Goal: Task Accomplishment & Management: Use online tool/utility

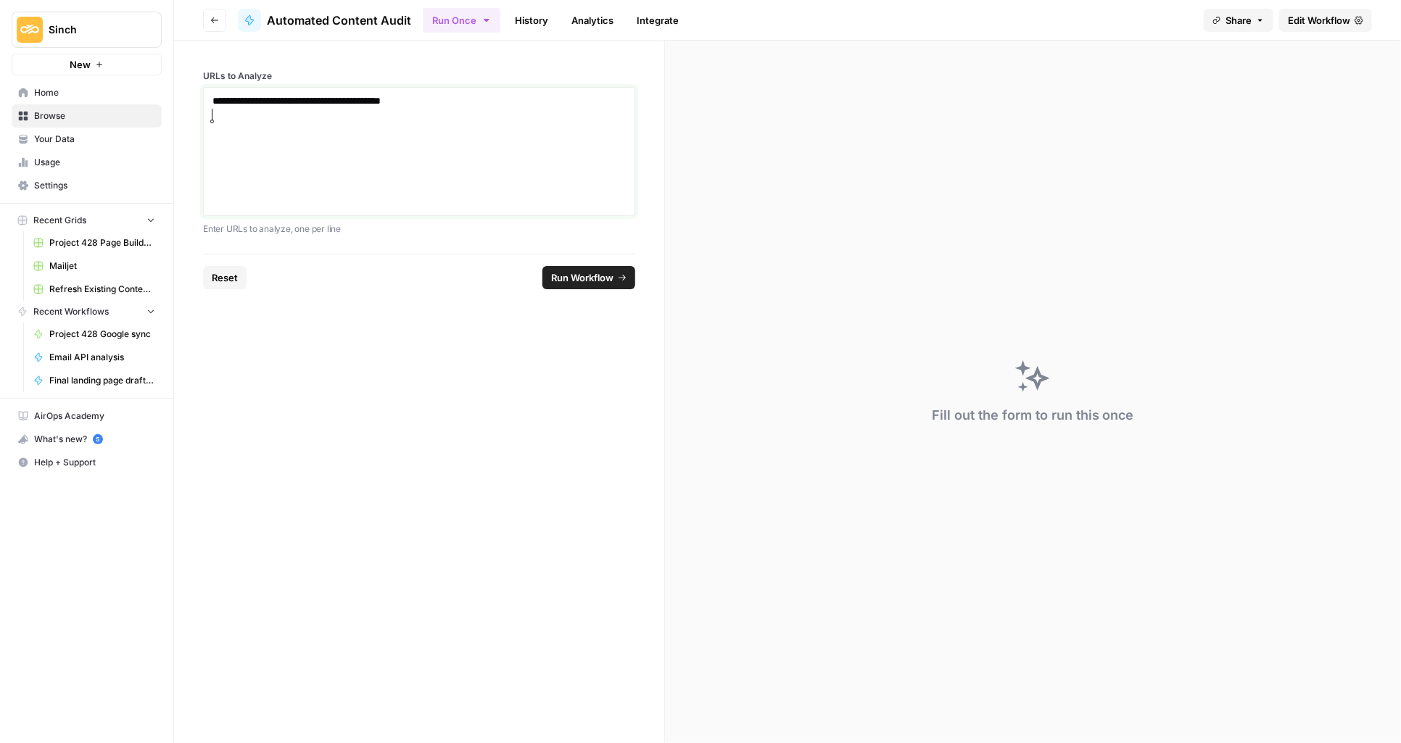
paste div
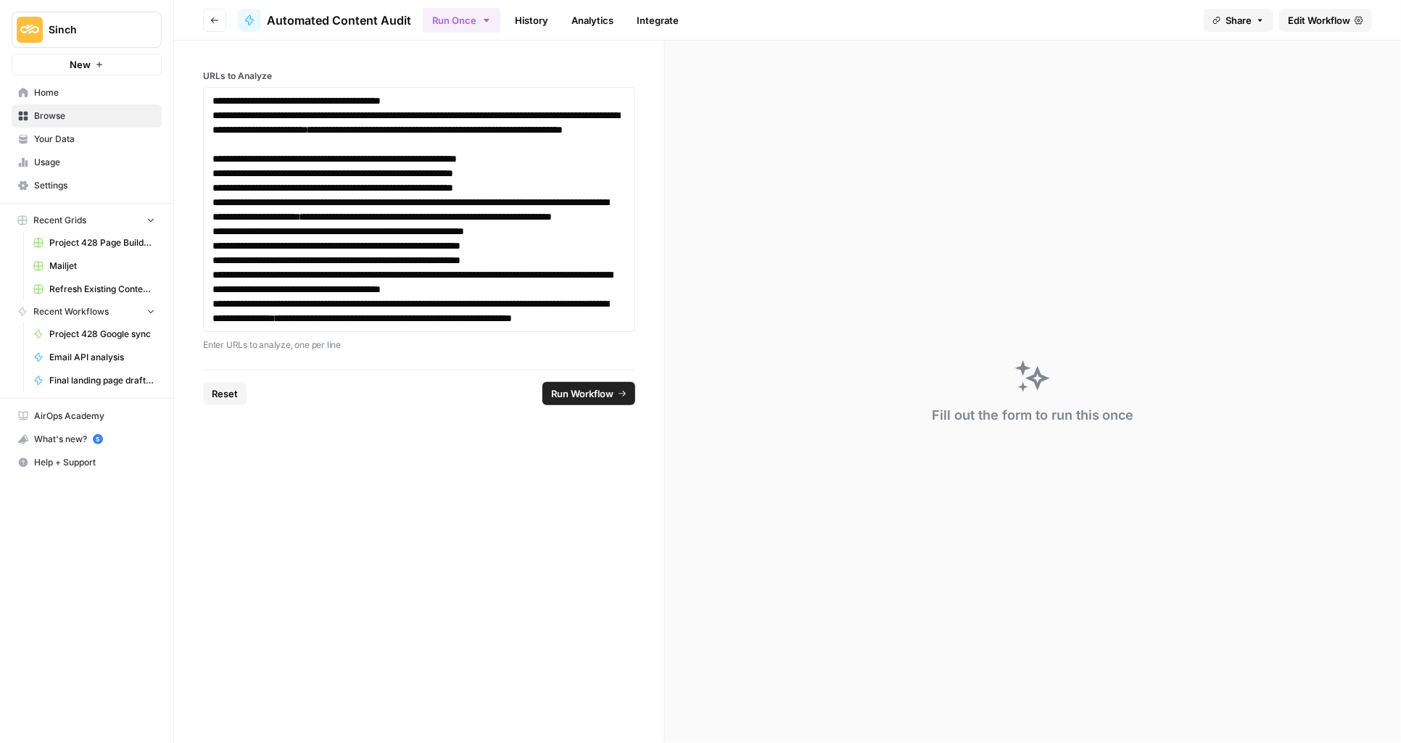
click at [573, 401] on span "Run Workflow" at bounding box center [582, 393] width 62 height 15
click at [276, 323] on link "**********" at bounding box center [394, 318] width 236 height 10
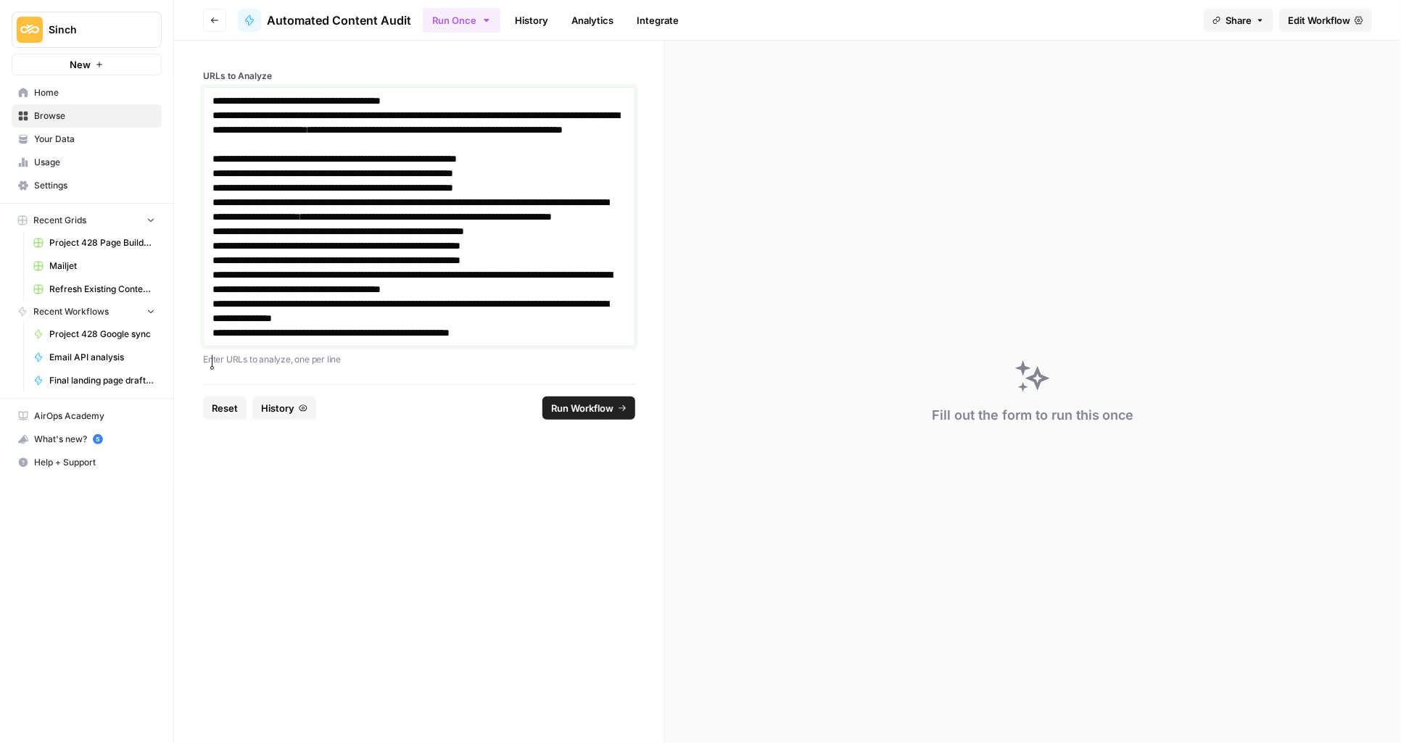
click at [255, 294] on link "**********" at bounding box center [412, 282] width 400 height 25
click at [266, 222] on link "**********" at bounding box center [410, 209] width 396 height 25
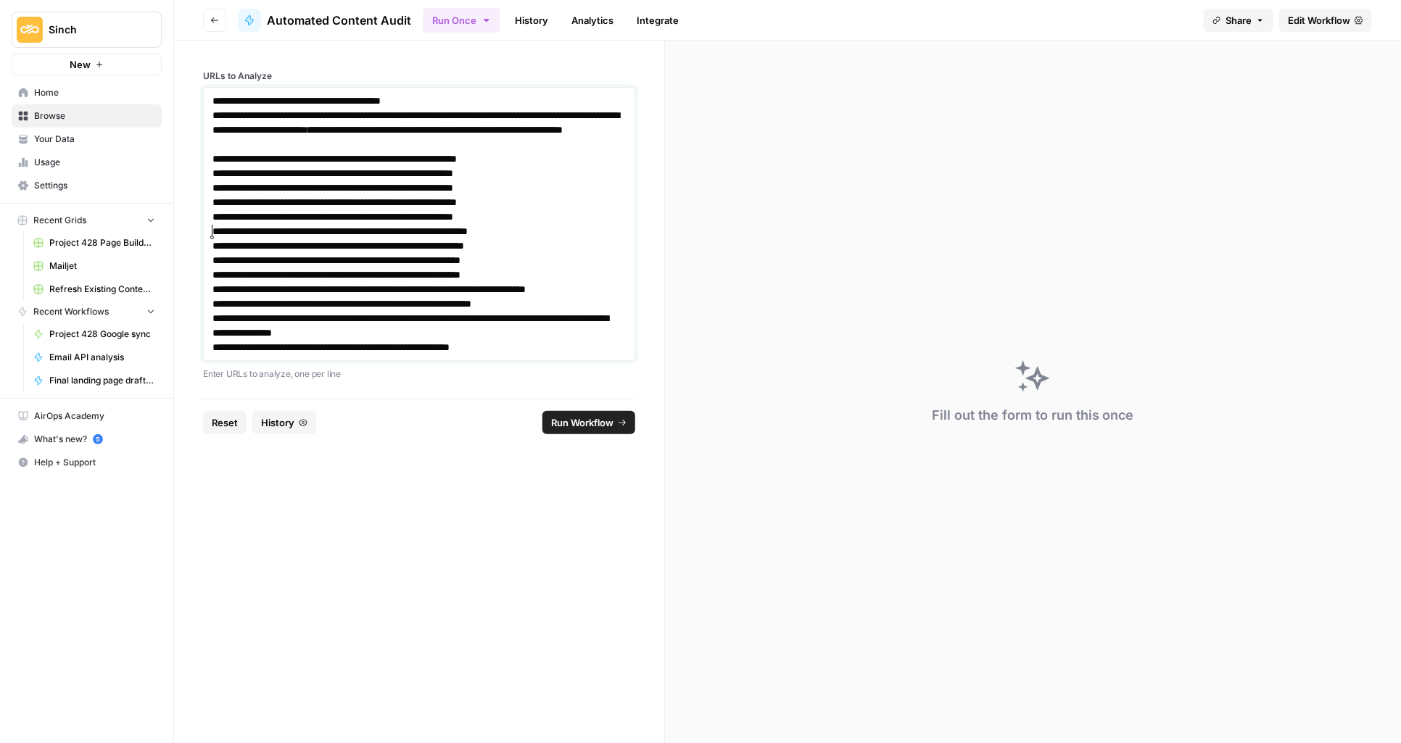
click at [212, 231] on link "*" at bounding box center [216, 231] width 8 height 10
click at [237, 156] on link "**********" at bounding box center [334, 159] width 244 height 10
drag, startPoint x: 562, startPoint y: 371, endPoint x: 176, endPoint y: -17, distance: 547.1
click at [176, 0] on html "**********" at bounding box center [700, 371] width 1401 height 743
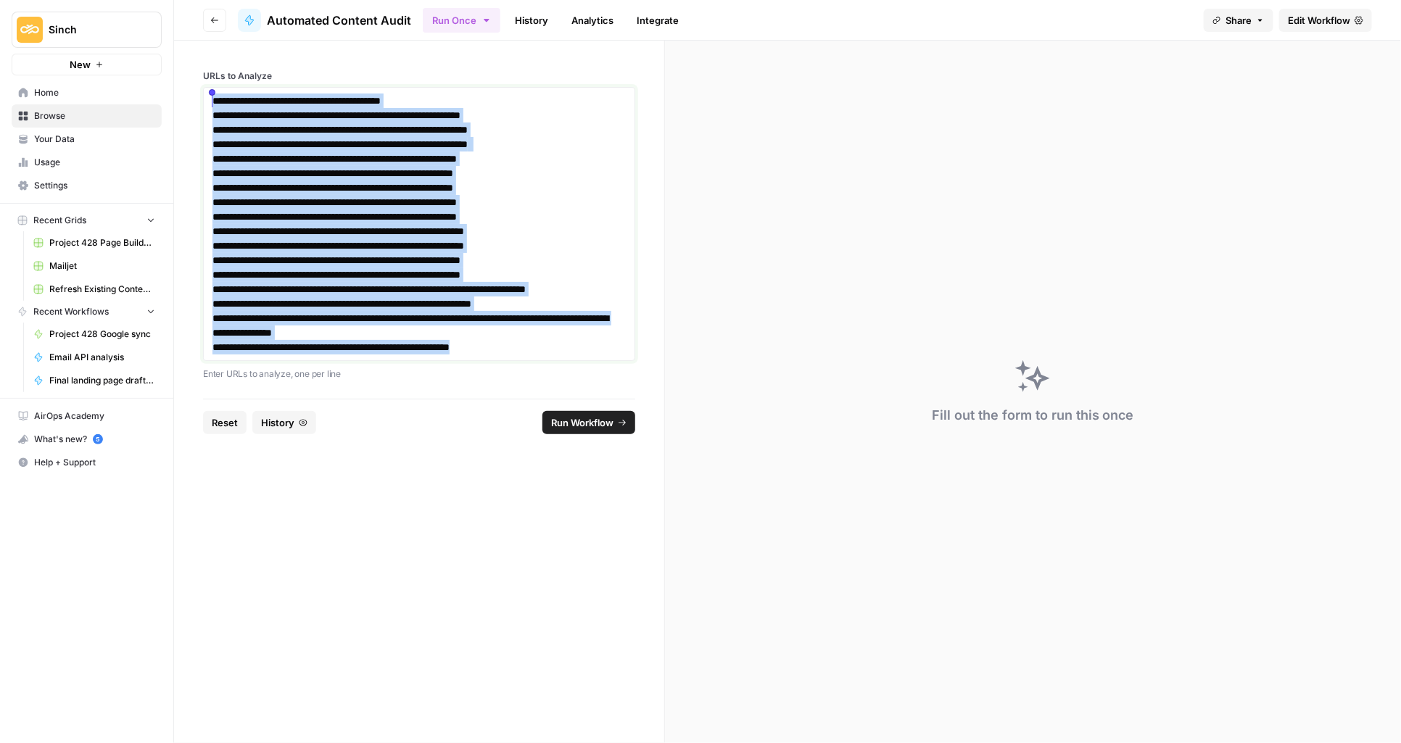
drag, startPoint x: 550, startPoint y: 366, endPoint x: 197, endPoint y: 96, distance: 444.9
click at [197, 96] on div "**********" at bounding box center [419, 220] width 490 height 358
copy div "**********"
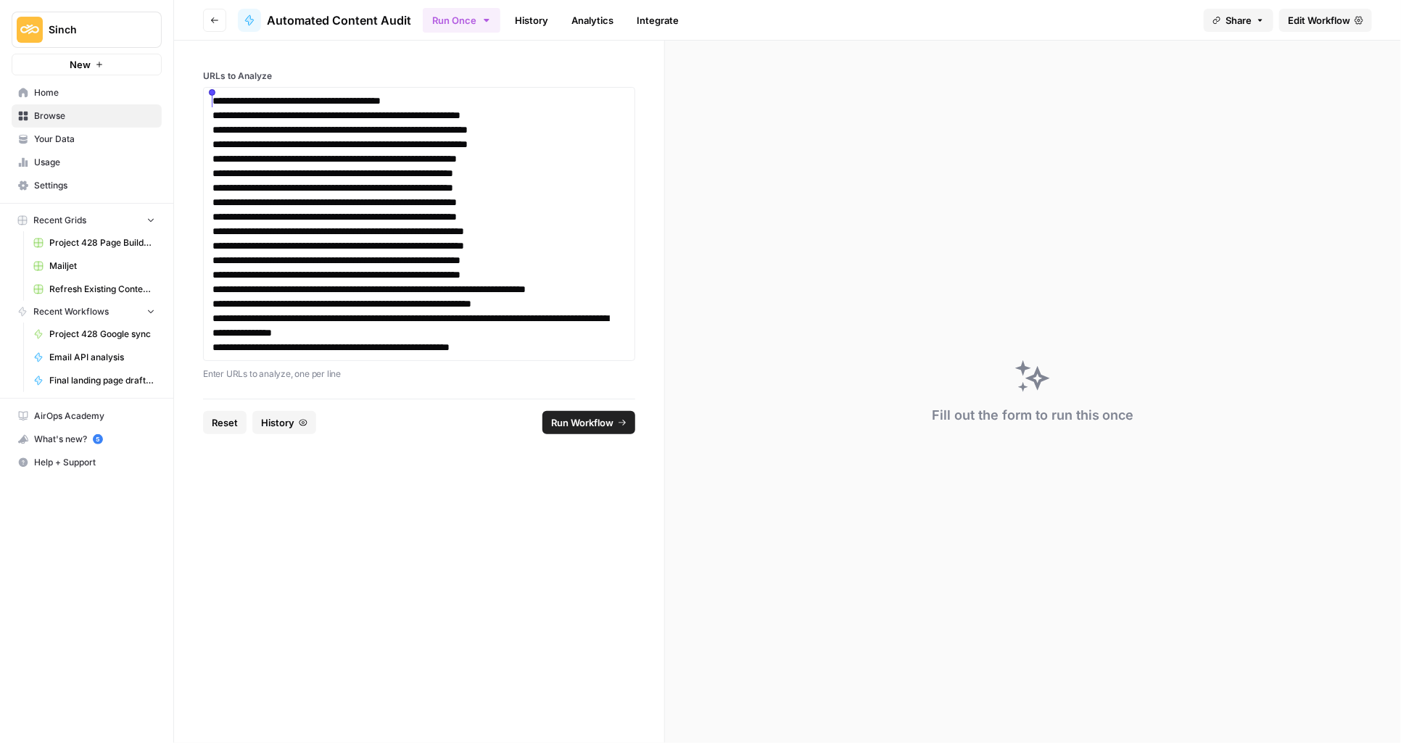
click at [745, 276] on div "Fill out the form to run this once" at bounding box center [1033, 392] width 736 height 703
click at [579, 434] on button "Run Workflow" at bounding box center [588, 422] width 93 height 23
click at [1214, 688] on div "ERROR 50 :: NOTHING FOUND" at bounding box center [1271, 696] width 209 height 23
click at [267, 430] on span "History" at bounding box center [277, 422] width 33 height 15
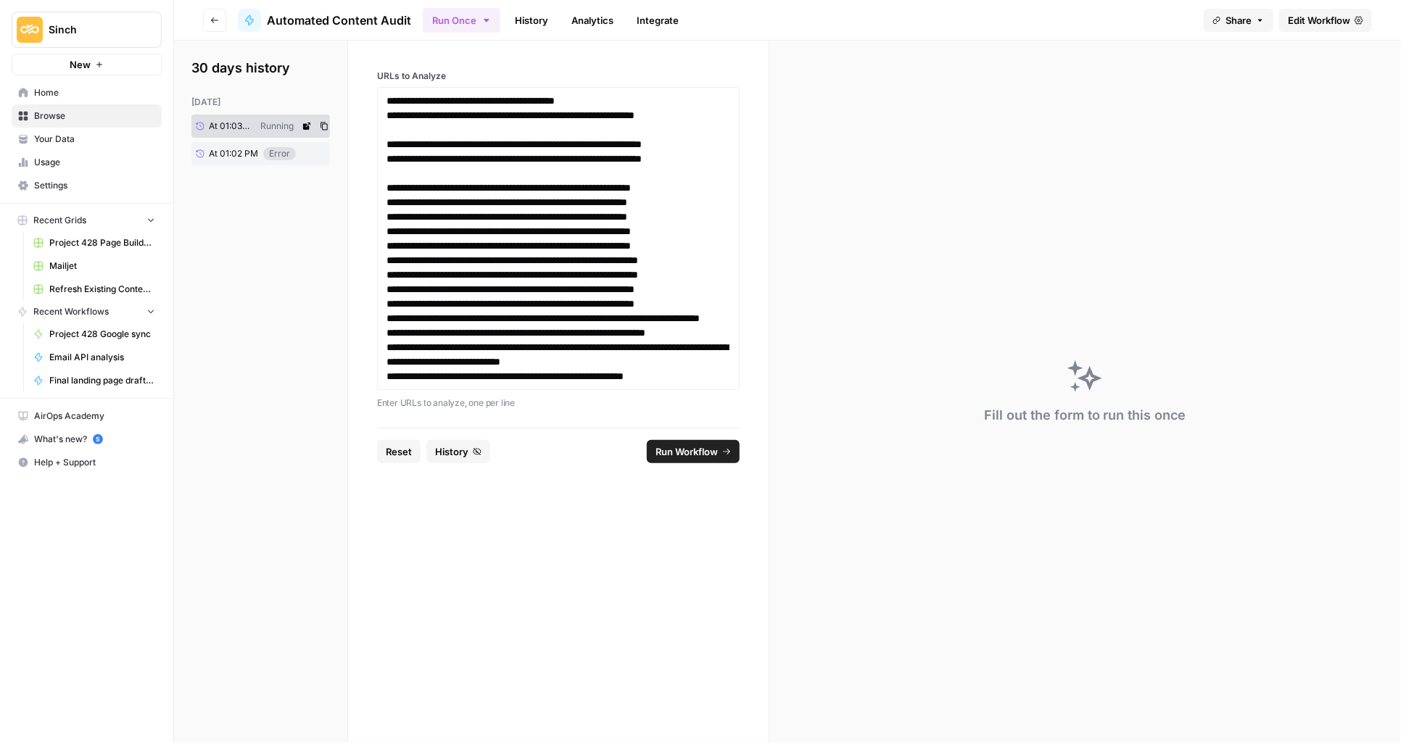
click at [274, 123] on div "Running" at bounding box center [277, 126] width 45 height 13
click at [295, 124] on div "Running" at bounding box center [277, 126] width 45 height 13
click at [307, 128] on icon at bounding box center [306, 126] width 7 height 7
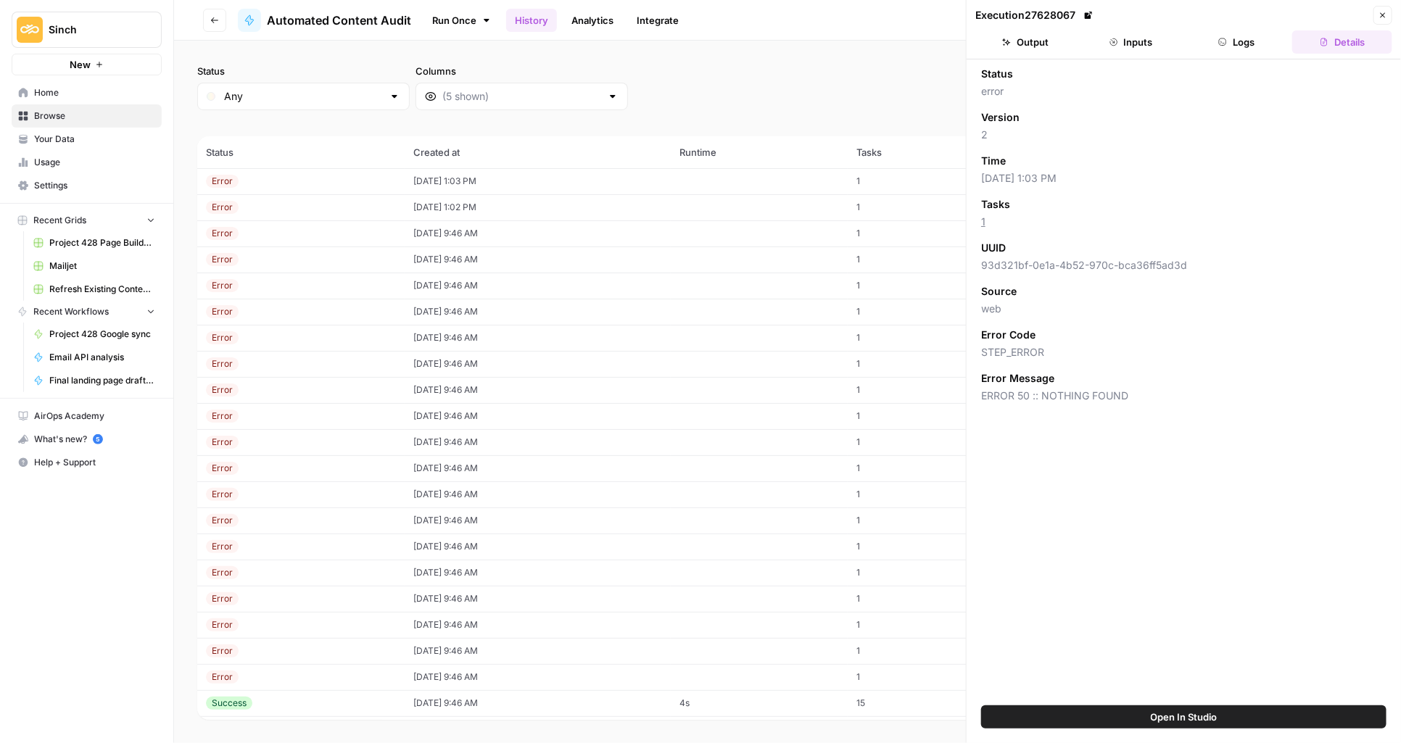
click at [1013, 139] on span "2" at bounding box center [1183, 135] width 405 height 15
click at [1142, 50] on button "Inputs" at bounding box center [1131, 41] width 100 height 23
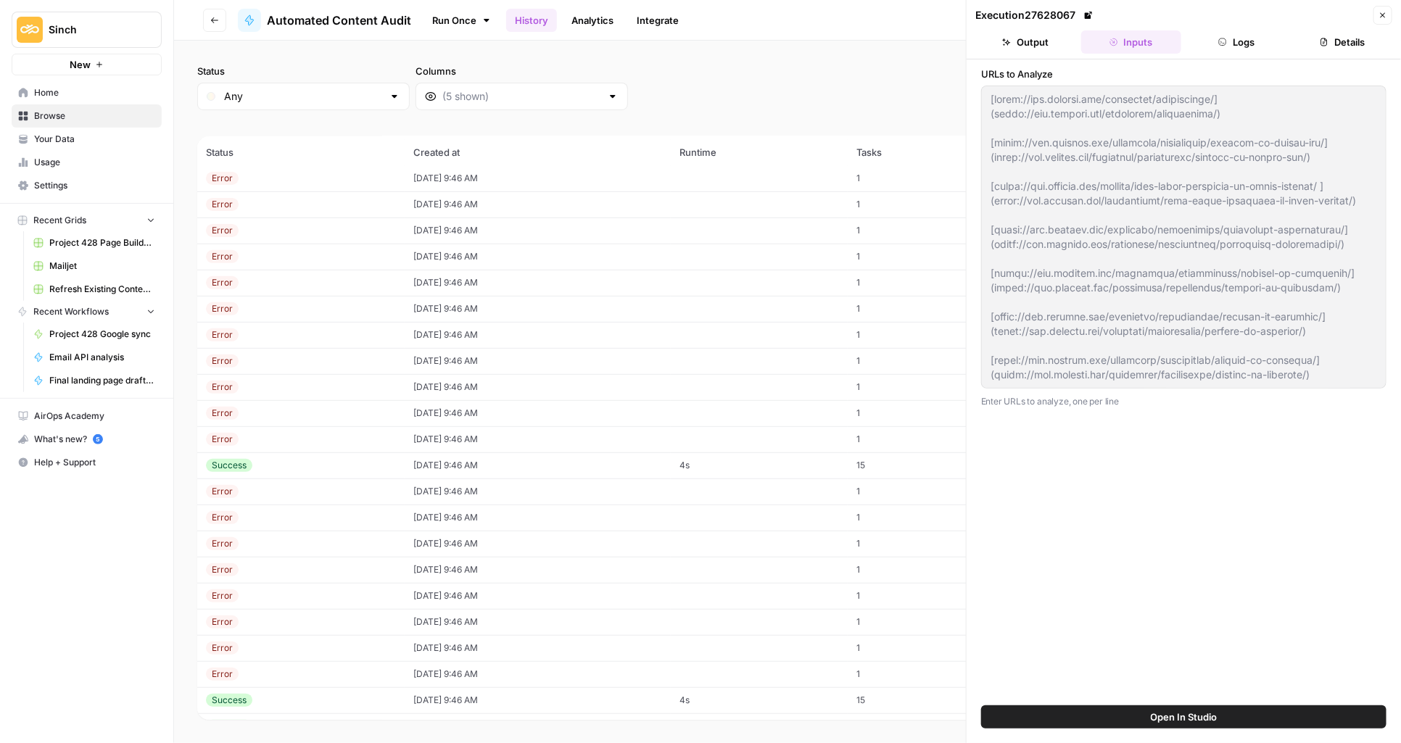
scroll to position [320, 0]
click at [549, 381] on td "08/11/25 at 9:46 AM" at bounding box center [538, 384] width 266 height 26
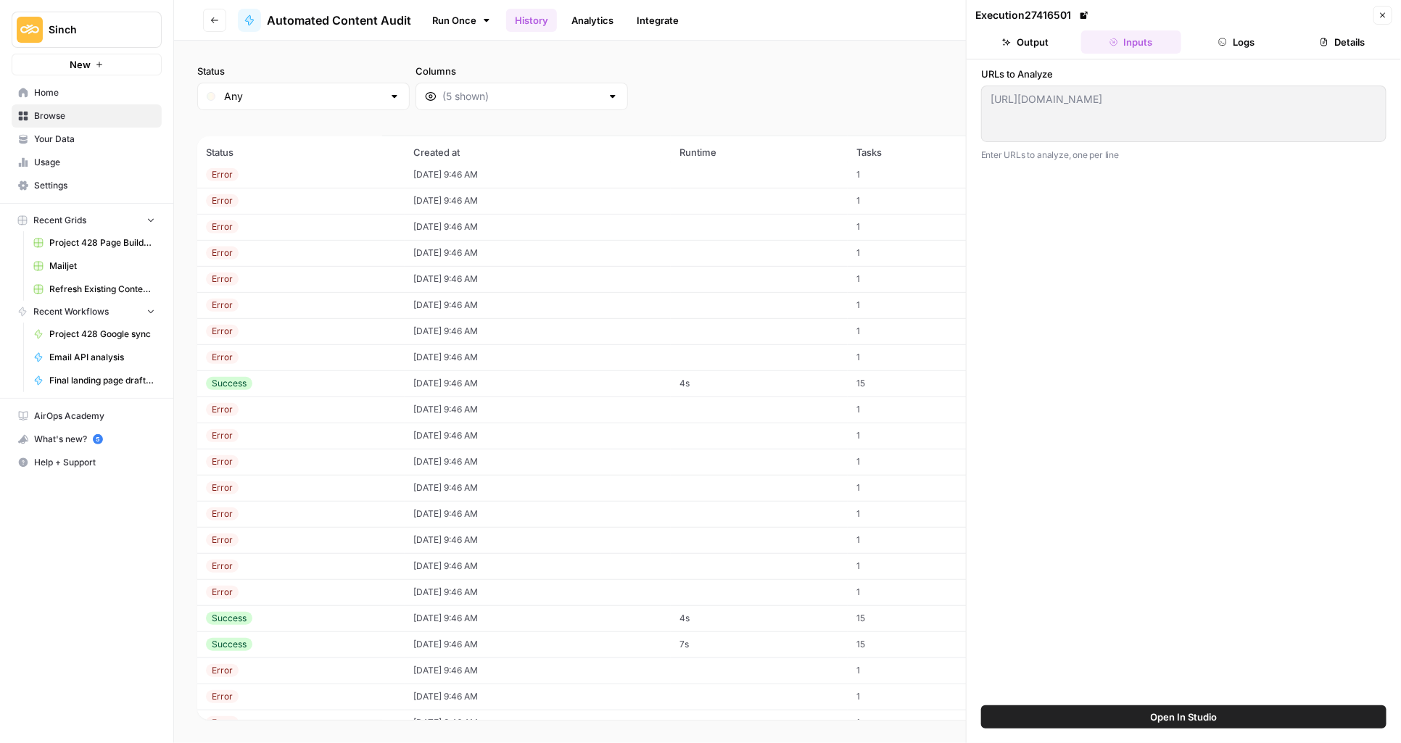
click at [1224, 47] on button "Logs" at bounding box center [1237, 41] width 100 height 23
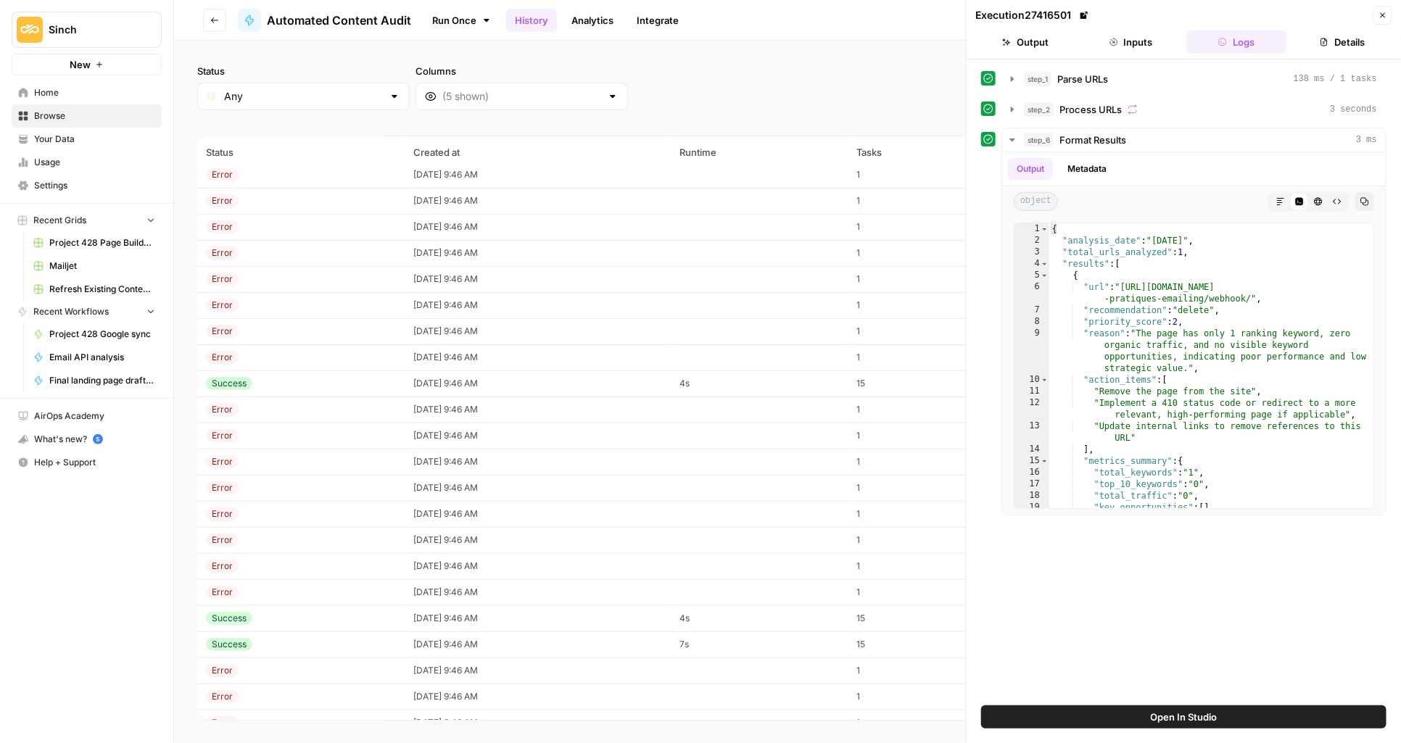
click at [579, 386] on td "08/11/25 at 9:46 AM" at bounding box center [538, 384] width 266 height 26
click at [1074, 110] on span "Process URLs" at bounding box center [1090, 109] width 62 height 15
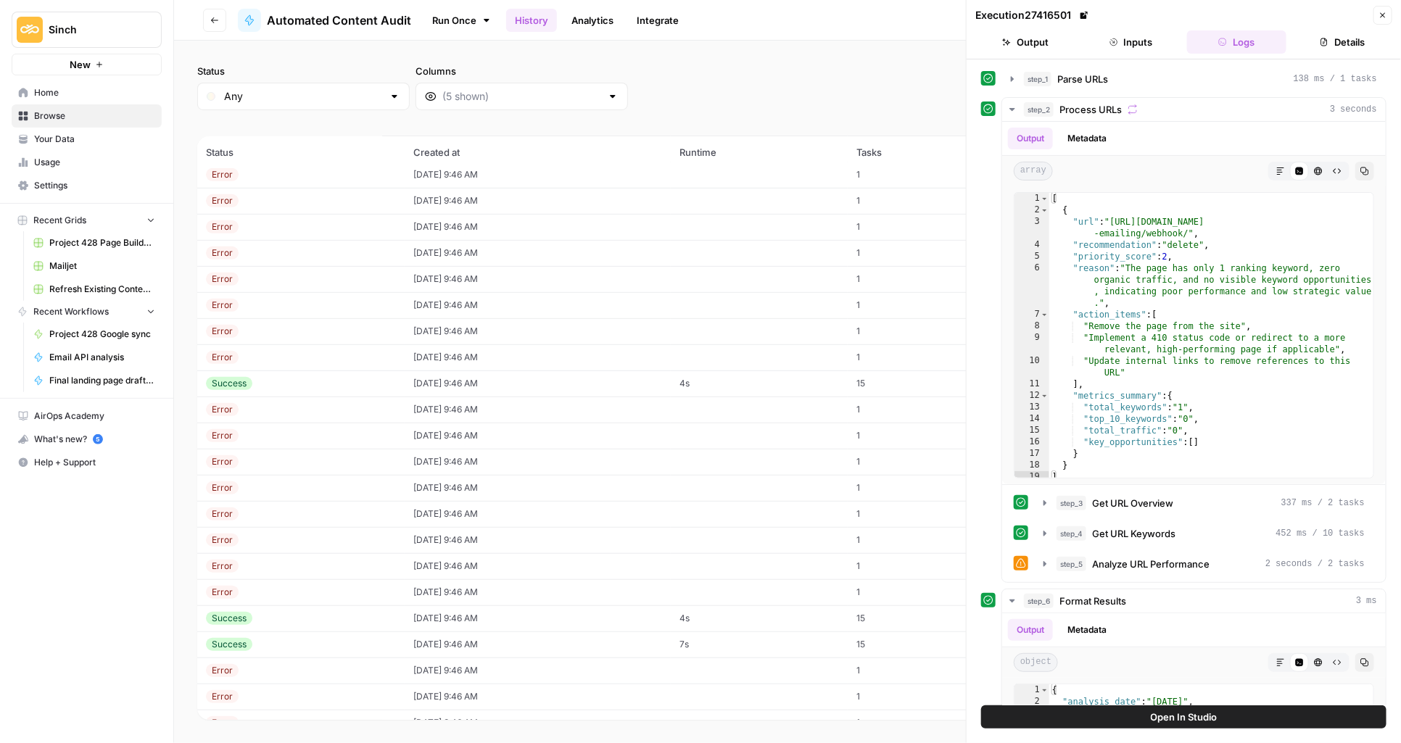
click at [1027, 41] on button "Output" at bounding box center [1025, 41] width 100 height 23
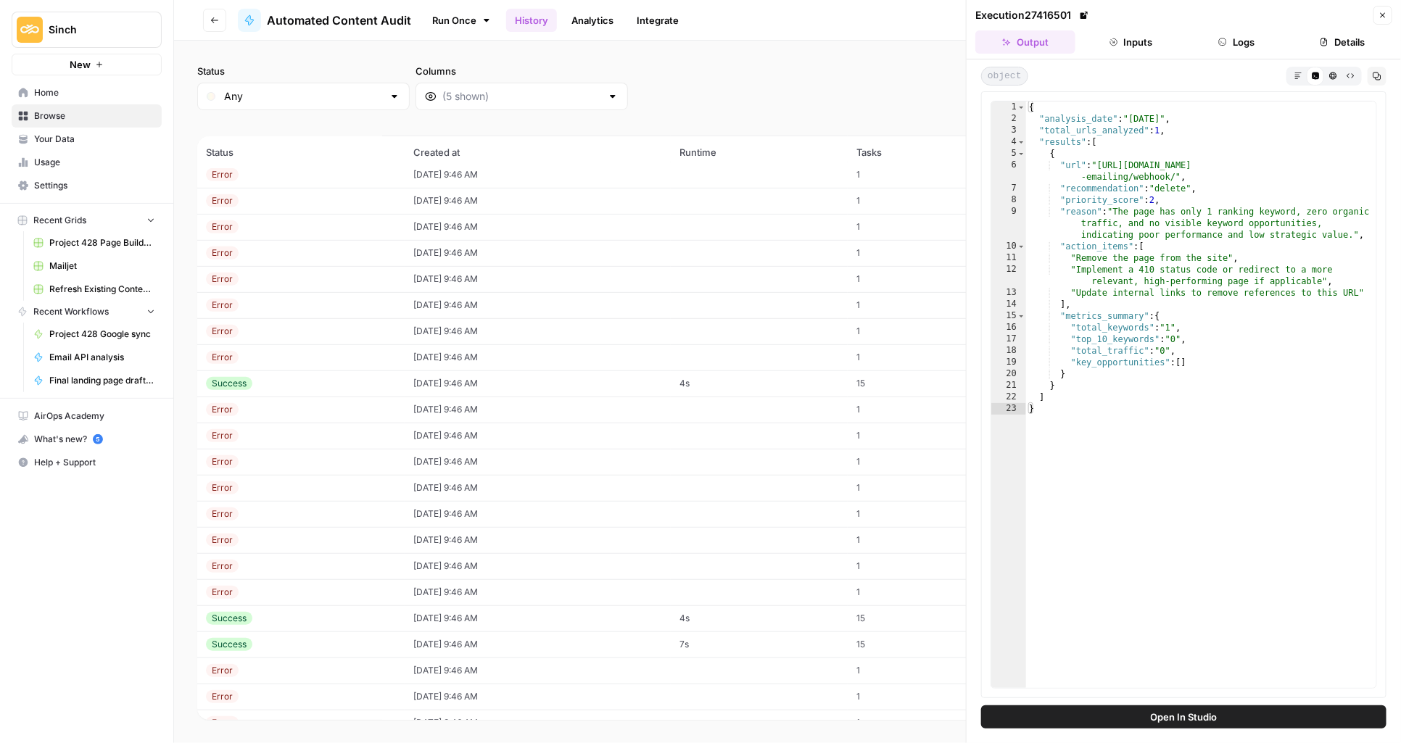
click at [1391, 12] on button "Close" at bounding box center [1382, 15] width 19 height 19
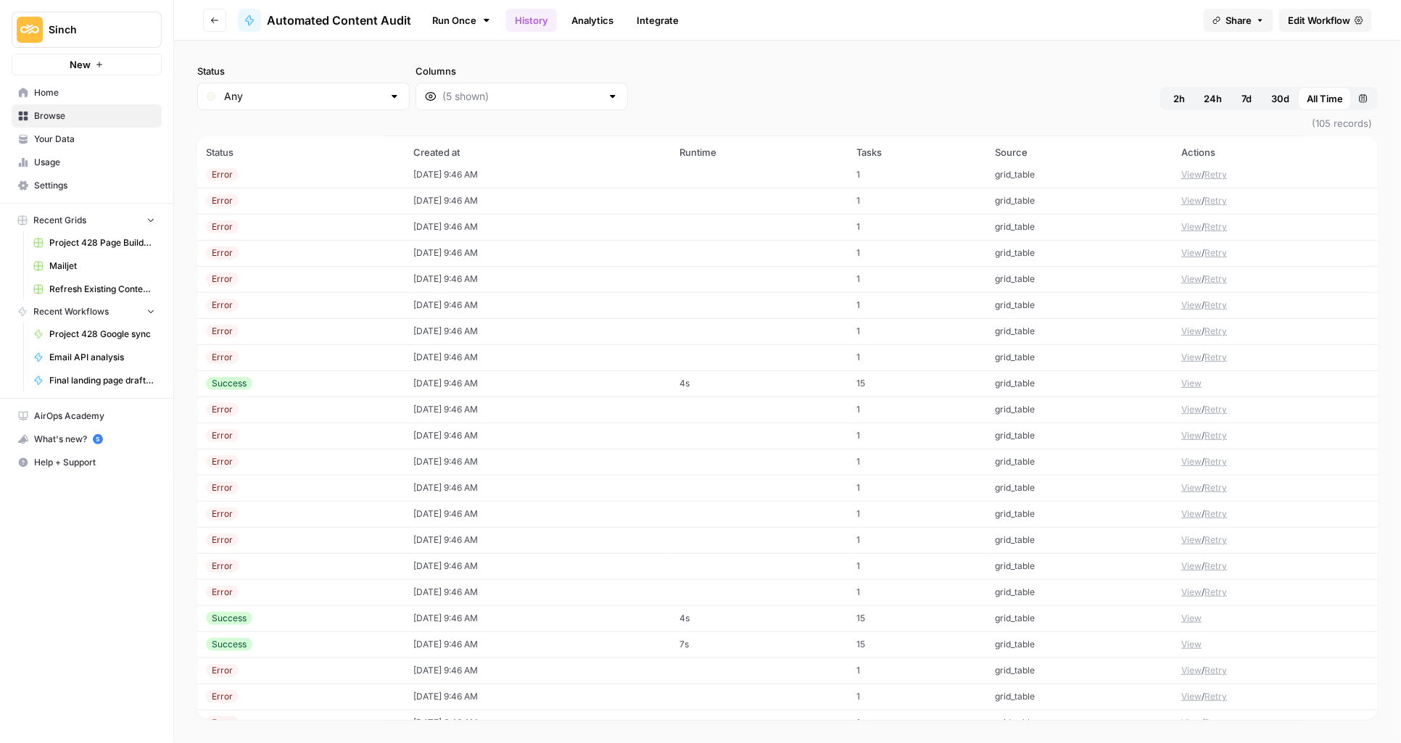
click at [1183, 170] on button "View" at bounding box center [1191, 174] width 20 height 13
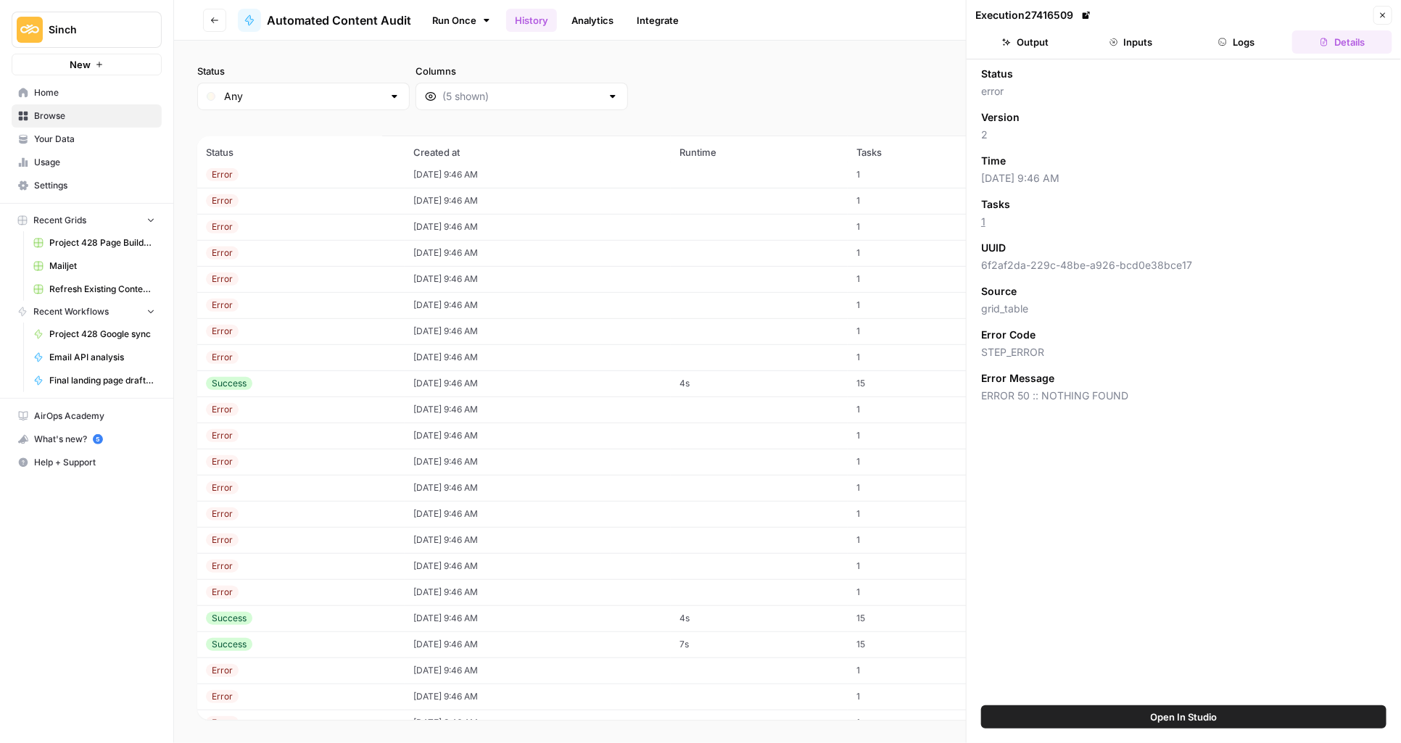
click at [1391, 6] on div "Close" at bounding box center [1382, 15] width 19 height 19
click at [1386, 12] on icon "button" at bounding box center [1382, 15] width 9 height 9
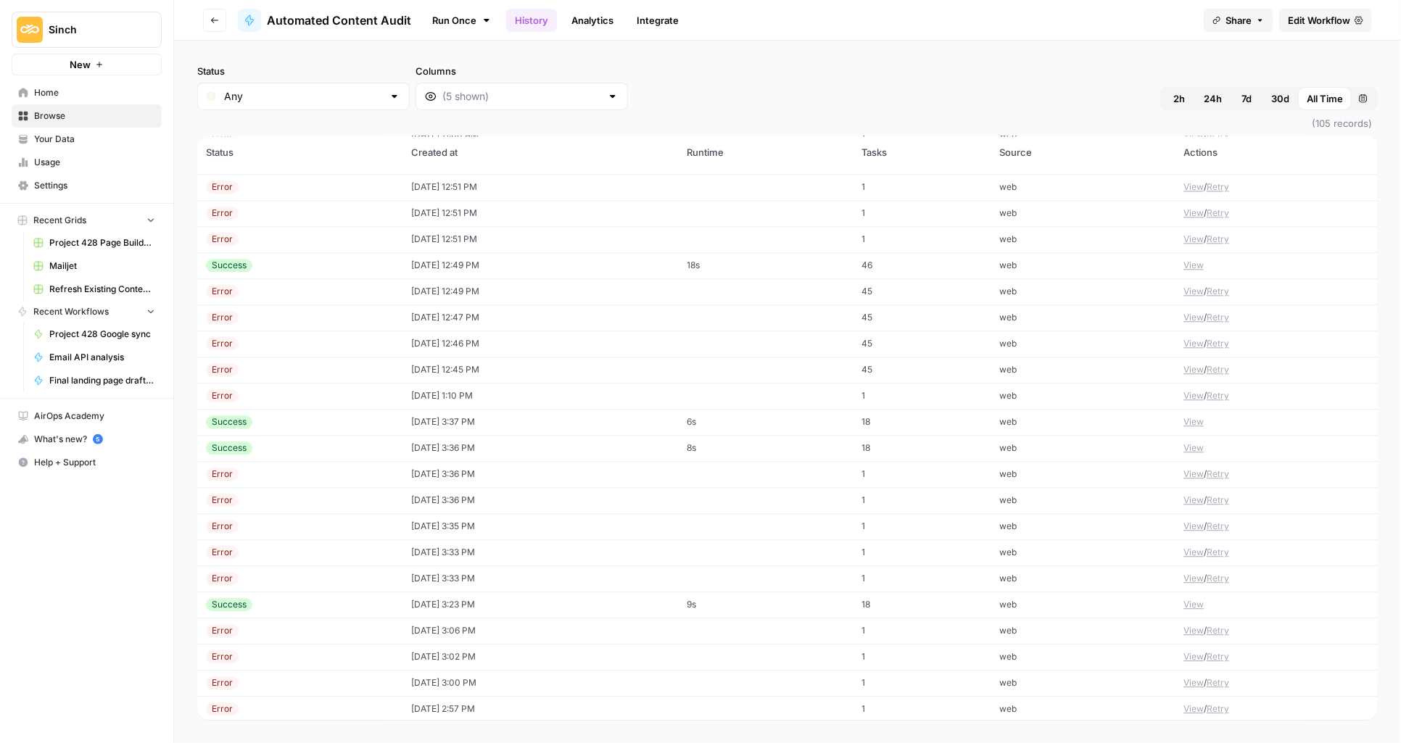
scroll to position [1734, 0]
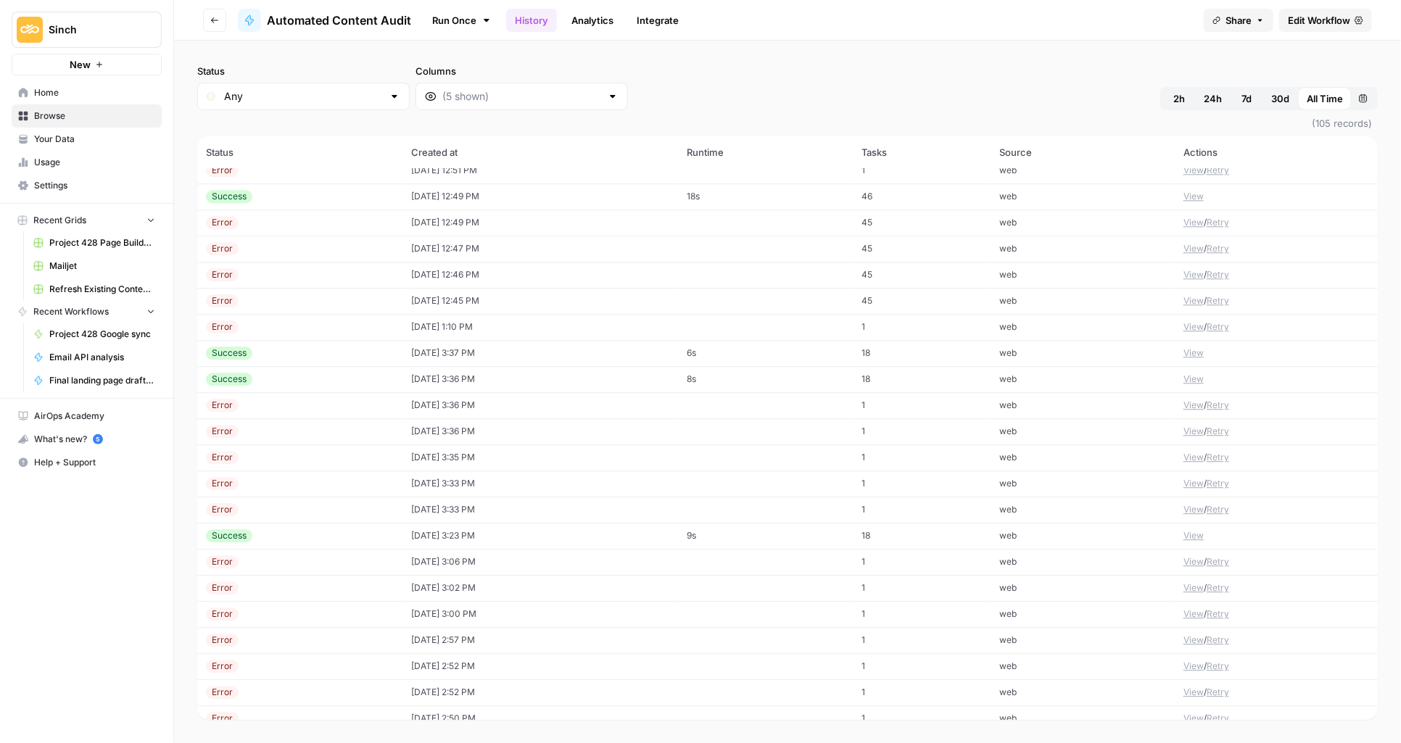
click at [348, 192] on div "Success" at bounding box center [300, 196] width 188 height 13
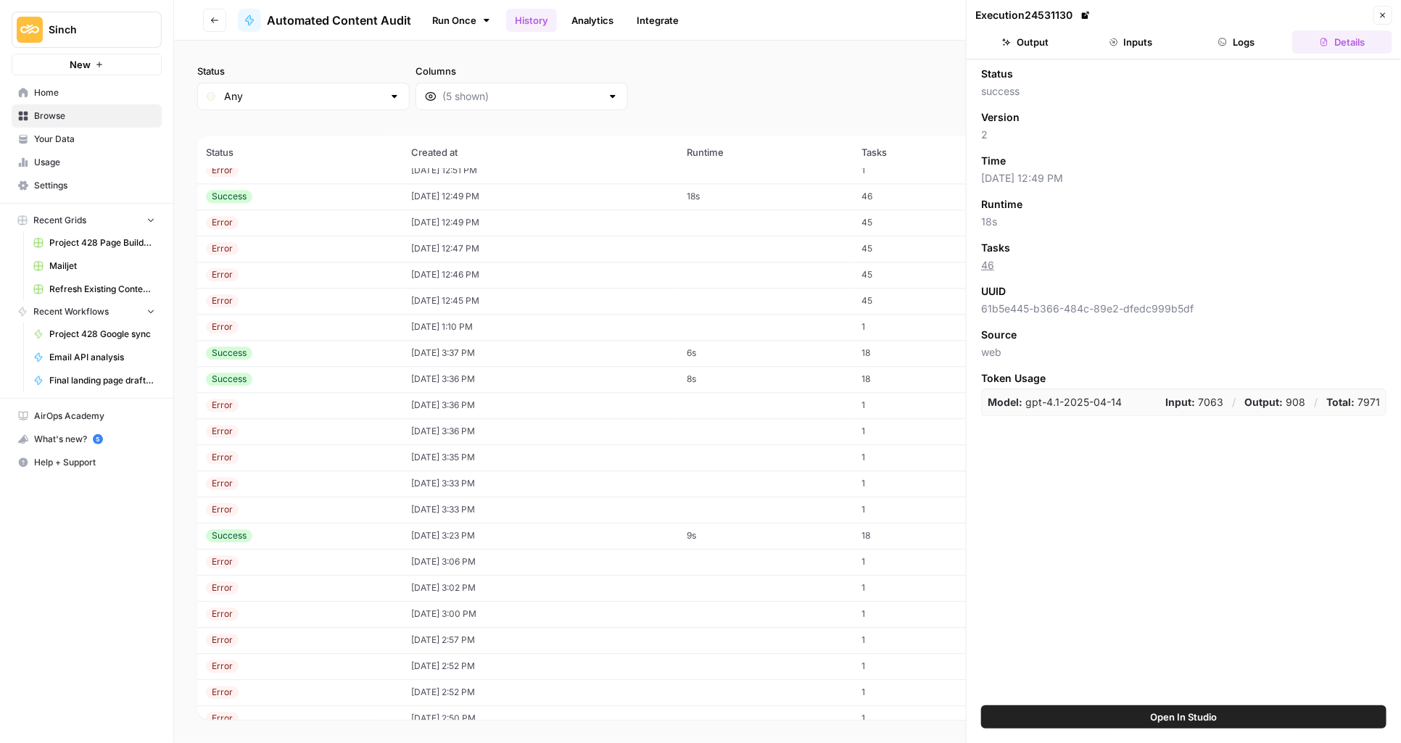
click at [1125, 38] on button "Inputs" at bounding box center [1131, 41] width 100 height 23
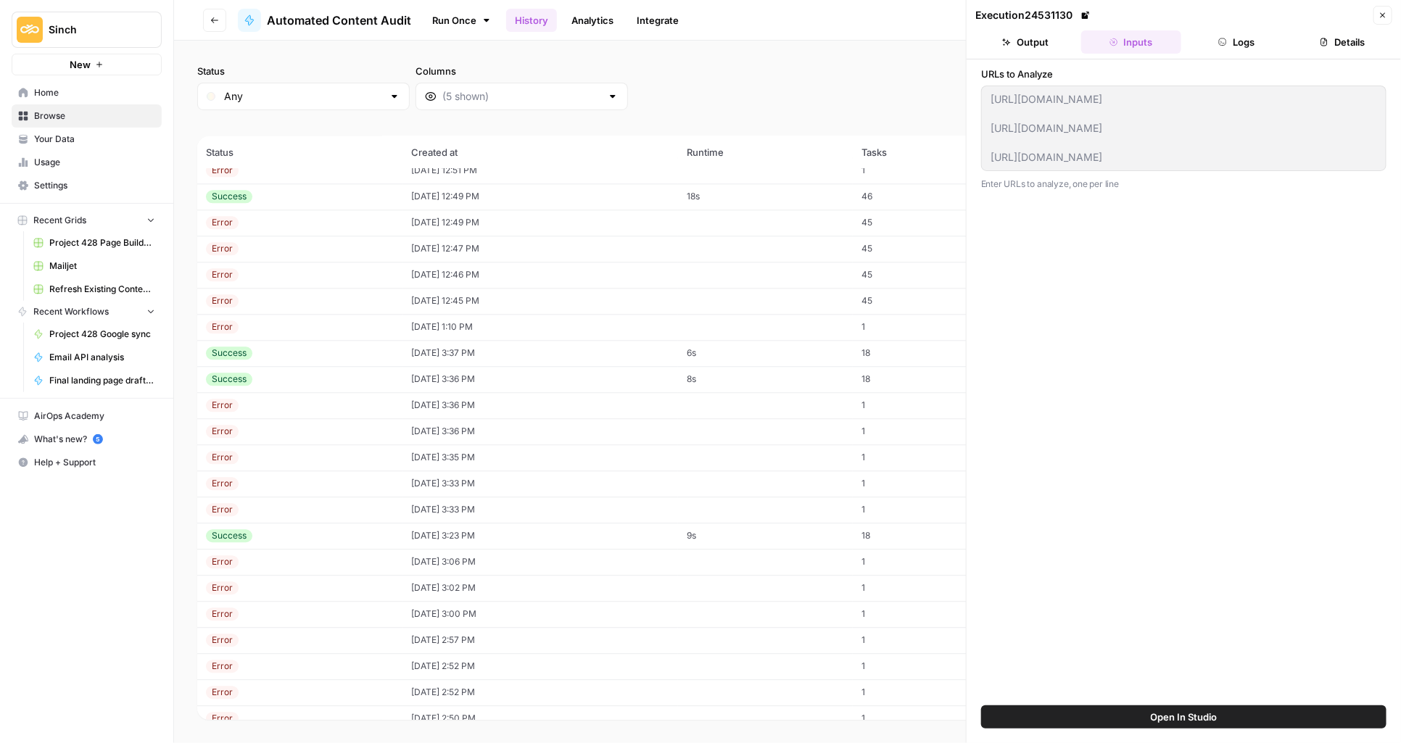
click at [218, 16] on icon "button" at bounding box center [214, 20] width 9 height 9
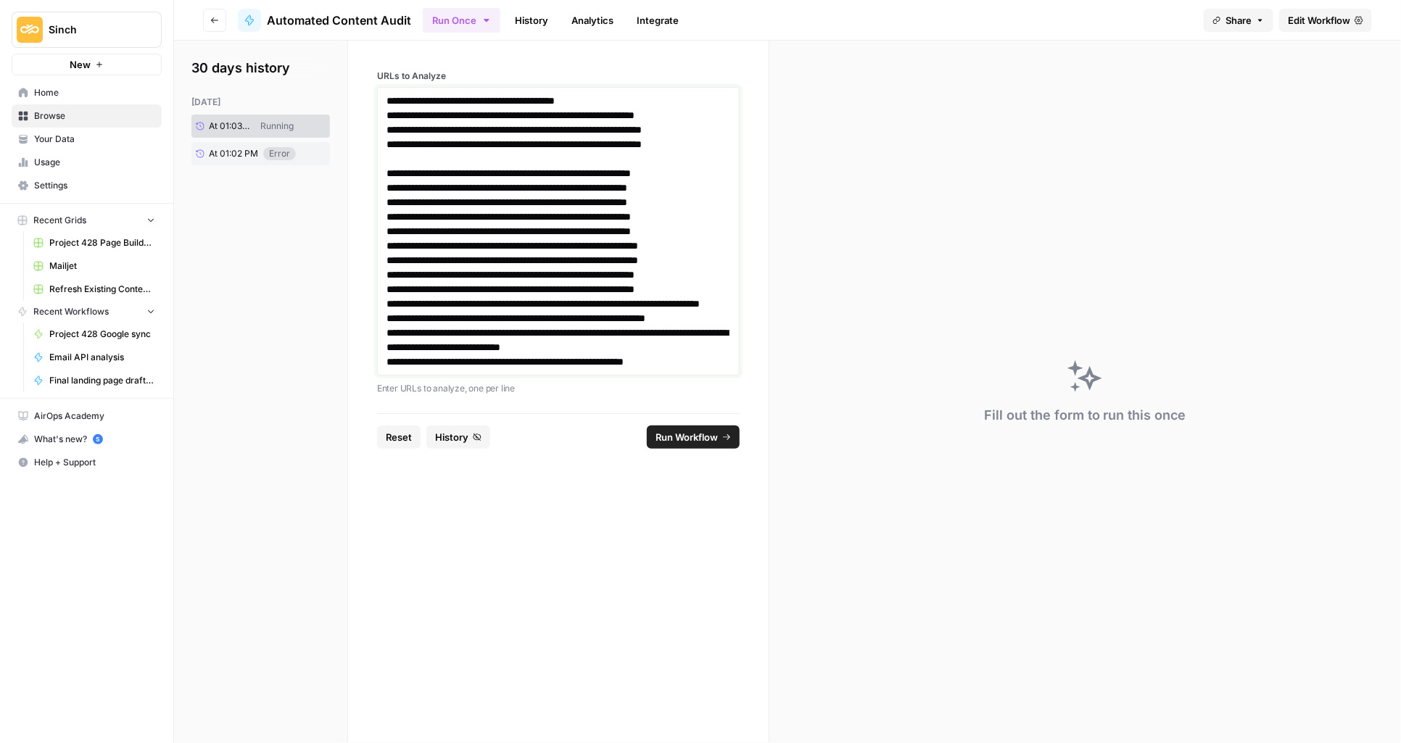
click at [386, 100] on link "**********" at bounding box center [470, 101] width 168 height 10
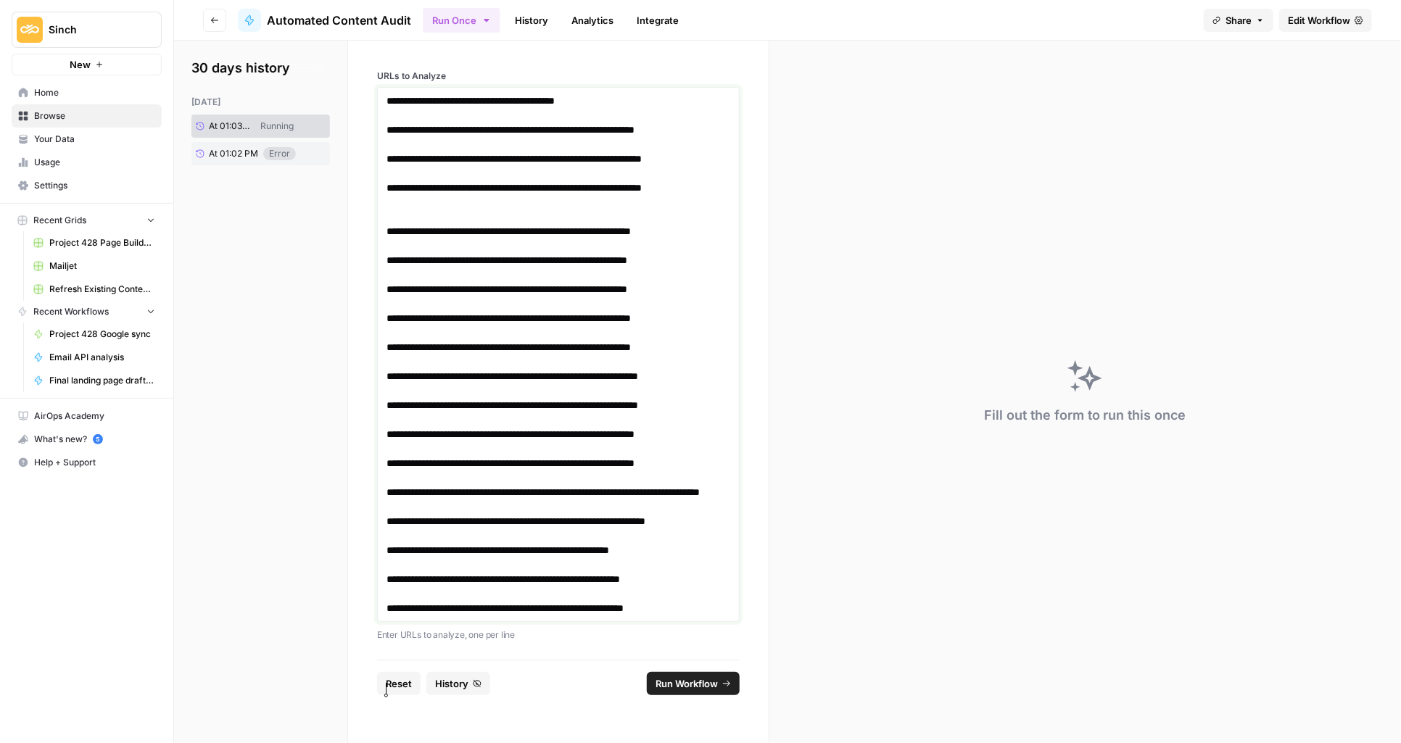
scroll to position [136, 0]
click at [682, 691] on span "Run Workflow" at bounding box center [686, 684] width 62 height 15
click at [624, 613] on link "**********" at bounding box center [504, 608] width 237 height 10
click at [706, 558] on p "**********" at bounding box center [558, 550] width 344 height 15
click at [735, 558] on div "**********" at bounding box center [558, 354] width 363 height 535
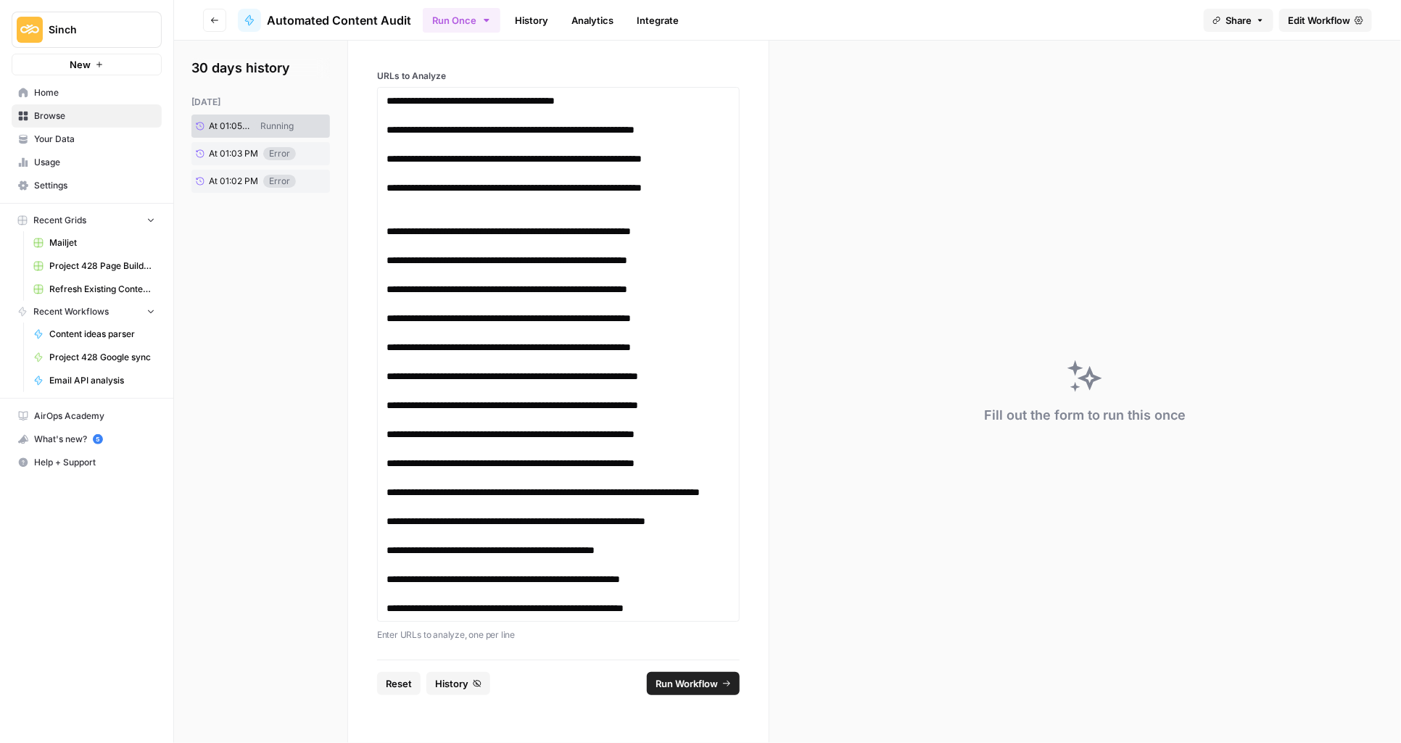
click at [731, 558] on div "**********" at bounding box center [558, 354] width 363 height 535
click at [692, 558] on p "**********" at bounding box center [558, 550] width 344 height 15
click at [687, 691] on span "Run Workflow" at bounding box center [686, 684] width 62 height 15
click at [203, 28] on div "Sinch" at bounding box center [190, 29] width 42 height 25
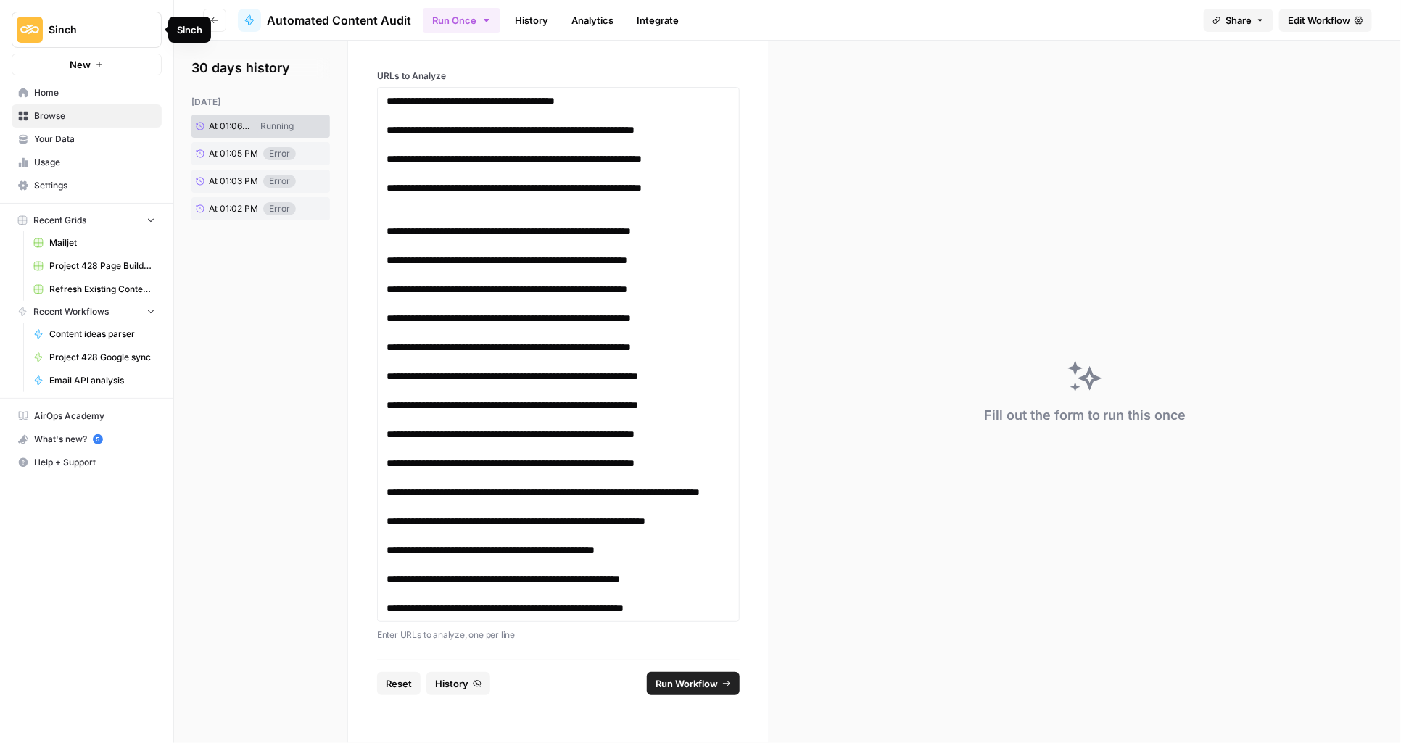
click at [218, 22] on button "Go back" at bounding box center [214, 20] width 23 height 23
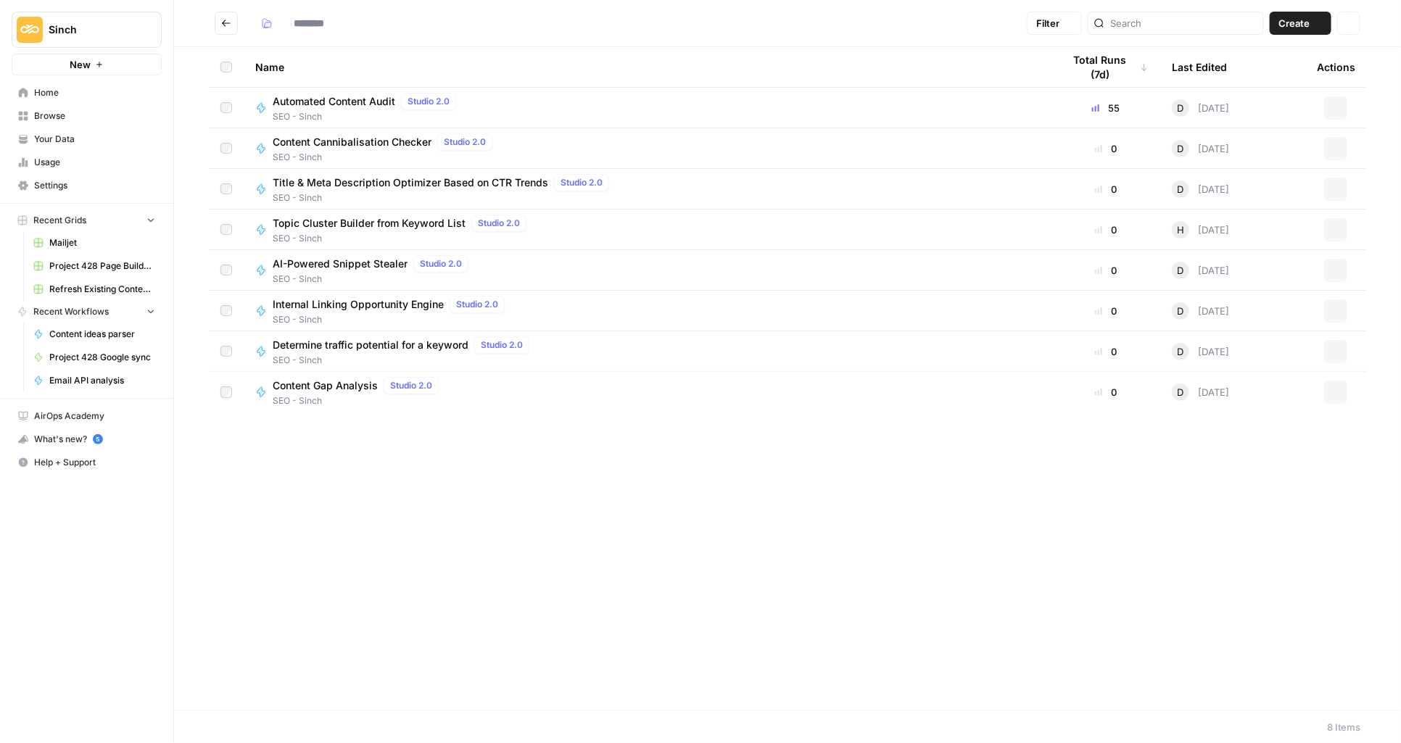
type input "**********"
click at [377, 93] on div "Automated Content Audit Studio 2.0" at bounding box center [367, 101] width 189 height 17
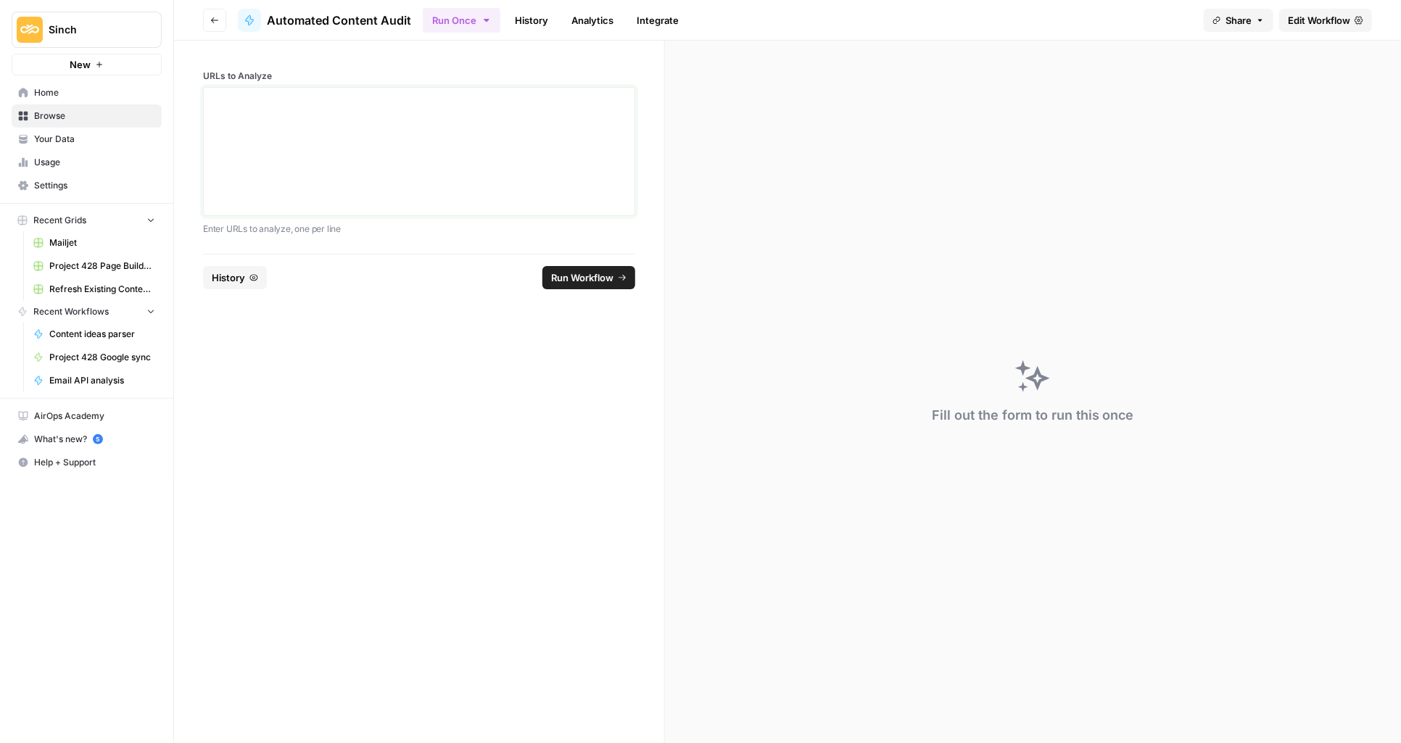
click at [280, 132] on div at bounding box center [418, 152] width 413 height 116
click at [598, 270] on span "Run Workflow" at bounding box center [582, 277] width 62 height 15
click at [239, 117] on div "**********" at bounding box center [418, 152] width 413 height 116
click at [207, 94] on div "**********" at bounding box center [419, 151] width 432 height 129
click at [212, 96] on link "**********" at bounding box center [294, 101] width 165 height 10
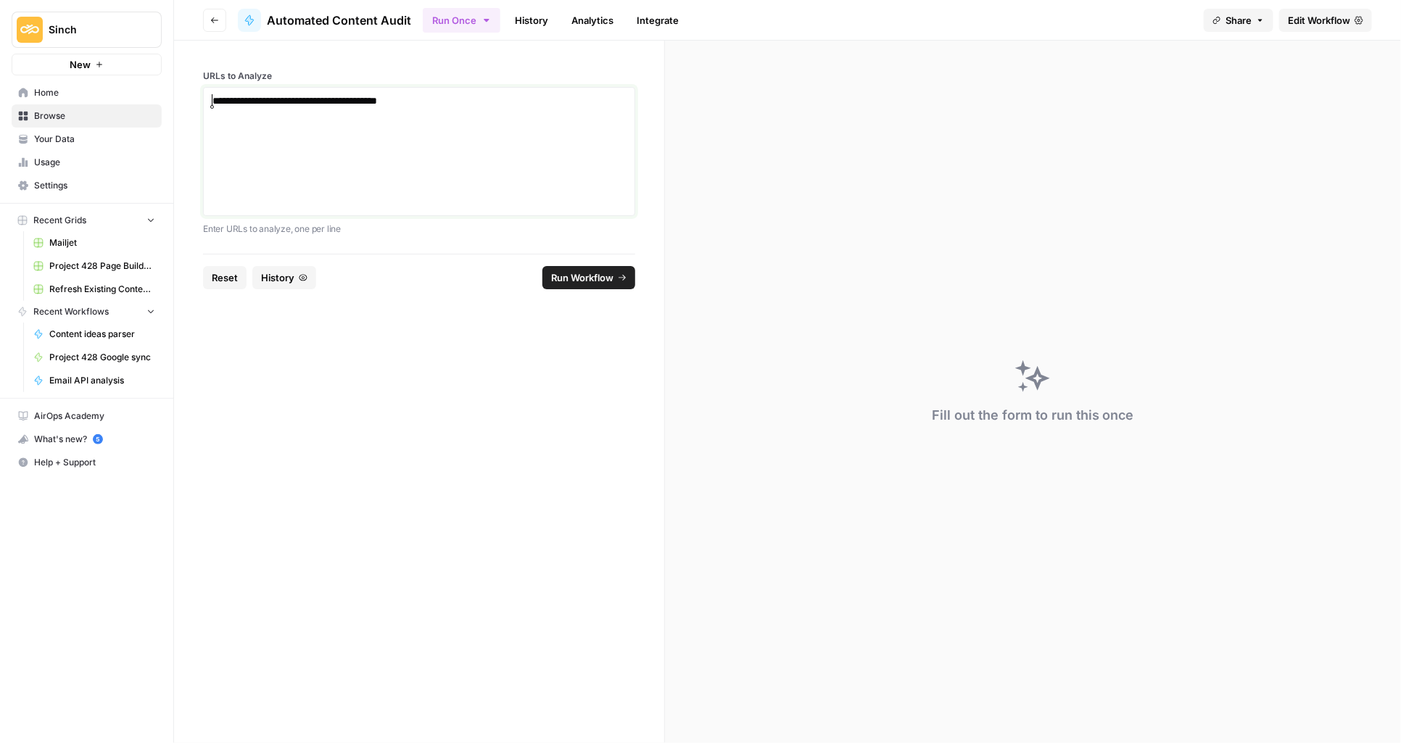
click at [521, 104] on p "**********" at bounding box center [418, 101] width 413 height 15
click at [1325, 25] on span "Edit Workflow" at bounding box center [1319, 20] width 62 height 15
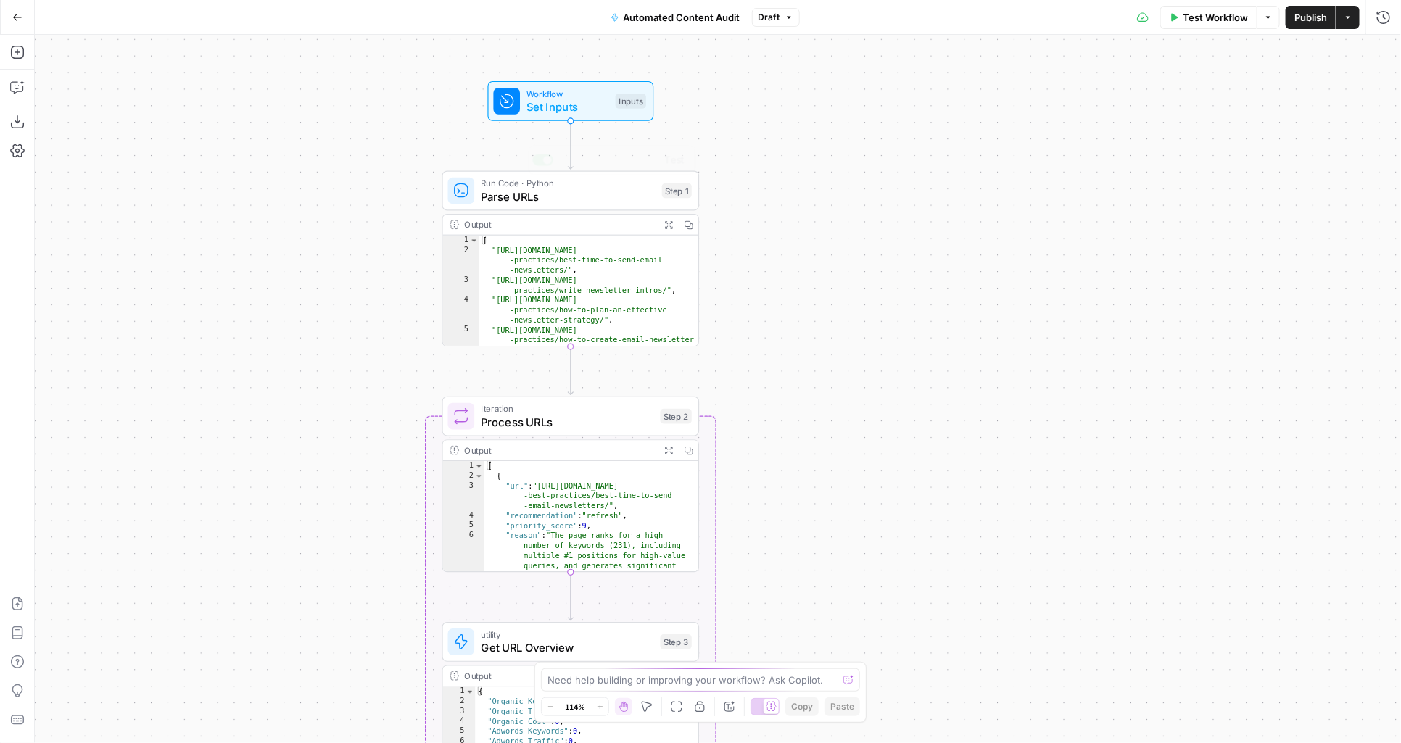
click at [551, 83] on div "Workflow Set Inputs Inputs Test Step" at bounding box center [571, 101] width 166 height 40
click at [1159, 114] on Analyze "URLs to Analyze" at bounding box center [1264, 116] width 231 height 15
type textarea "**********"
click at [645, 307] on div "[ "https://www.mailjet.com/blog/email-best -practices/best-time-to-send-email -…" at bounding box center [589, 311] width 220 height 151
click at [561, 196] on span "Parse URLs" at bounding box center [568, 197] width 174 height 17
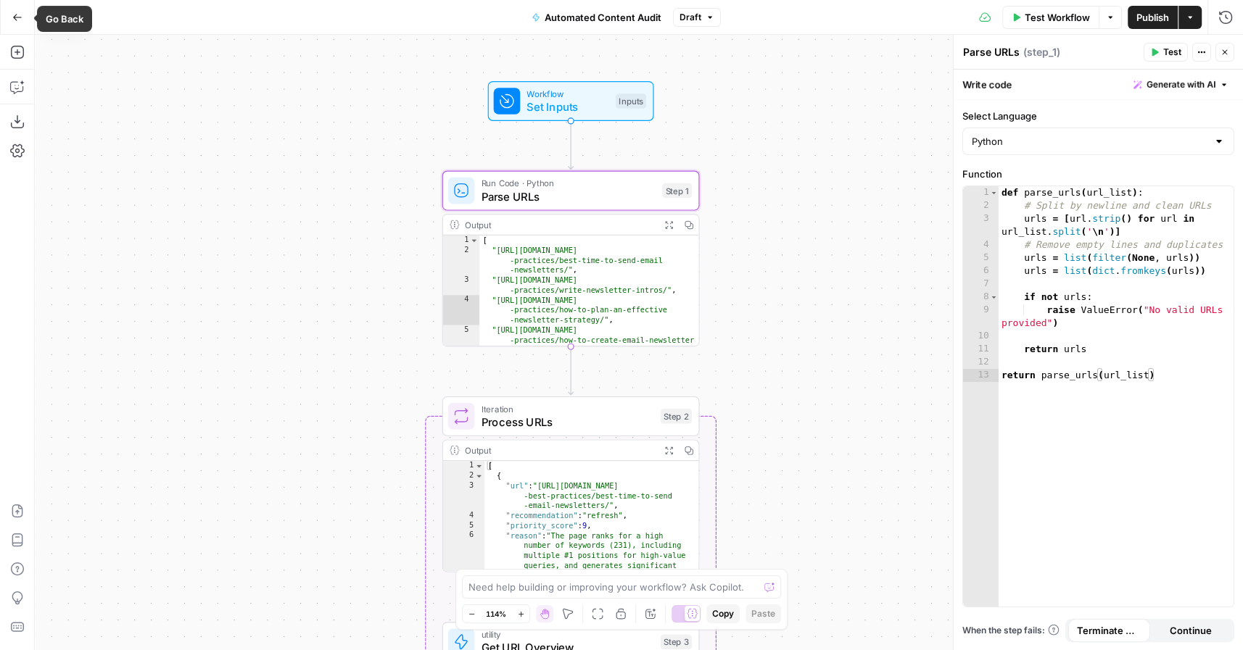
click at [11, 22] on button "Go Back" at bounding box center [17, 17] width 26 height 26
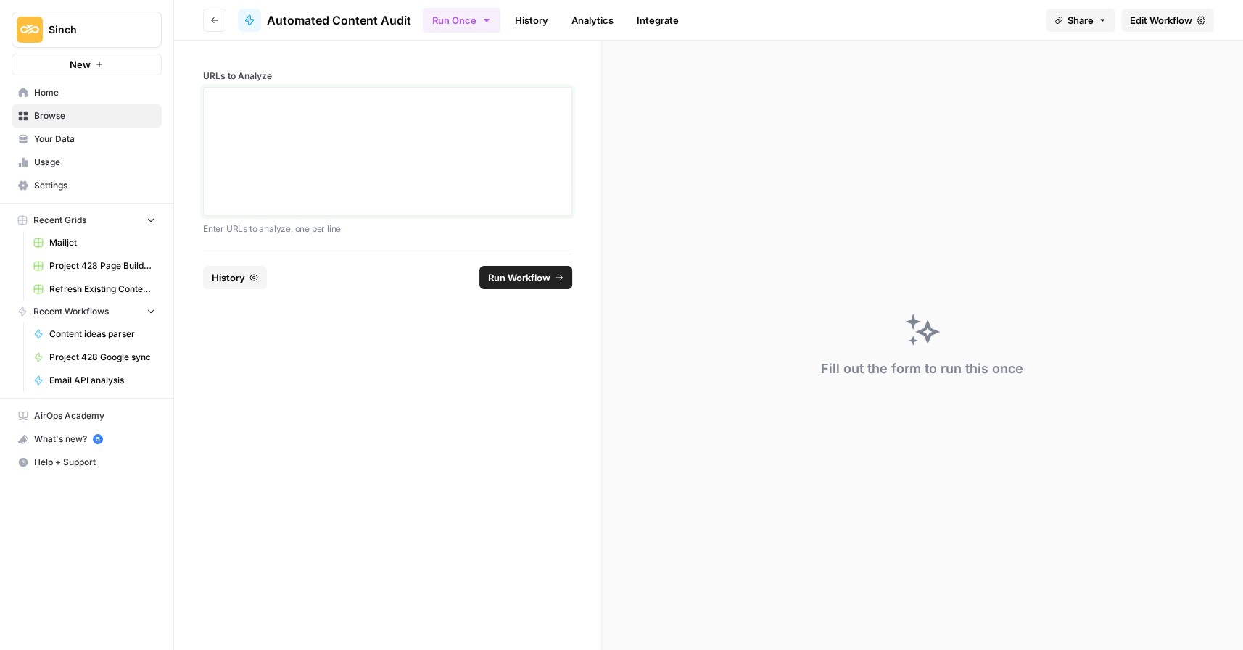
click at [239, 138] on div at bounding box center [387, 152] width 350 height 116
paste div
click at [532, 280] on span "Run Workflow" at bounding box center [519, 277] width 62 height 15
click at [524, 104] on p "**********" at bounding box center [387, 101] width 351 height 15
click at [529, 278] on span "Run Workflow" at bounding box center [519, 277] width 62 height 15
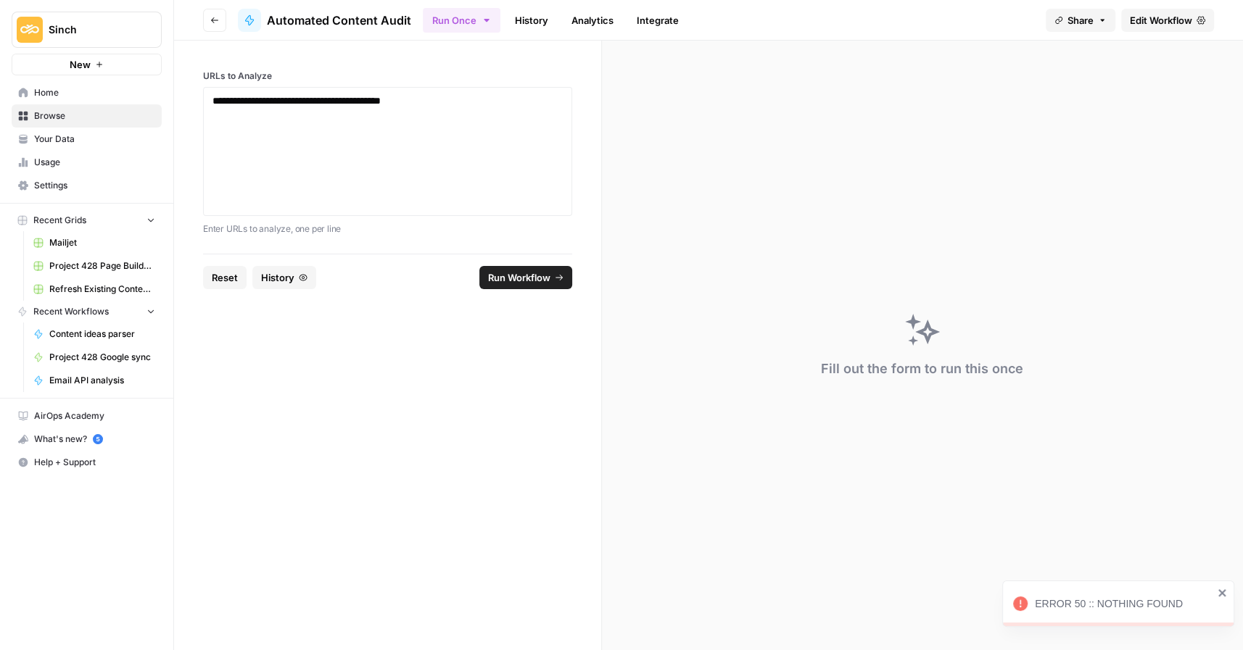
click at [1141, 25] on span "Edit Workflow" at bounding box center [1161, 20] width 62 height 15
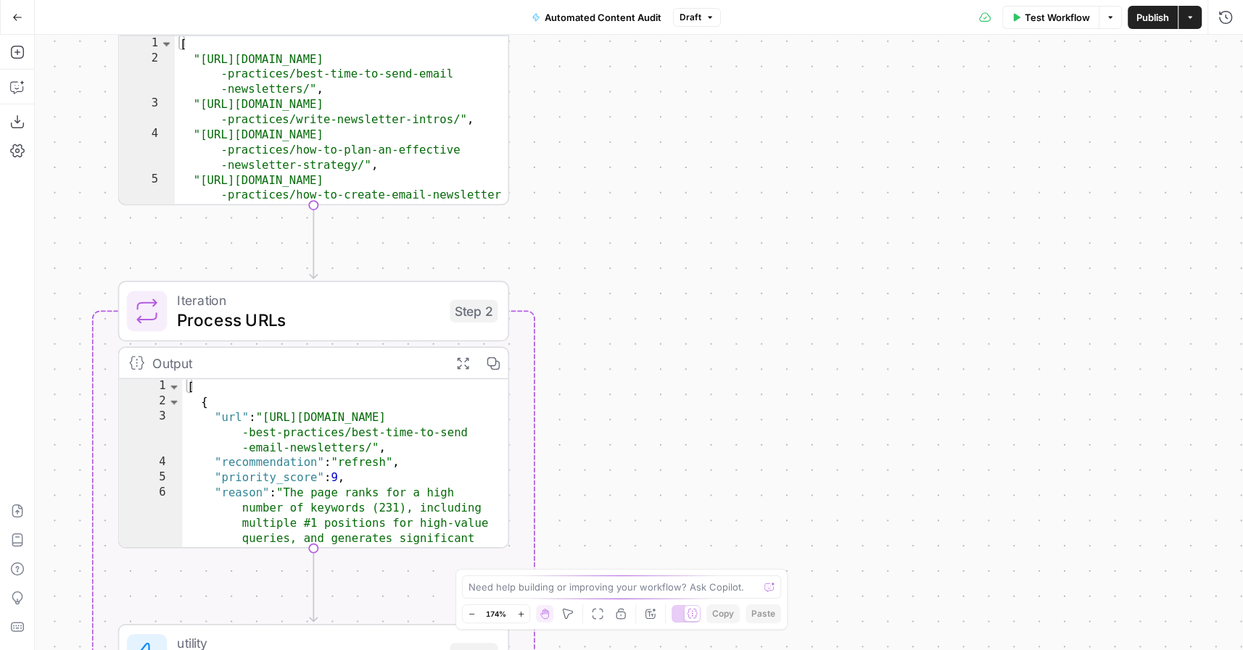
type textarea "**********"
click at [368, 88] on div "[ "https://www.mailjet.com/blog/email-best -practices/best-time-to-send-email -…" at bounding box center [342, 151] width 334 height 230
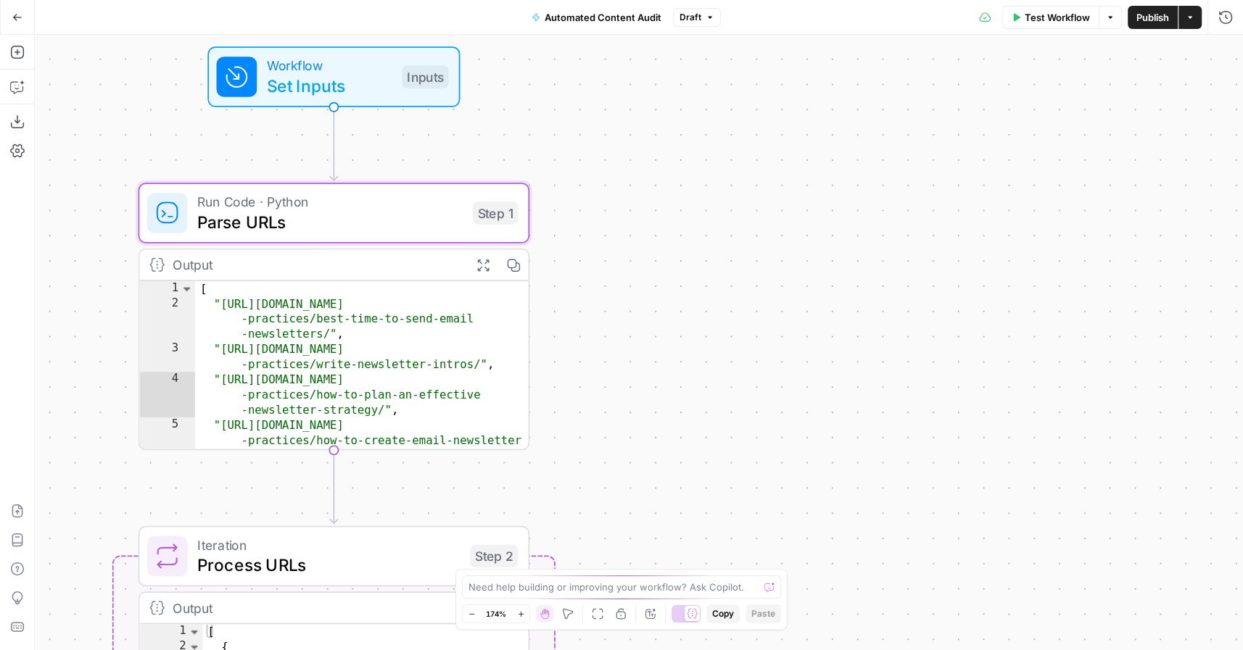
drag, startPoint x: 605, startPoint y: 152, endPoint x: 630, endPoint y: 425, distance: 274.5
click at [630, 425] on div "**********" at bounding box center [639, 343] width 1208 height 616
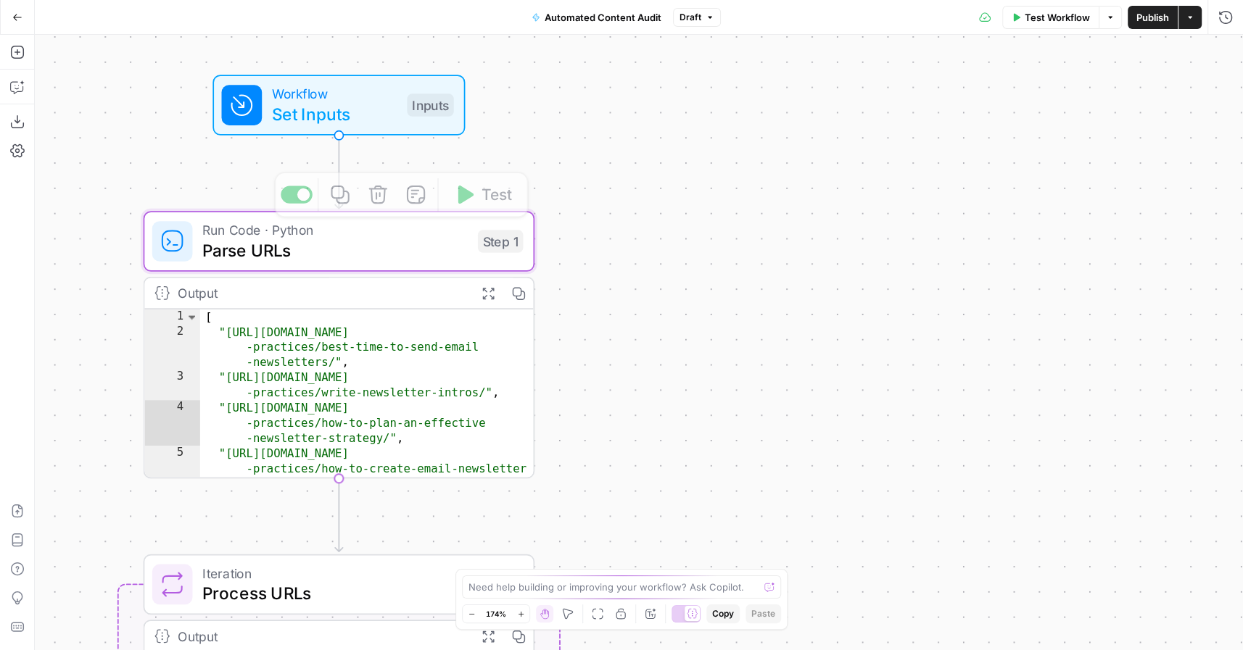
click at [324, 116] on span "Set Inputs" at bounding box center [334, 114] width 125 height 25
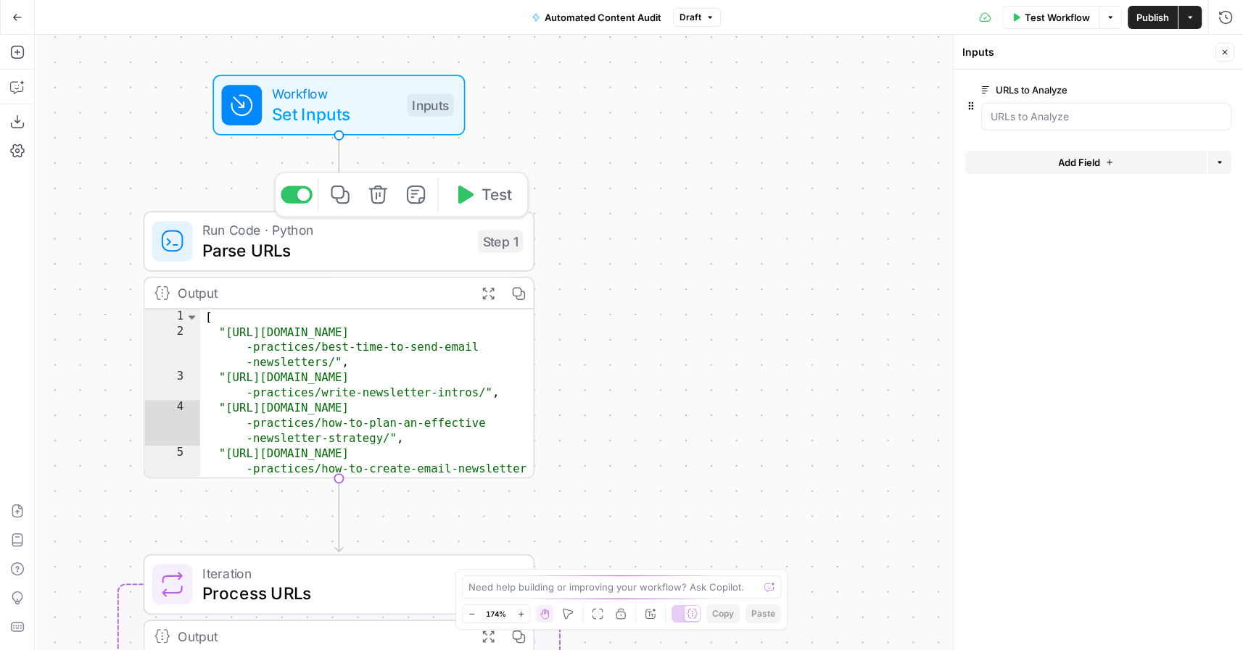
click at [360, 247] on span "Parse URLs" at bounding box center [334, 250] width 265 height 25
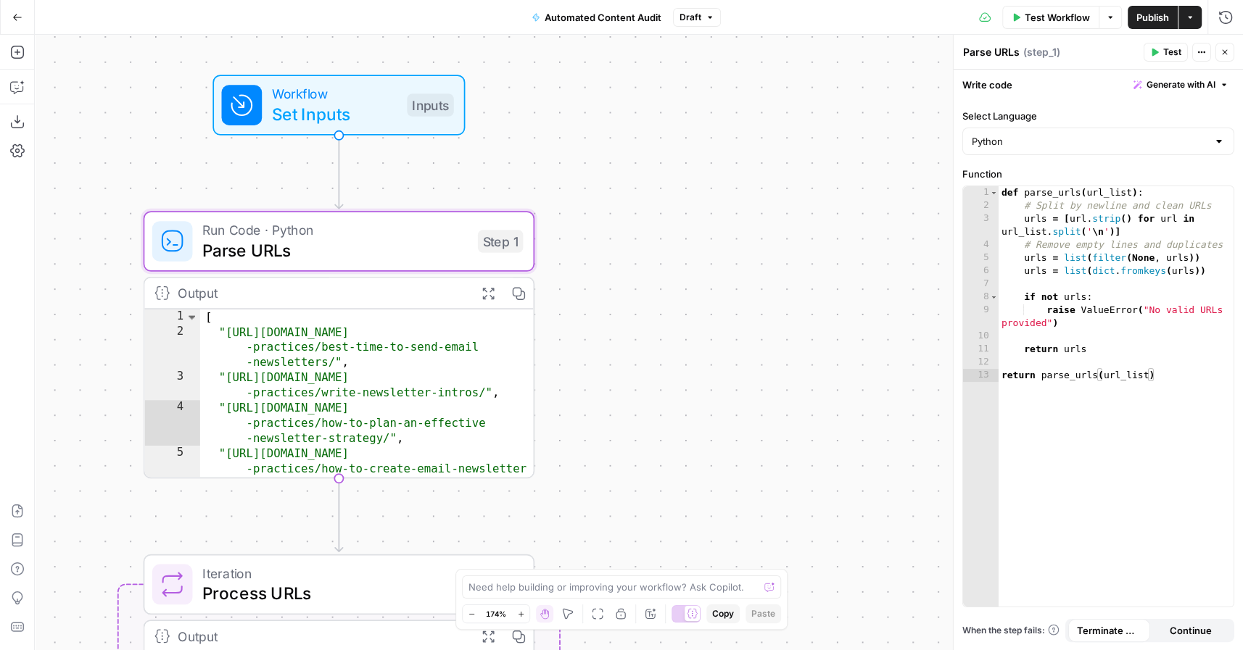
click at [1223, 54] on icon "button" at bounding box center [1224, 52] width 5 height 5
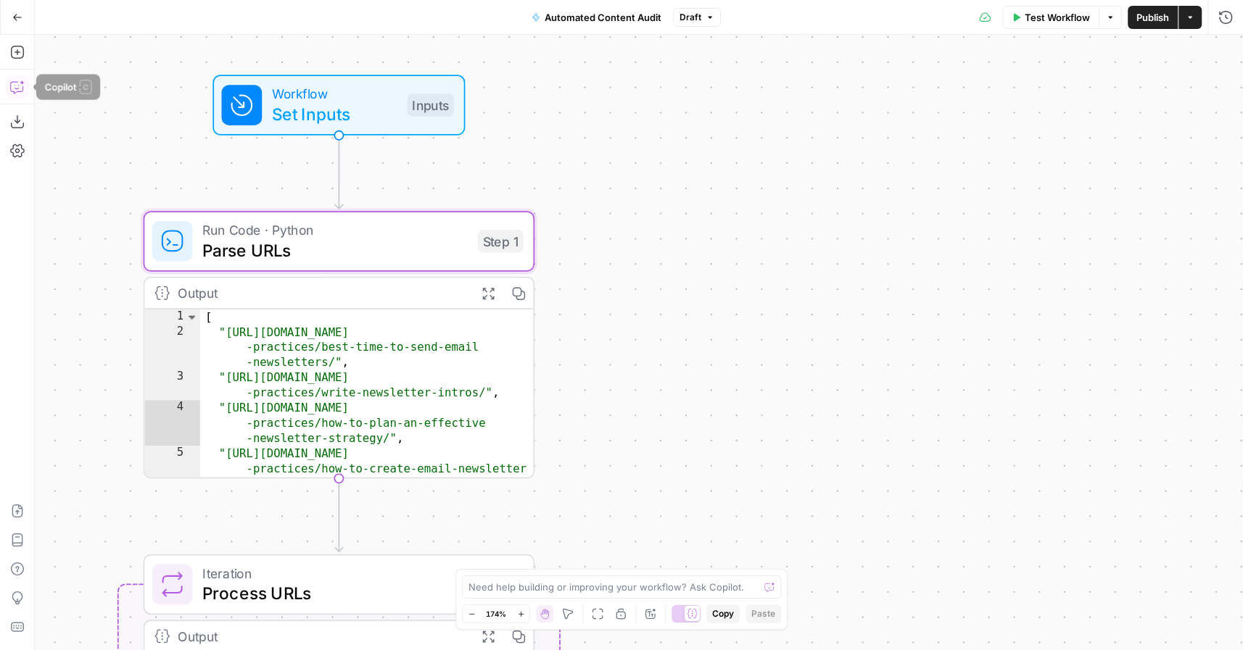
click at [20, 89] on icon "button" at bounding box center [17, 87] width 15 height 15
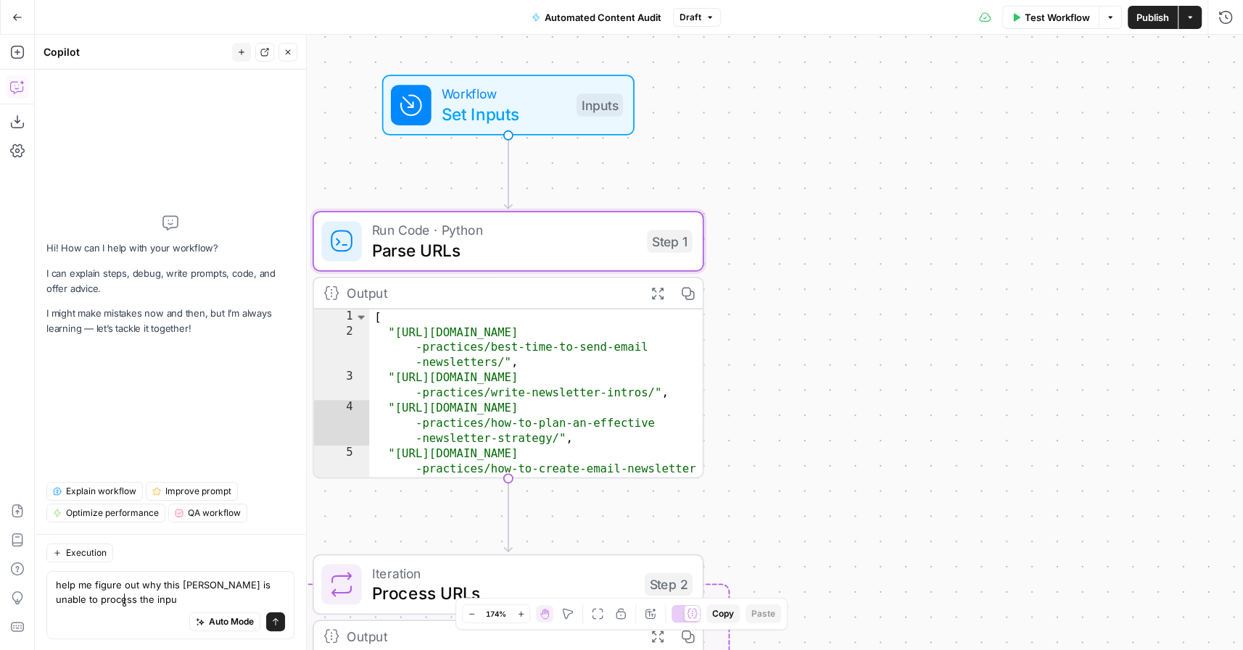
type textarea "help me figure out why this worfkow is unable to process the input"
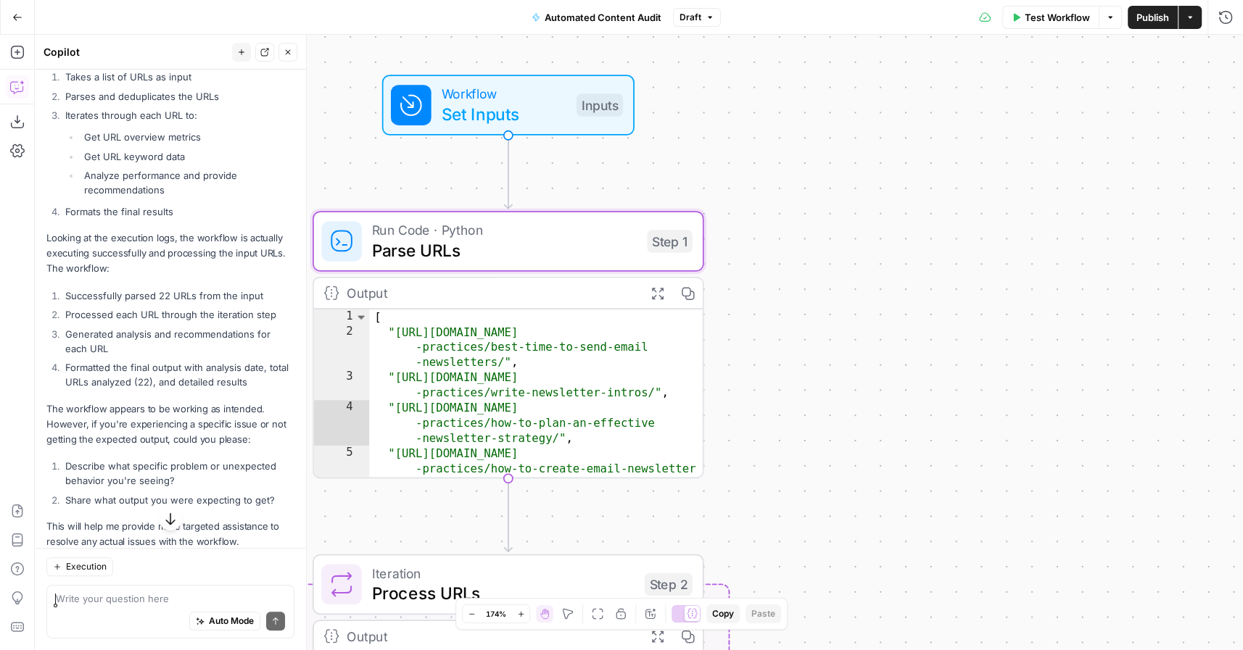
scroll to position [278, 0]
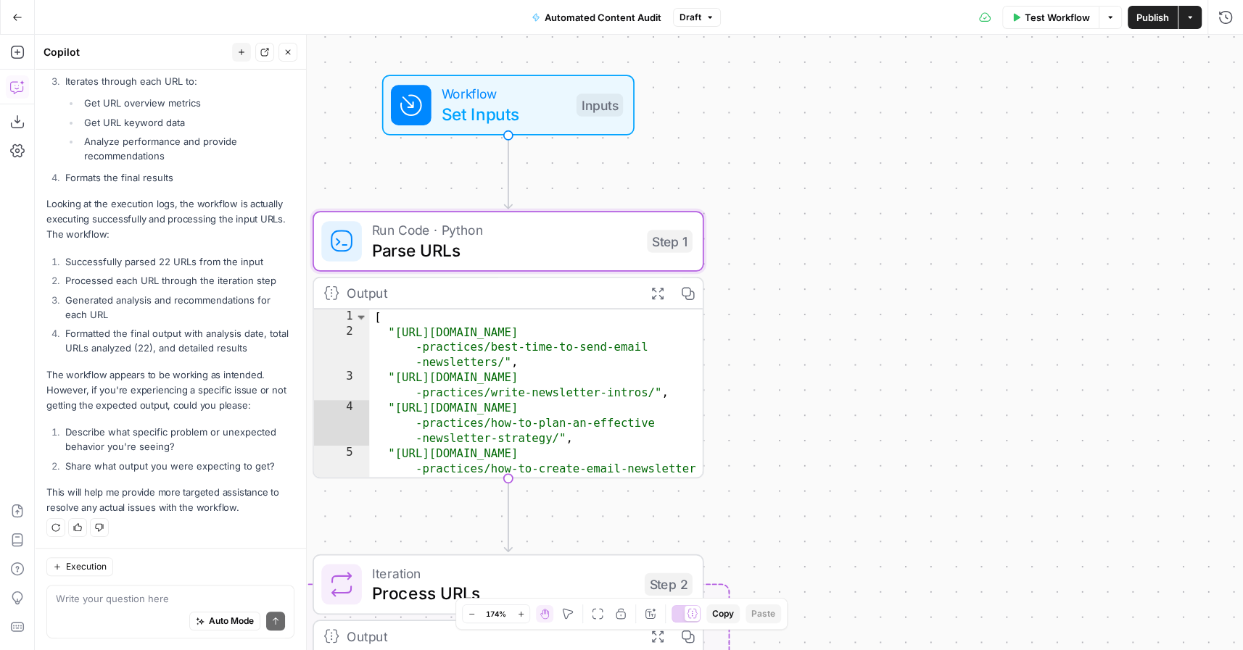
click at [22, 22] on button "Go Back" at bounding box center [17, 17] width 26 height 26
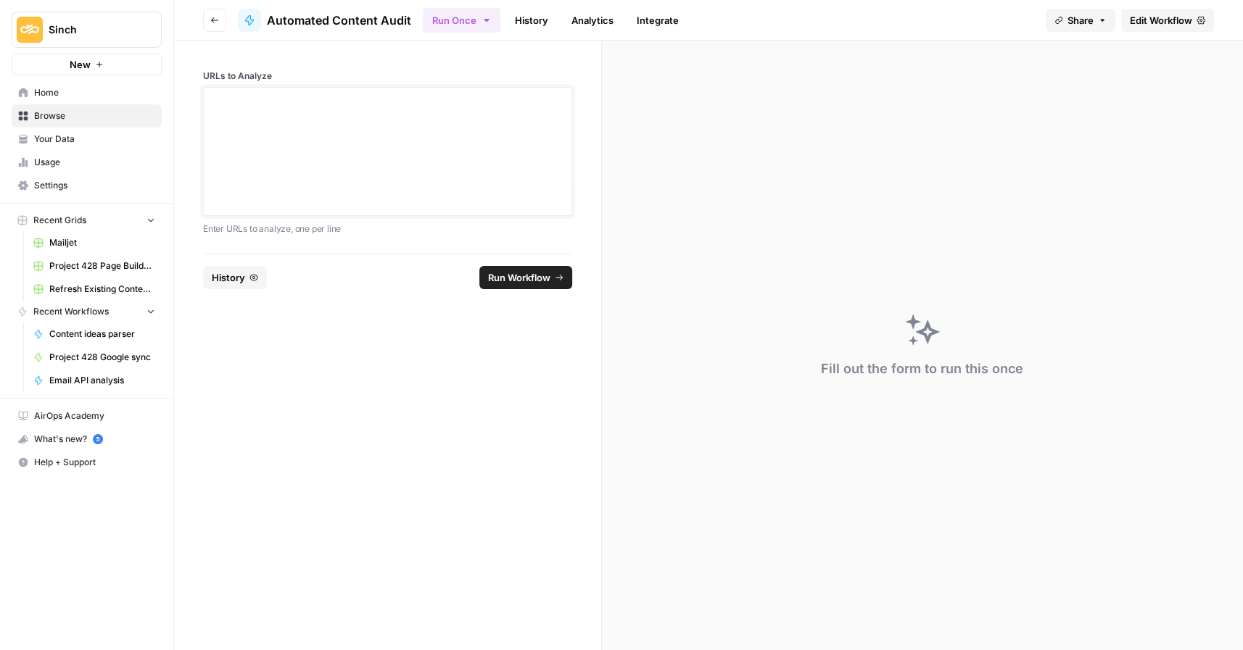
click at [284, 112] on div at bounding box center [387, 152] width 350 height 116
paste div
click at [294, 281] on button "History" at bounding box center [284, 277] width 64 height 23
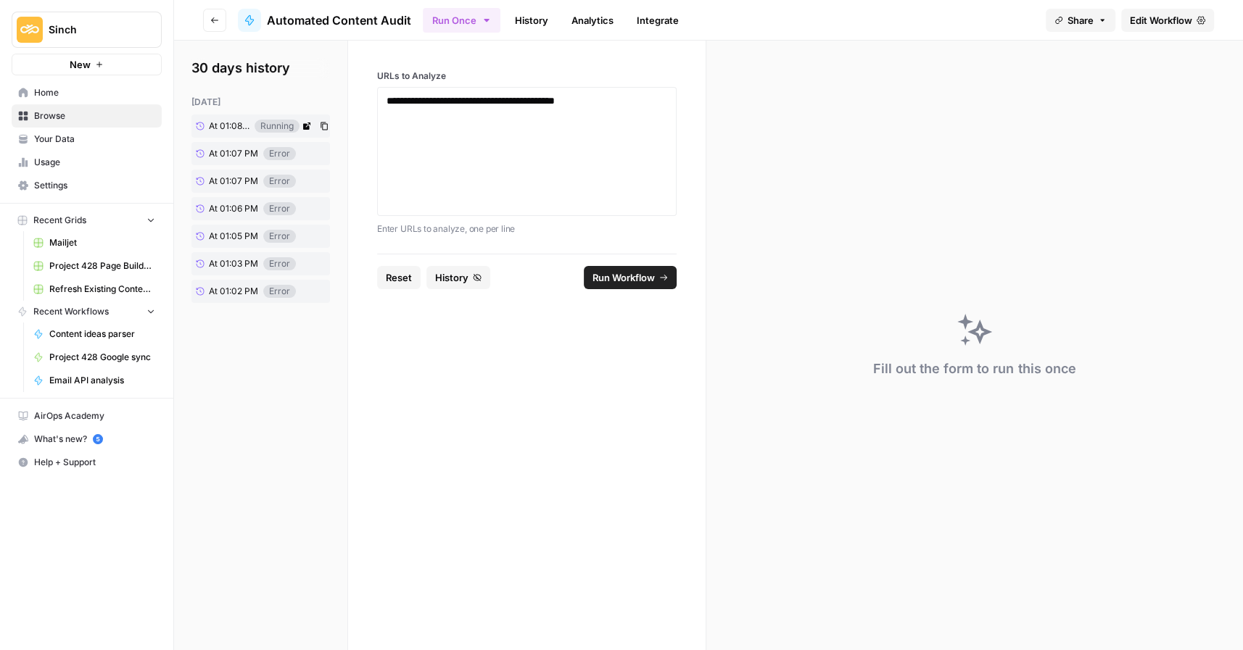
click at [210, 126] on span "At 01:08 PM" at bounding box center [229, 126] width 41 height 13
drag, startPoint x: 1191, startPoint y: 608, endPoint x: 1009, endPoint y: 604, distance: 182.0
click at [1009, 604] on div "ERROR 50 :: NOTHING FOUND" at bounding box center [1113, 603] width 209 height 23
copy div "ERROR 50 :: NOTHING FOUND"
click at [1146, 22] on span "Edit Workflow" at bounding box center [1161, 20] width 62 height 15
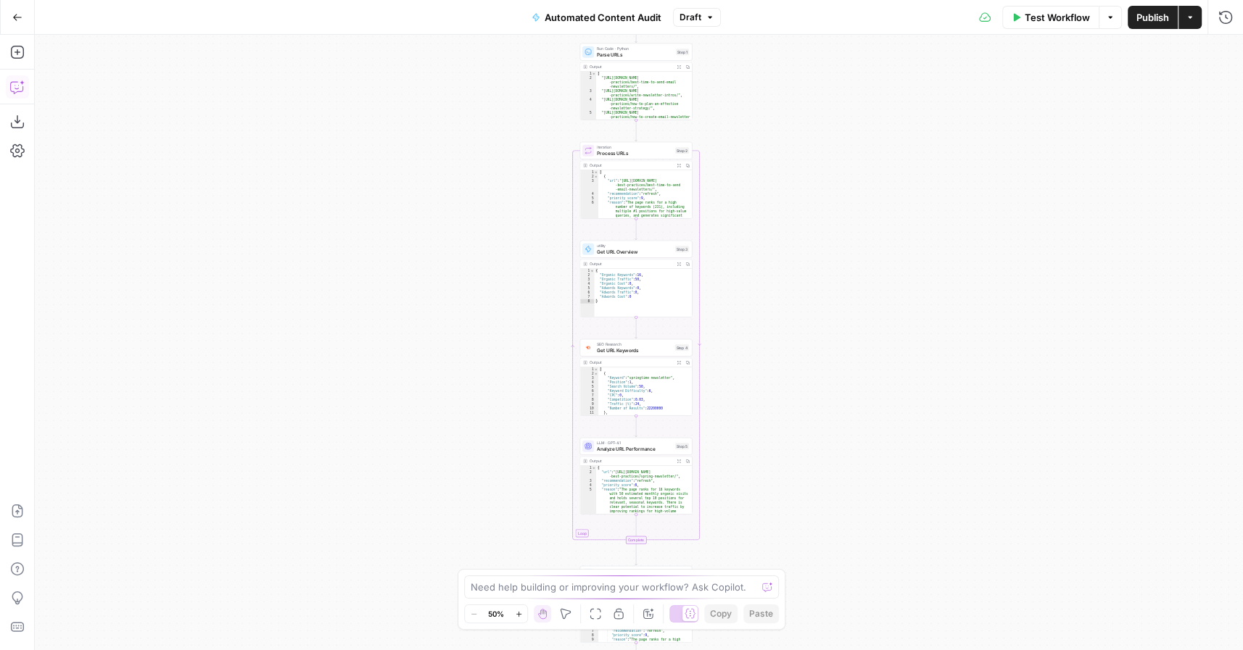
click at [15, 85] on icon "button" at bounding box center [17, 87] width 15 height 15
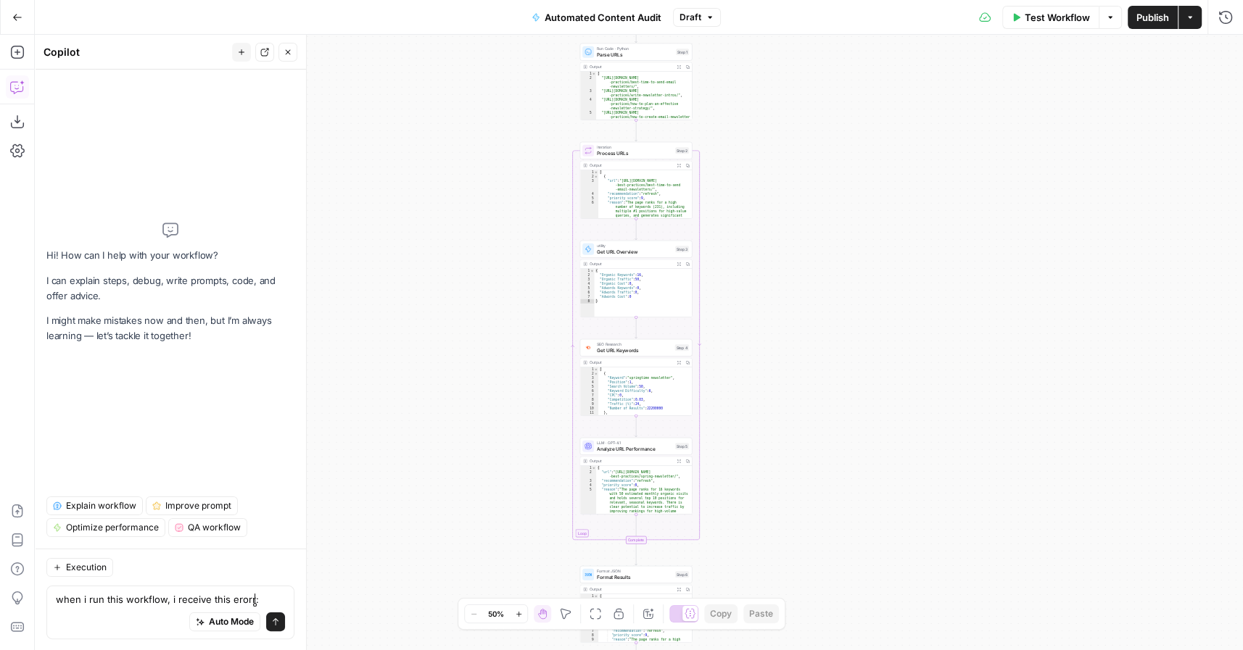
type textarea "when i run this workflow, i receive this erorr: ERROR 50 :: NOTHING FOUND"
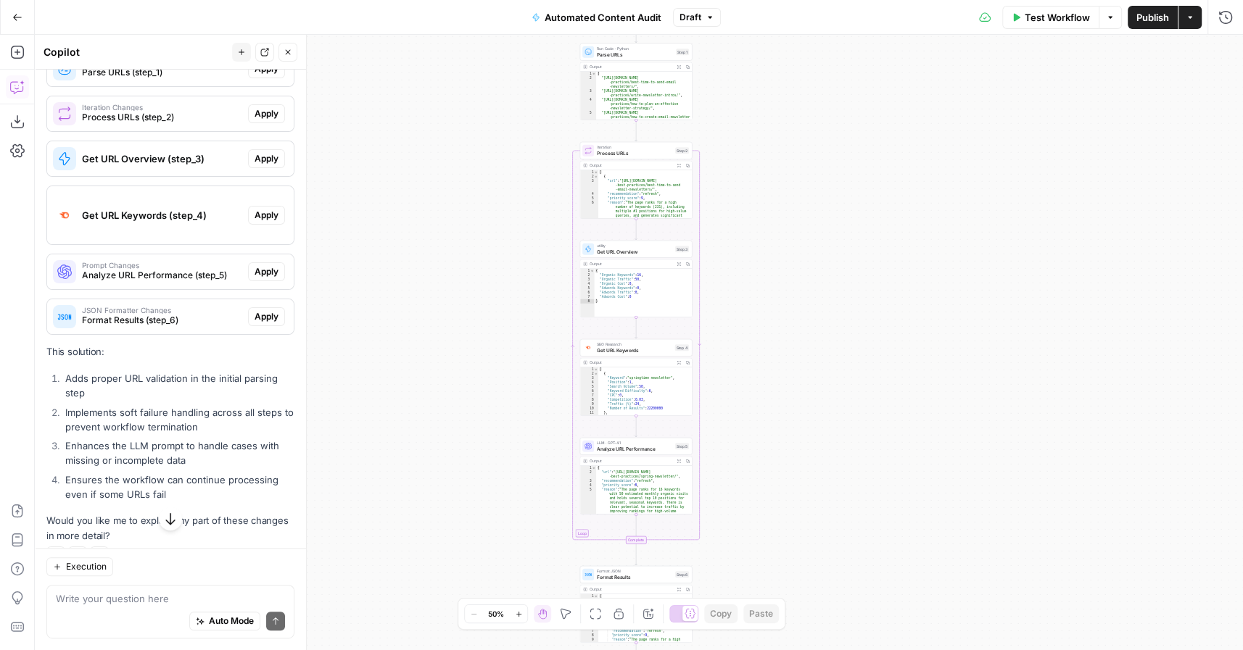
scroll to position [355, 0]
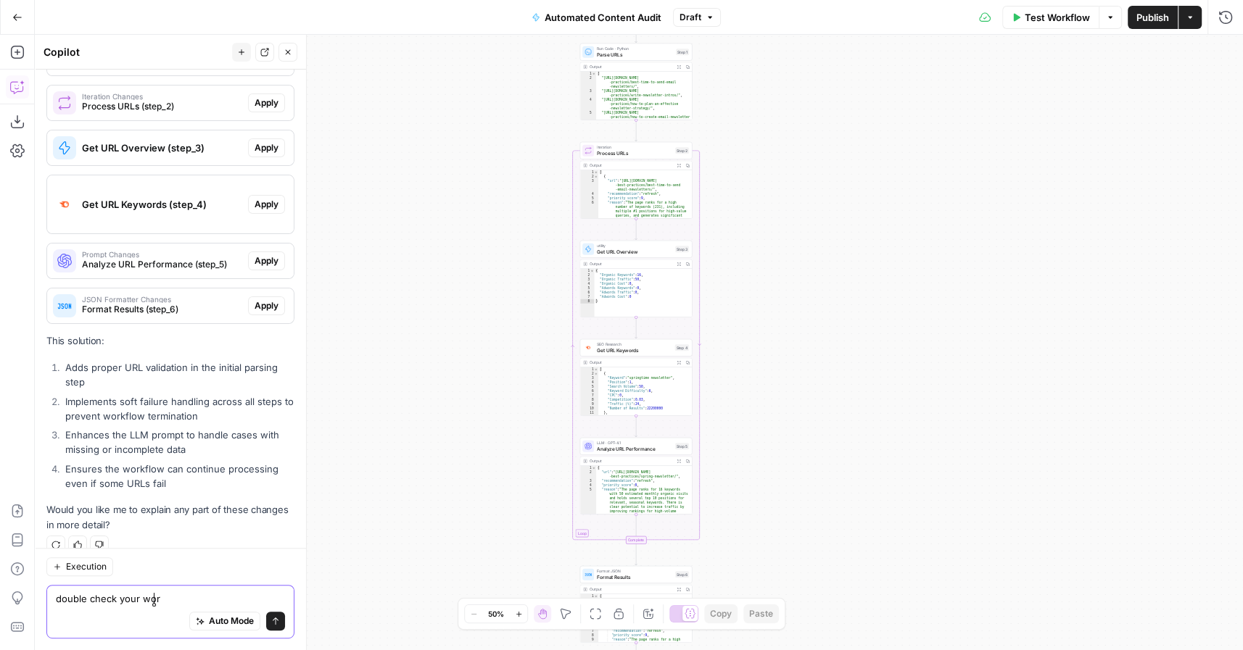
type textarea "double check your work"
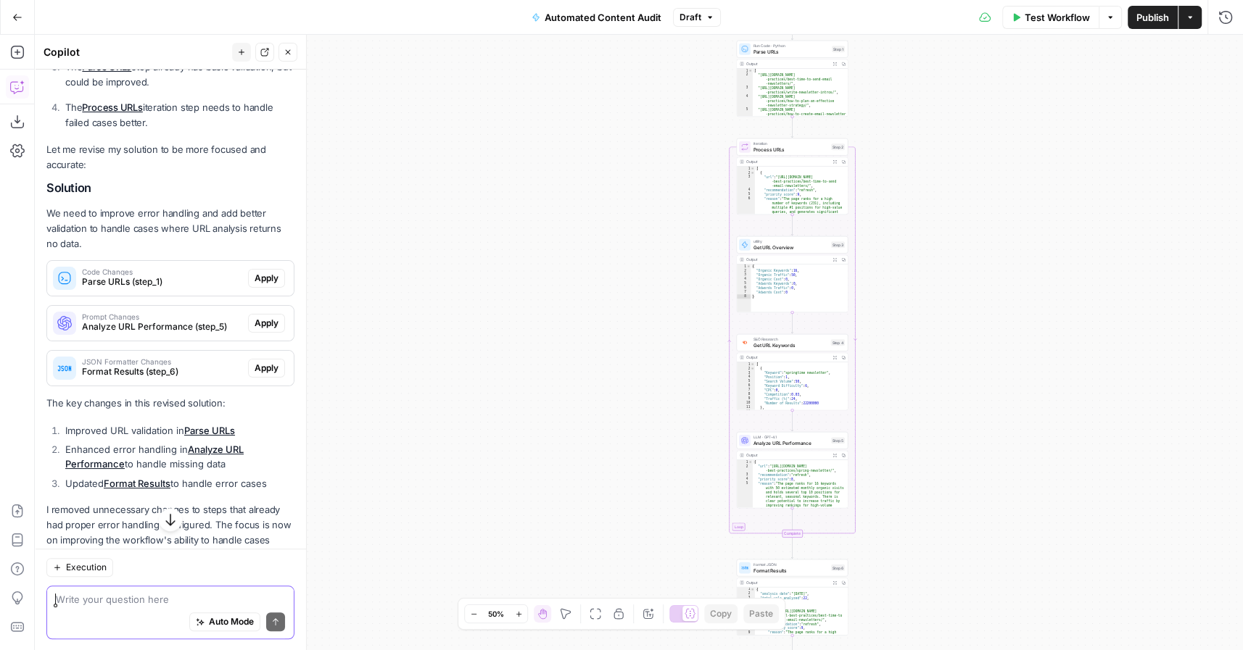
scroll to position [1083, 0]
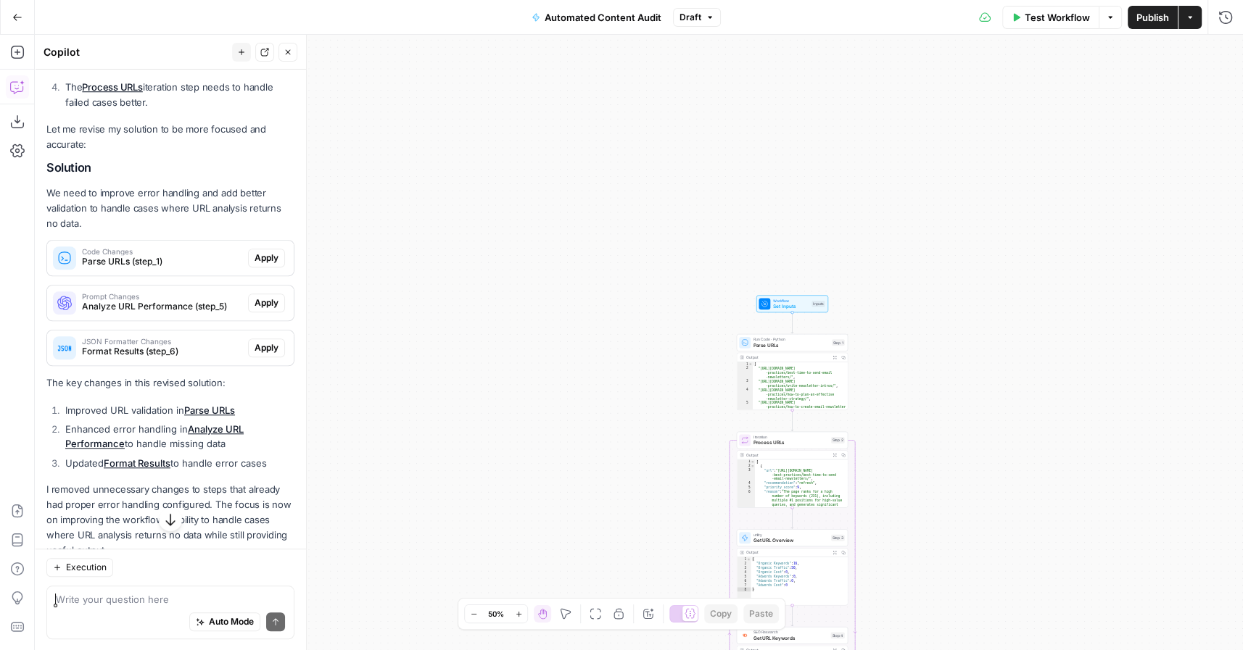
click at [96, 616] on div "Auto Mode Send" at bounding box center [170, 623] width 229 height 32
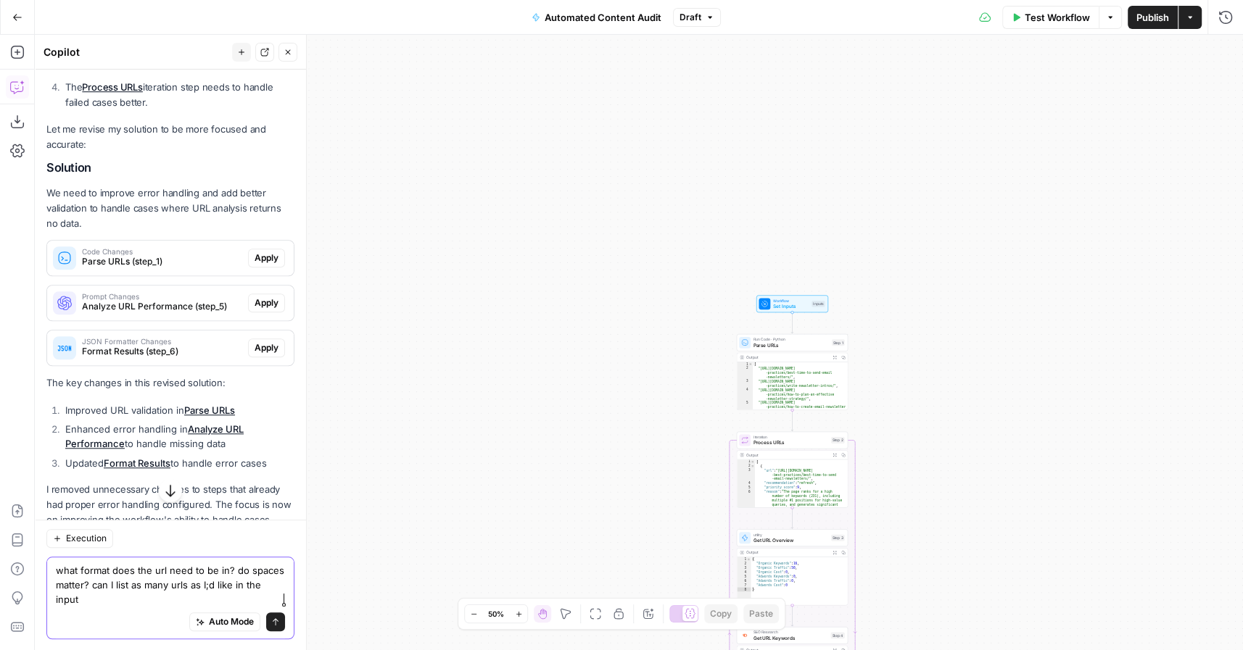
type textarea "what format does the url need to be in? do spaces matter? can I list as many ur…"
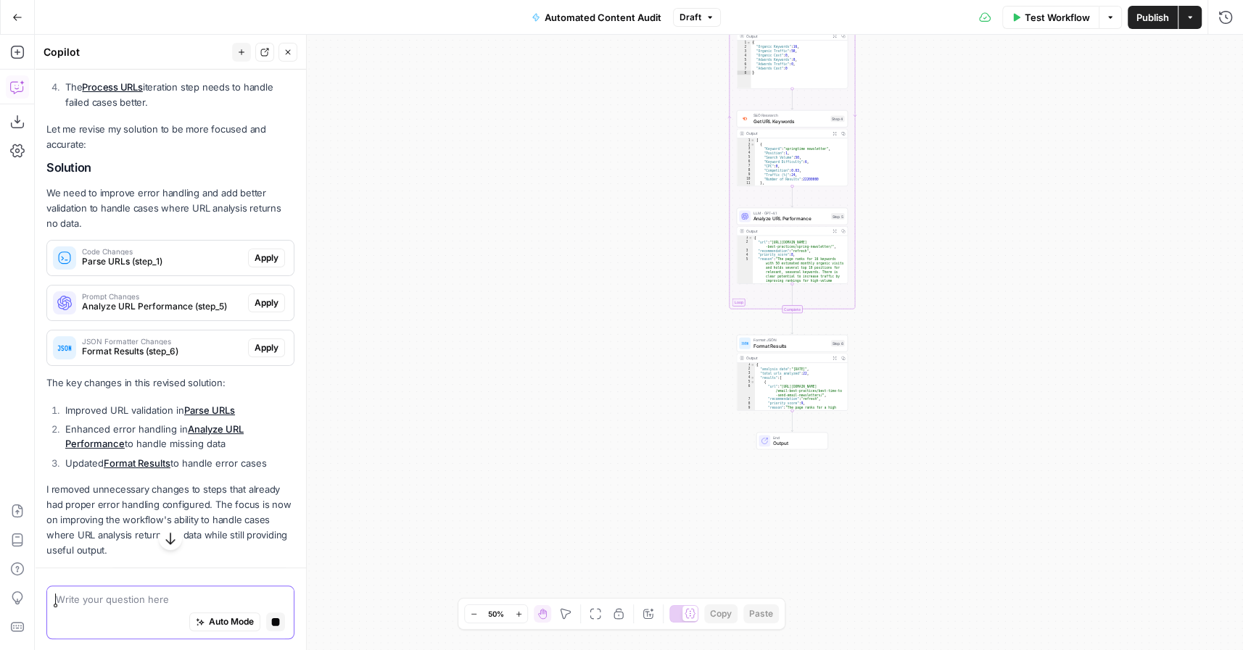
scroll to position [1149, 0]
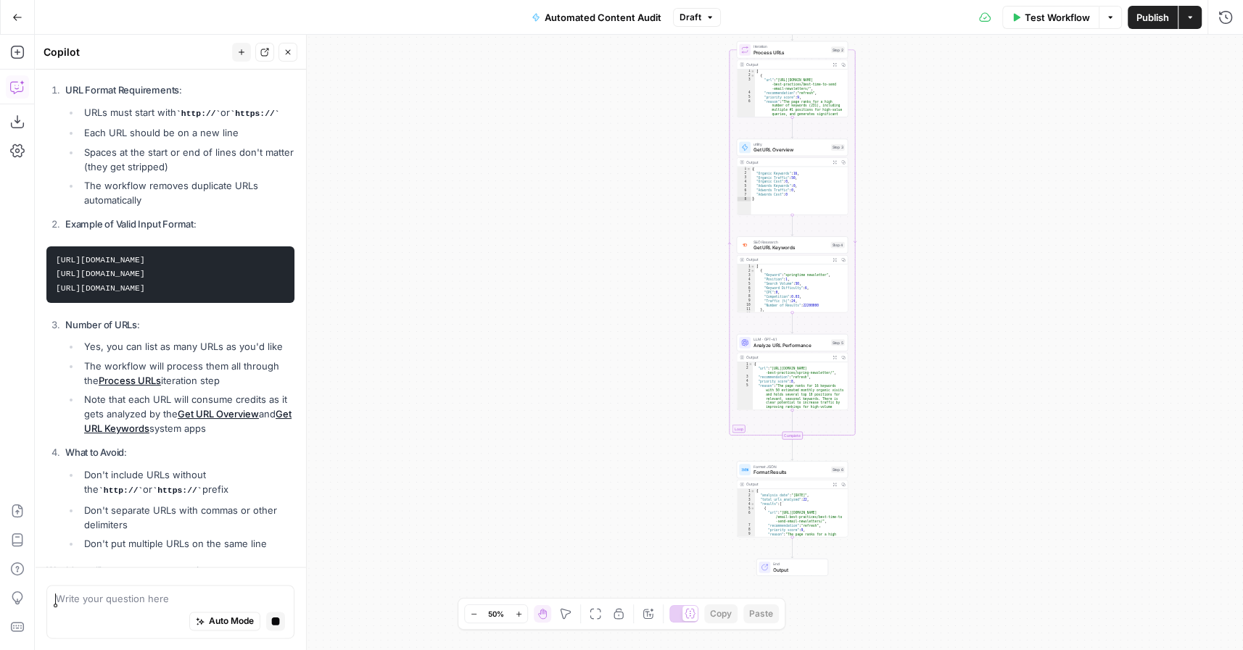
click at [151, 392] on li "Note that each URL will consume credits as it gets analyzed by the Get URL Over…" at bounding box center [187, 414] width 214 height 44
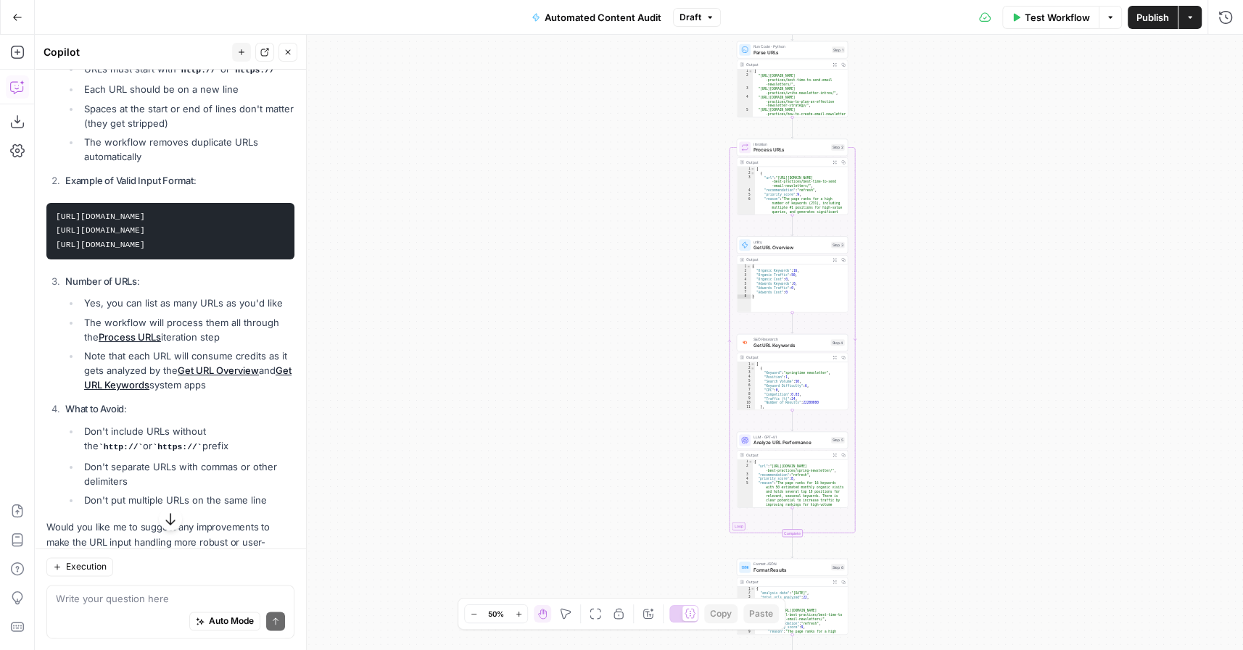
scroll to position [1728, 0]
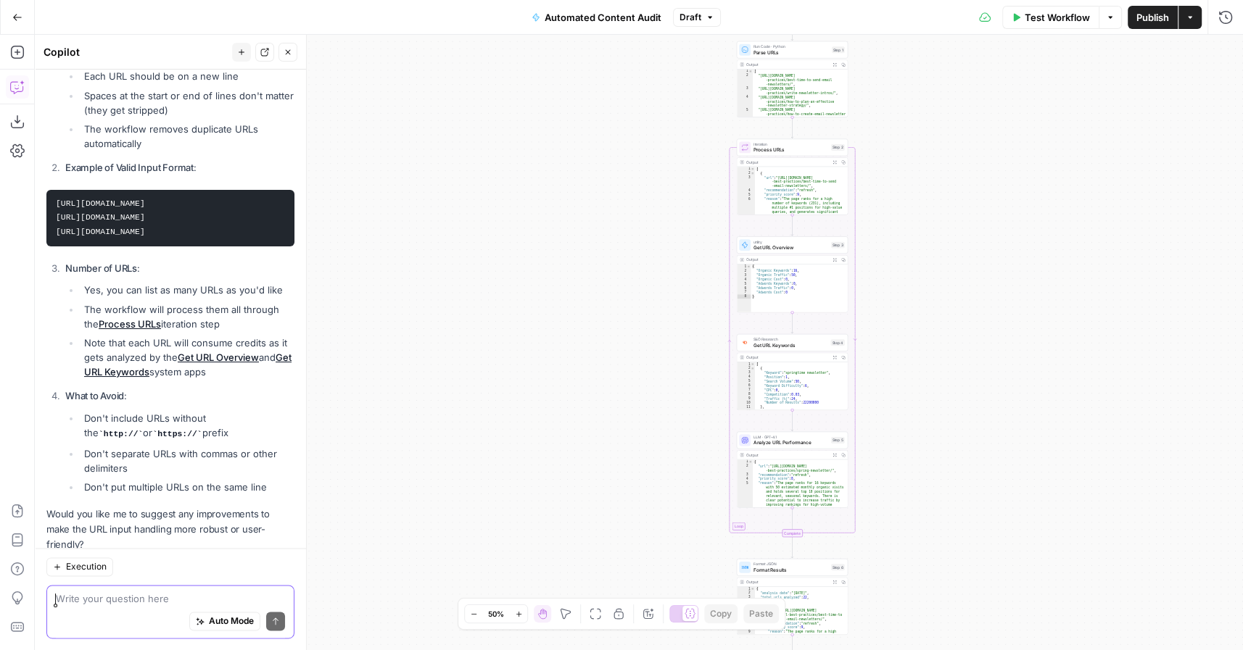
click at [112, 600] on textarea at bounding box center [170, 599] width 229 height 15
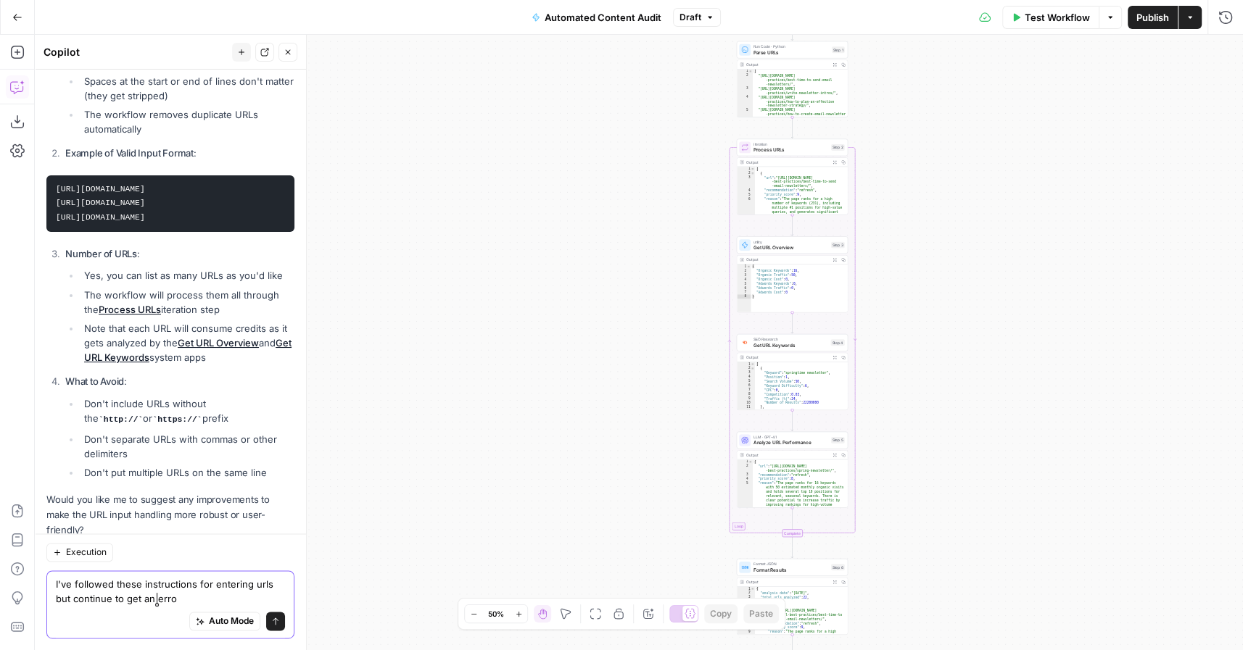
type textarea "I've followed these instructions for entering urls but continue to get an error"
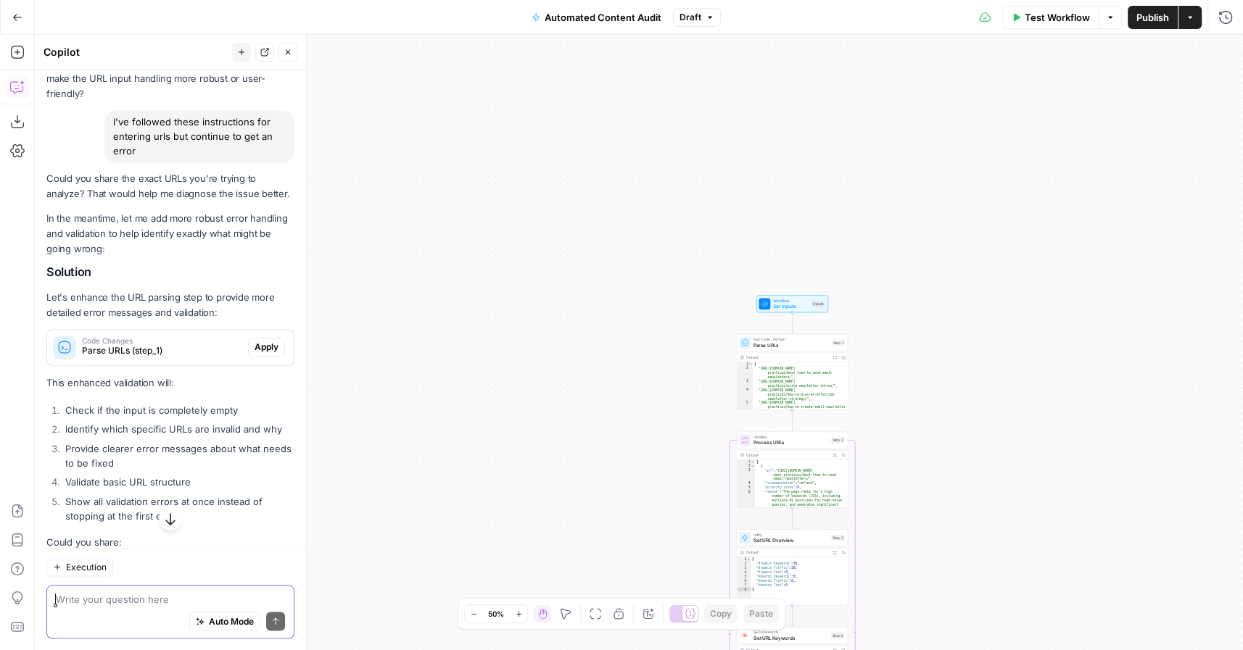
scroll to position [2263, 0]
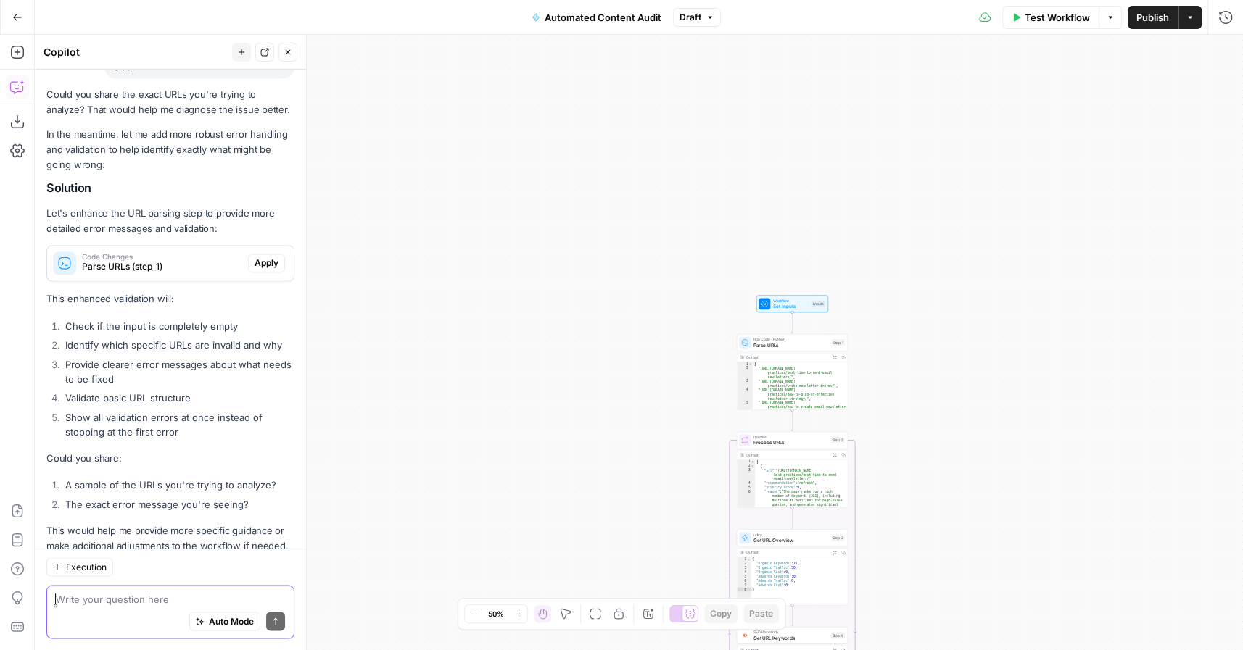
click at [136, 605] on textarea at bounding box center [170, 599] width 229 height 15
paste textarea "https://www.mailgun.com/resources/comparisons https://www.mailgun.com/resources…"
type textarea "https://www.mailgun.com/resources/comparisons https://www.mailgun.com/resources…"
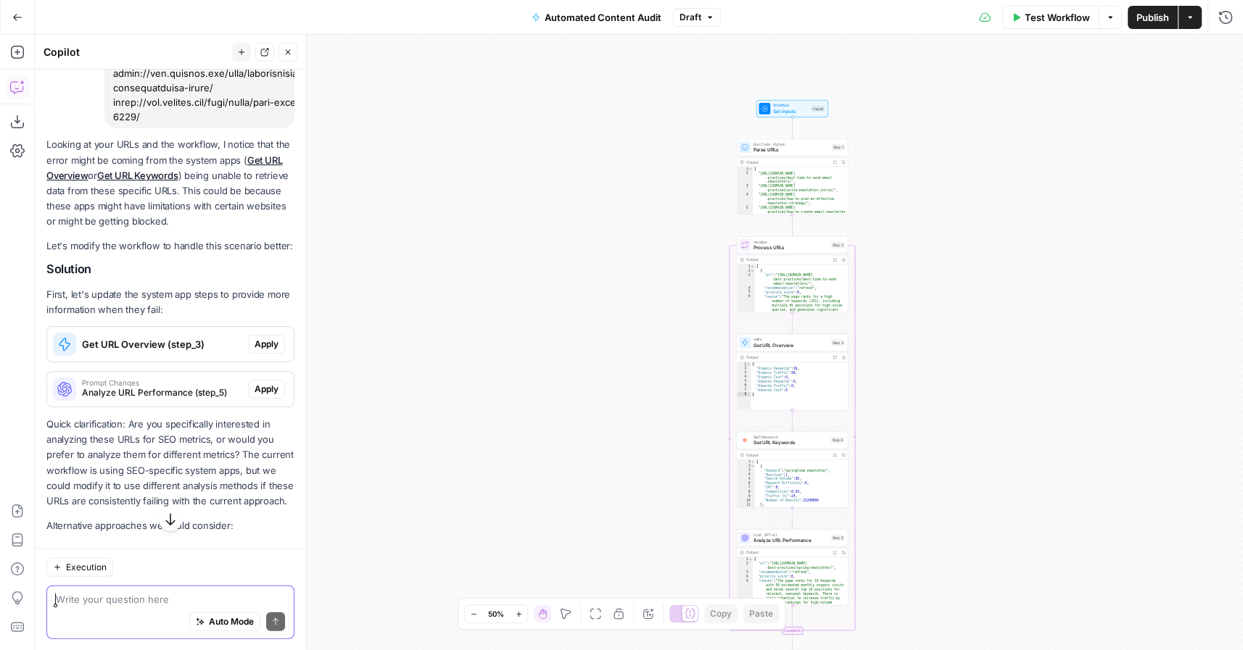
scroll to position [3205, 0]
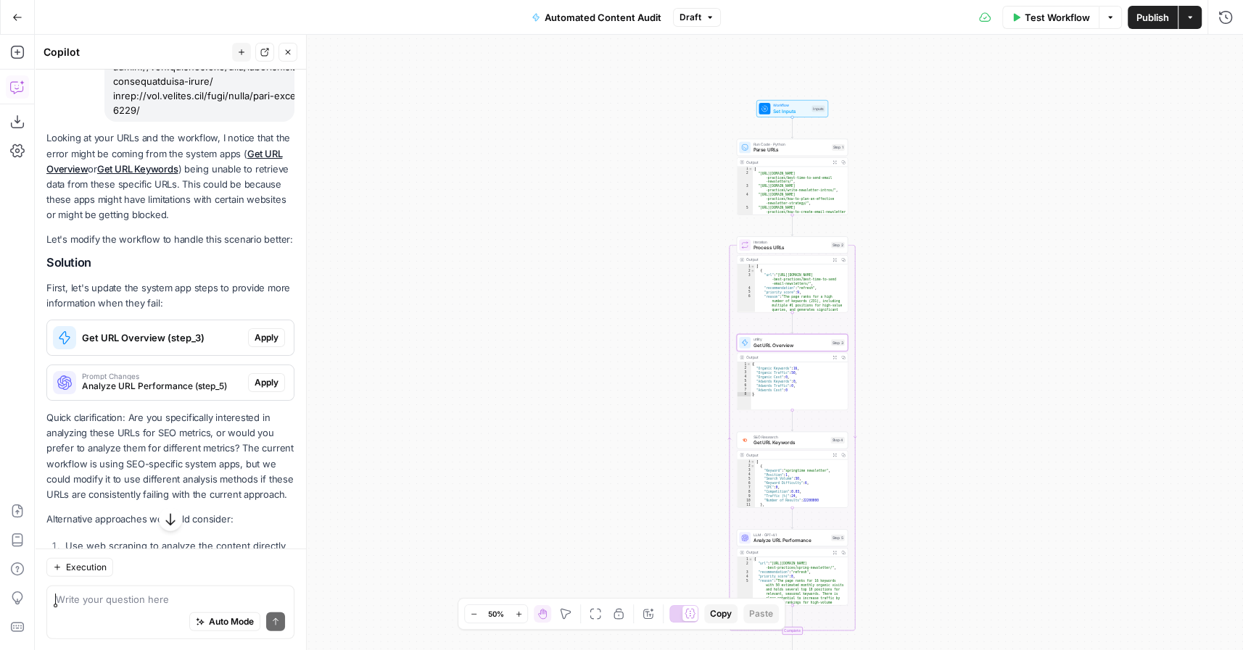
click at [182, 331] on span "Get URL Overview (step_3)" at bounding box center [162, 338] width 160 height 15
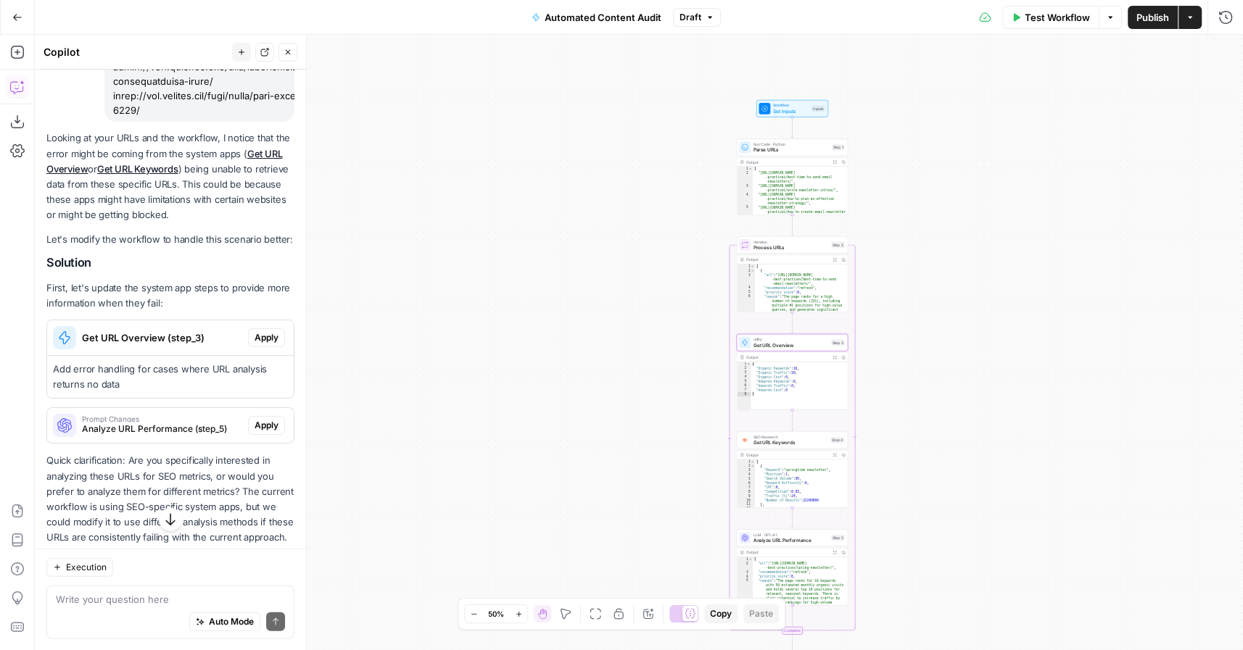
click at [265, 331] on span "Apply" at bounding box center [267, 337] width 24 height 13
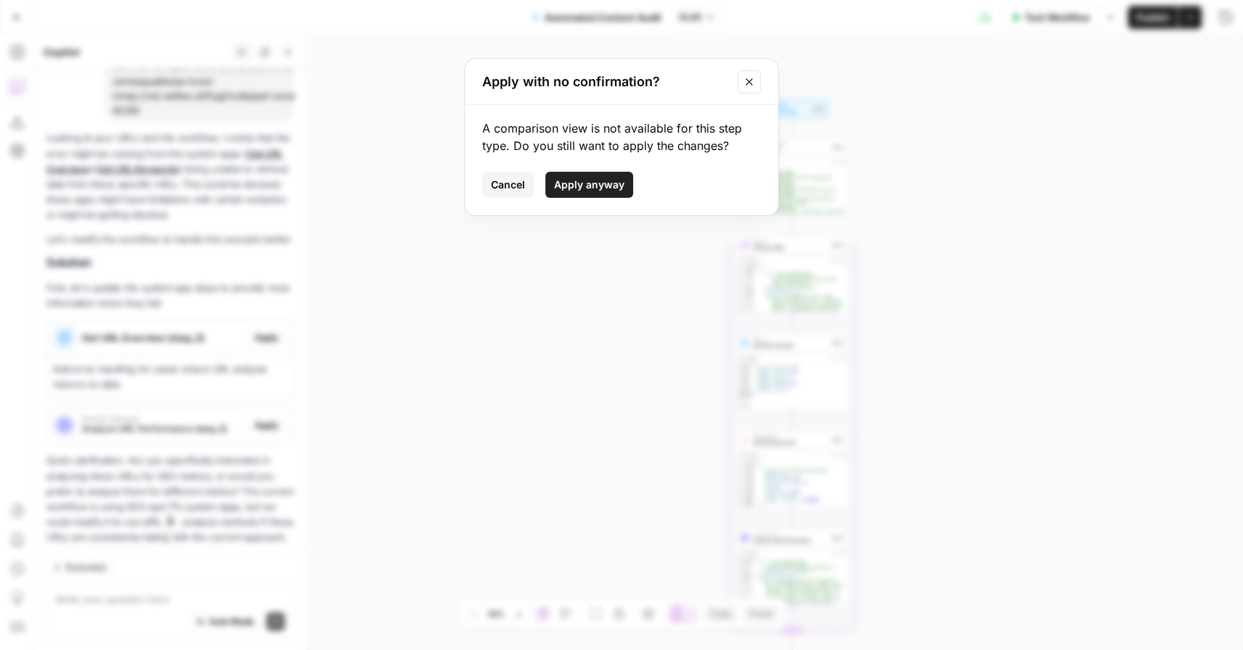
click at [574, 180] on span "Apply anyway" at bounding box center [589, 185] width 70 height 15
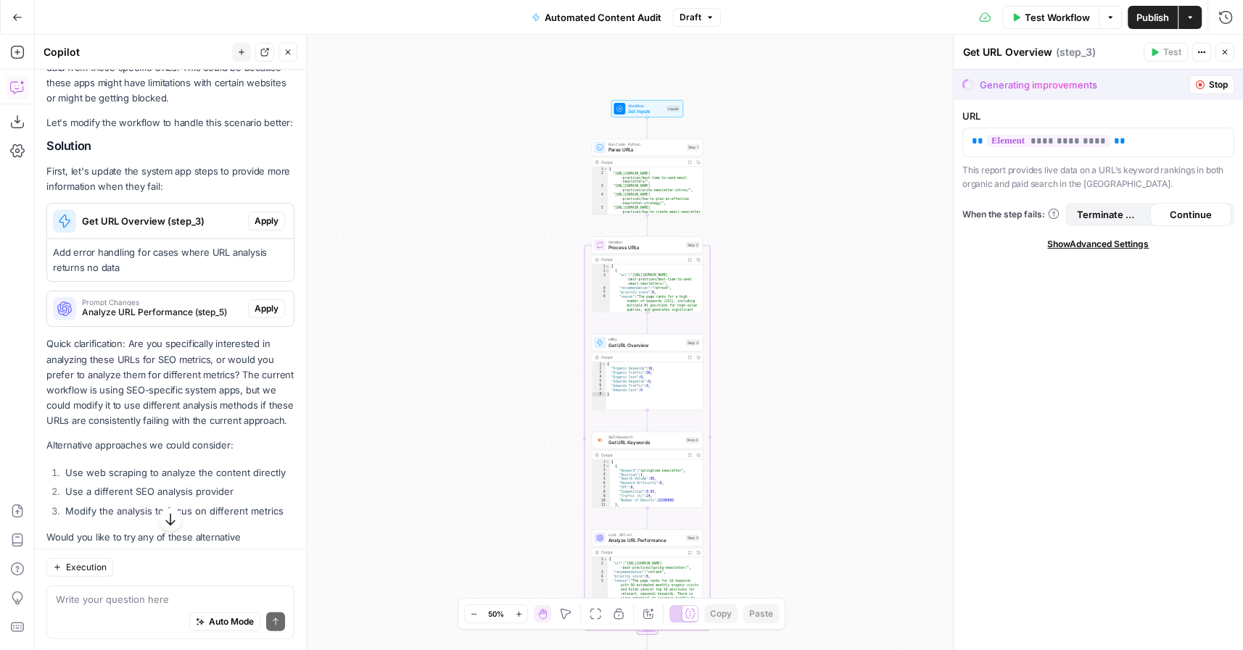
scroll to position [3327, 0]
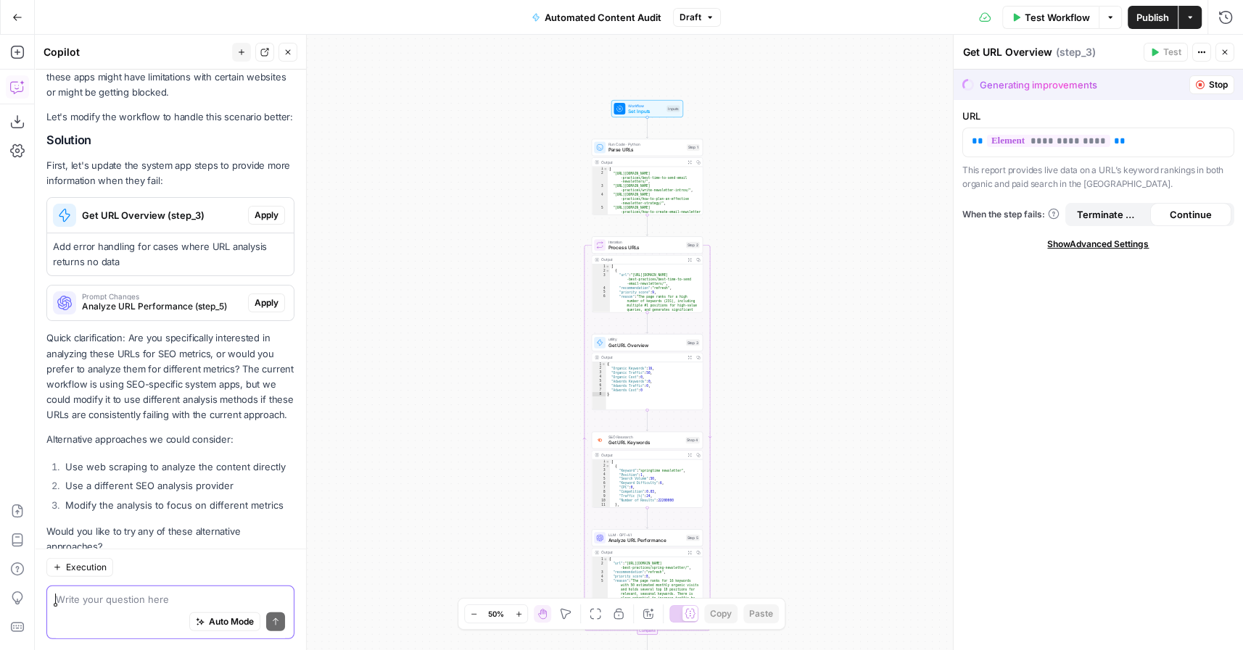
click at [104, 605] on textarea at bounding box center [170, 599] width 229 height 15
type textarea "use the existing approach"
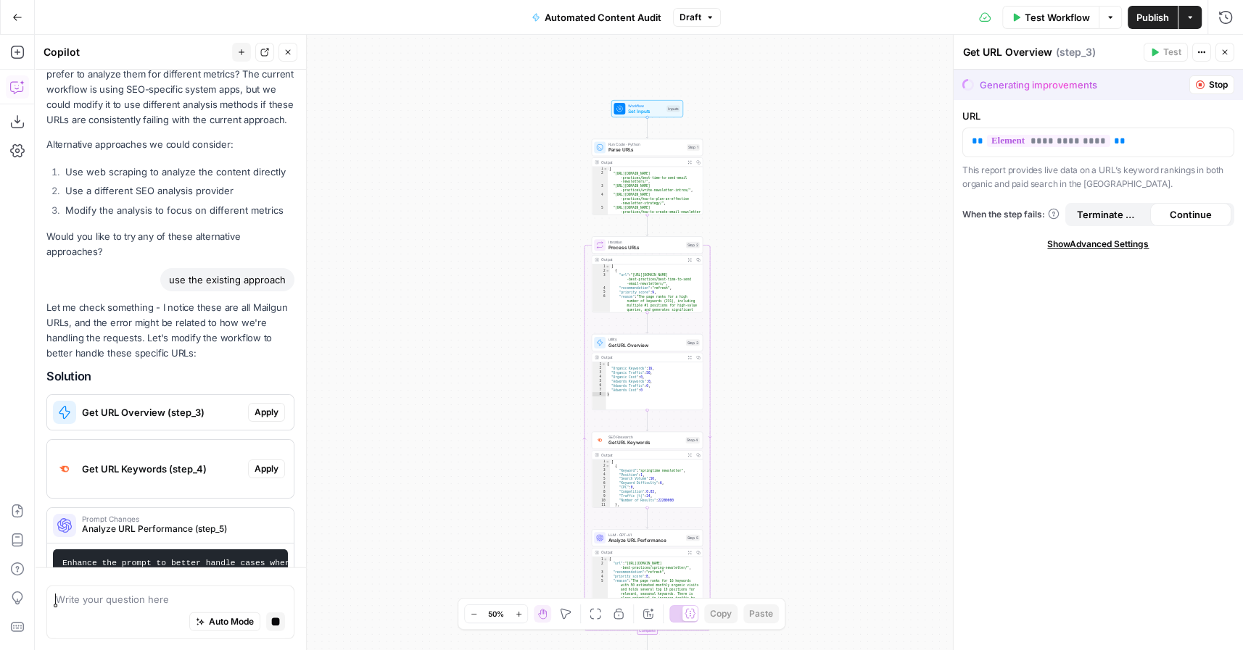
click at [131, 300] on p "Let me check something - I notice these are all Mailgun URLs, and the error mig…" at bounding box center [170, 331] width 248 height 62
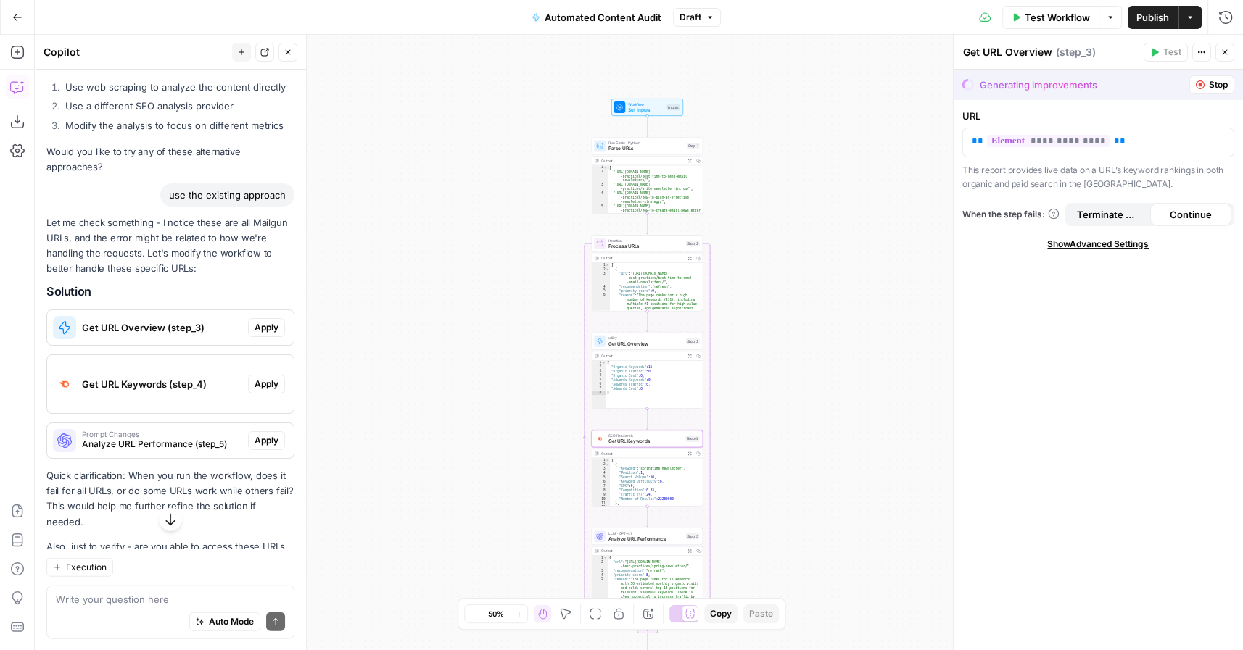
scroll to position [3720, 0]
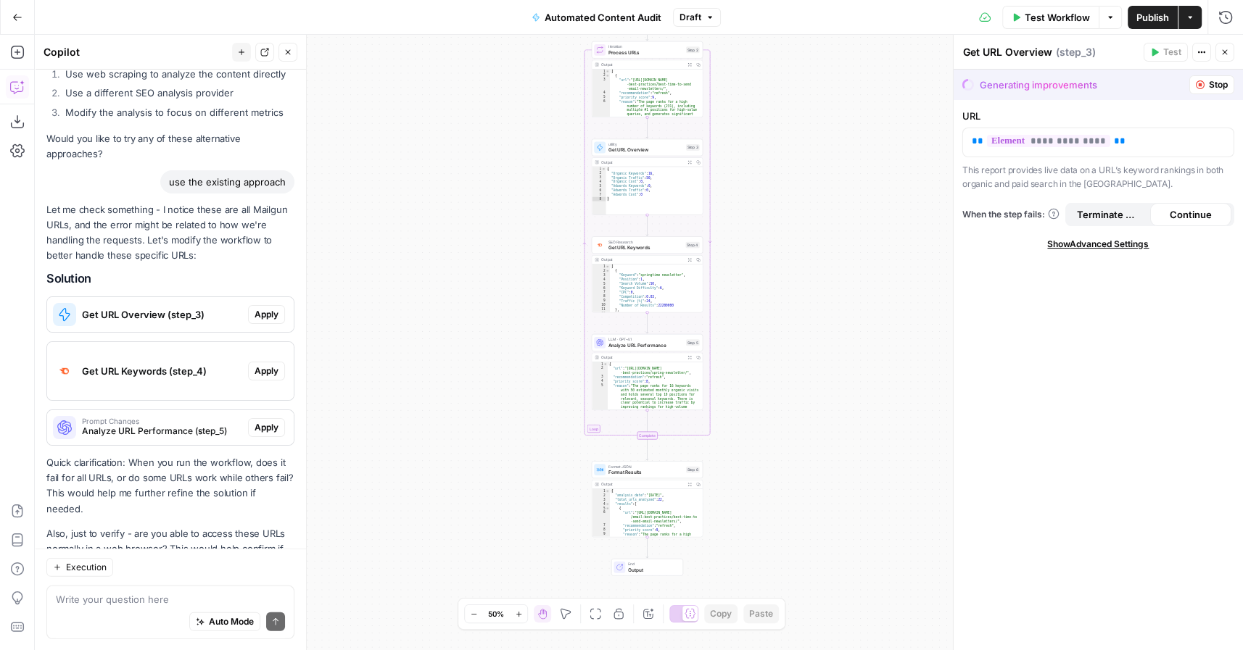
click at [100, 608] on div "Auto Mode Send" at bounding box center [170, 623] width 229 height 32
click at [51, 600] on div "double check your work. you are wrong a lot. double check your work. you are wr…" at bounding box center [170, 613] width 248 height 54
click at [51, 596] on div "double check your work. you are wrong a lot. double check your work. you are wr…" at bounding box center [170, 613] width 248 height 54
click at [58, 600] on textarea "double check your work. you are wrong a lot." at bounding box center [170, 599] width 229 height 15
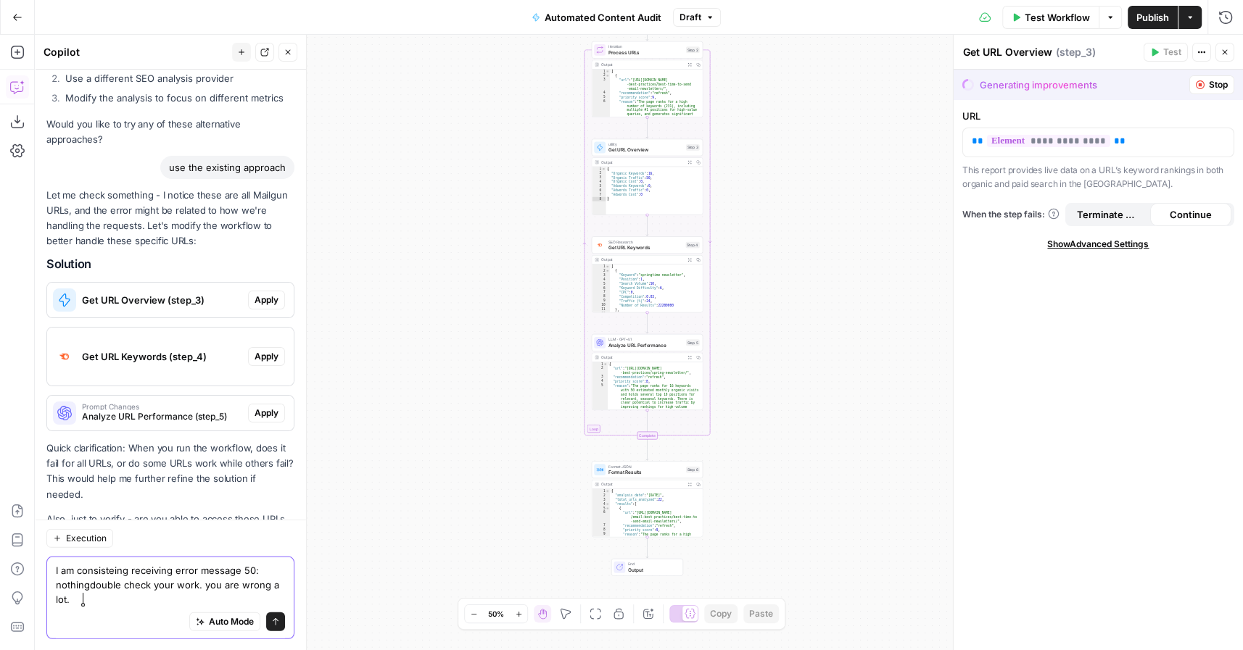
scroll to position [3749, 0]
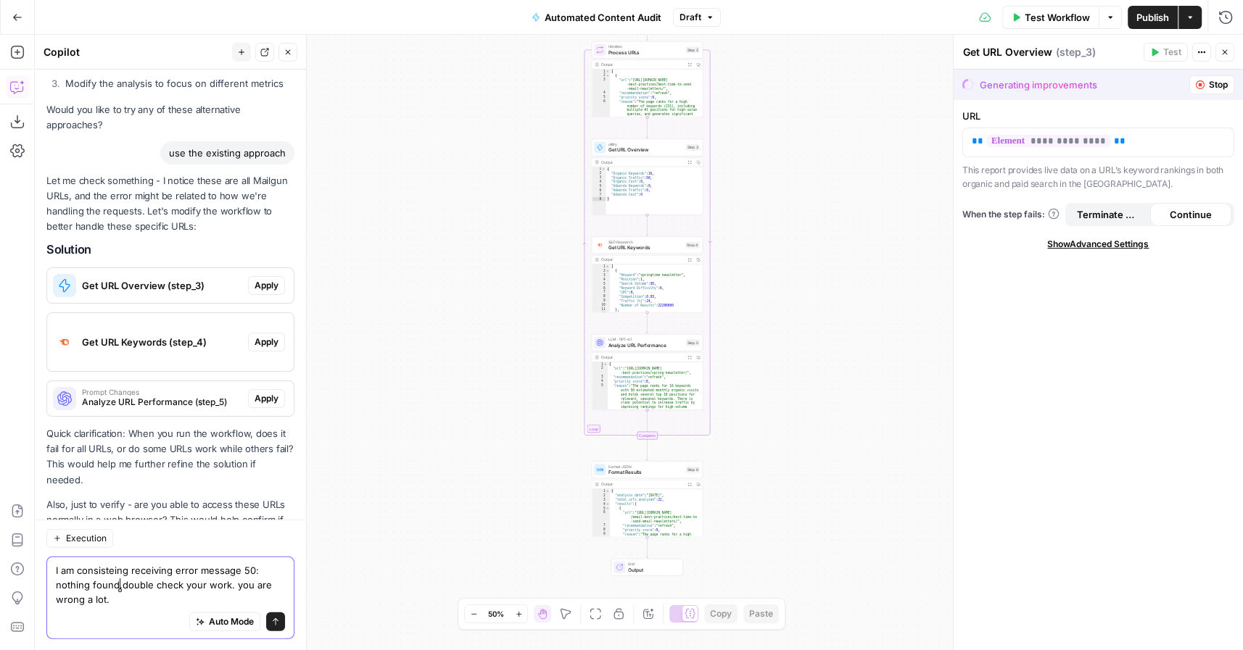
type textarea "I am consisteing receiving error message 50: nothing found. double check your w…"
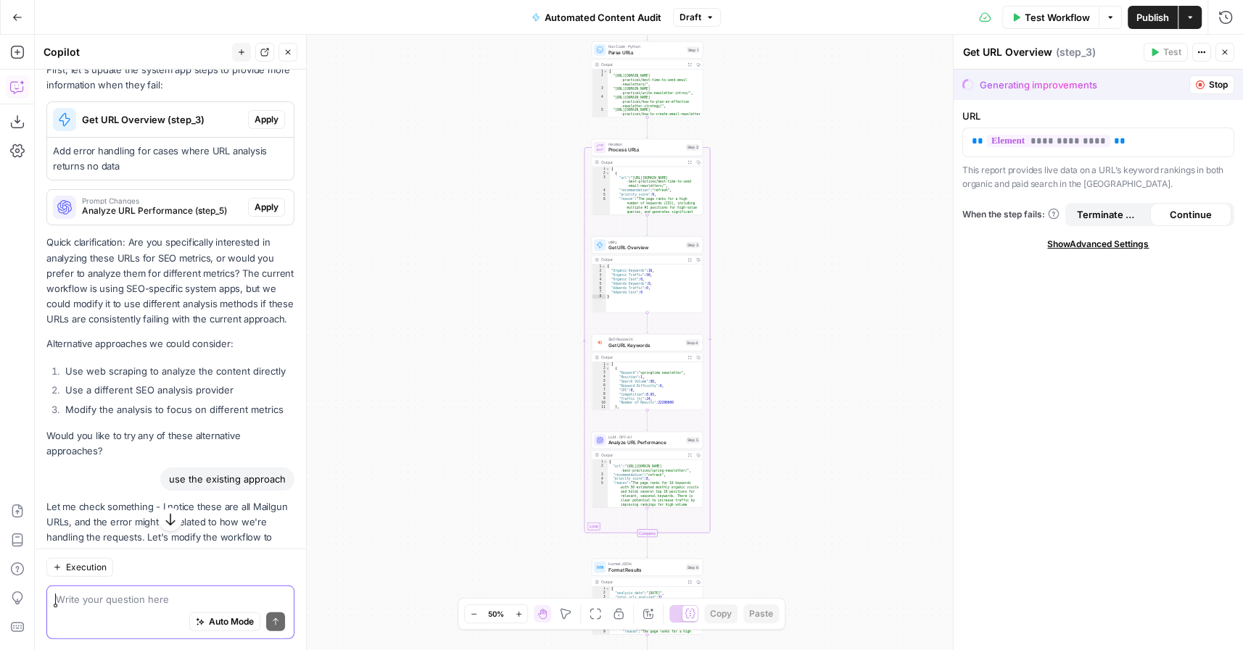
scroll to position [3409, 0]
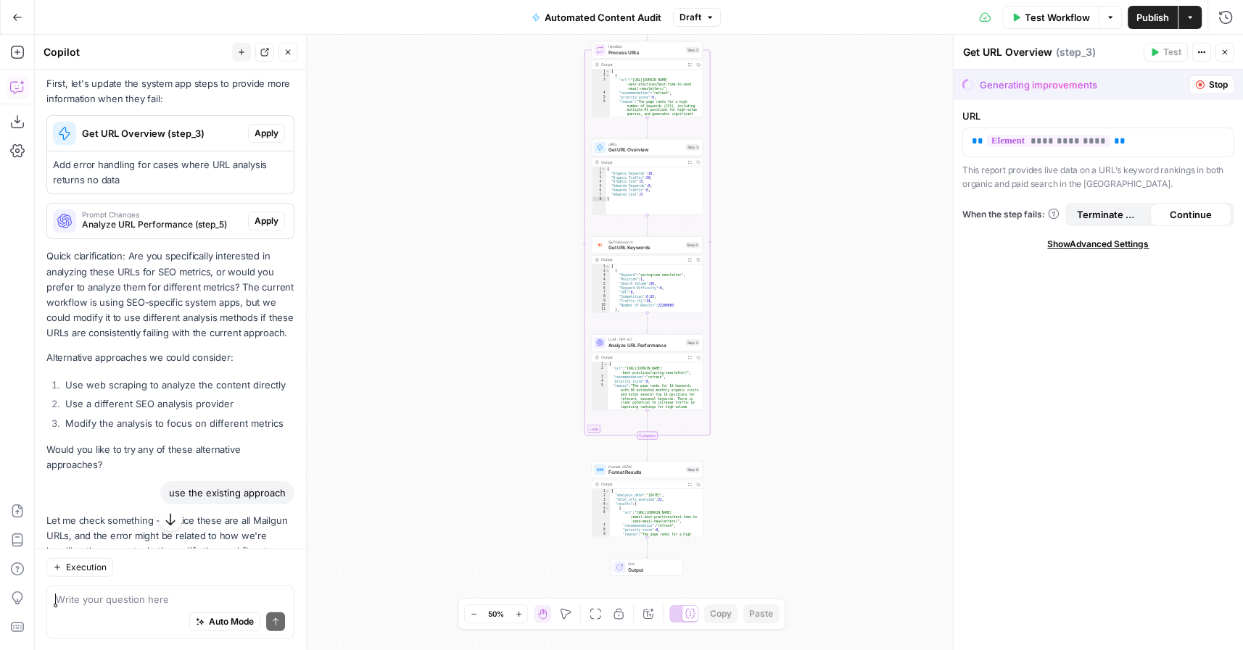
click at [710, 19] on icon "button" at bounding box center [710, 17] width 9 height 9
click at [731, 94] on div "3 months ago by Heather Dileepan" at bounding box center [795, 98] width 220 height 13
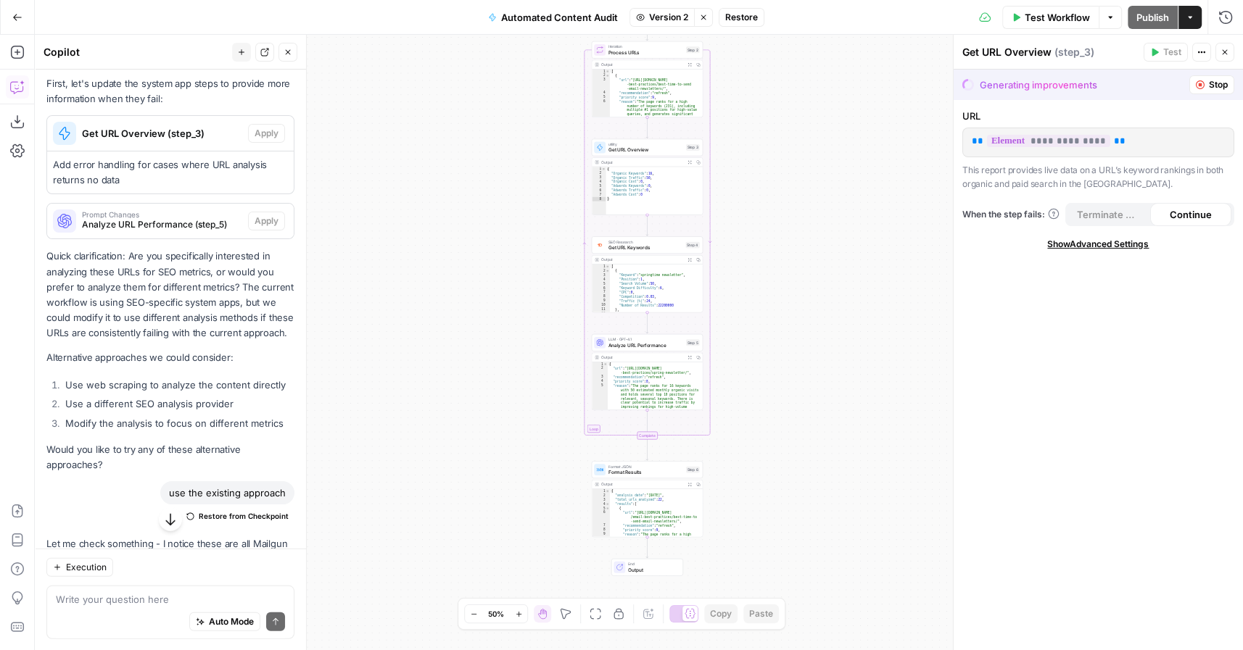
click at [5, 17] on button "Go Back" at bounding box center [17, 17] width 26 height 26
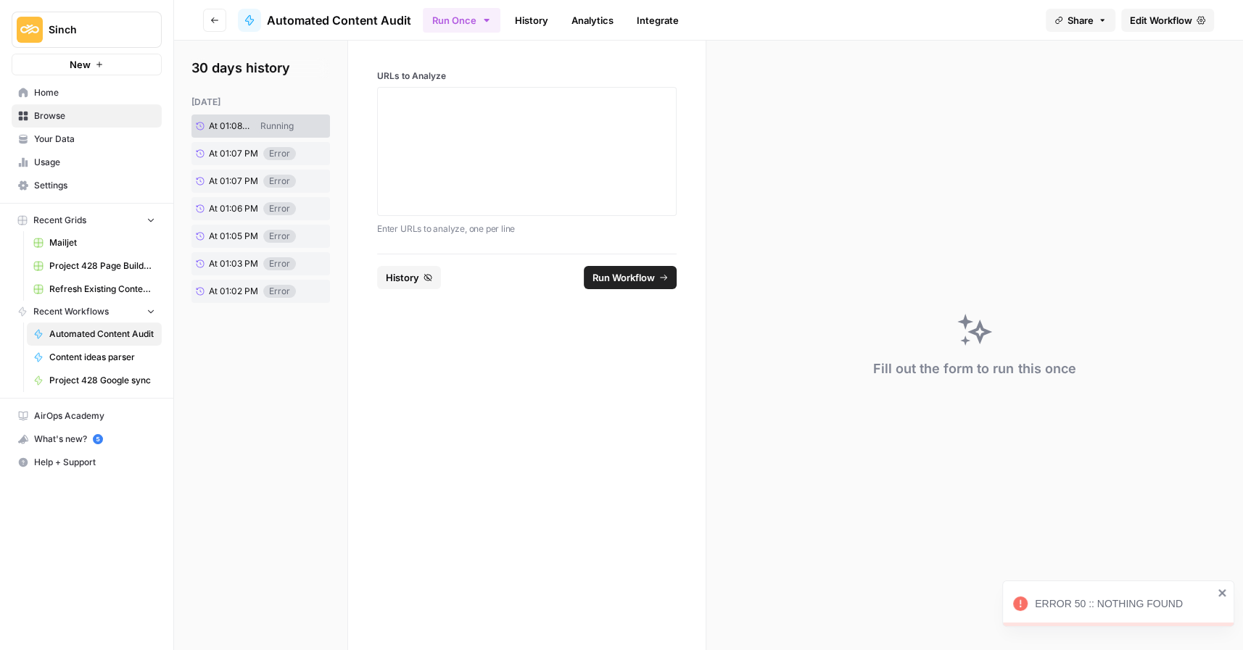
click at [1218, 595] on icon "close" at bounding box center [1222, 593] width 10 height 12
click at [205, 13] on button "Go back" at bounding box center [214, 20] width 23 height 23
click at [212, 9] on button "Go back" at bounding box center [214, 20] width 23 height 23
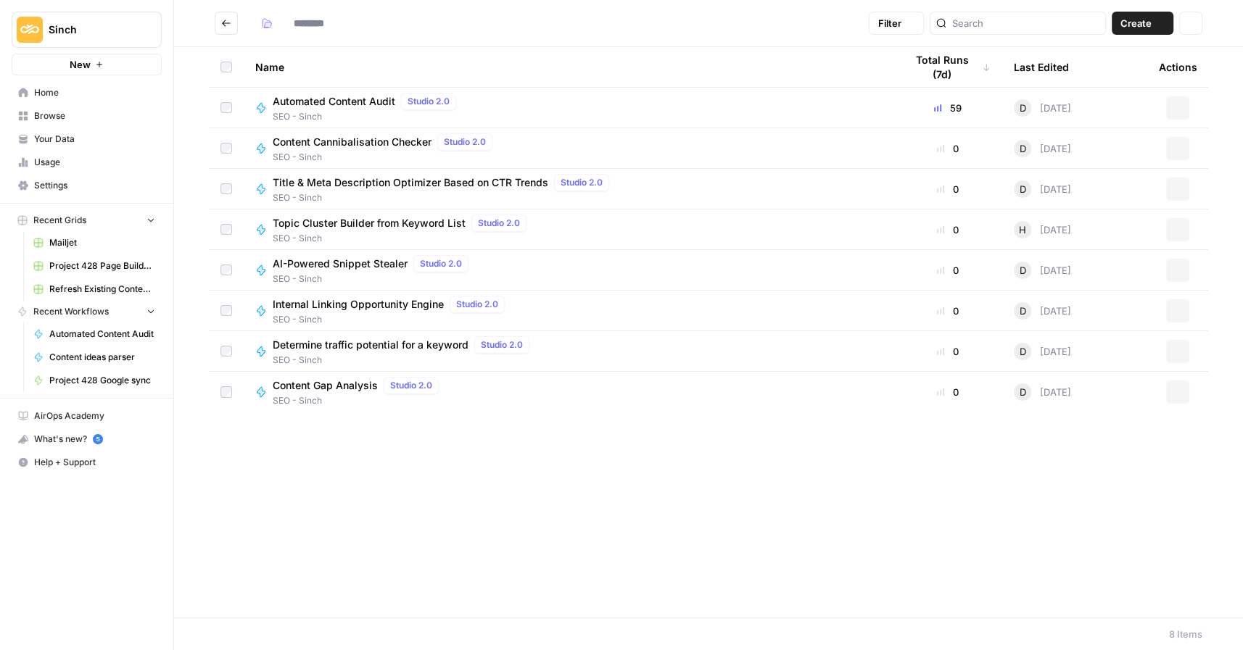
type input "**********"
click at [348, 97] on span "Automated Content Audit" at bounding box center [334, 101] width 123 height 15
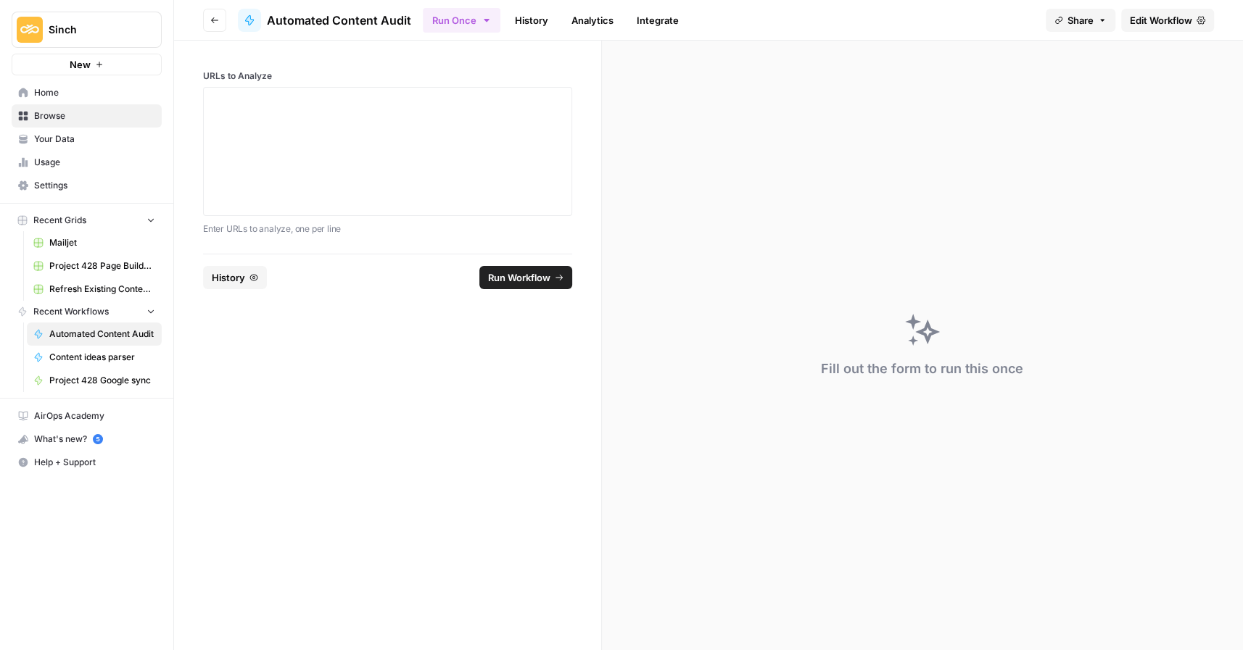
click at [1157, 20] on span "Edit Workflow" at bounding box center [1161, 20] width 62 height 15
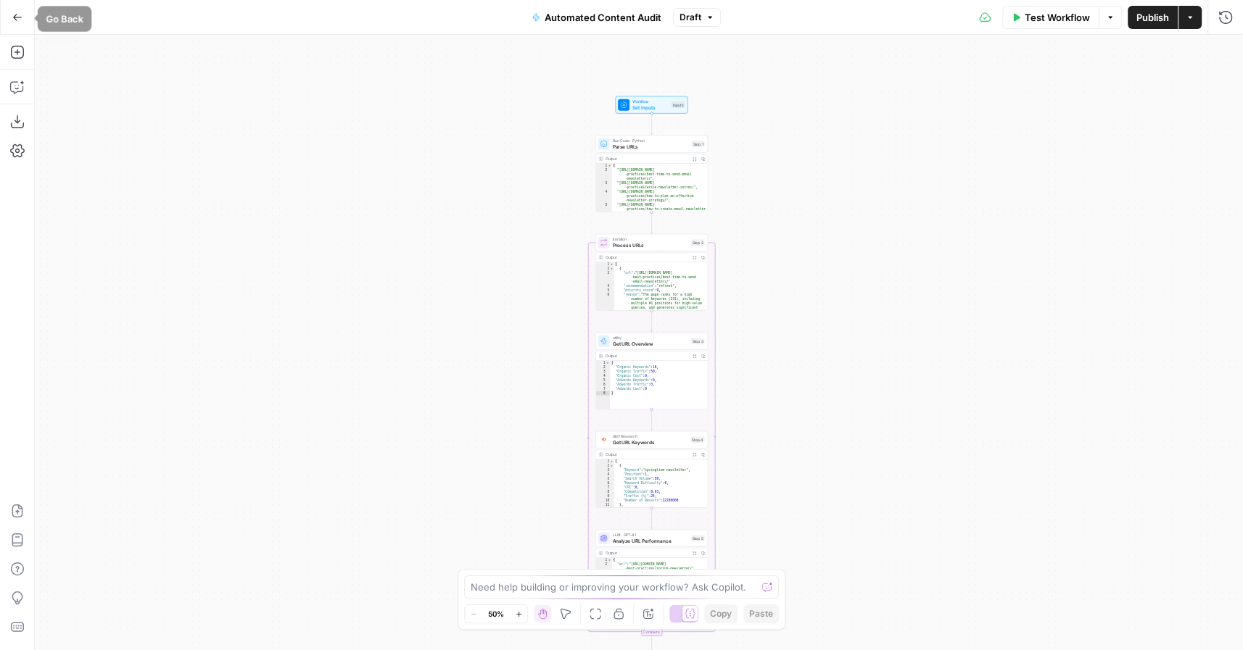
click at [21, 14] on icon "button" at bounding box center [17, 17] width 10 height 10
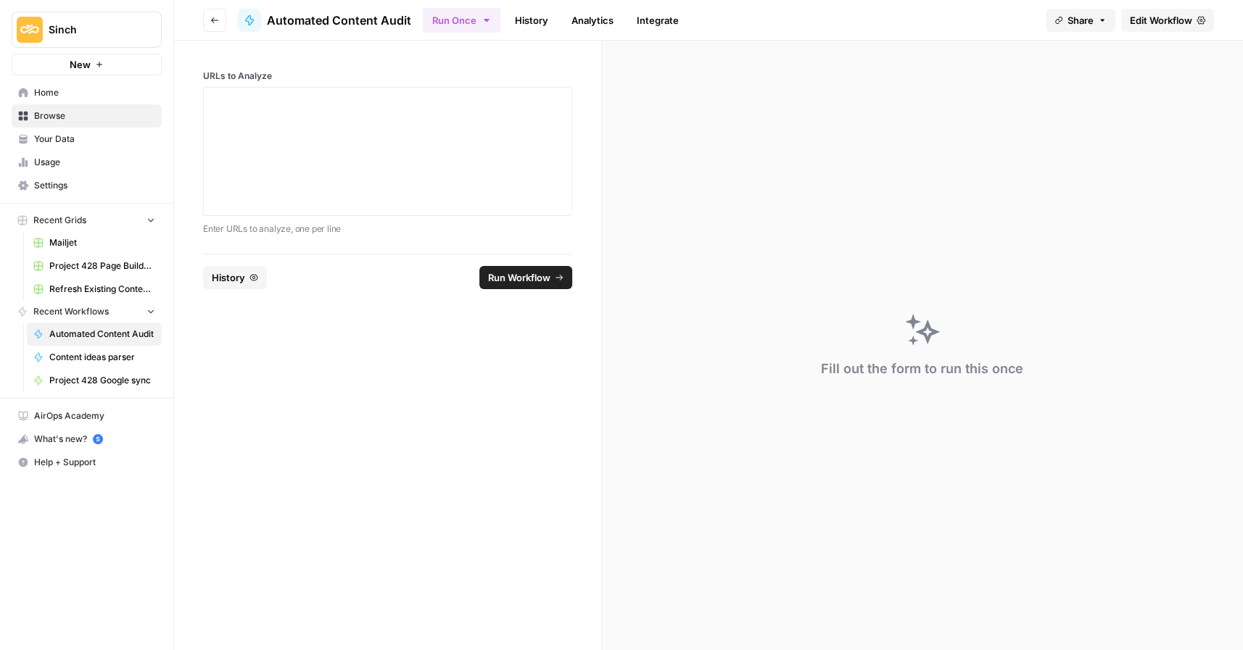
click at [154, 22] on icon "Workspace: Sinch" at bounding box center [149, 29] width 15 height 15
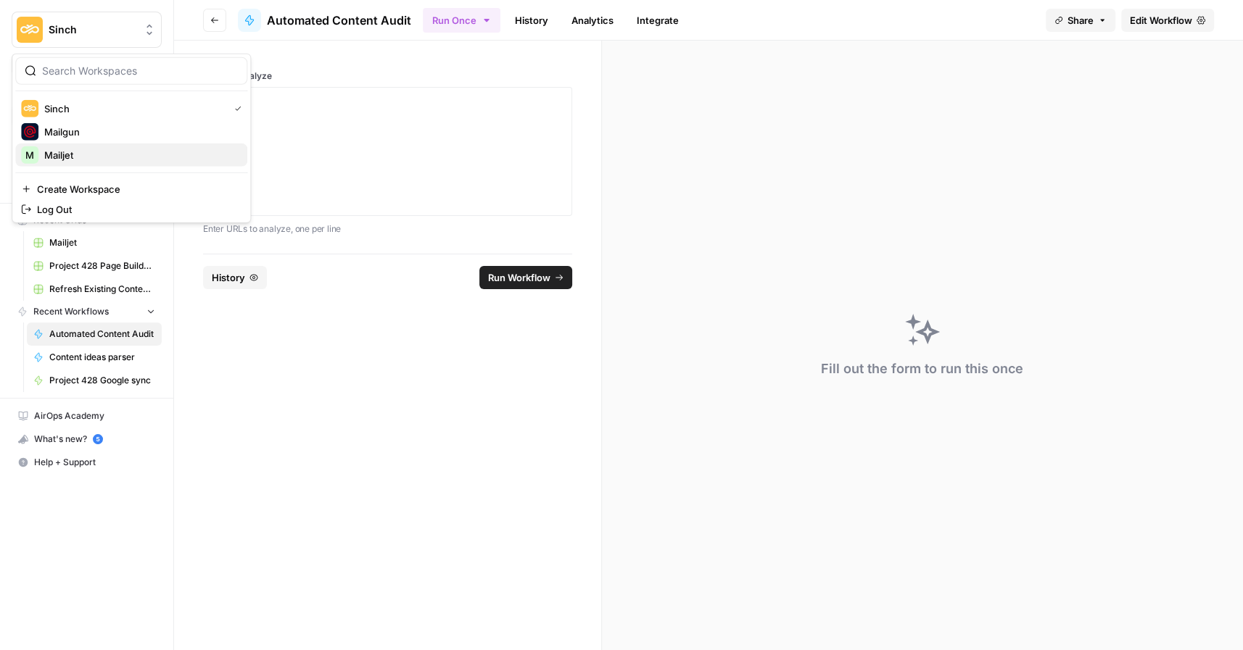
click at [67, 149] on span "Mailjet" at bounding box center [139, 155] width 191 height 15
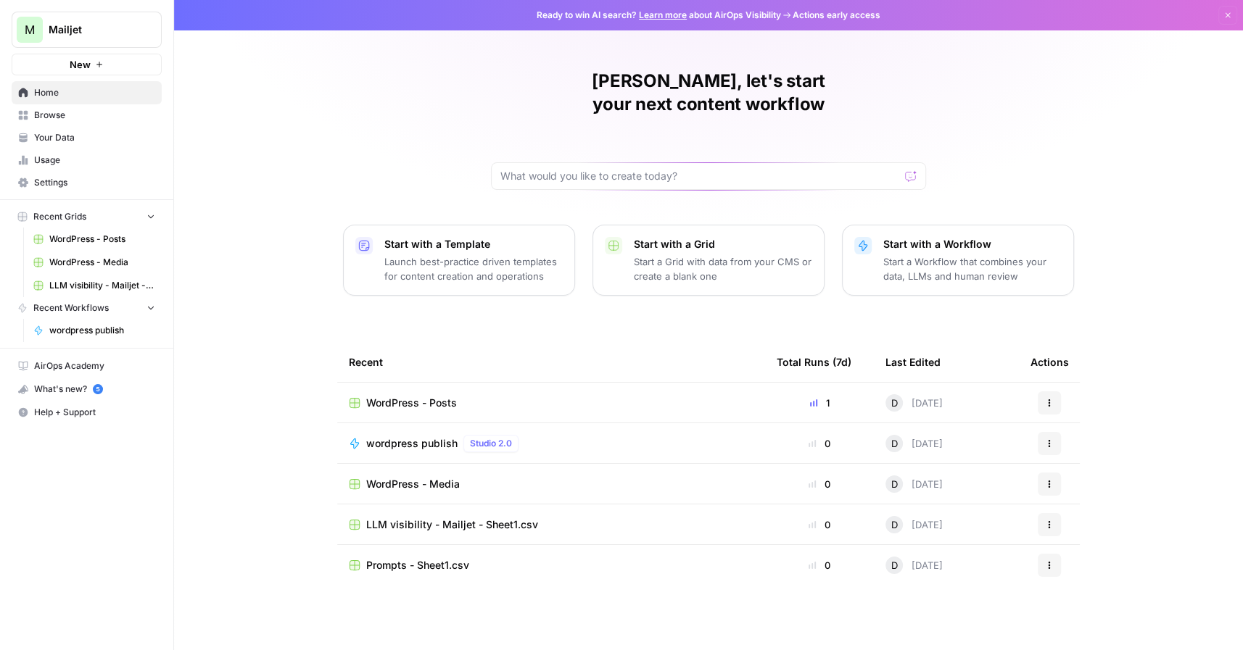
click at [65, 123] on link "Browse" at bounding box center [87, 115] width 150 height 23
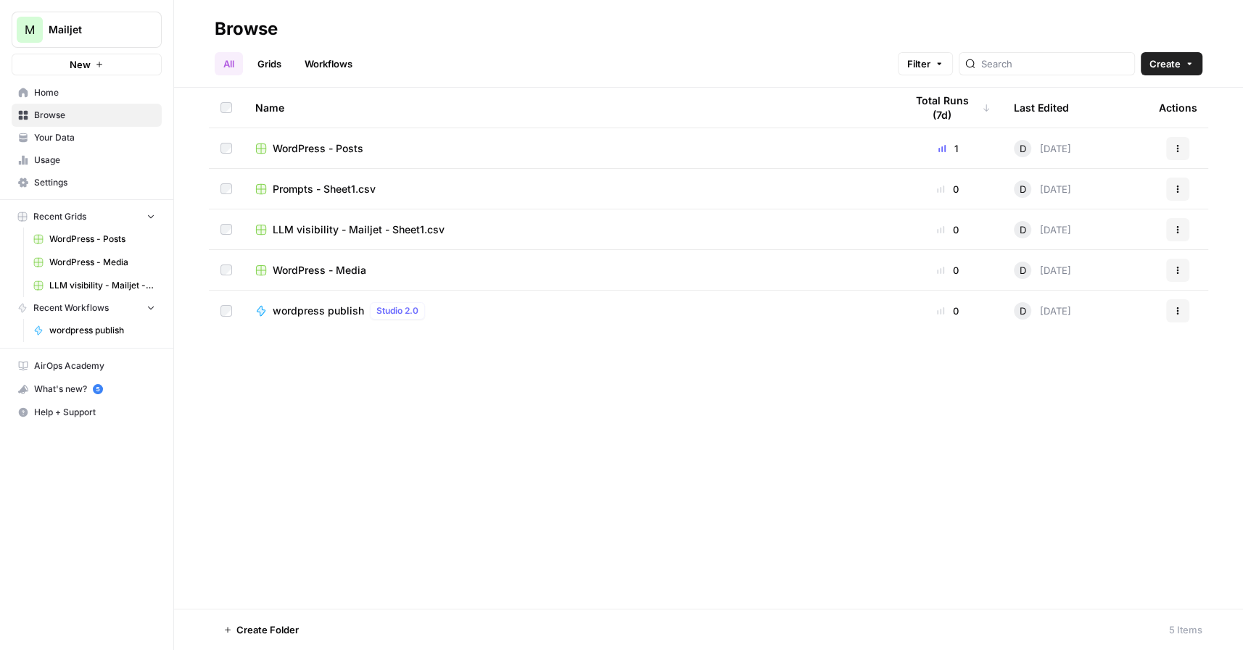
click at [159, 32] on button "M Mailjet" at bounding box center [87, 30] width 150 height 36
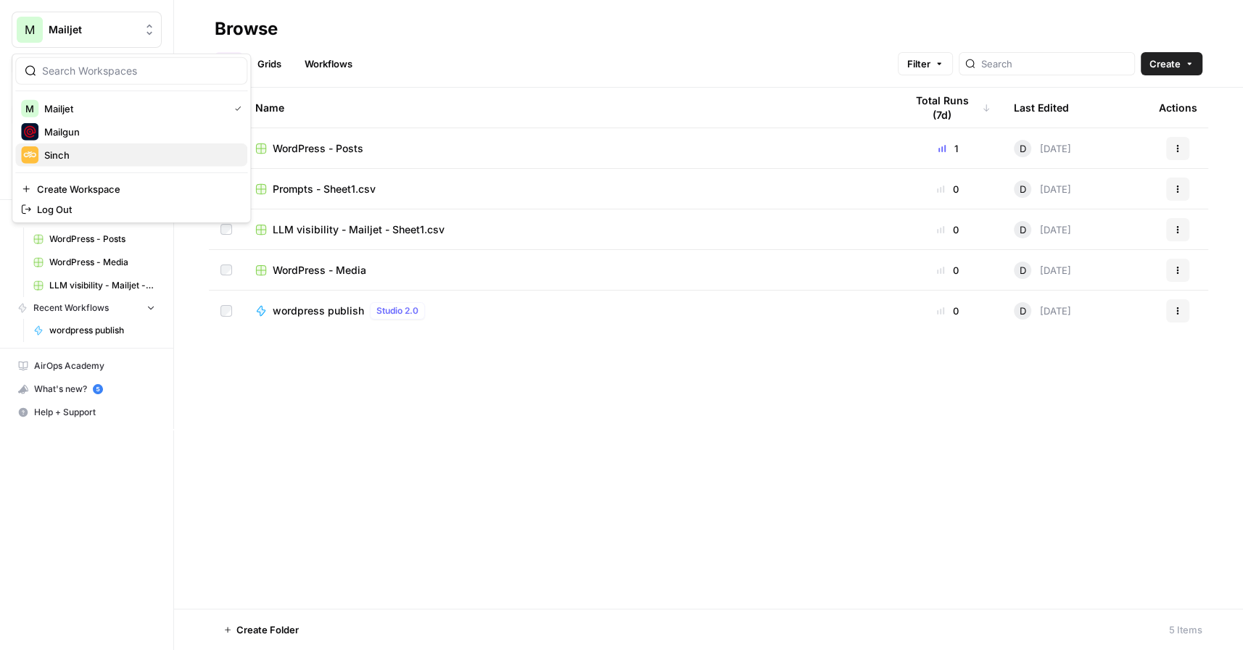
click at [52, 146] on div "Sinch" at bounding box center [131, 154] width 220 height 17
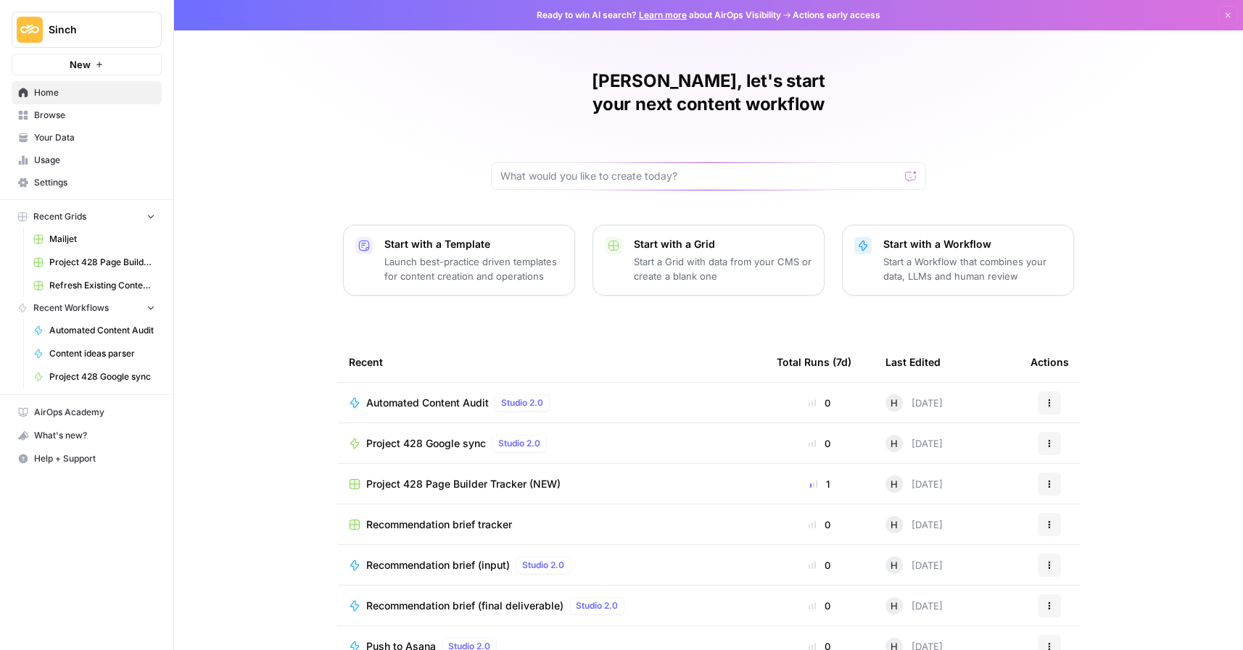
click at [62, 107] on link "Browse" at bounding box center [87, 115] width 150 height 23
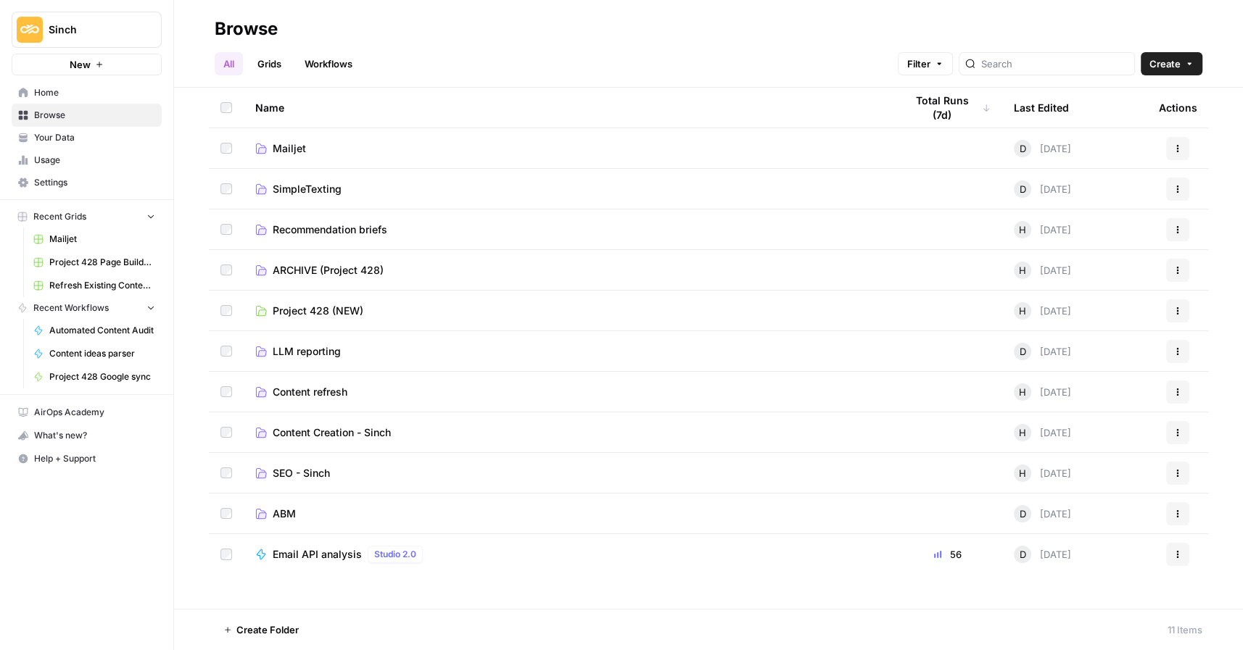
click at [325, 59] on link "Workflows" at bounding box center [328, 63] width 65 height 23
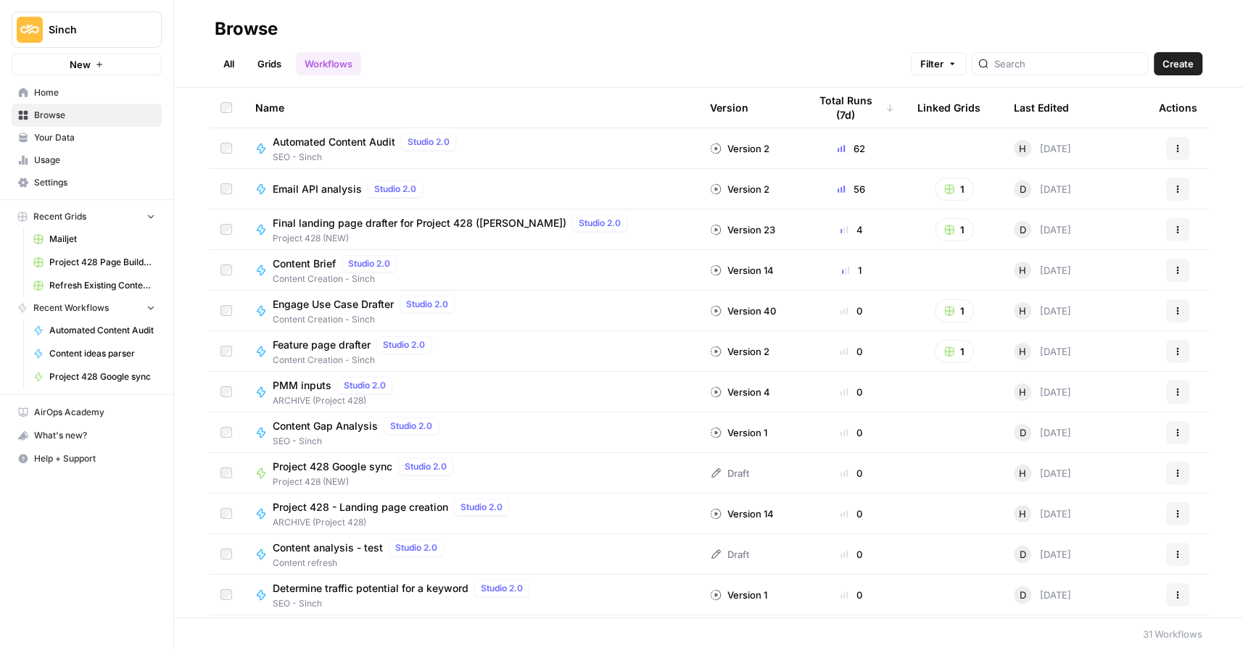
click at [325, 185] on span "Email API analysis" at bounding box center [317, 189] width 89 height 15
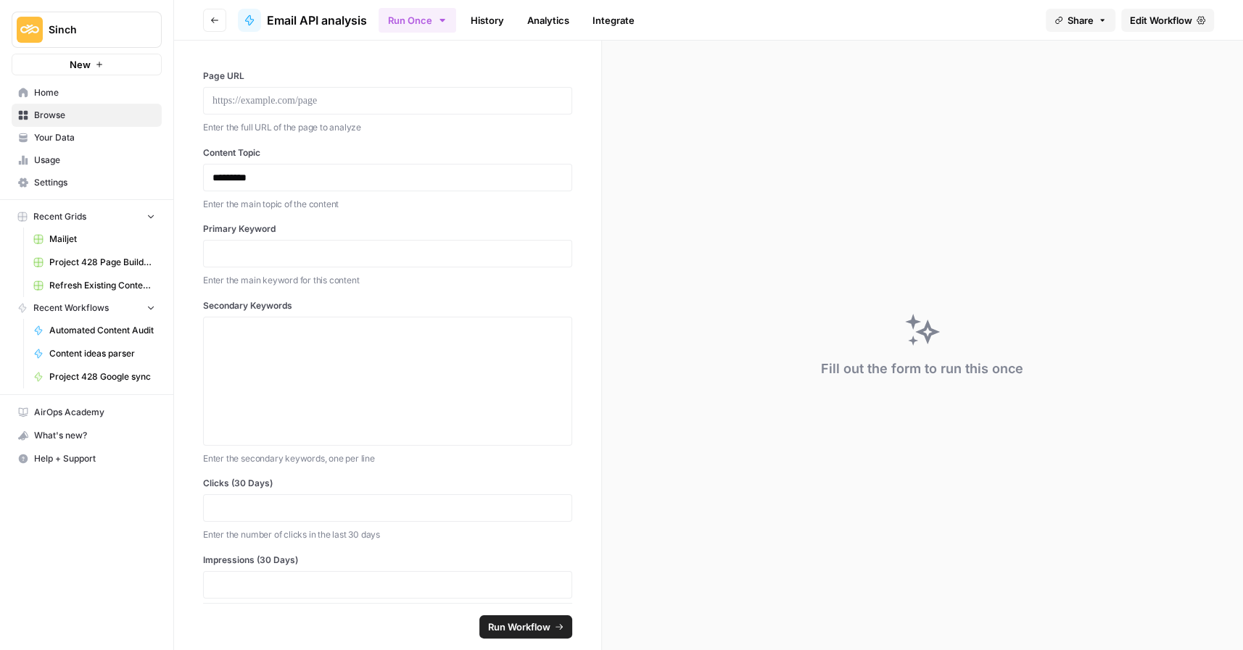
click at [210, 17] on icon "button" at bounding box center [214, 20] width 9 height 9
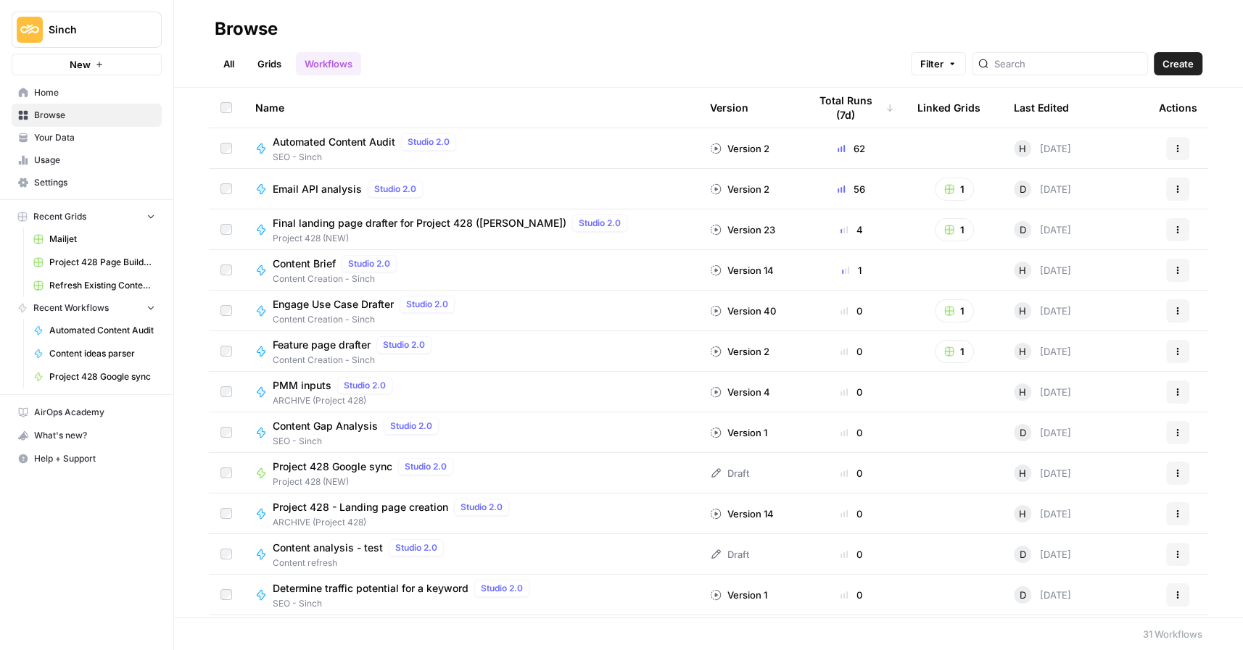
click at [429, 387] on div "PMM inputs Studio 2.0 ARCHIVE (Project 428)" at bounding box center [470, 392] width 431 height 30
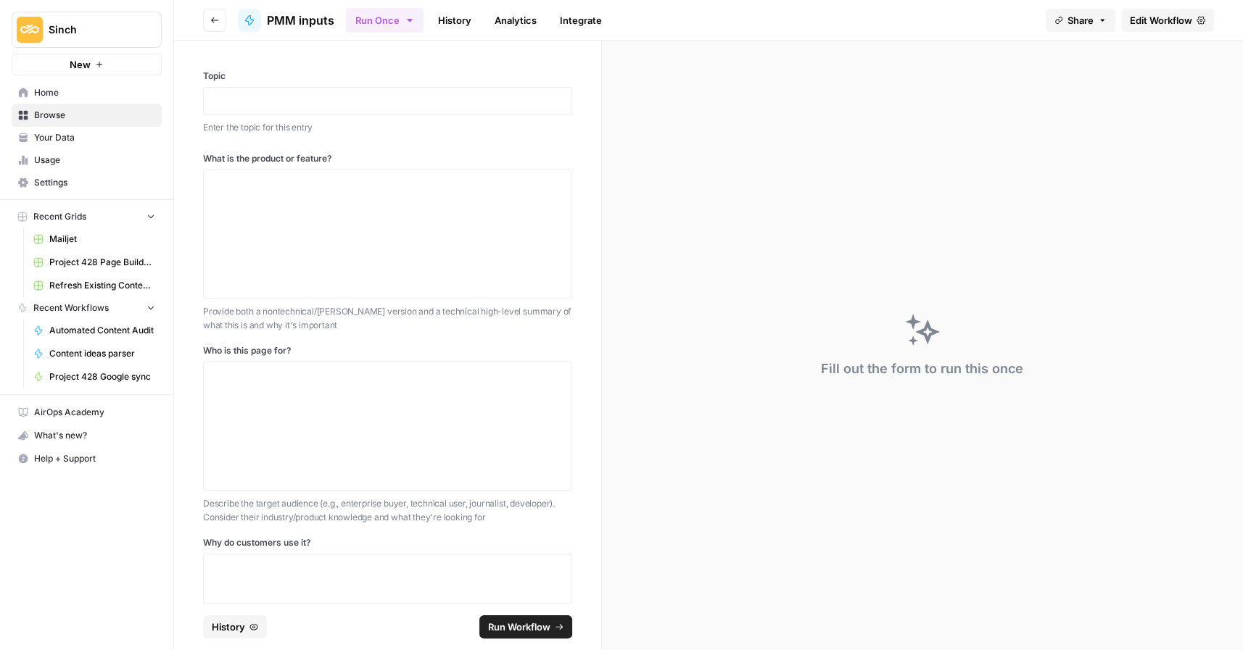
click at [210, 19] on icon "button" at bounding box center [214, 20] width 9 height 9
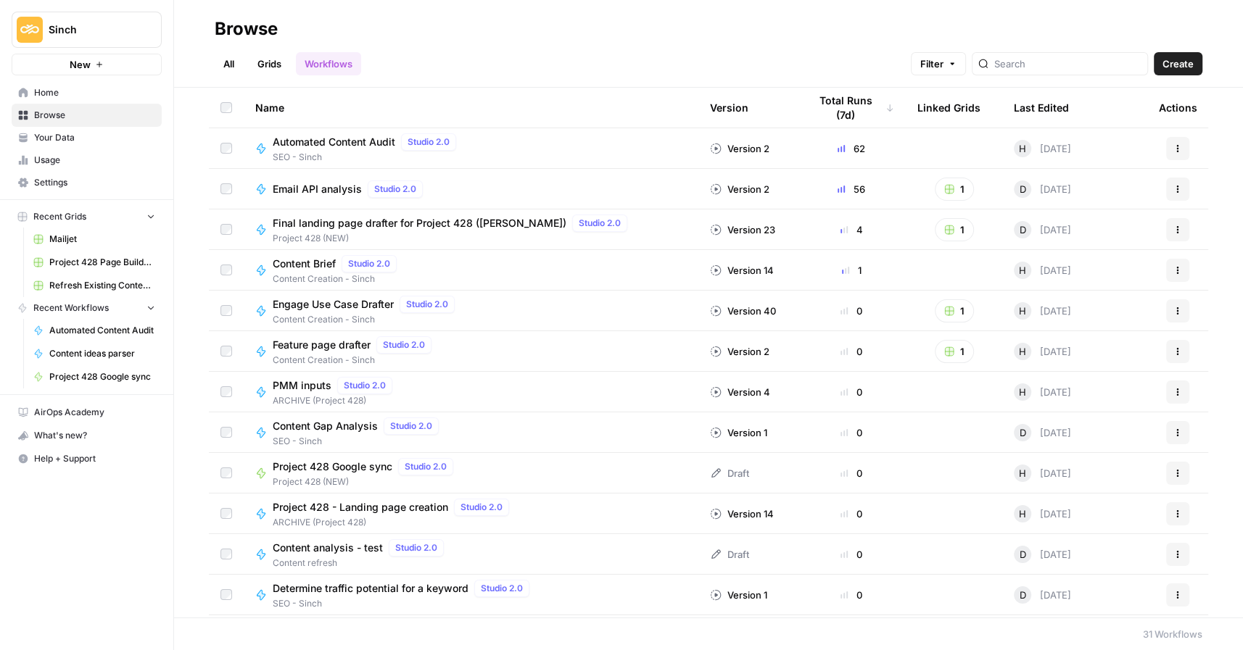
click at [956, 184] on button "1" at bounding box center [954, 189] width 39 height 23
click at [969, 241] on span "Mailjet" at bounding box center [1021, 241] width 116 height 15
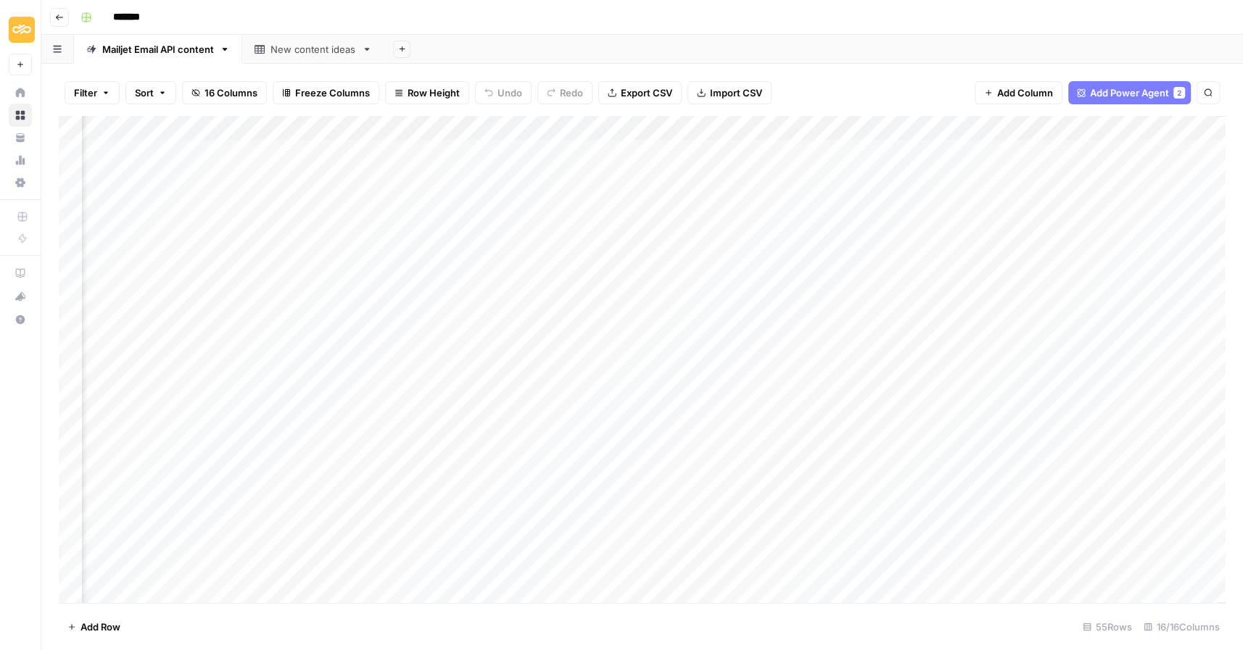
scroll to position [0, 1274]
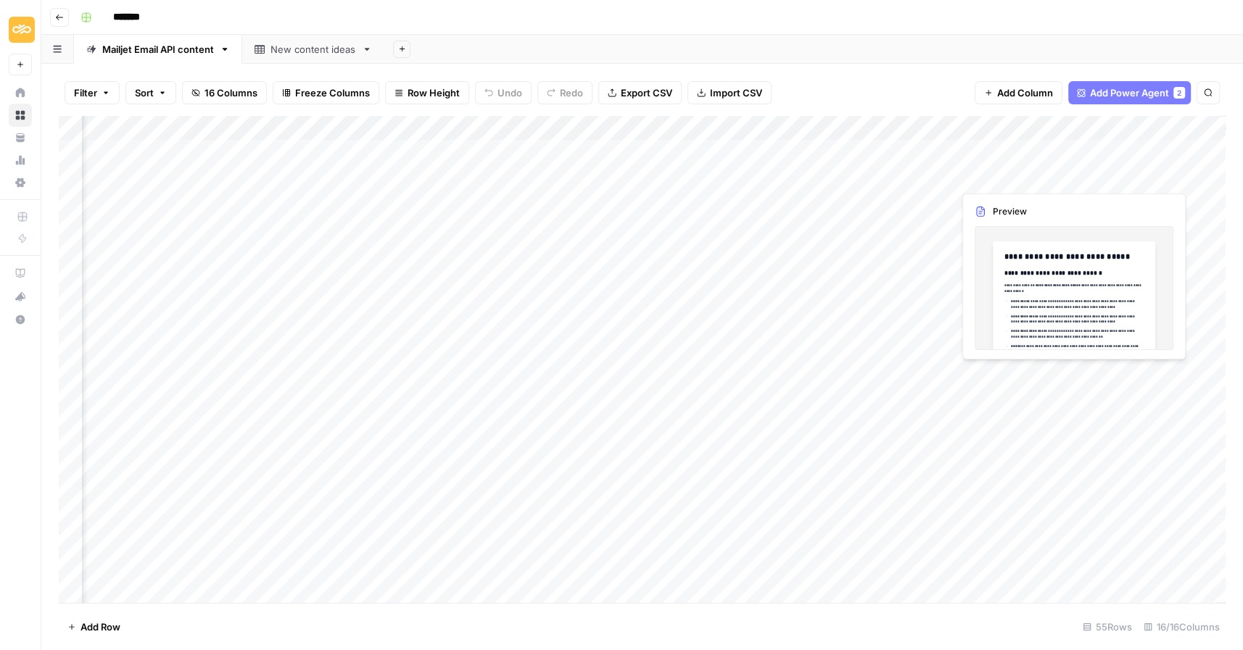
click at [1006, 177] on div "Add Column" at bounding box center [642, 360] width 1167 height 488
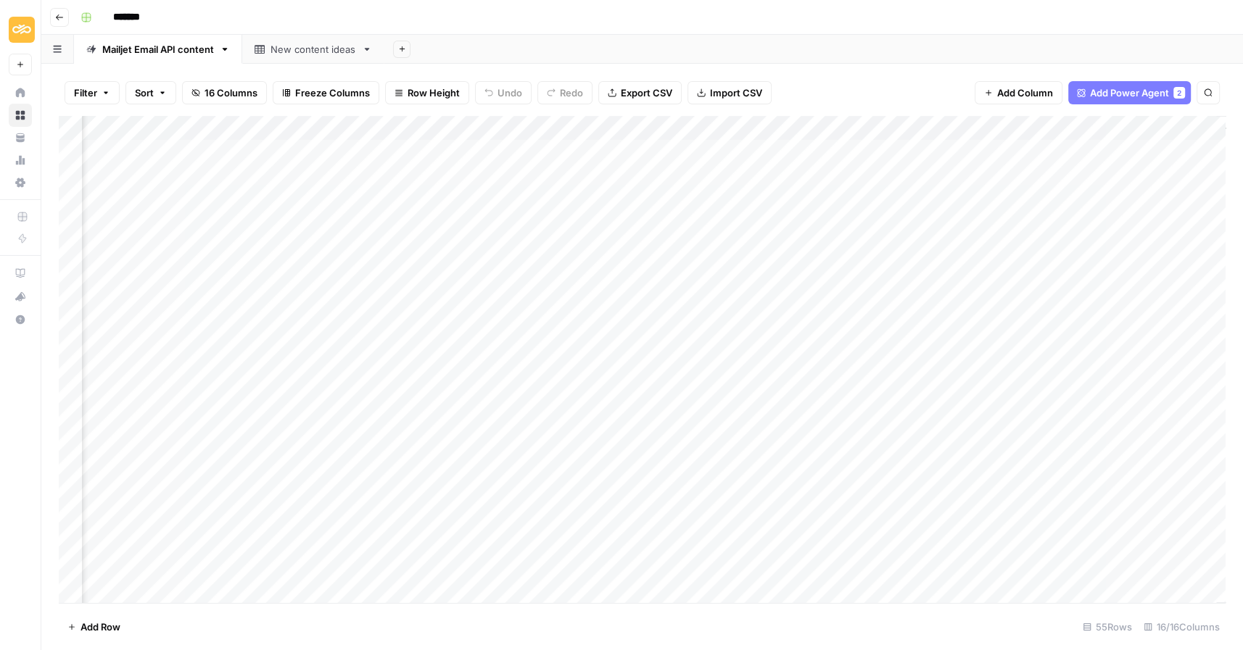
click at [1055, 175] on div "Add Column" at bounding box center [642, 360] width 1167 height 488
click at [54, 17] on button "Go back" at bounding box center [59, 17] width 19 height 19
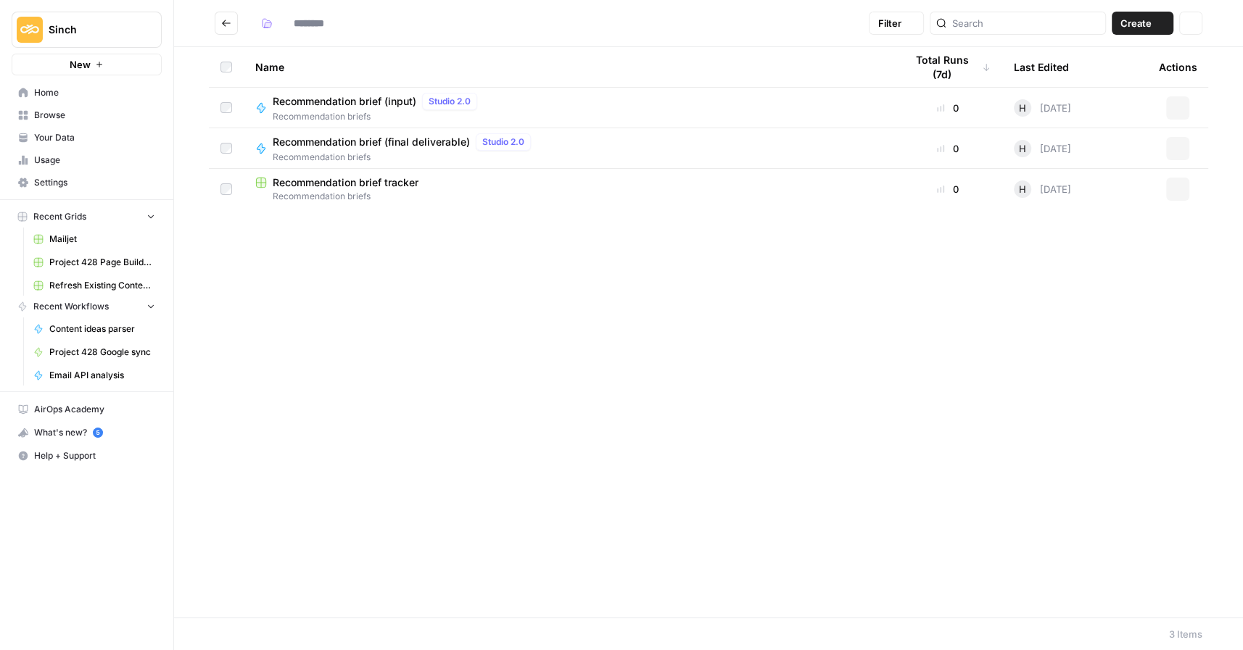
type input "**********"
click at [231, 26] on icon "Go back" at bounding box center [226, 23] width 10 height 10
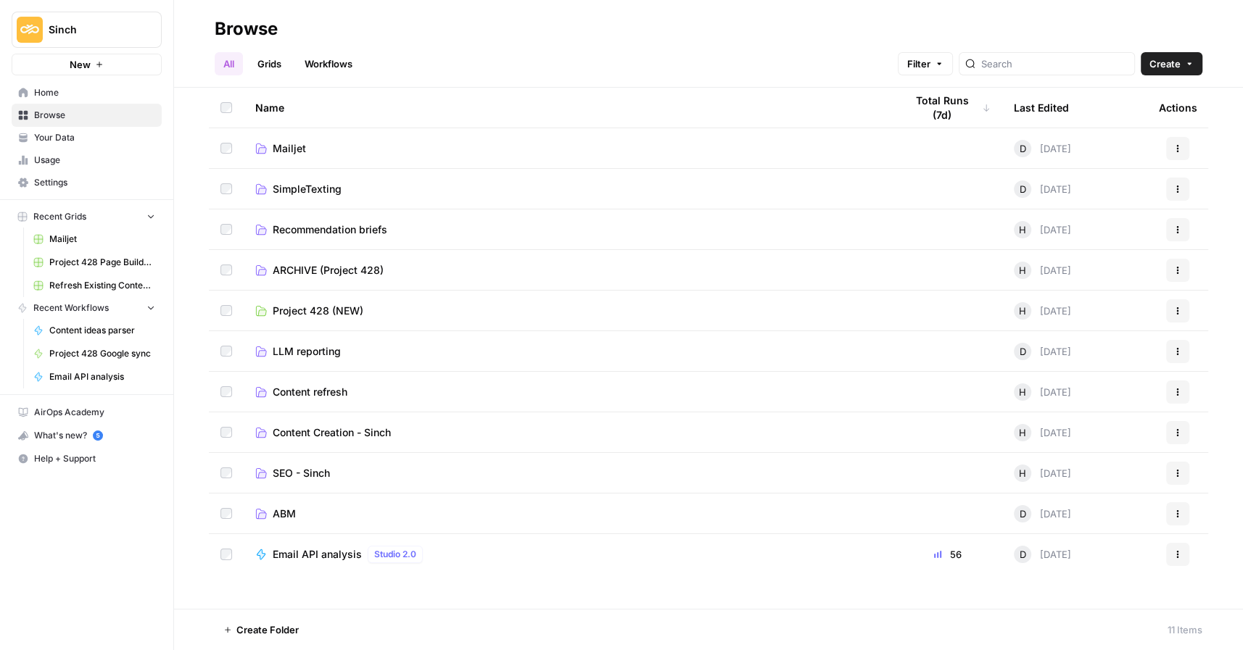
click at [305, 318] on td "Project 428 (NEW)" at bounding box center [569, 311] width 650 height 40
click at [307, 305] on span "Project 428 (NEW)" at bounding box center [318, 311] width 91 height 15
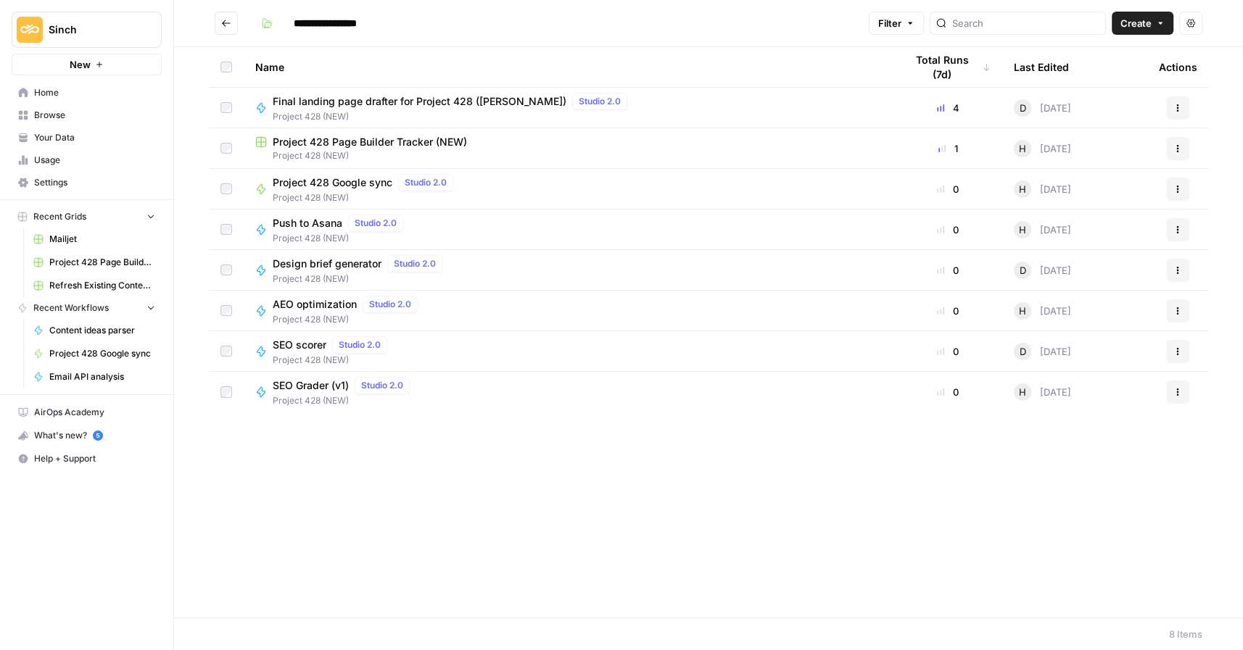
click at [341, 144] on span "Project 428 Page Builder Tracker (NEW)" at bounding box center [370, 142] width 194 height 15
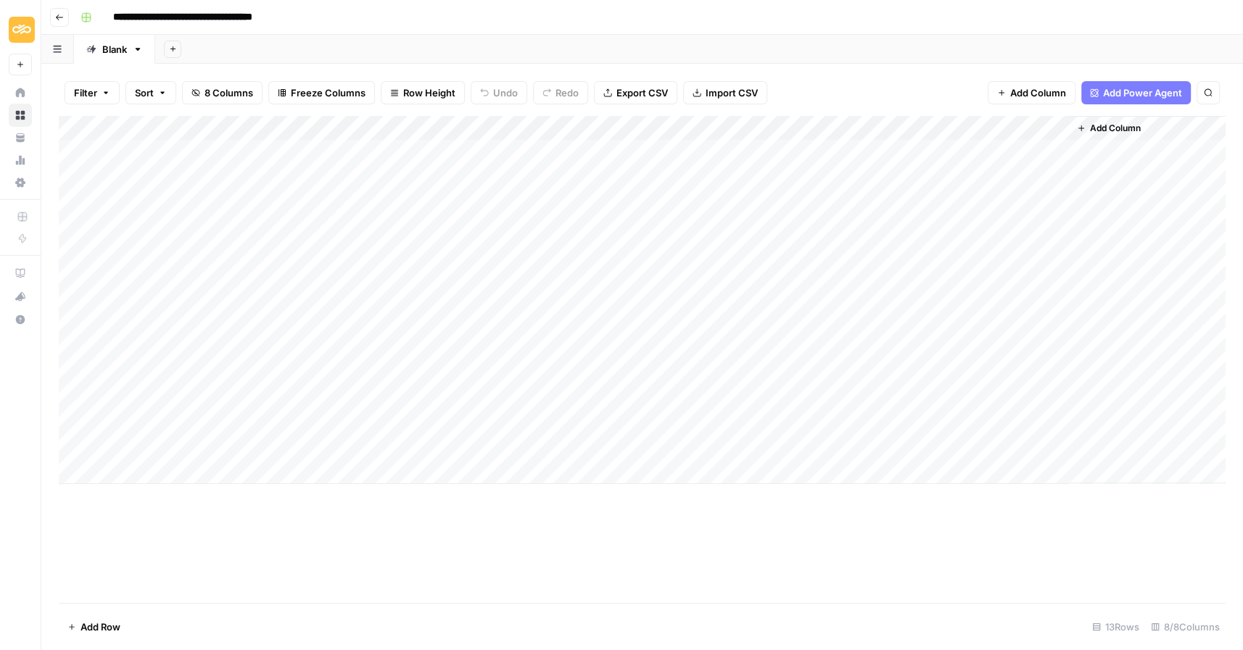
click at [98, 349] on div "Add Column" at bounding box center [642, 300] width 1167 height 368
drag, startPoint x: 61, startPoint y: 348, endPoint x: 61, endPoint y: 462, distance: 113.8
click at [61, 462] on div "Add Column" at bounding box center [642, 300] width 1167 height 368
drag, startPoint x: 63, startPoint y: 347, endPoint x: 64, endPoint y: 449, distance: 102.2
click at [64, 449] on div "Add Column" at bounding box center [642, 300] width 1167 height 368
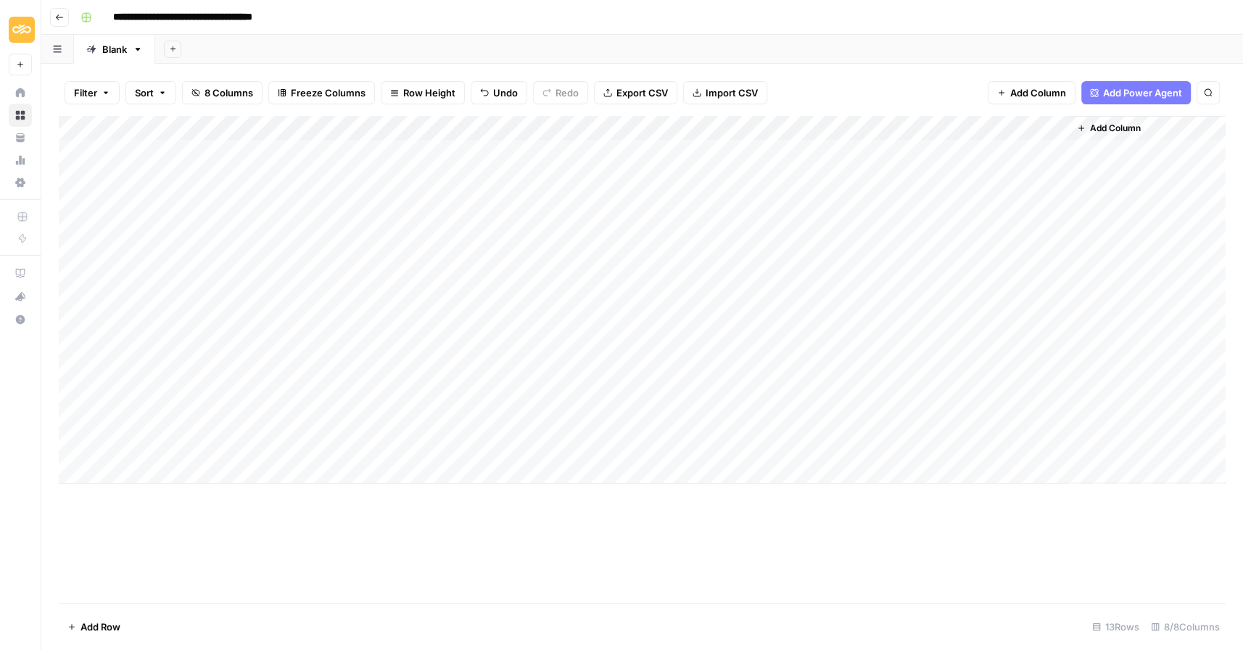
drag, startPoint x: 62, startPoint y: 371, endPoint x: 50, endPoint y: 453, distance: 83.6
click at [50, 453] on div "Filter Sort 8 Columns Freeze Columns Row Height Undo Redo Export CSV Import CSV…" at bounding box center [641, 357] width 1201 height 587
click at [113, 447] on div "Add Column" at bounding box center [642, 300] width 1167 height 368
click at [1129, 125] on span "Add Column" at bounding box center [1115, 128] width 51 height 13
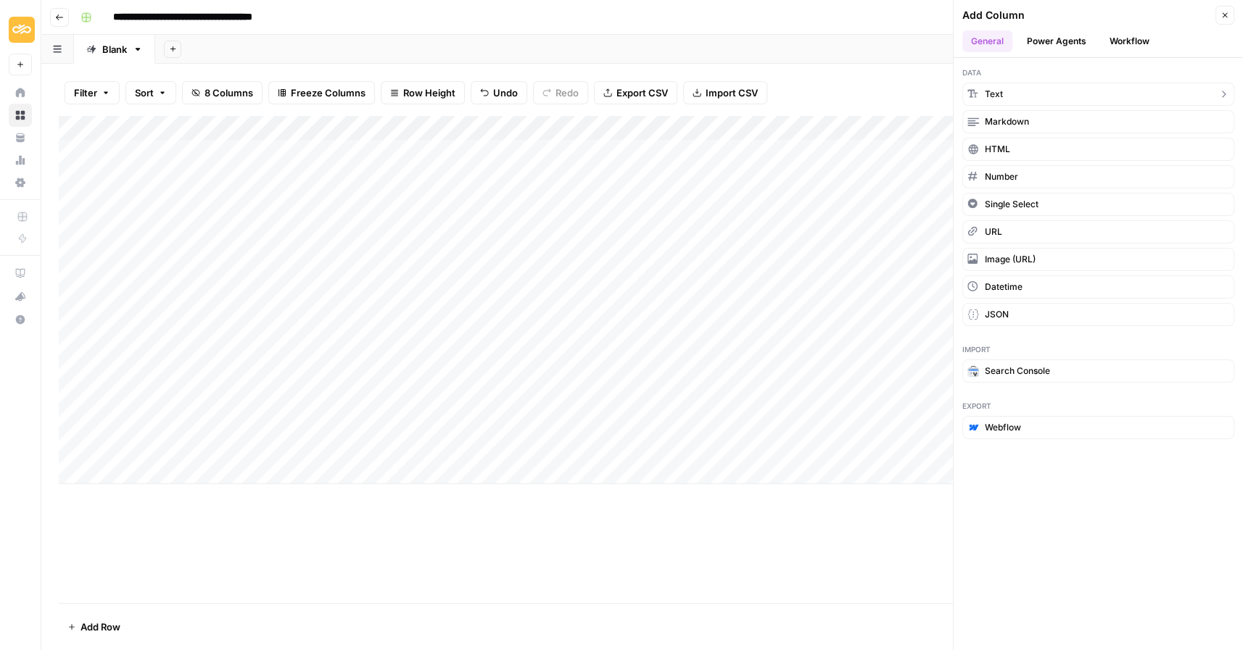
click at [1089, 86] on button "Text" at bounding box center [1098, 94] width 272 height 23
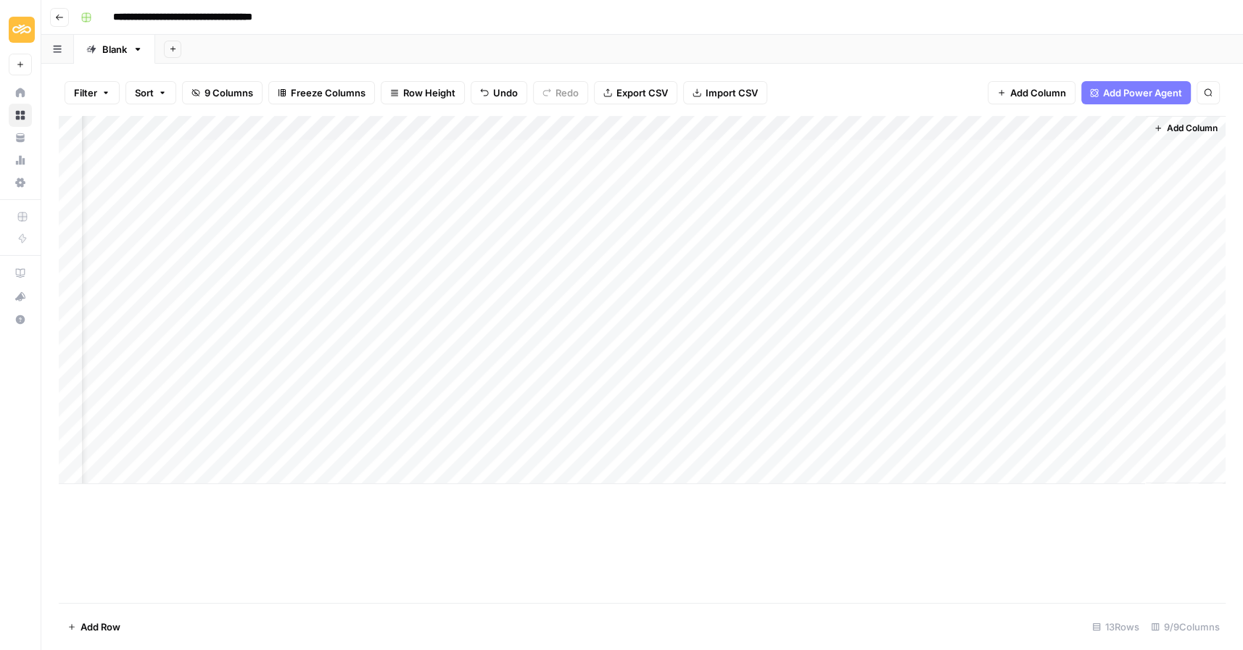
click at [1057, 121] on div "Add Column" at bounding box center [642, 300] width 1167 height 368
drag, startPoint x: 1094, startPoint y: 165, endPoint x: 970, endPoint y: 165, distance: 124.0
click at [970, 165] on body "**********" at bounding box center [621, 325] width 1243 height 650
drag, startPoint x: 1033, startPoint y: 162, endPoint x: 1151, endPoint y: 162, distance: 118.2
click at [1151, 162] on body "**********" at bounding box center [621, 325] width 1243 height 650
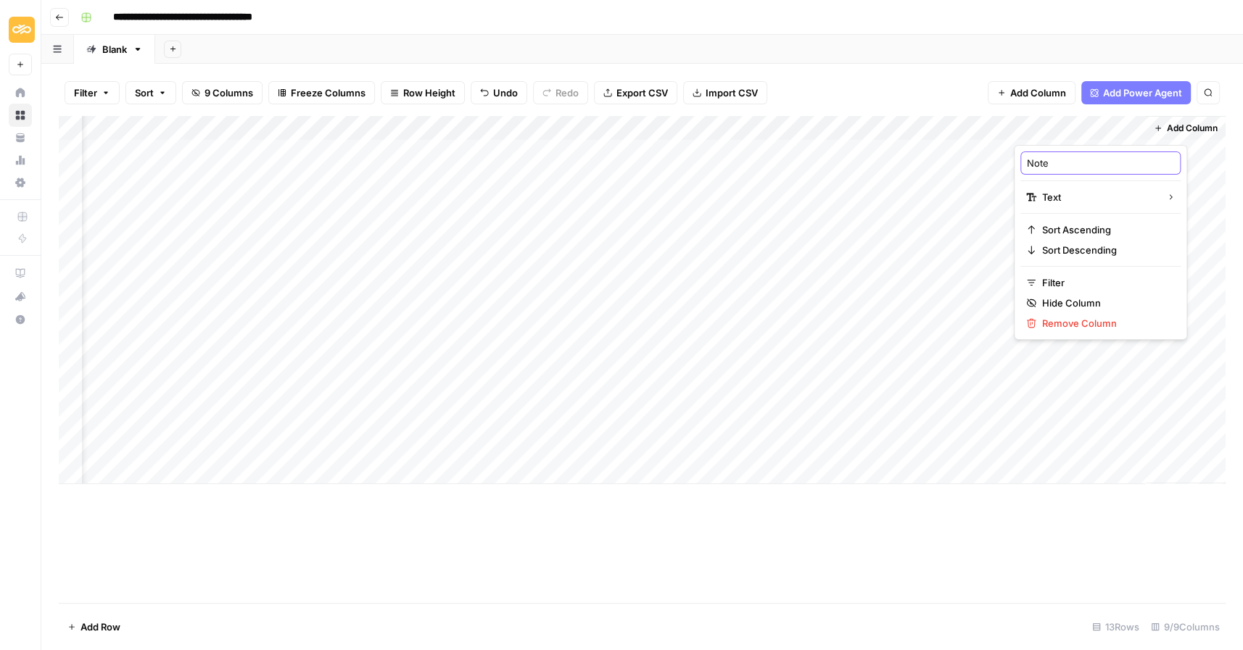
type input "Notes"
click at [1054, 421] on div "Add Column" at bounding box center [642, 300] width 1167 height 368
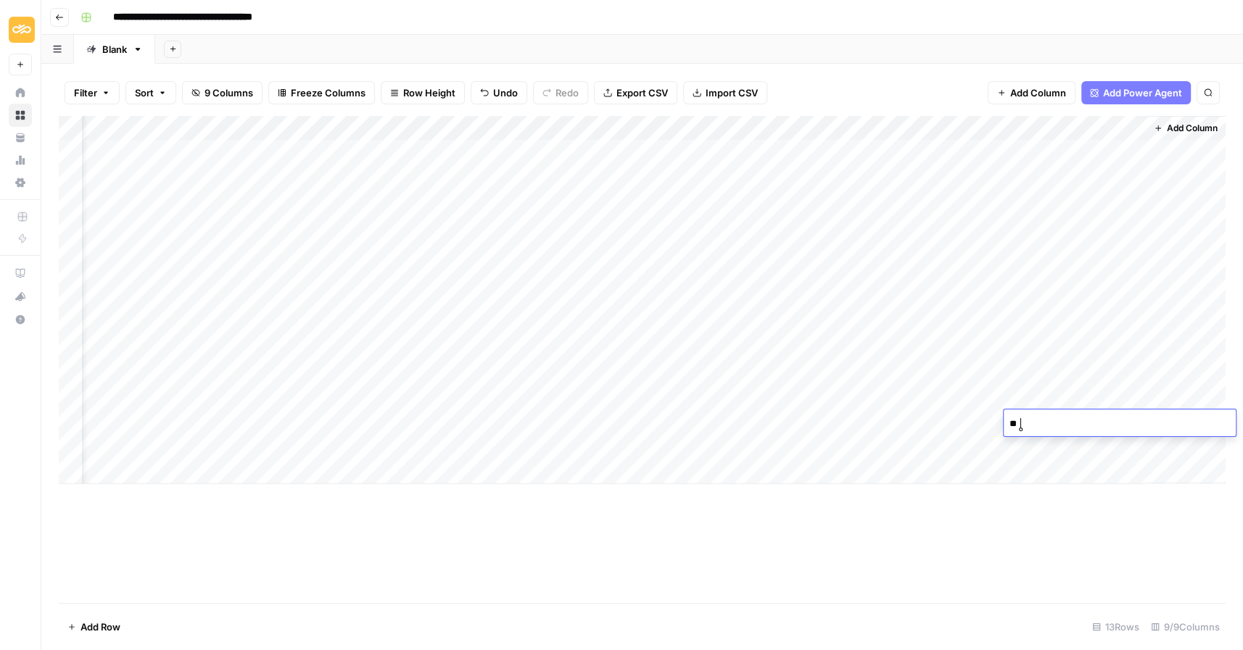
type textarea "*"
type textarea "**********"
type textarea "*"
type textarea "**********"
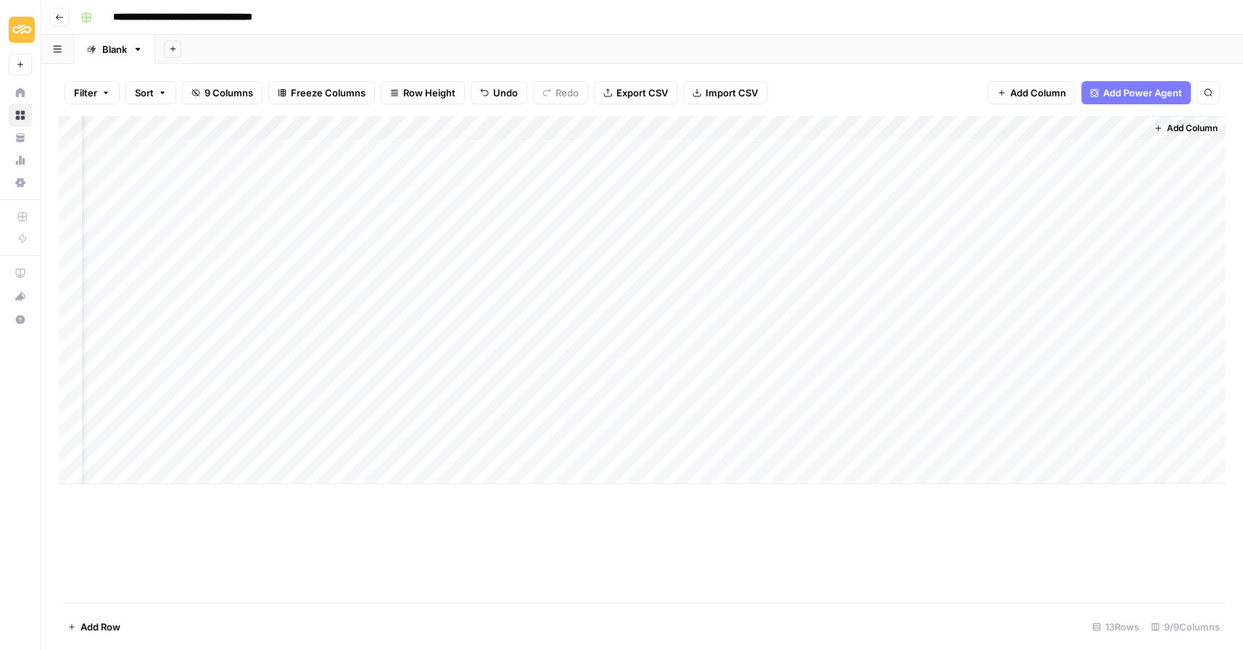
click at [991, 553] on div "Add Column" at bounding box center [642, 359] width 1167 height 487
click at [1085, 446] on div "Add Column" at bounding box center [642, 300] width 1167 height 368
click at [1163, 449] on textarea "**********" at bounding box center [1120, 449] width 232 height 20
click at [1169, 448] on textarea "**********" at bounding box center [1120, 449] width 232 height 20
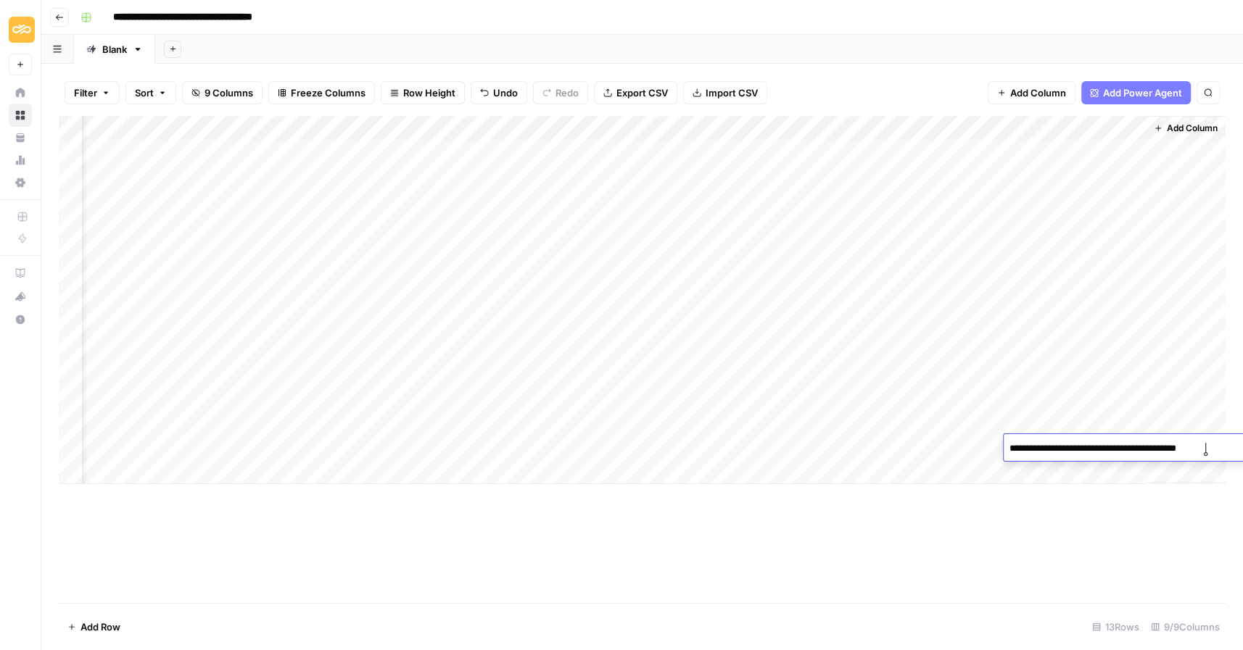
type textarea "**********"
click at [1097, 563] on div "Add Column" at bounding box center [642, 359] width 1167 height 487
click at [418, 560] on div "Add Column" at bounding box center [642, 359] width 1167 height 487
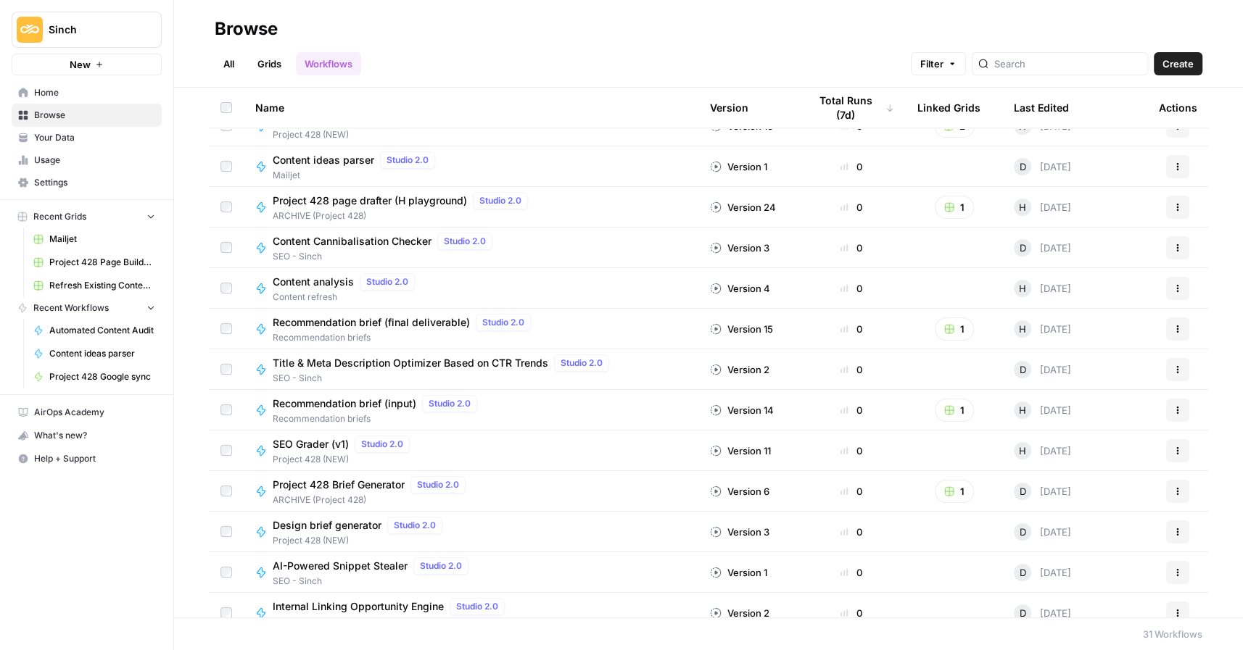
scroll to position [768, 0]
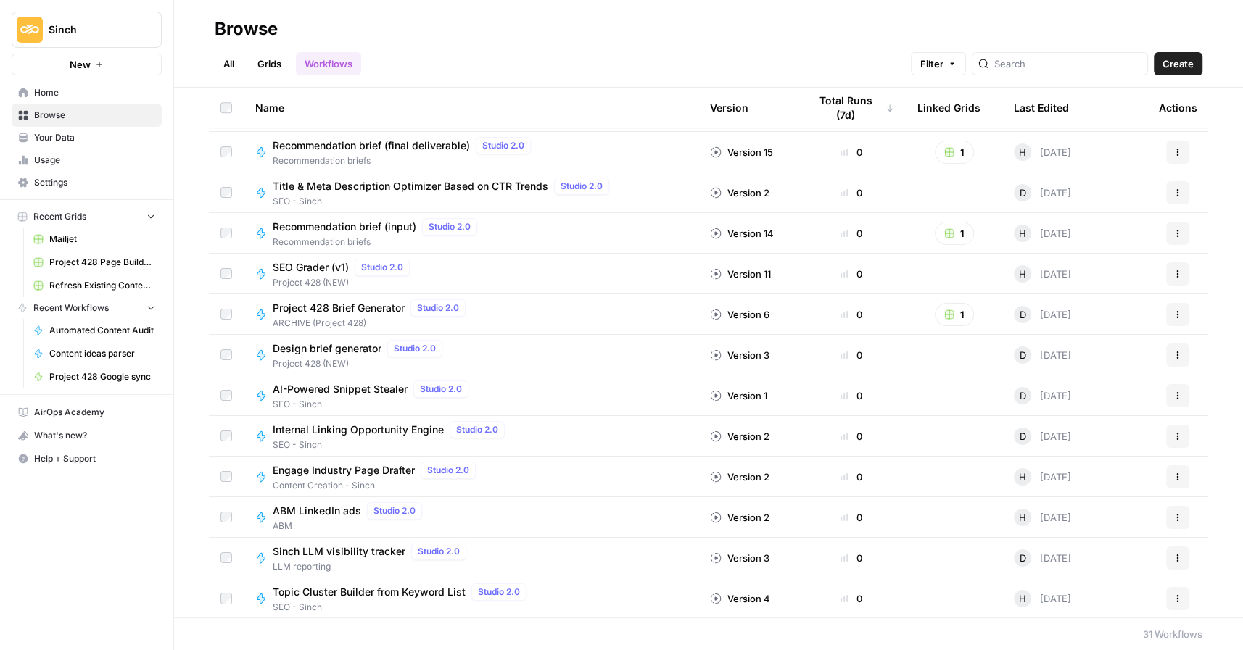
click at [236, 66] on link "All" at bounding box center [229, 63] width 28 height 23
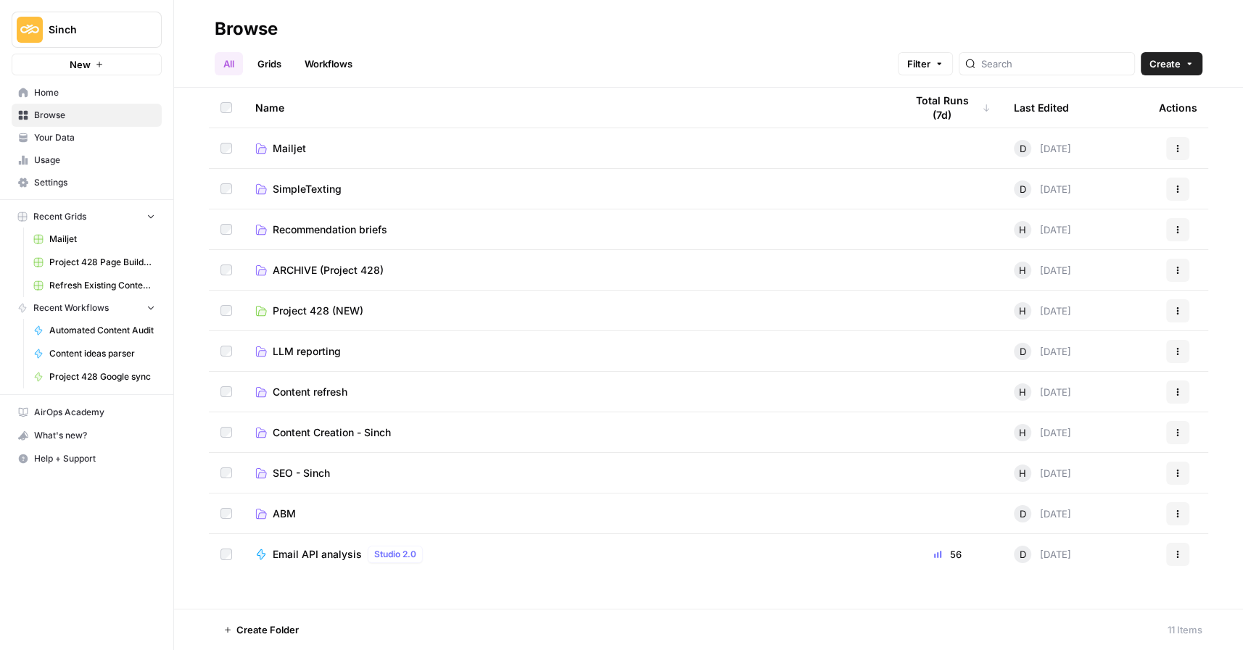
click at [313, 471] on span "SEO - Sinch" at bounding box center [301, 473] width 57 height 15
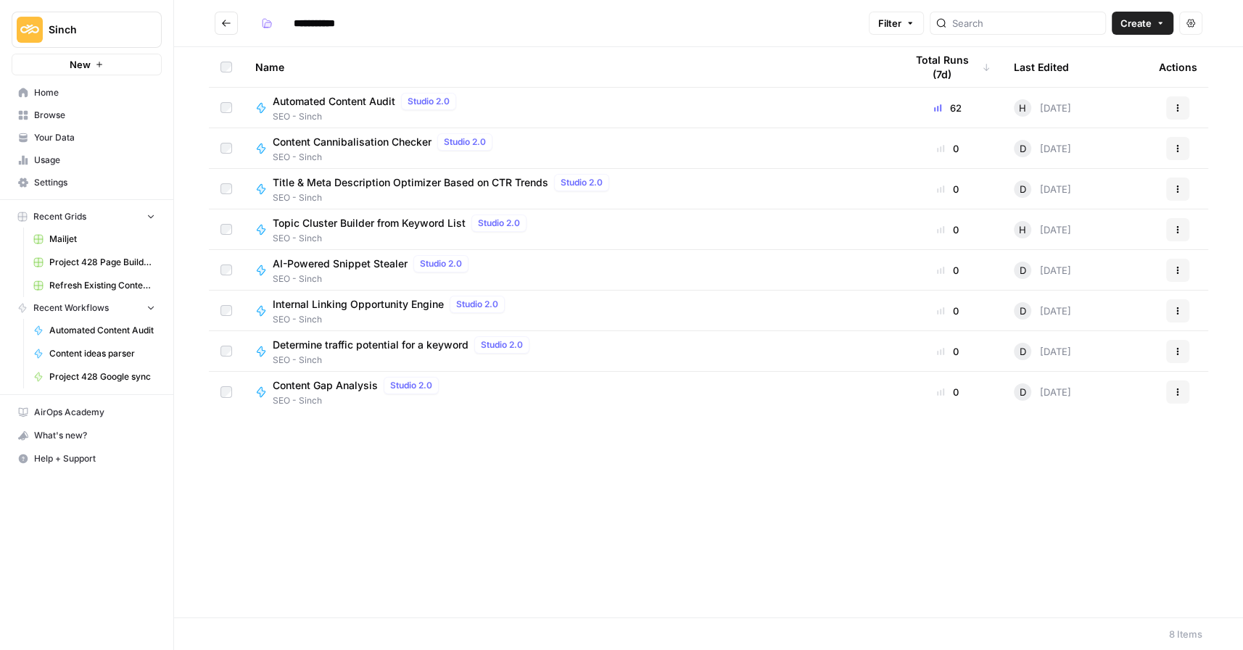
click at [233, 22] on button "Go back" at bounding box center [226, 23] width 23 height 23
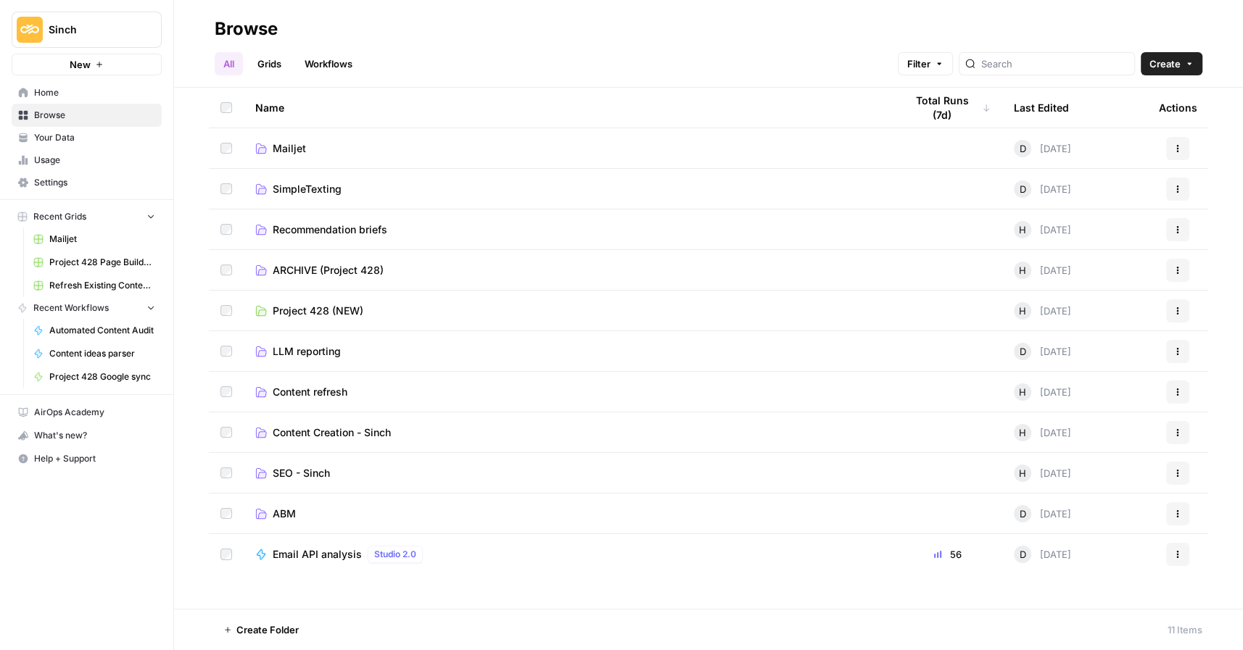
click at [321, 433] on span "Content Creation - Sinch" at bounding box center [332, 433] width 118 height 15
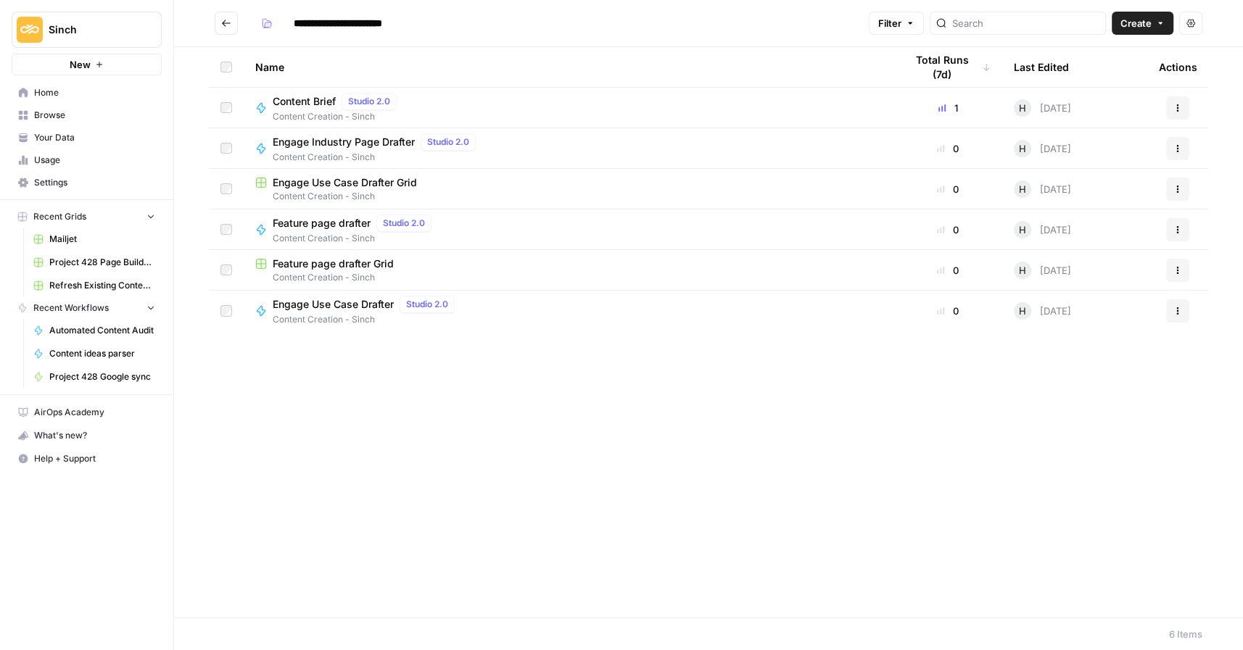
click at [313, 98] on span "Content Brief" at bounding box center [304, 101] width 63 height 15
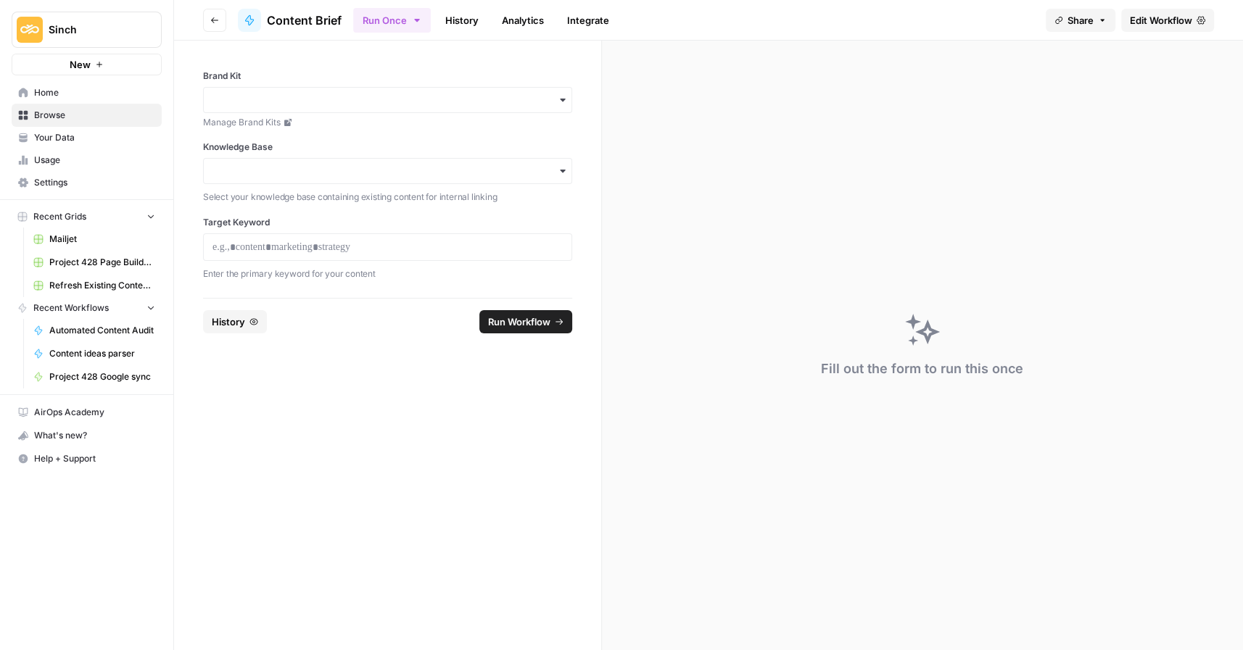
click at [1161, 23] on span "Edit Workflow" at bounding box center [1161, 20] width 62 height 15
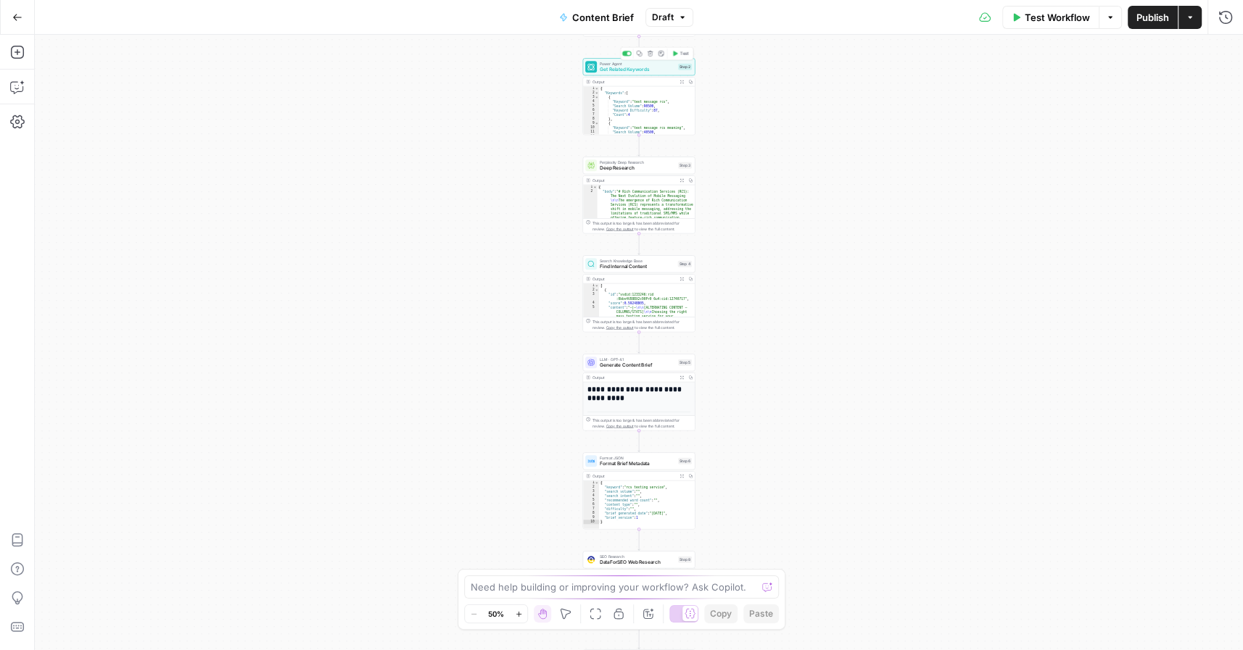
click at [640, 65] on span "Power Agent" at bounding box center [637, 64] width 75 height 6
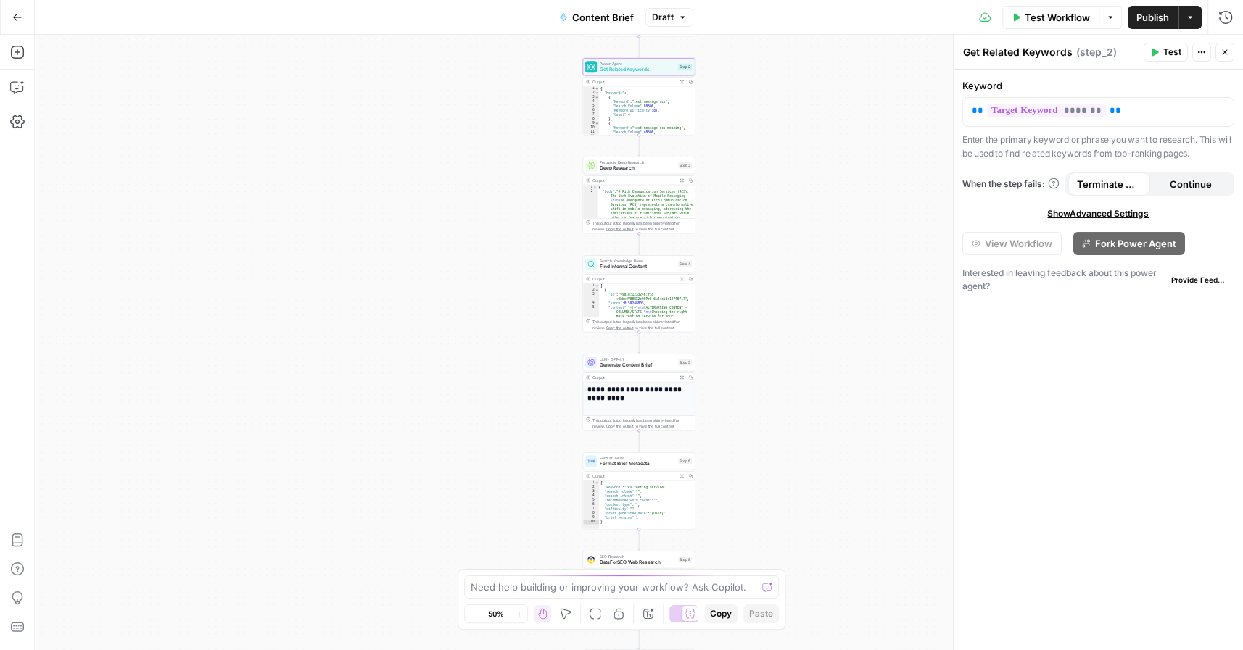
type textarea "**********"
click at [610, 112] on div "{ "Keywords" : [ { "Keyword" : "text message rcs" , "Search Volume" : 90500 , "…" at bounding box center [647, 114] width 96 height 57
click at [618, 169] on span "Deep Research" at bounding box center [637, 168] width 75 height 7
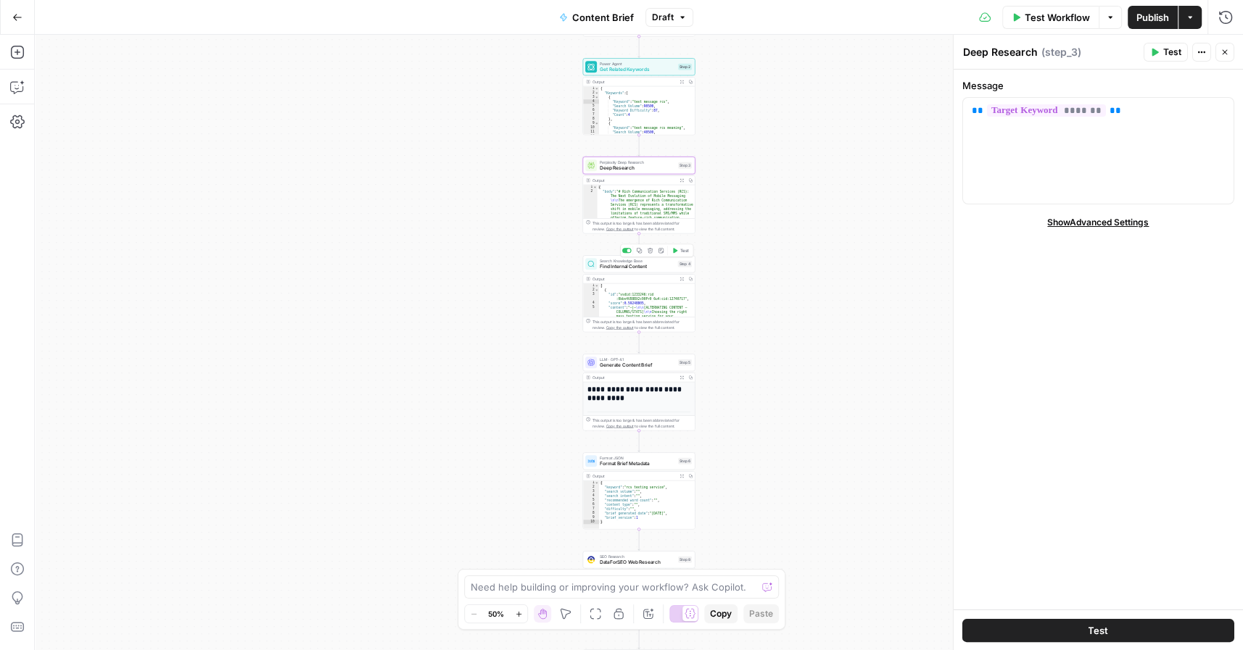
click at [608, 265] on span "Find Internal Content" at bounding box center [637, 266] width 75 height 7
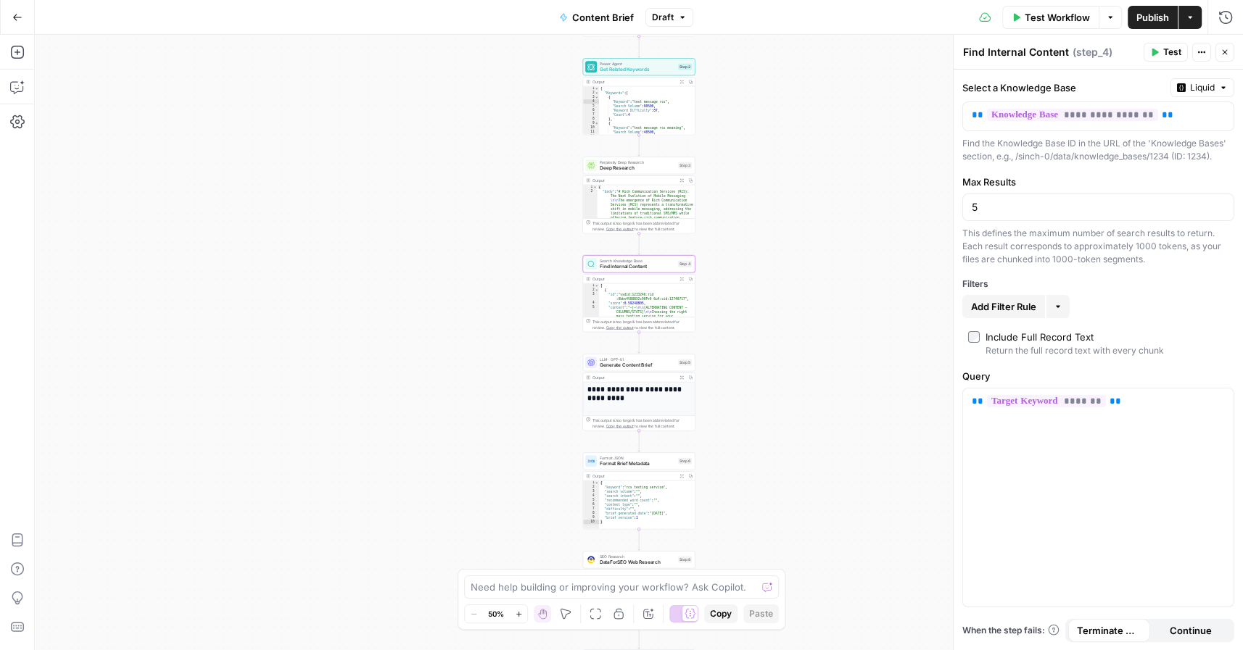
type textarea "*"
click at [605, 296] on div "[ { "id" : "vsdid:1233246:rid :0bbv4V88BX2c90Pr0_6u4:cid:12740717" , "score" : …" at bounding box center [647, 340] width 96 height 112
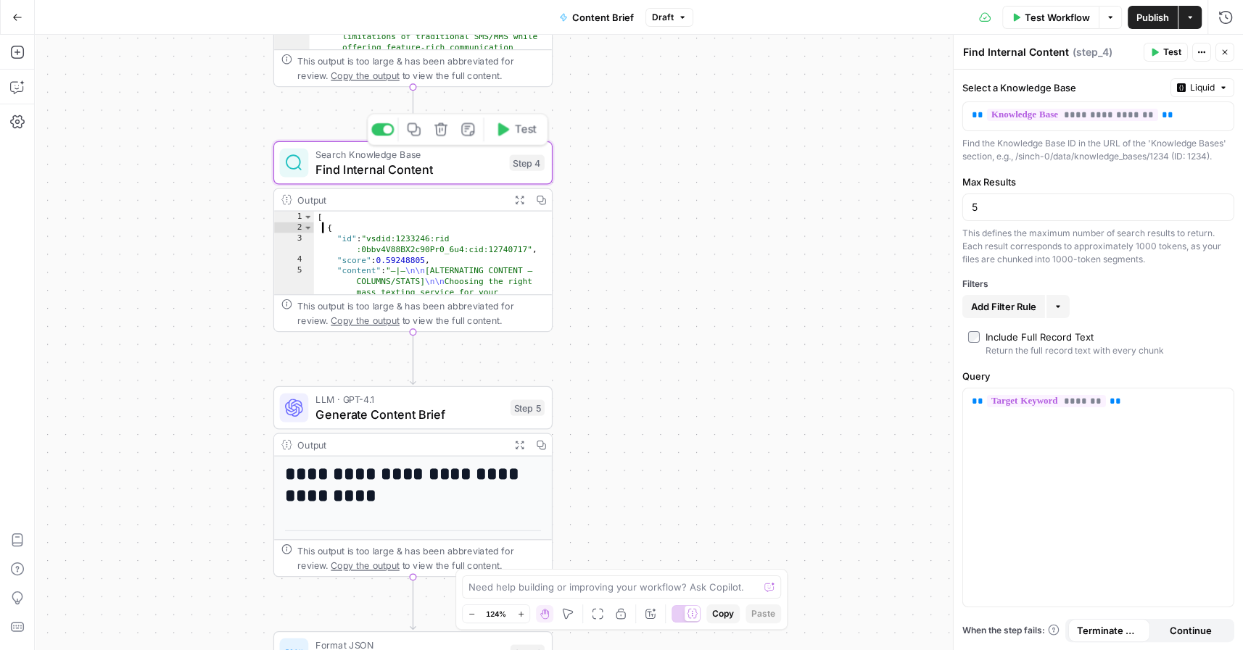
click at [362, 156] on span "Search Knowledge Base" at bounding box center [408, 154] width 186 height 15
click at [427, 186] on div "Search Knowledge Base Find Internal Content Step 4 Output Expand Output Copy * …" at bounding box center [412, 236] width 279 height 191
click at [429, 163] on span "Find Internal Content" at bounding box center [408, 169] width 186 height 18
click at [438, 133] on icon "button" at bounding box center [441, 130] width 15 height 15
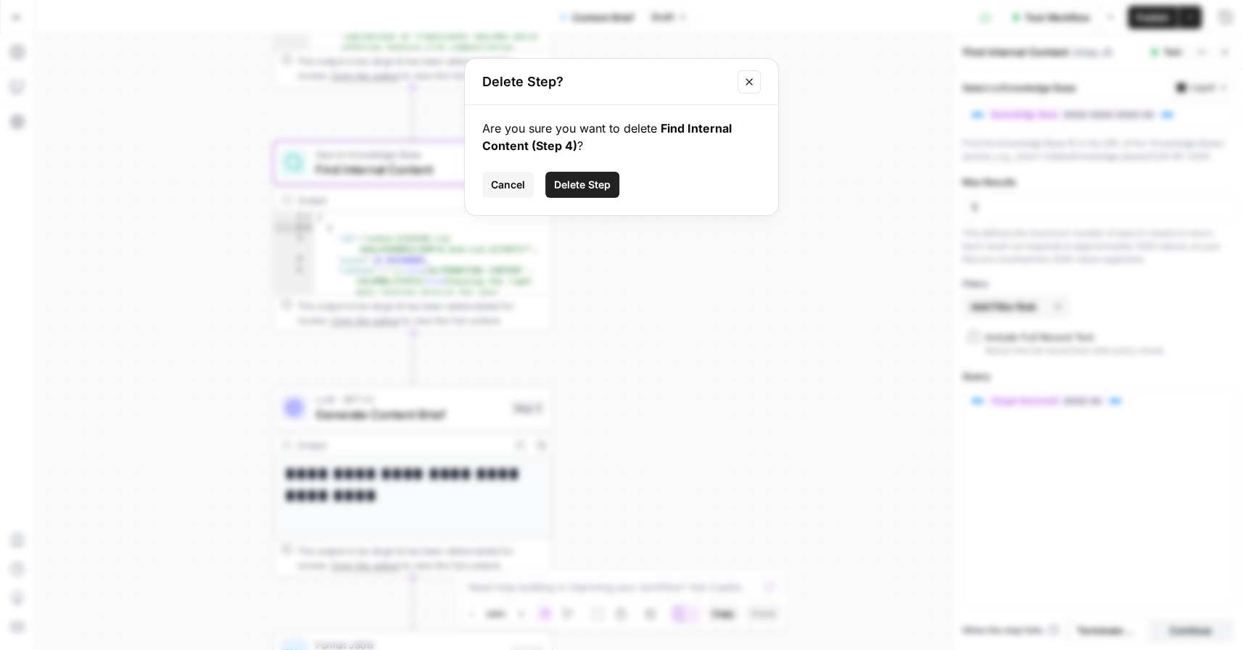
click at [596, 185] on span "Delete Step" at bounding box center [582, 185] width 57 height 15
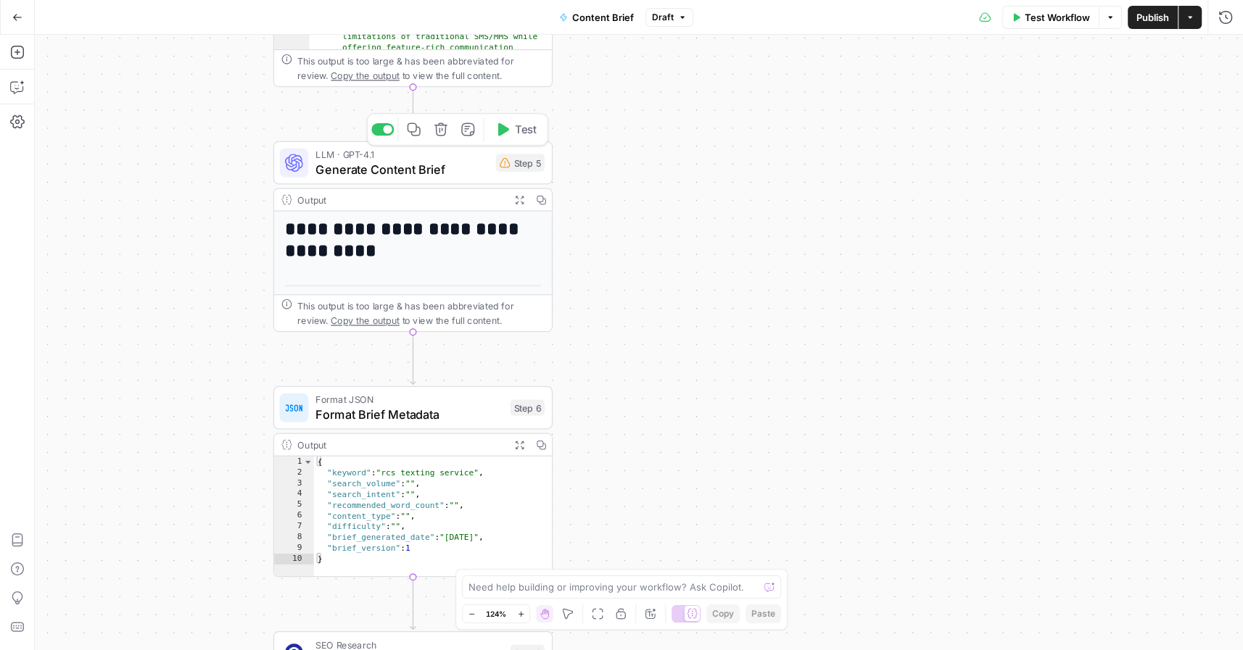
click at [388, 168] on span "Generate Content Brief" at bounding box center [401, 169] width 173 height 18
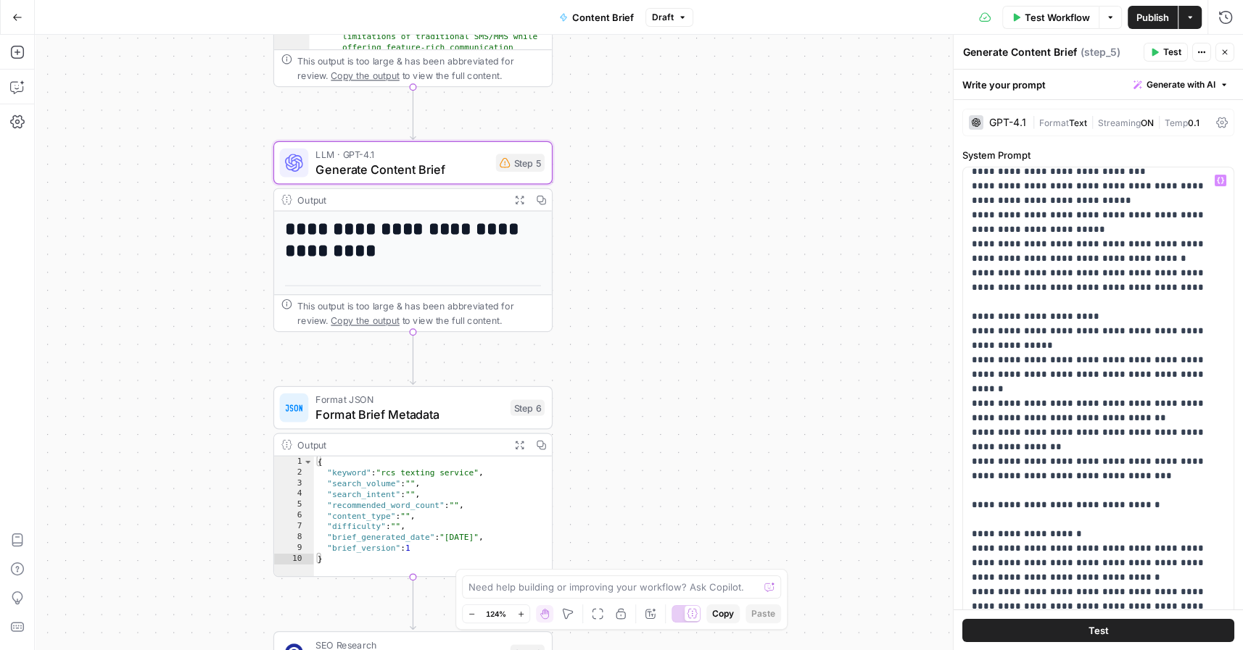
scroll to position [77, 0]
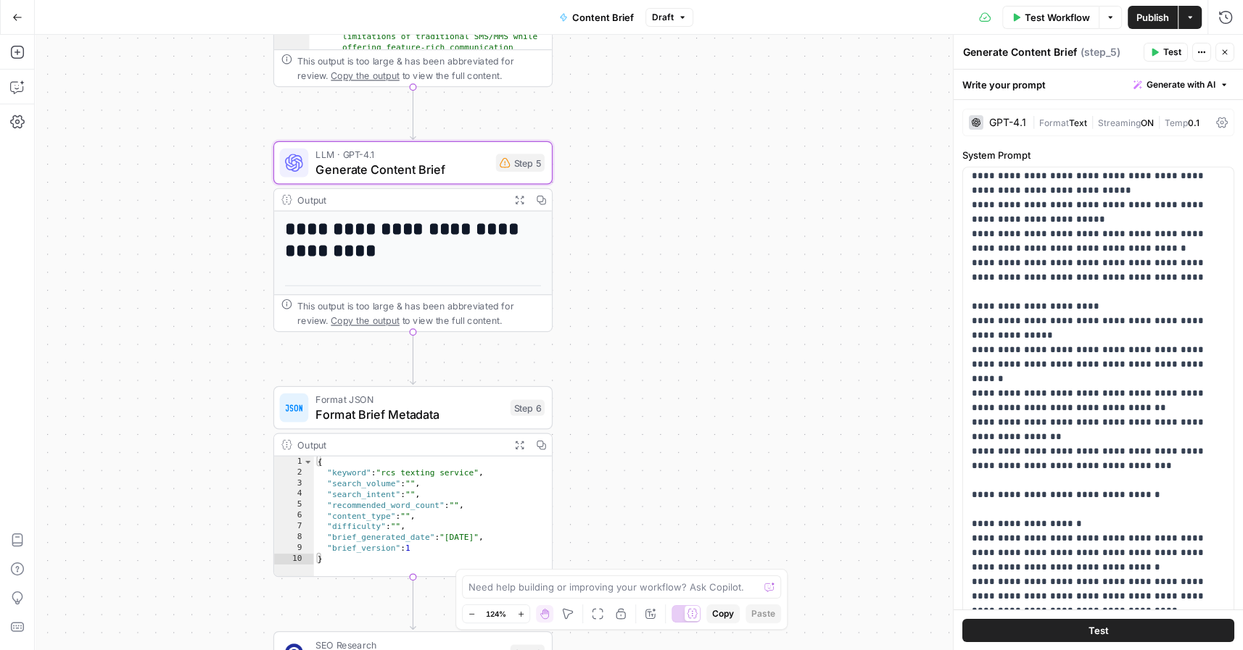
click at [712, 227] on div "Workflow Set Inputs Inputs Power Agent Analyze SERP for Target Keyword Step 1 O…" at bounding box center [639, 343] width 1208 height 616
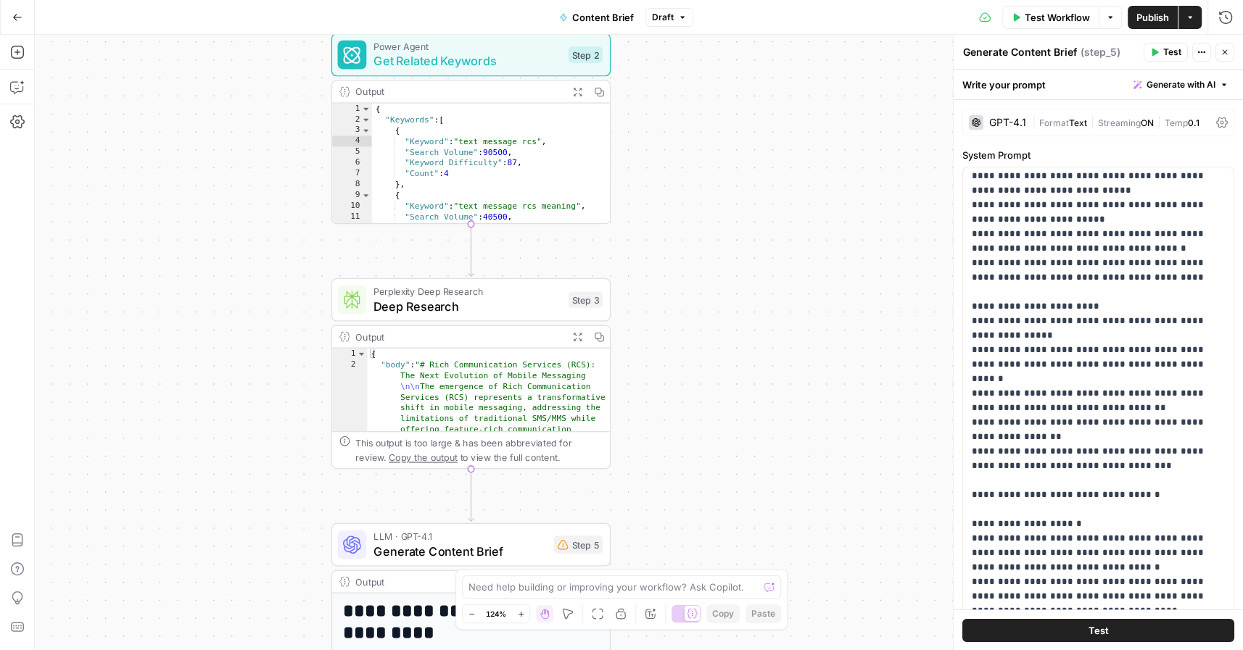
drag, startPoint x: 626, startPoint y: 93, endPoint x: 684, endPoint y: 475, distance: 386.5
click at [684, 475] on div "Workflow Set Inputs Inputs Power Agent Analyze SERP for Target Keyword Step 1 O…" at bounding box center [639, 343] width 1208 height 616
click at [397, 303] on span "Deep Research" at bounding box center [466, 306] width 187 height 18
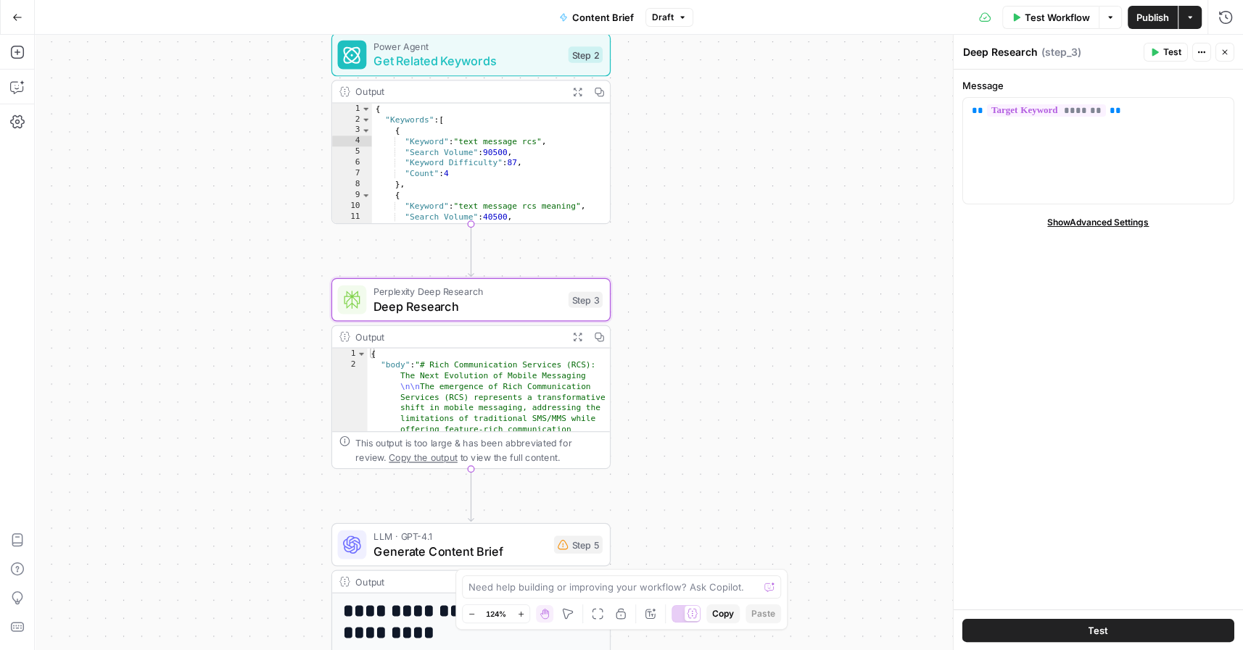
type textarea "**********"
click at [481, 56] on span "Get Related Keywords" at bounding box center [466, 61] width 187 height 18
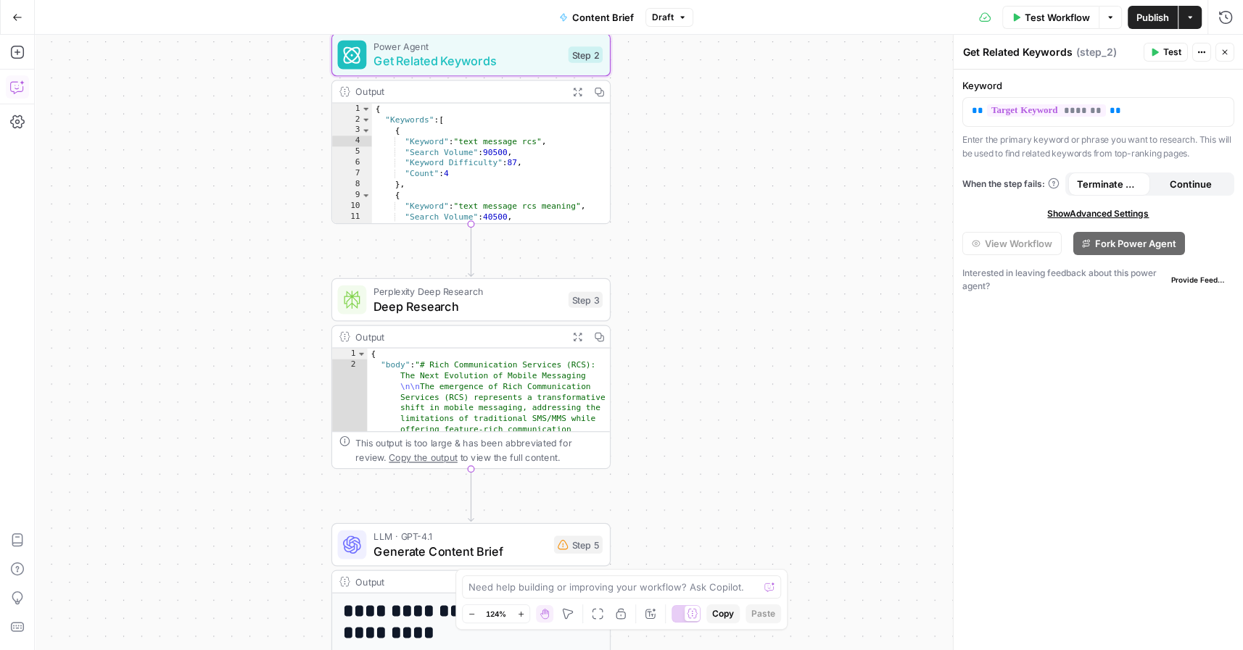
click at [22, 86] on icon "button" at bounding box center [16, 88] width 12 height 12
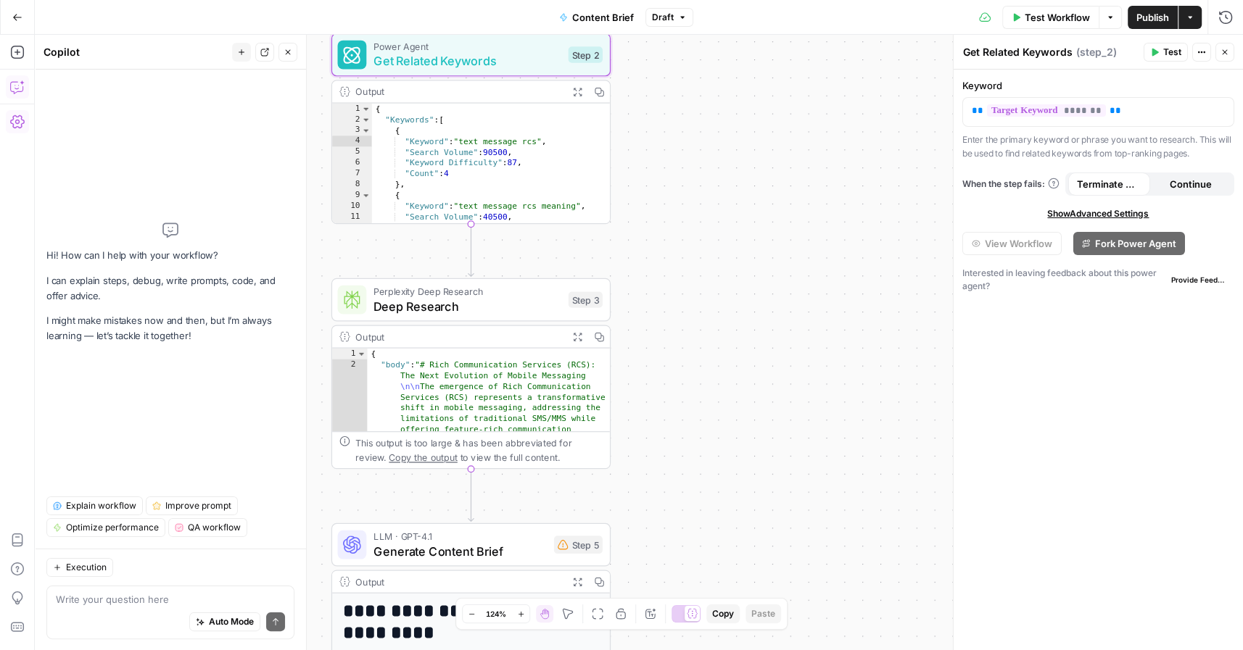
click at [84, 613] on div "Auto Mode Send" at bounding box center [170, 623] width 229 height 32
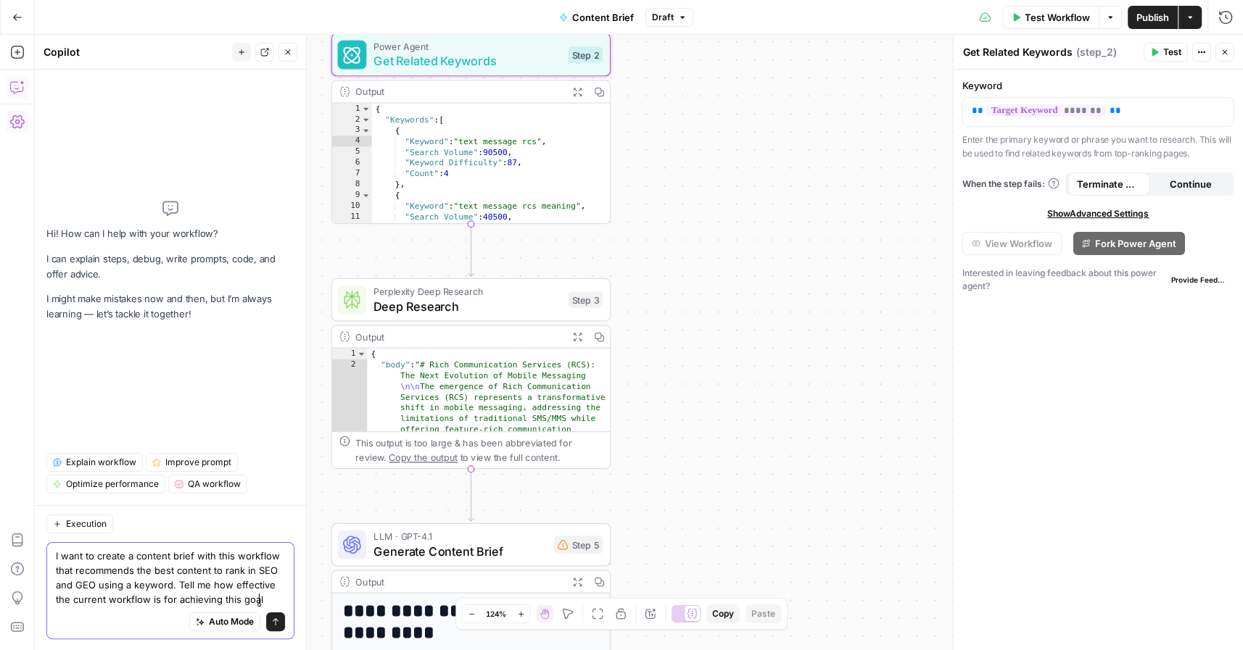
type textarea "I want to create a content brief with this workflow that recommends the best co…"
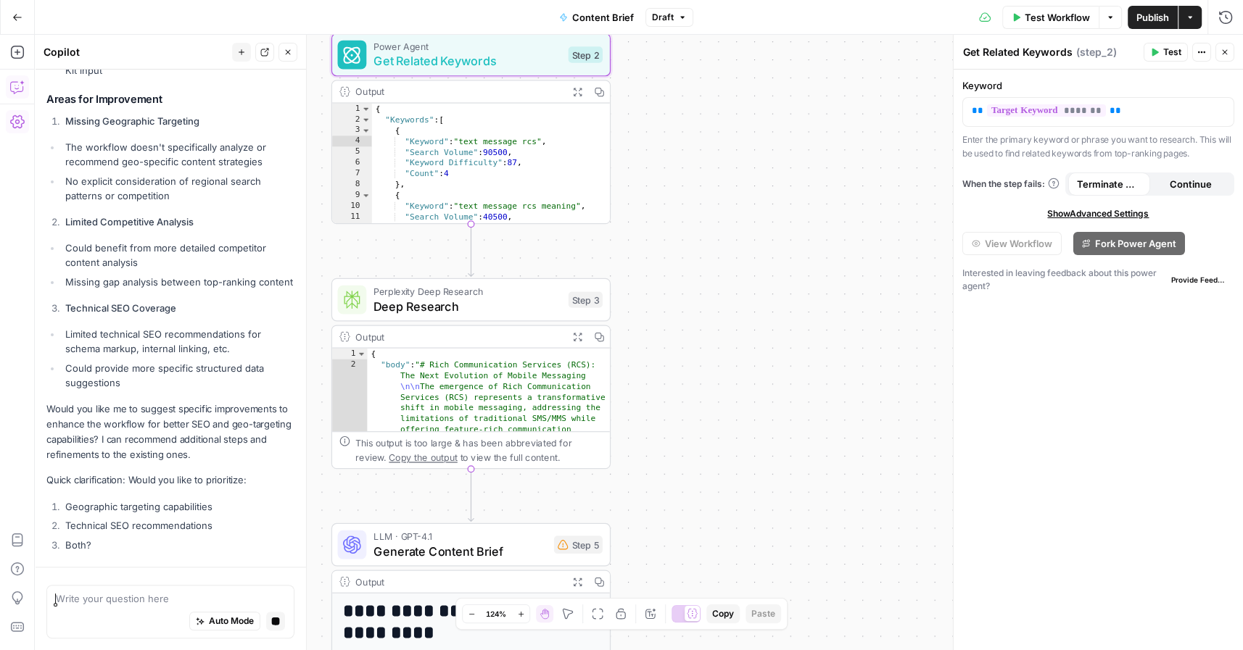
click at [228, 279] on li "Missing gap analysis between top-ranking content" at bounding box center [178, 282] width 233 height 15
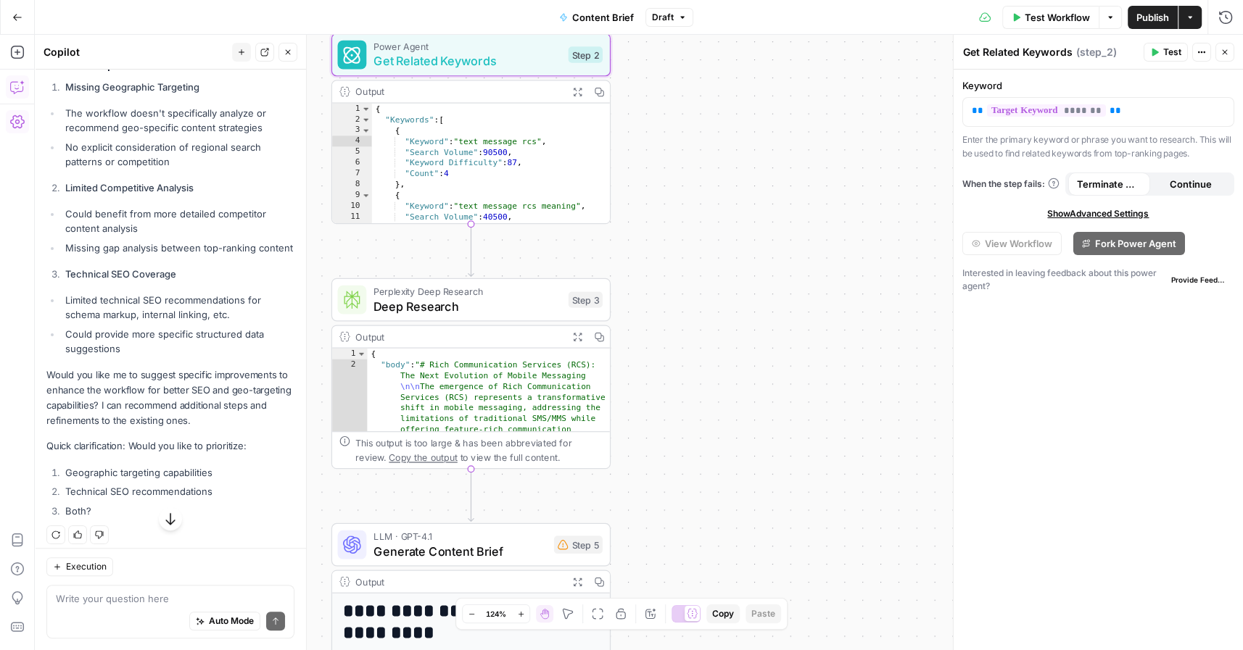
scroll to position [750, 0]
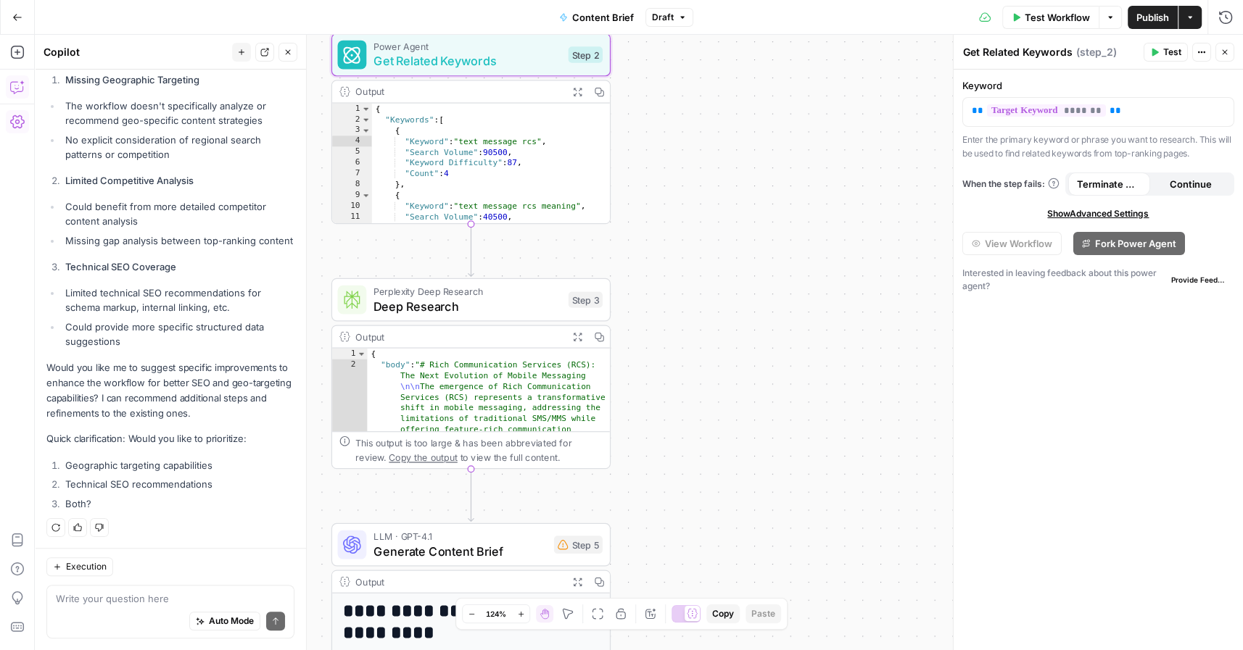
click at [83, 613] on div "Auto Mode Send" at bounding box center [170, 623] width 229 height 32
drag, startPoint x: 62, startPoint y: 462, endPoint x: 242, endPoint y: 486, distance: 182.1
click at [242, 486] on ol "Geographic targeting capabilities Technical SEO recommendations Both?" at bounding box center [170, 484] width 248 height 53
click at [242, 486] on li "Technical SEO recommendations" at bounding box center [178, 483] width 233 height 15
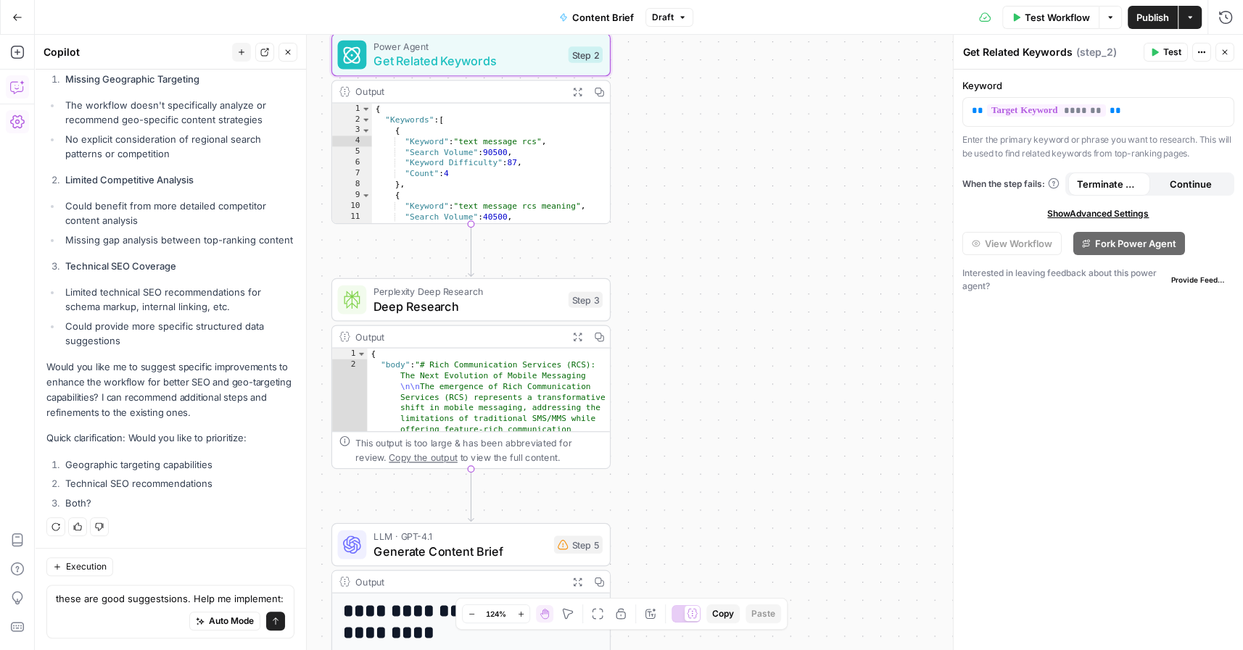
click at [0, 0] on lt-div at bounding box center [0, 0] width 0 height 0
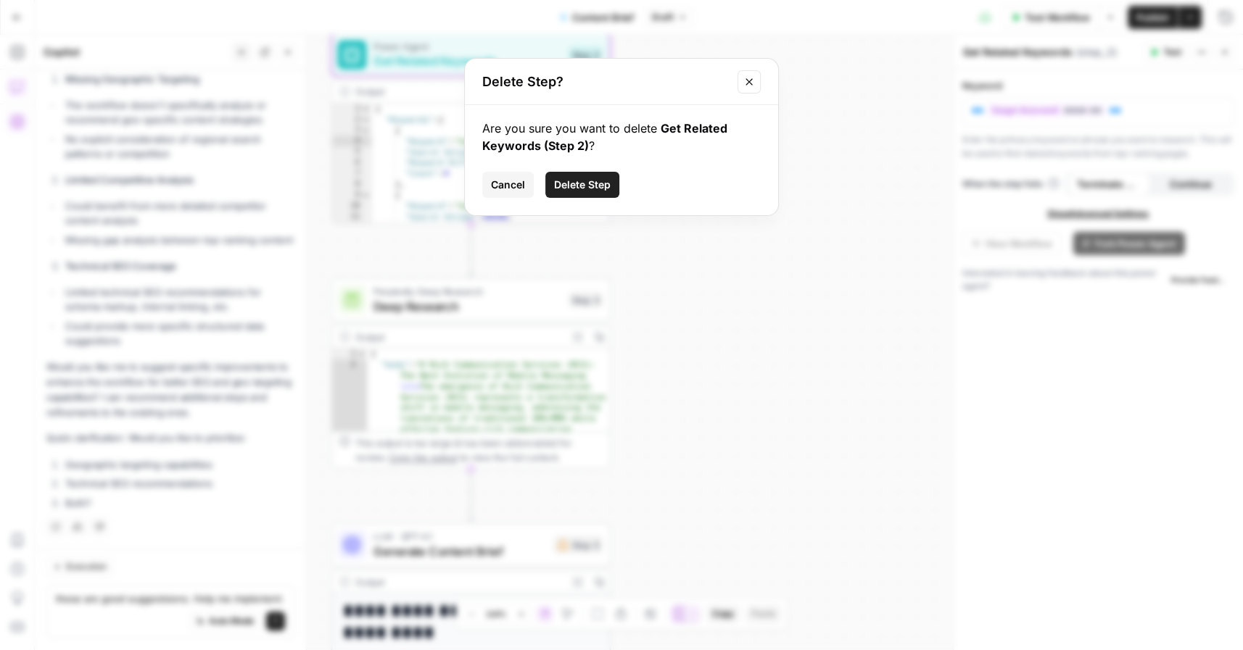
click at [277, 595] on div "Delete Step? Are you sure you want to delete Get Related Keywords (Step 2) ? Ca…" at bounding box center [621, 325] width 1243 height 650
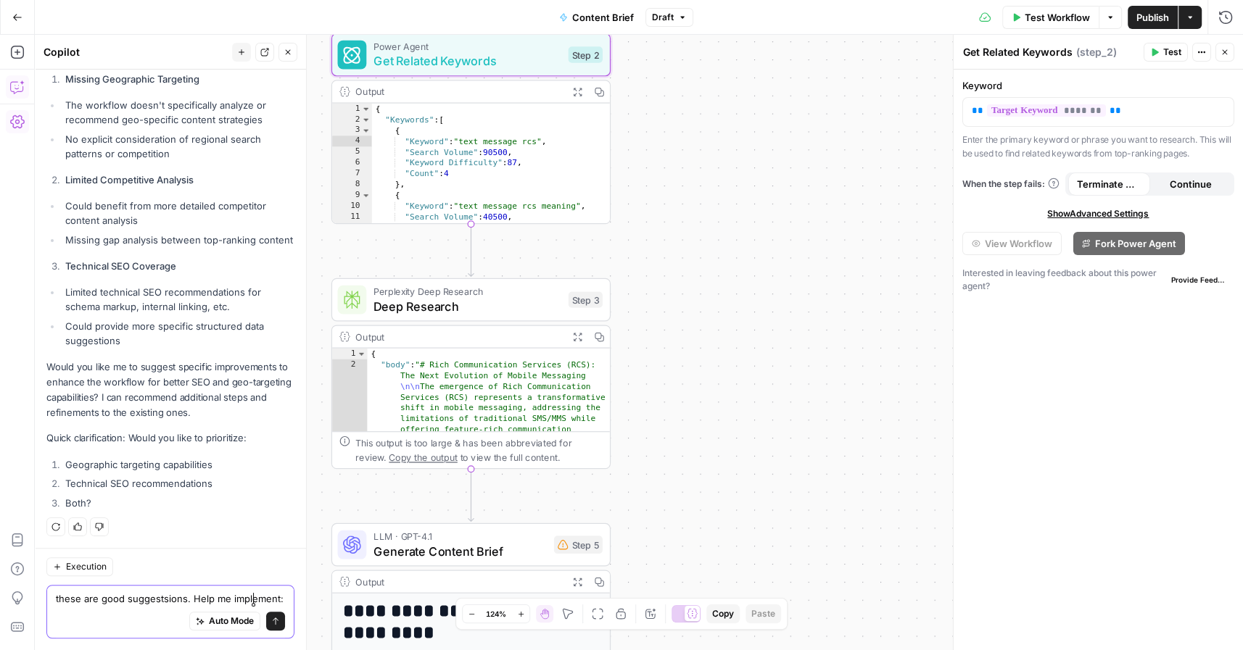
click at [250, 600] on textarea "these are good suggestsions. Help me implement:" at bounding box center [170, 599] width 229 height 15
click at [0, 0] on lt-div at bounding box center [0, 0] width 0 height 0
click at [143, 600] on textarea "these are good suggestsions. Help me implement:" at bounding box center [170, 599] width 229 height 15
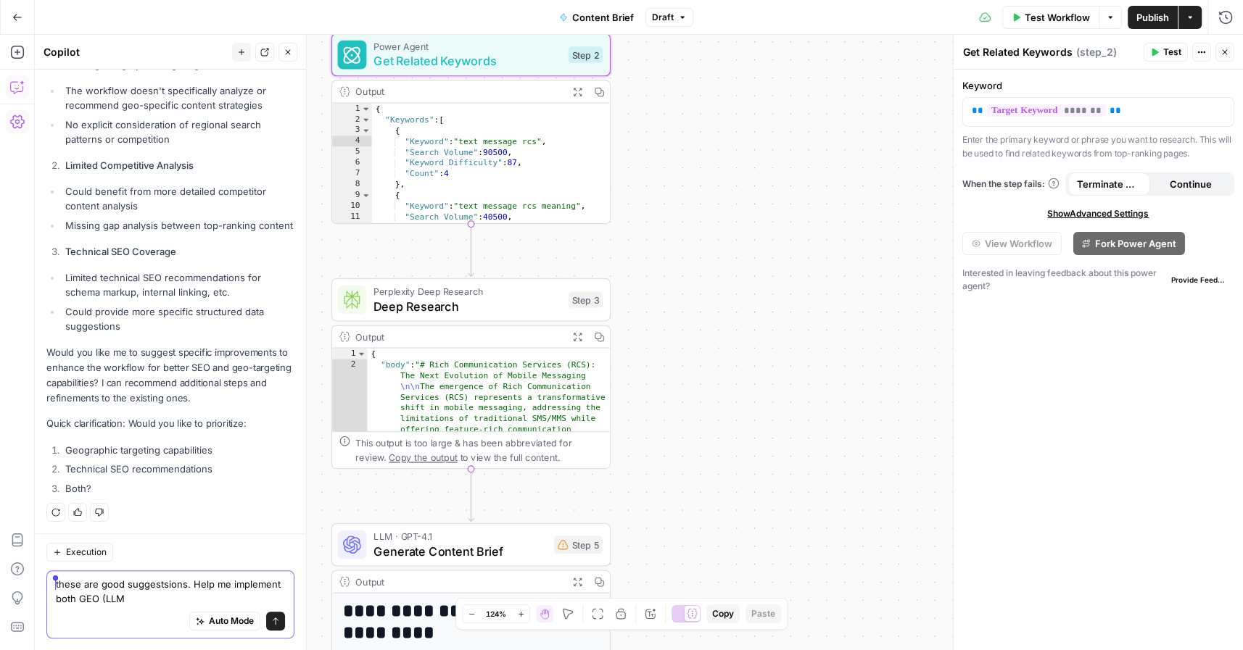
drag, startPoint x: 139, startPoint y: 599, endPoint x: 49, endPoint y: 582, distance: 91.6
click at [49, 582] on div "these are good suggestsions. Help me implement both GEO (LLM these are good sug…" at bounding box center [170, 605] width 248 height 68
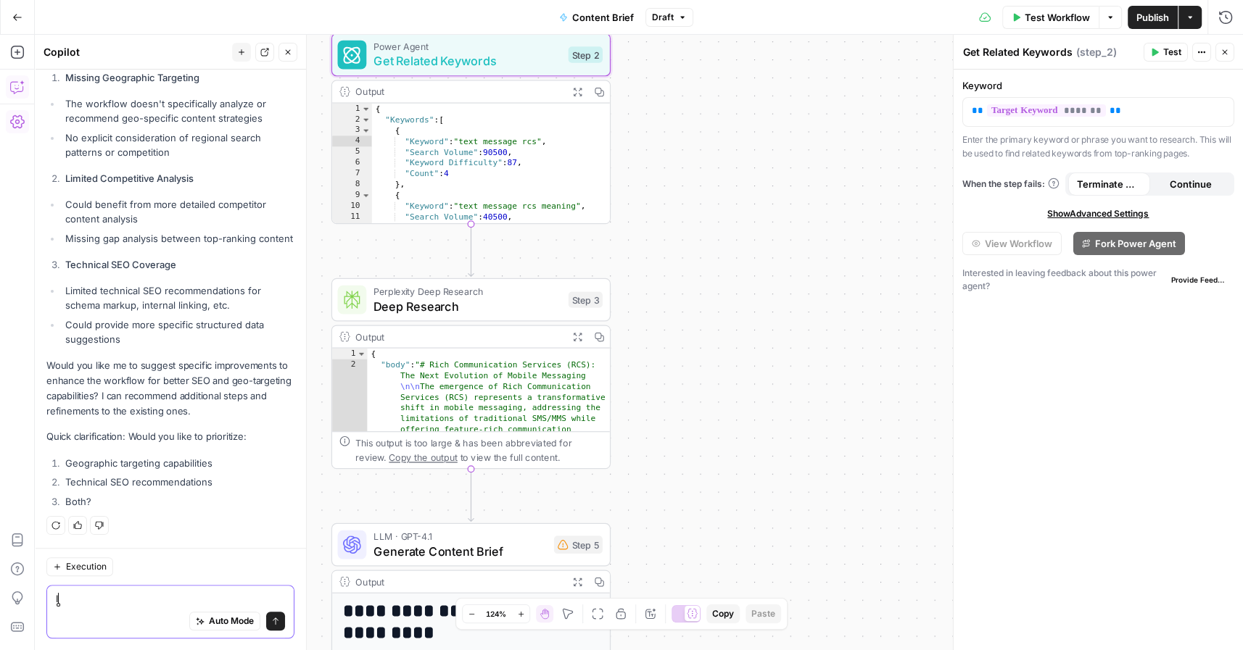
scroll to position [751, 0]
type textarea "I want help making this sto"
click at [21, 47] on icon "button" at bounding box center [17, 52] width 15 height 15
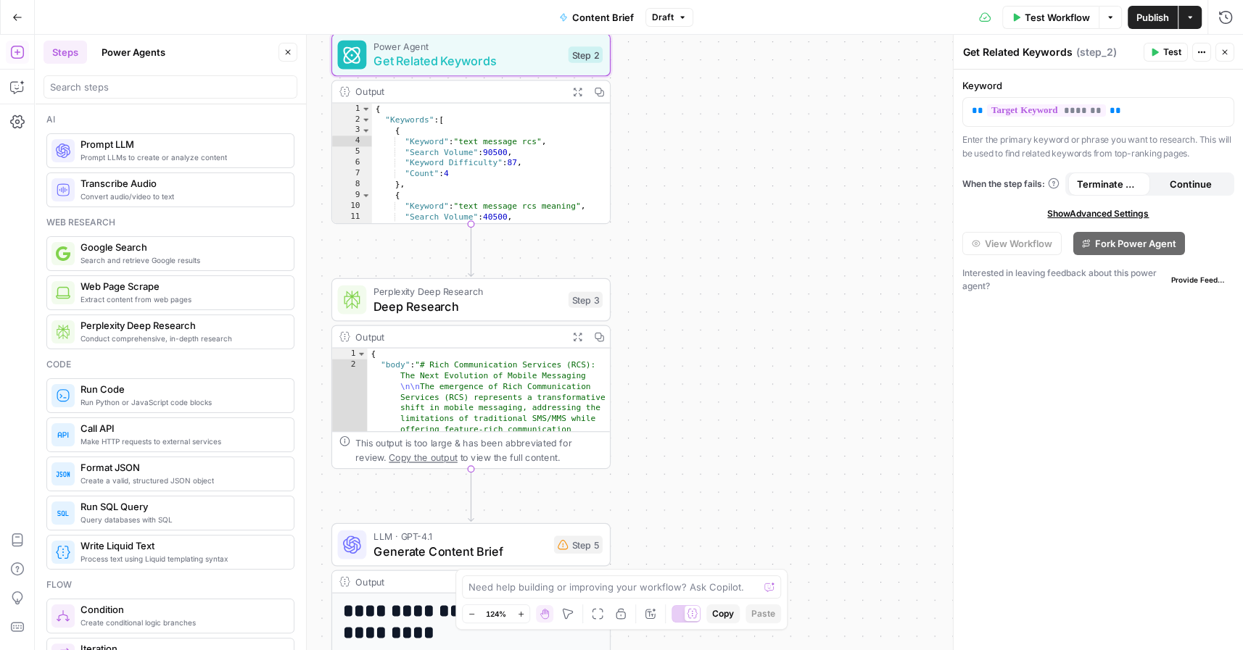
click at [136, 43] on button "Power Agents" at bounding box center [133, 52] width 81 height 23
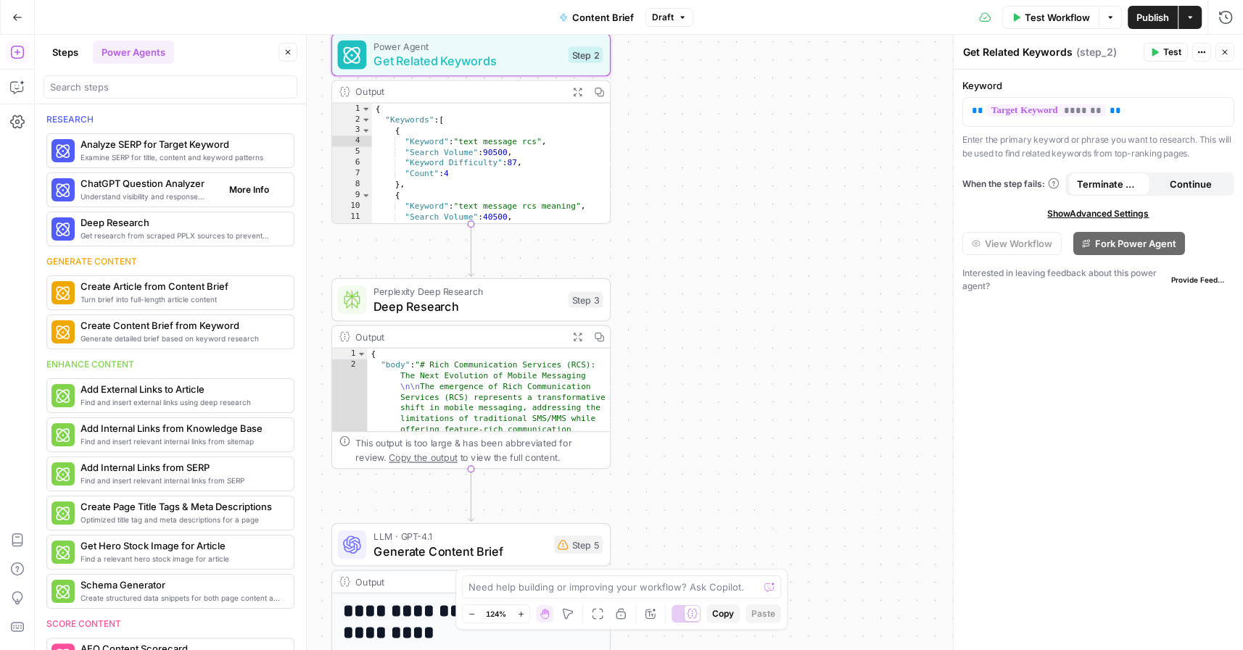
click at [123, 204] on div "Understand visibility and response sentiment in ChatGPT ChatGPT Question Analyz…" at bounding box center [170, 190] width 248 height 35
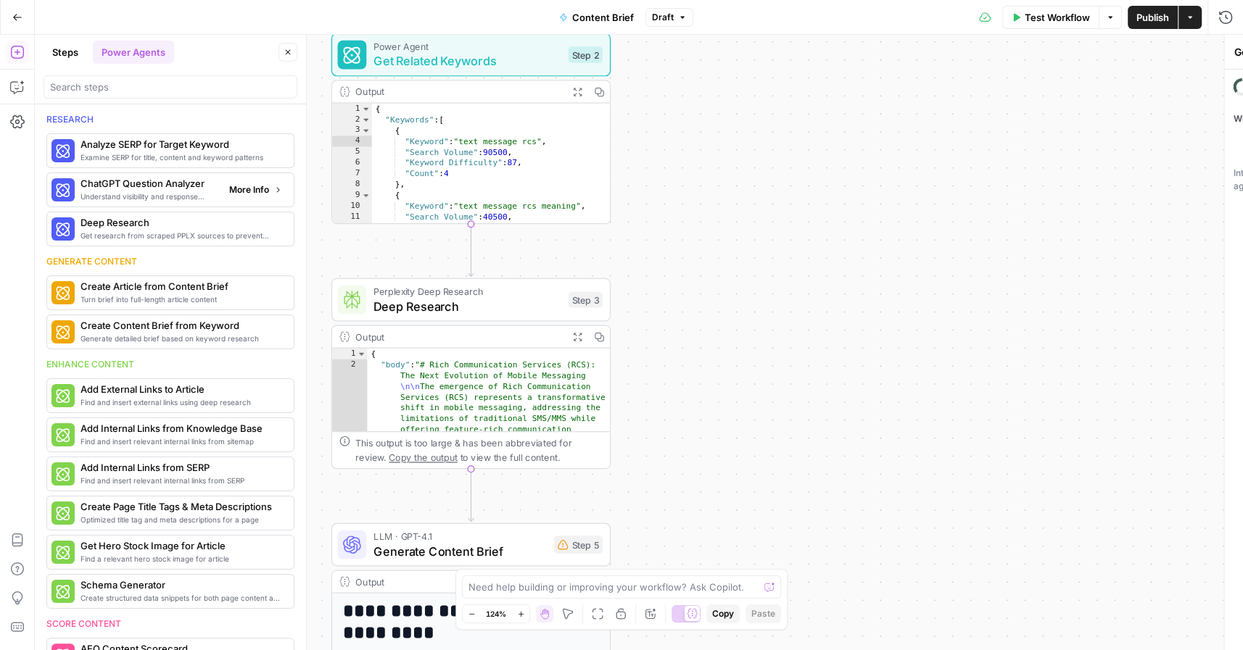
type textarea "ChatGPT Question Analyzer"
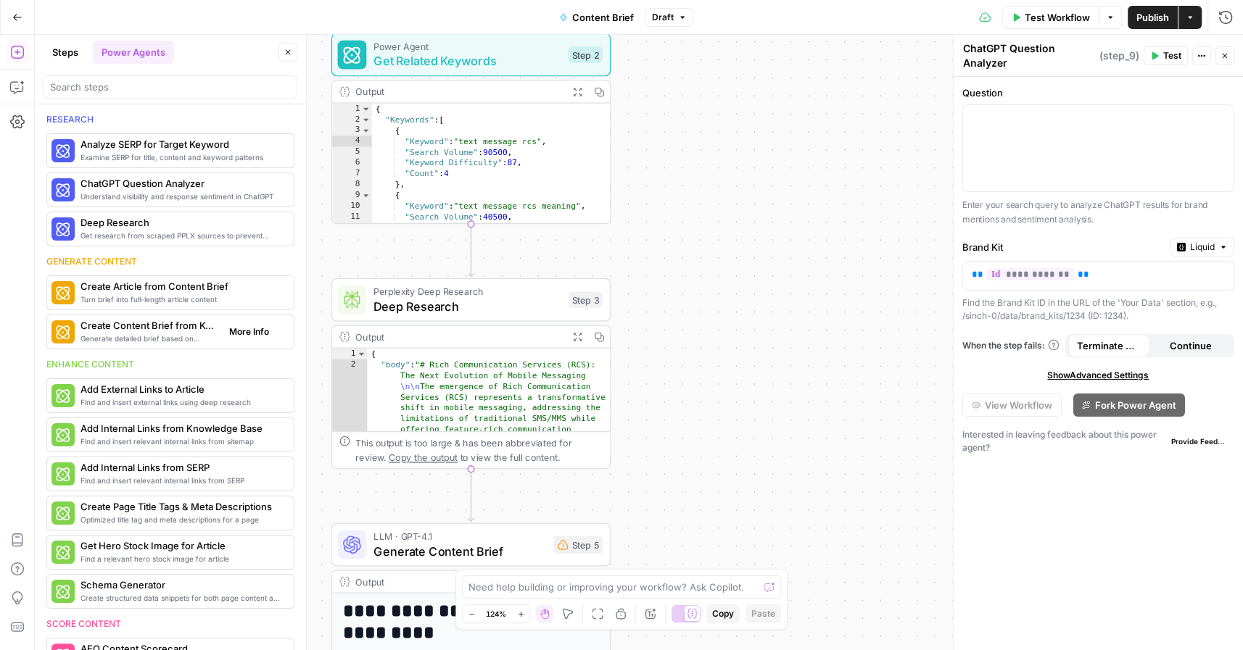
click at [133, 334] on span "Generate detailed brief based on keyword research" at bounding box center [148, 339] width 137 height 12
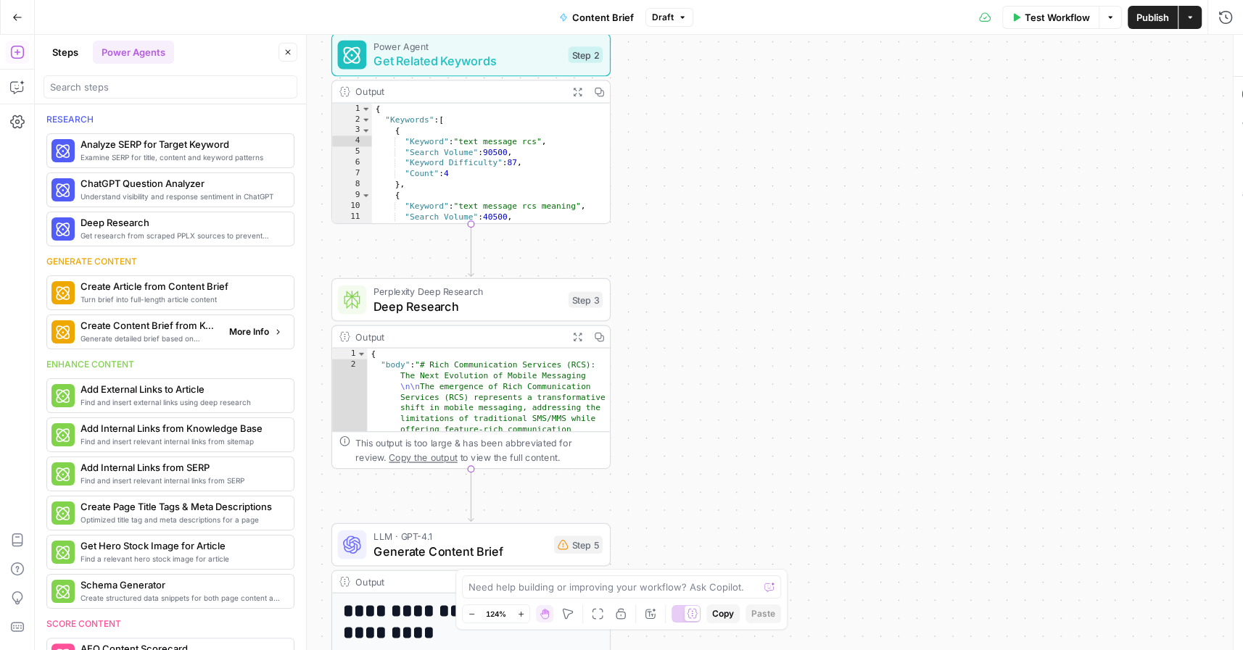
type textarea "Create Content Brief from Keyword"
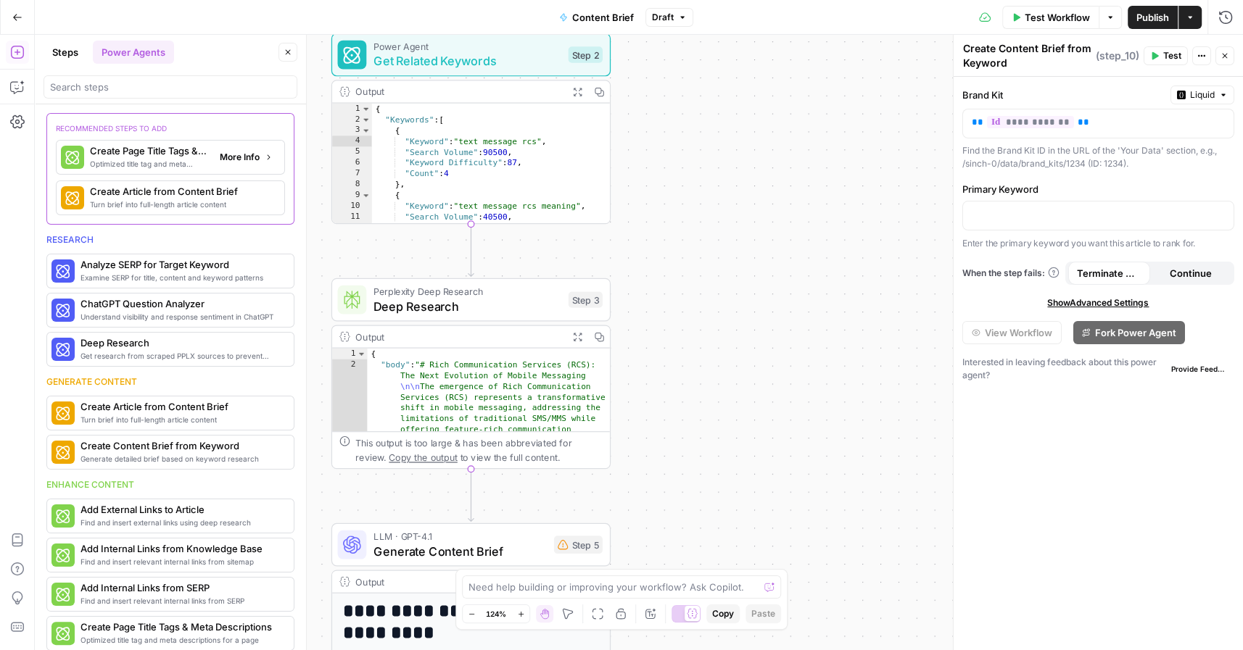
click at [144, 154] on span "Create Page Title Tags & Meta Descriptions" at bounding box center [149, 151] width 118 height 15
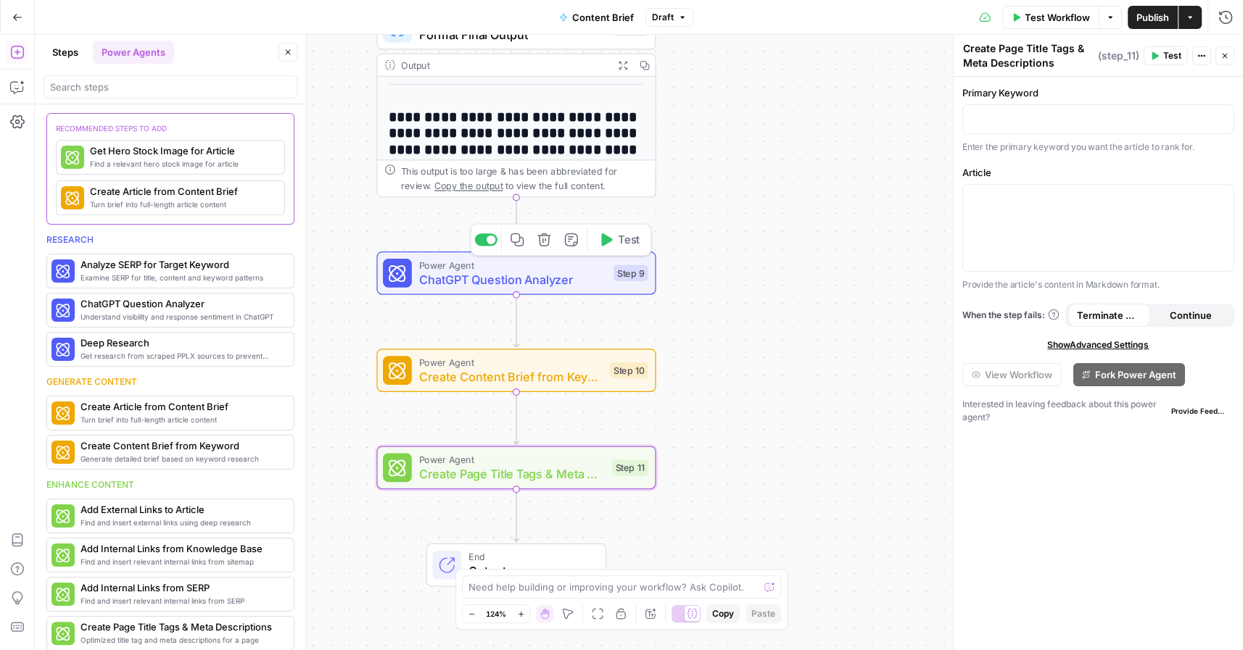
click at [551, 241] on icon "button" at bounding box center [544, 240] width 15 height 15
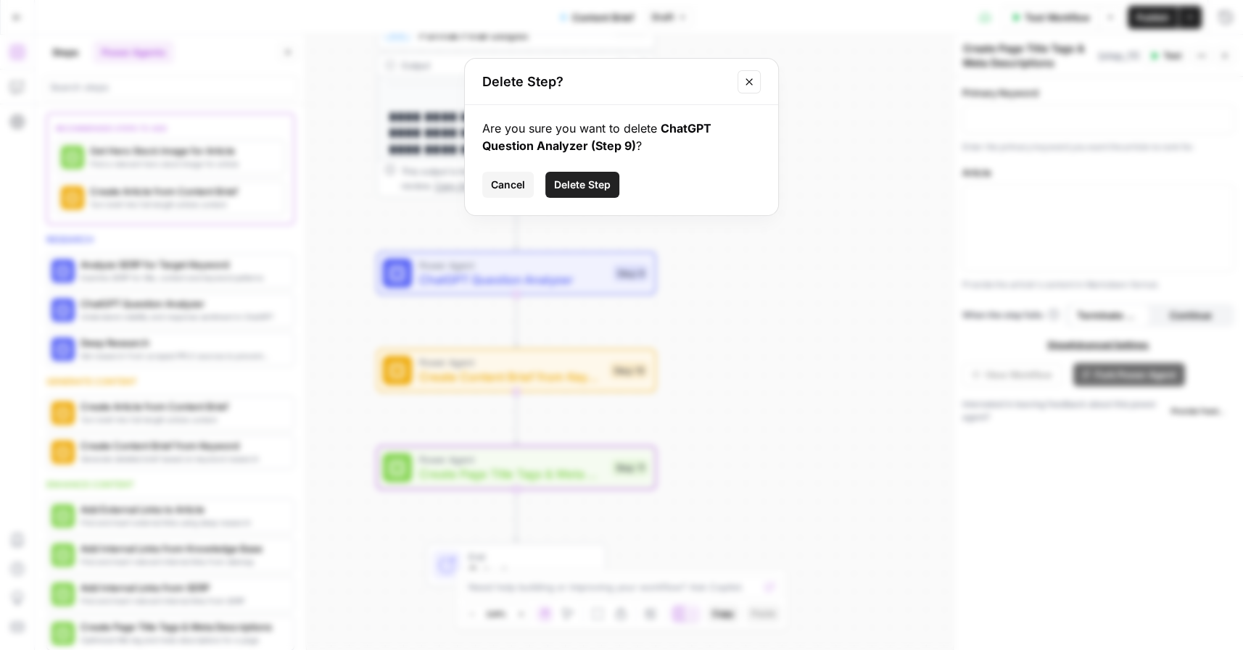
click at [574, 188] on span "Delete Step" at bounding box center [582, 185] width 57 height 15
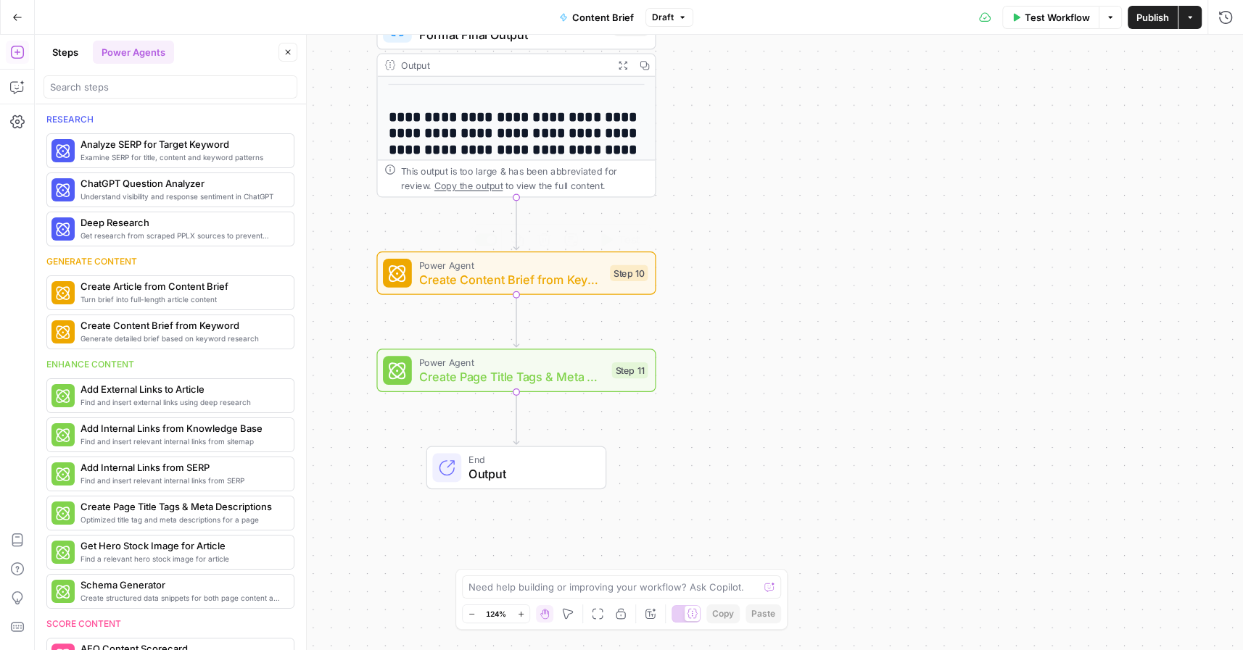
click at [464, 290] on div "Power Agent Create Content Brief from Keyword Step 10 Copy step Delete step Add…" at bounding box center [515, 274] width 279 height 44
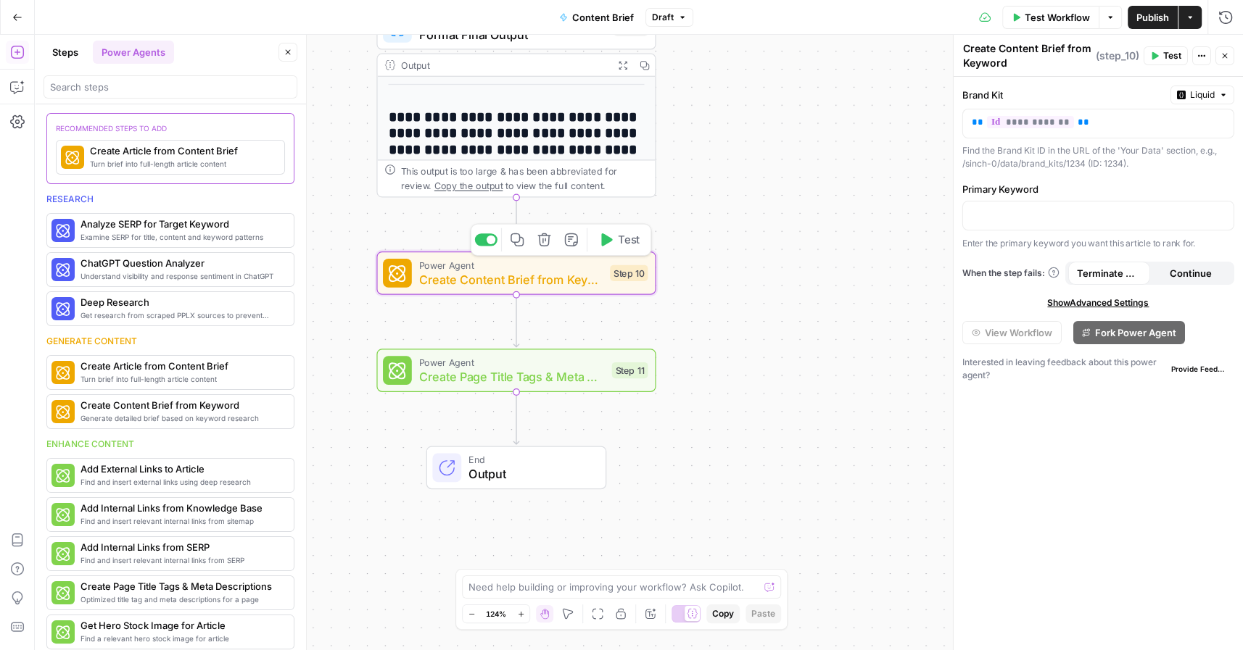
click at [476, 275] on span "Create Content Brief from Keyword" at bounding box center [511, 279] width 184 height 18
click at [468, 393] on div "Workflow Set Inputs Inputs Power Agent Analyze SERP for Target Keyword Step 1 O…" at bounding box center [639, 343] width 1208 height 616
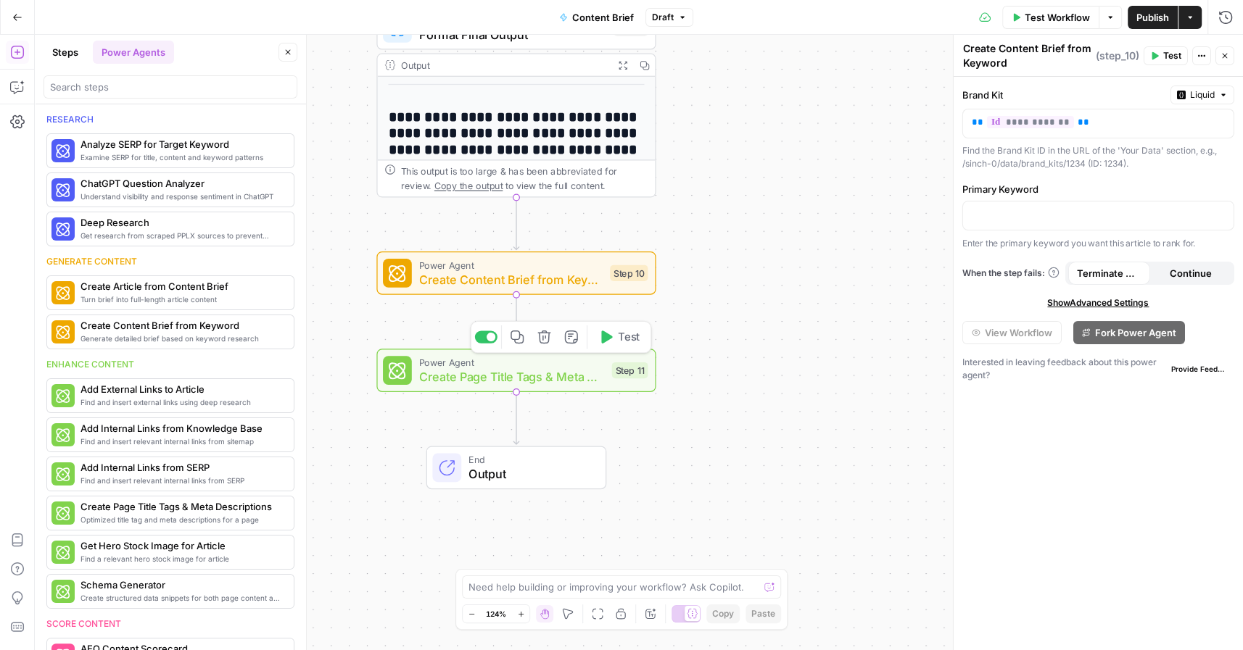
click at [548, 342] on icon "button" at bounding box center [543, 337] width 13 height 13
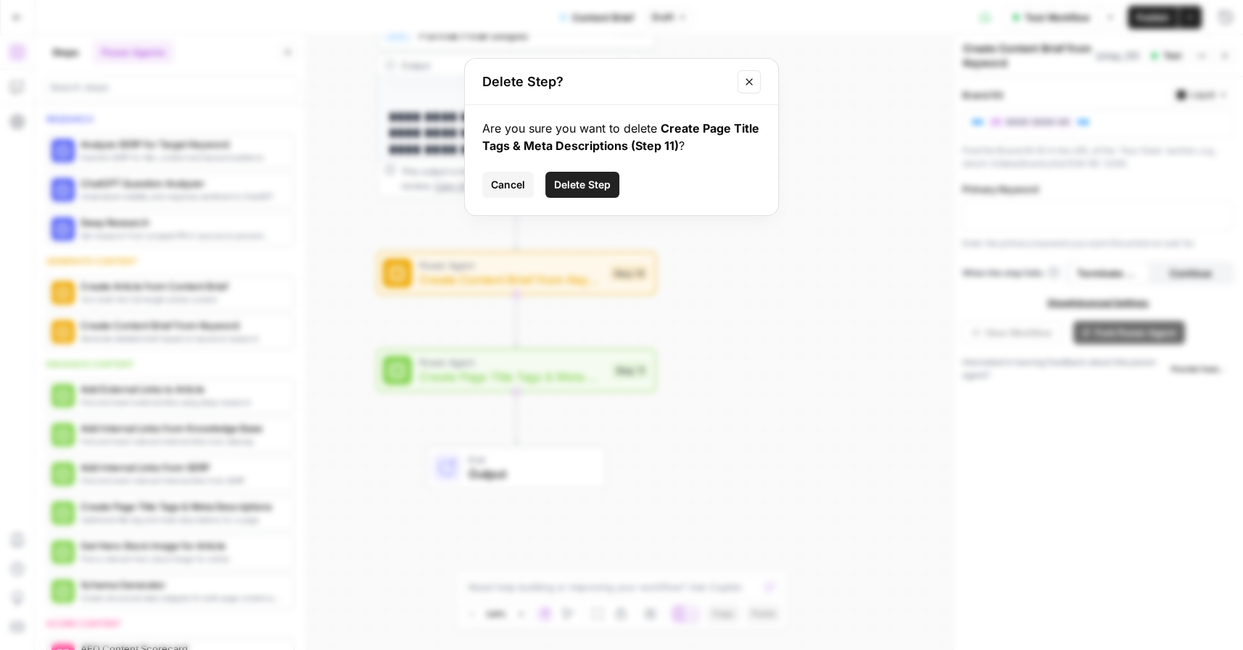
click at [587, 186] on span "Delete Step" at bounding box center [582, 185] width 57 height 15
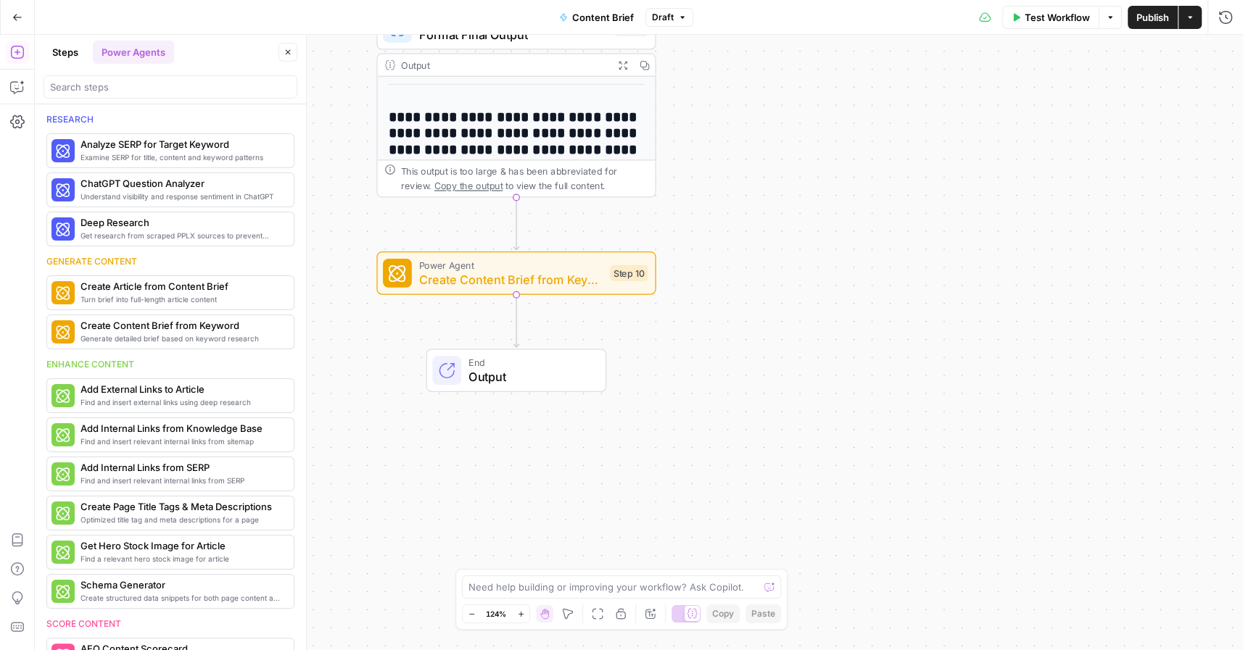
click at [545, 273] on span "Create Content Brief from Keyword" at bounding box center [511, 279] width 184 height 18
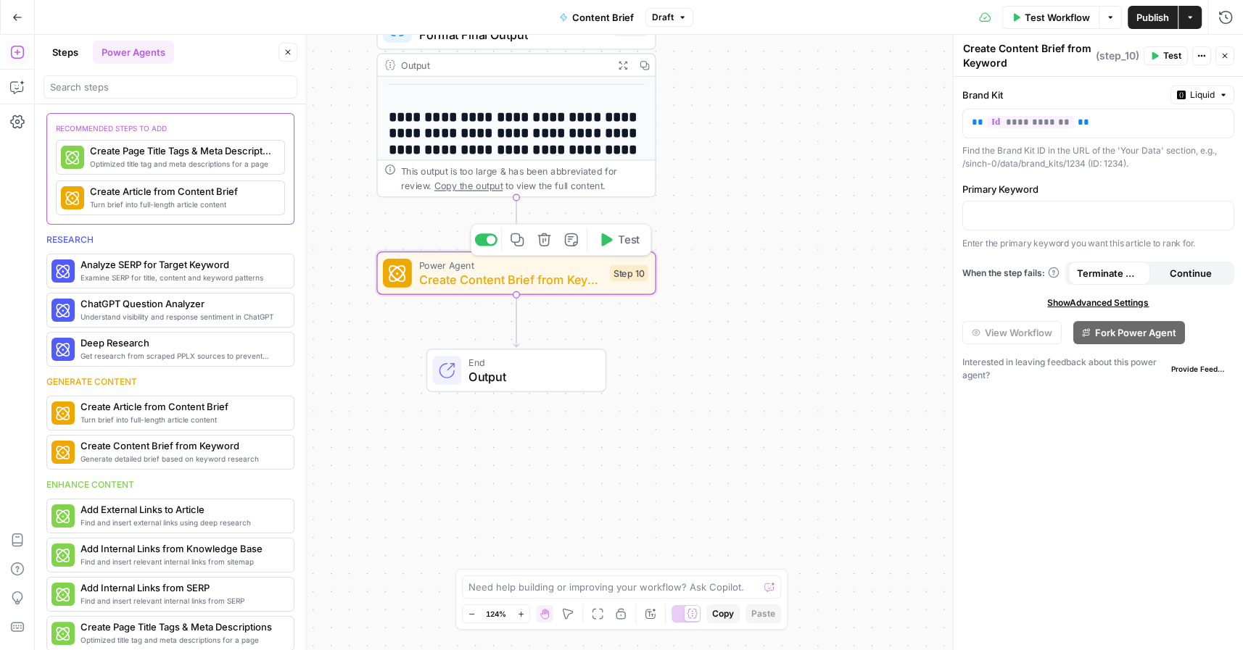
click at [612, 239] on icon "button" at bounding box center [606, 239] width 11 height 13
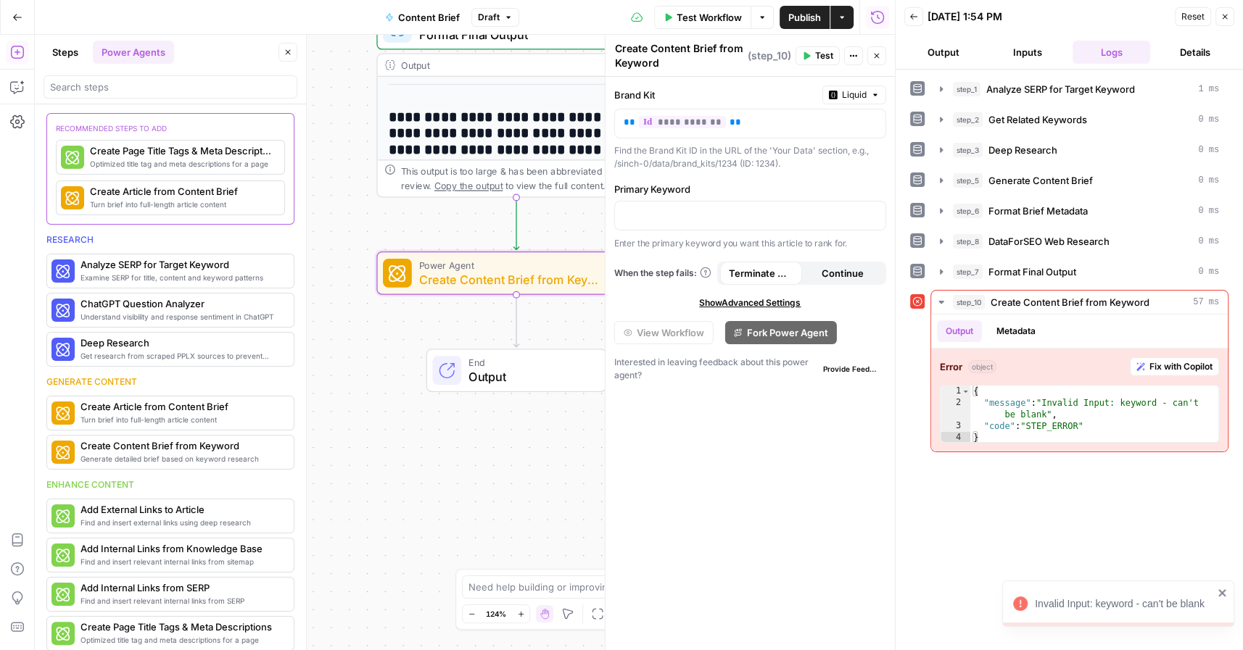
click at [1219, 17] on button "Close" at bounding box center [1224, 16] width 19 height 19
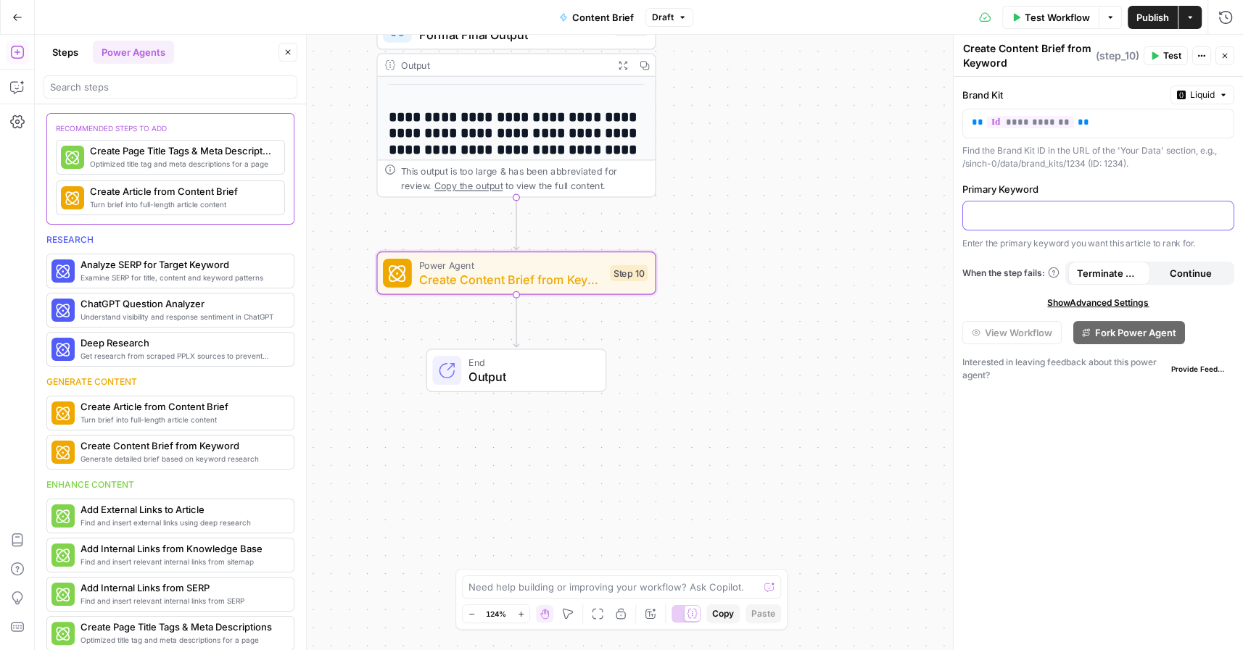
click at [991, 210] on p at bounding box center [1098, 214] width 253 height 15
drag, startPoint x: 1167, startPoint y: 56, endPoint x: 1127, endPoint y: 182, distance: 132.5
click at [1127, 182] on body "Sinch New Home Browse Your Data Usage Settings Recent Grids Project 428 Page Bu…" at bounding box center [621, 325] width 1243 height 650
click at [1174, 55] on span "Test" at bounding box center [1172, 55] width 18 height 13
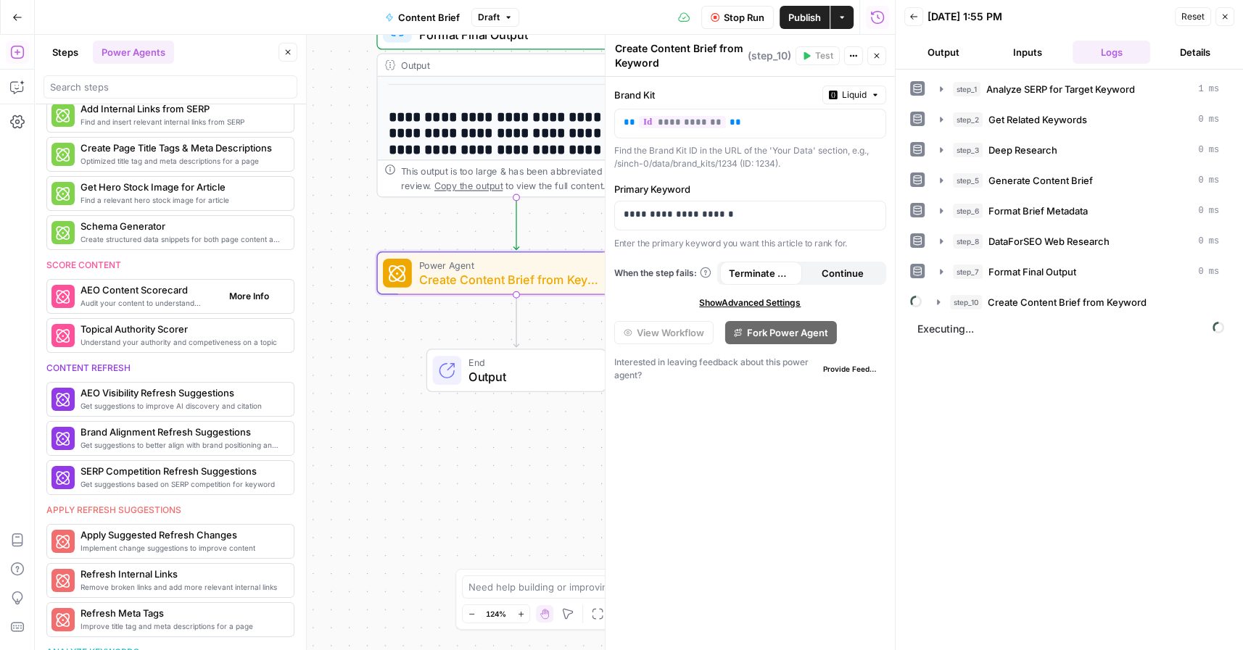
scroll to position [493, 0]
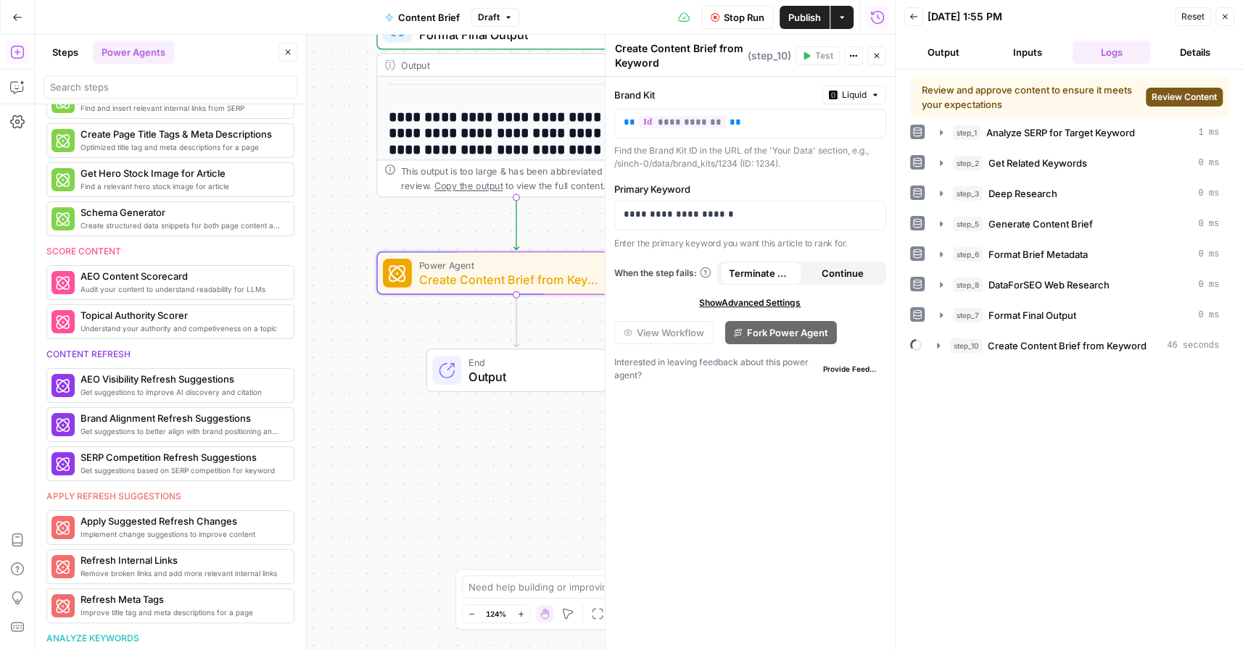
click at [1168, 99] on span "Review Content" at bounding box center [1183, 97] width 65 height 13
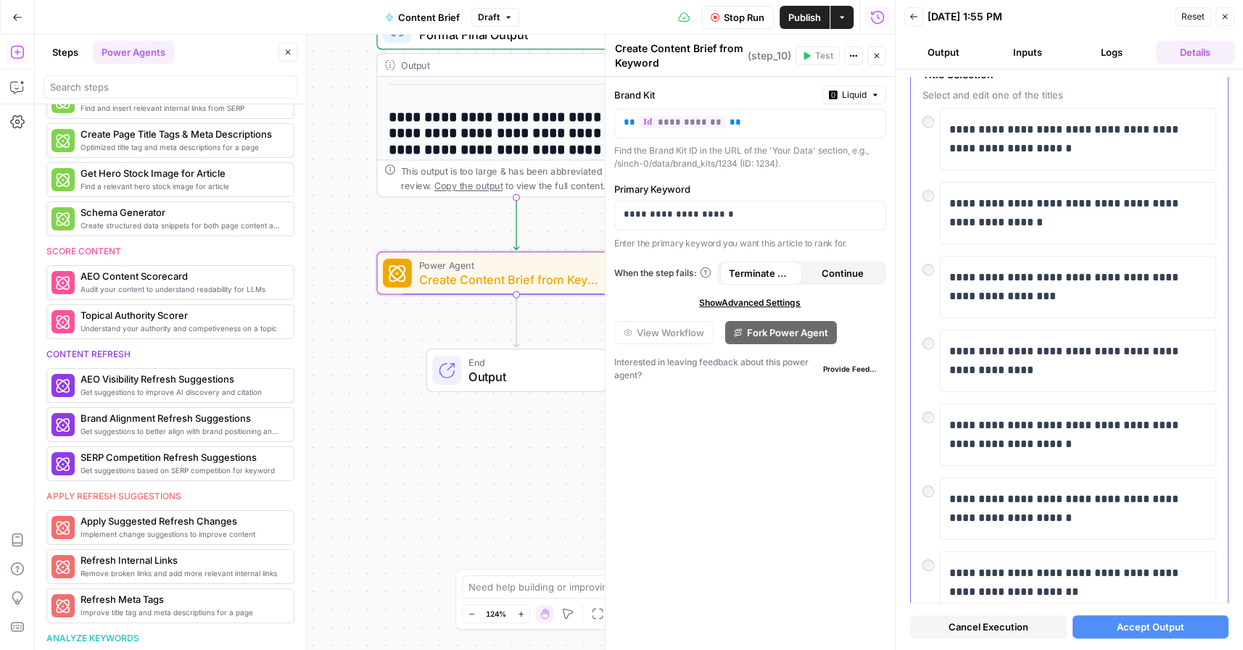
scroll to position [95, 0]
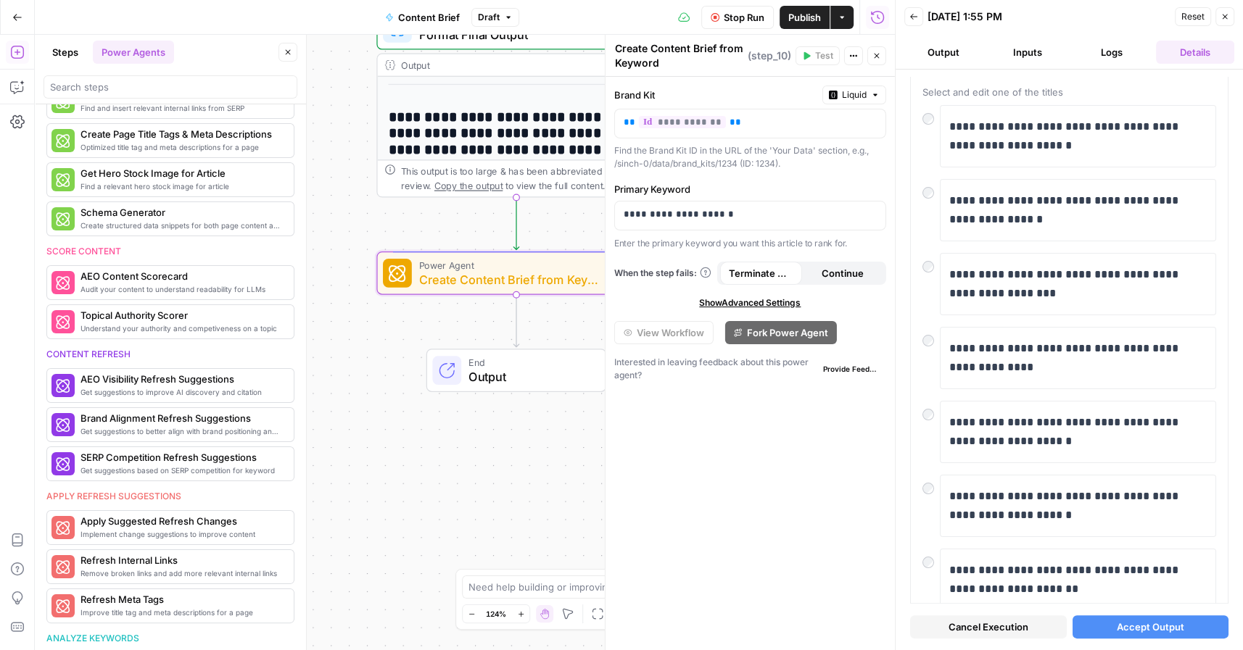
click at [1128, 629] on span "Accept Output" at bounding box center [1150, 627] width 67 height 15
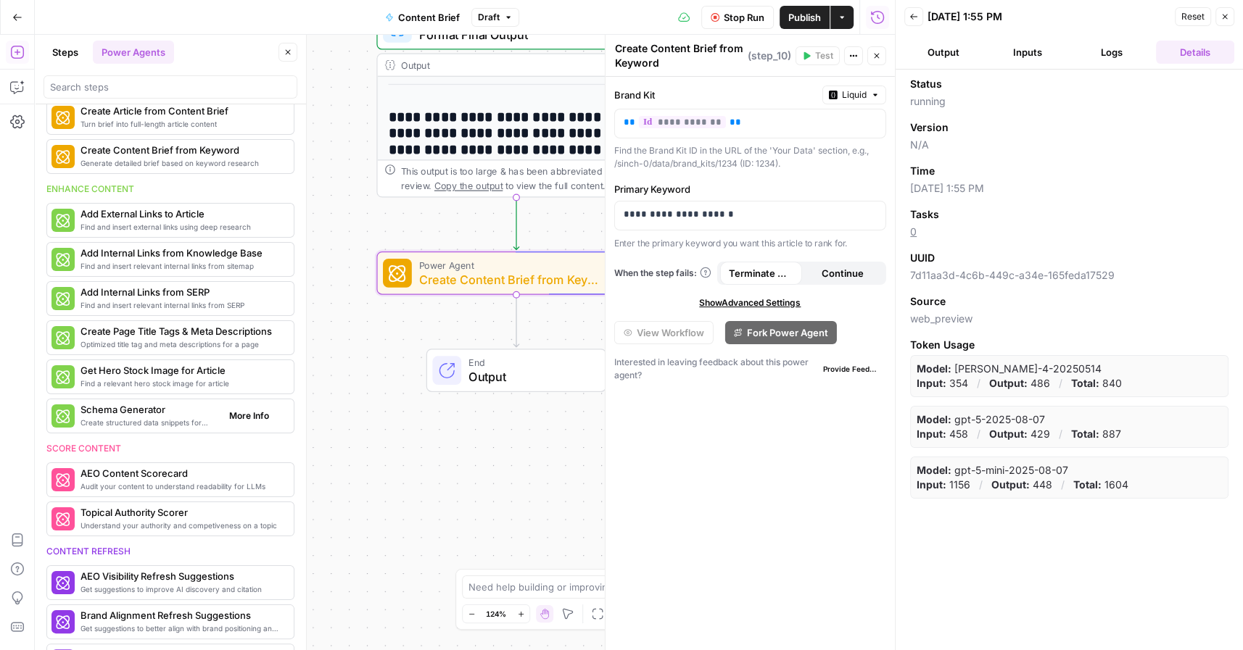
scroll to position [330, 0]
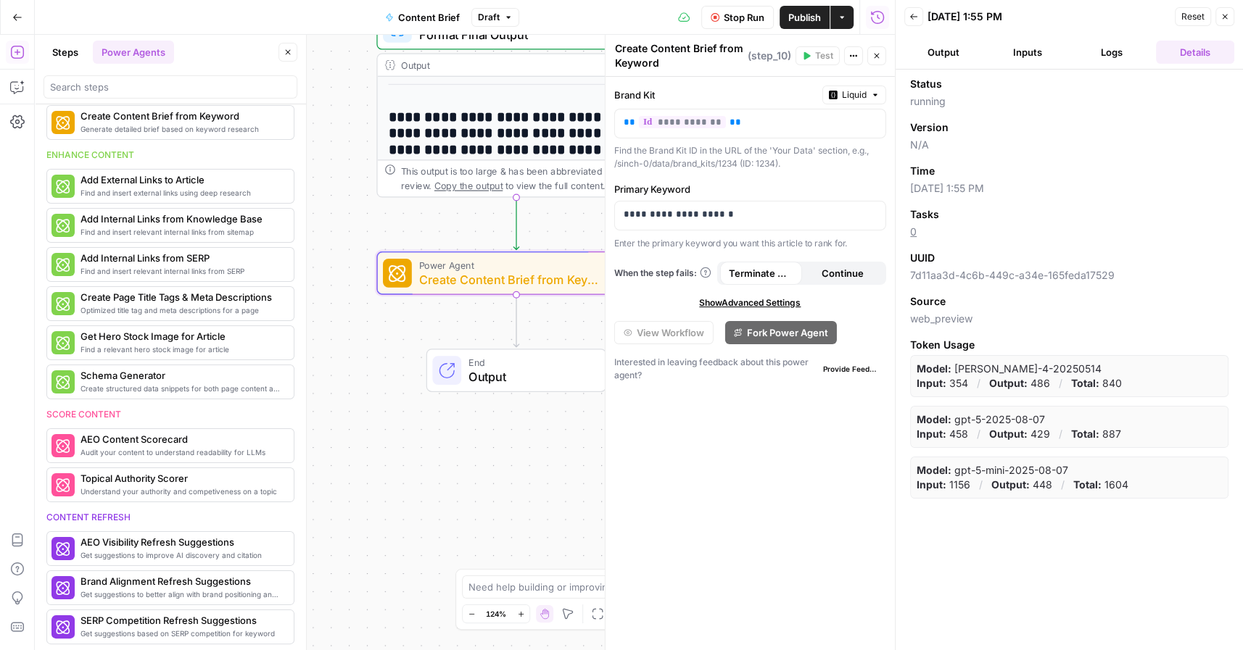
click at [946, 50] on button "Output" at bounding box center [943, 52] width 78 height 23
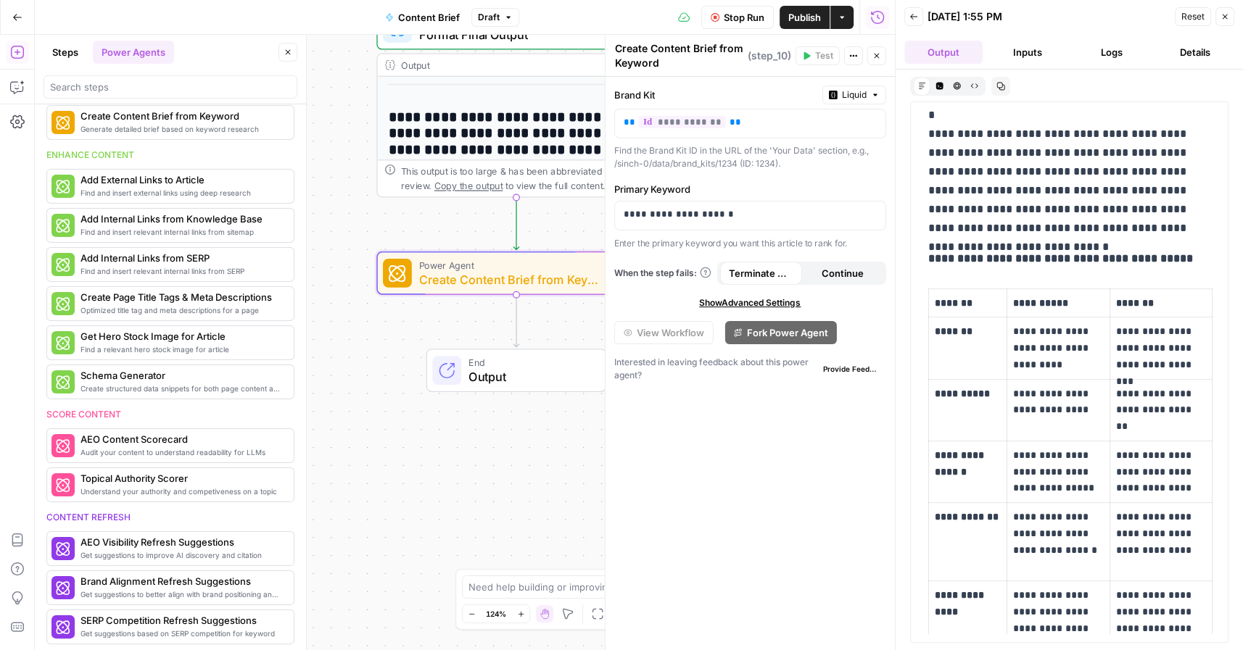
scroll to position [0, 0]
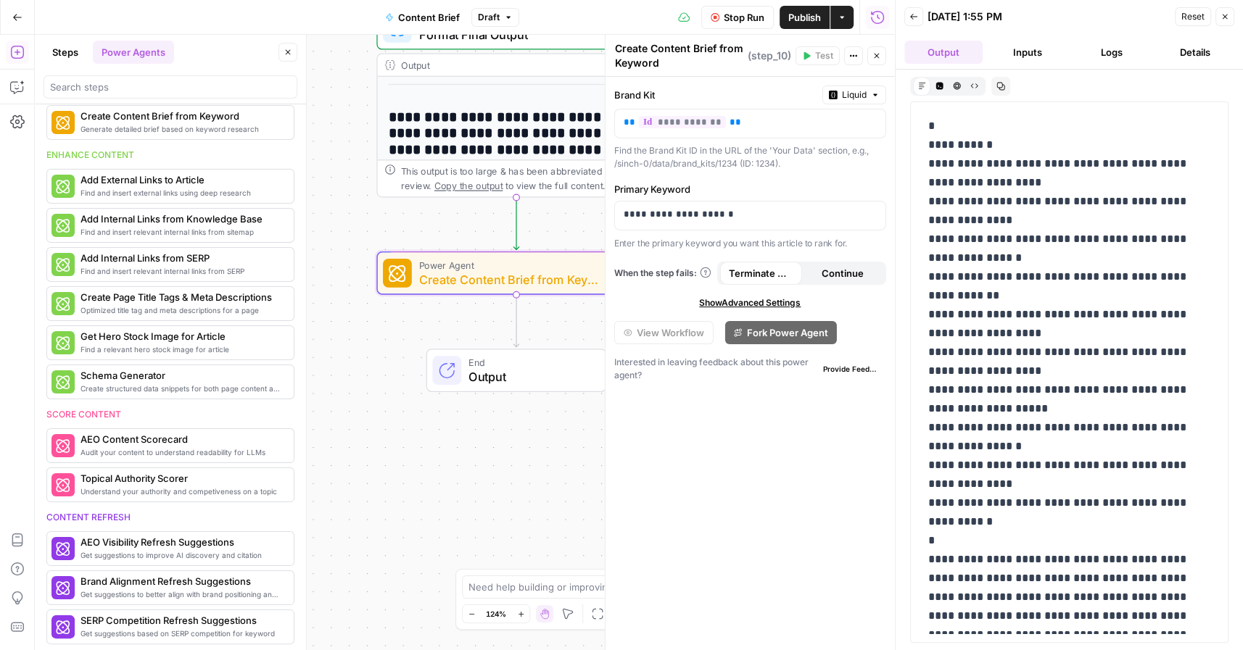
click at [1034, 119] on p "**********" at bounding box center [1069, 390] width 283 height 547
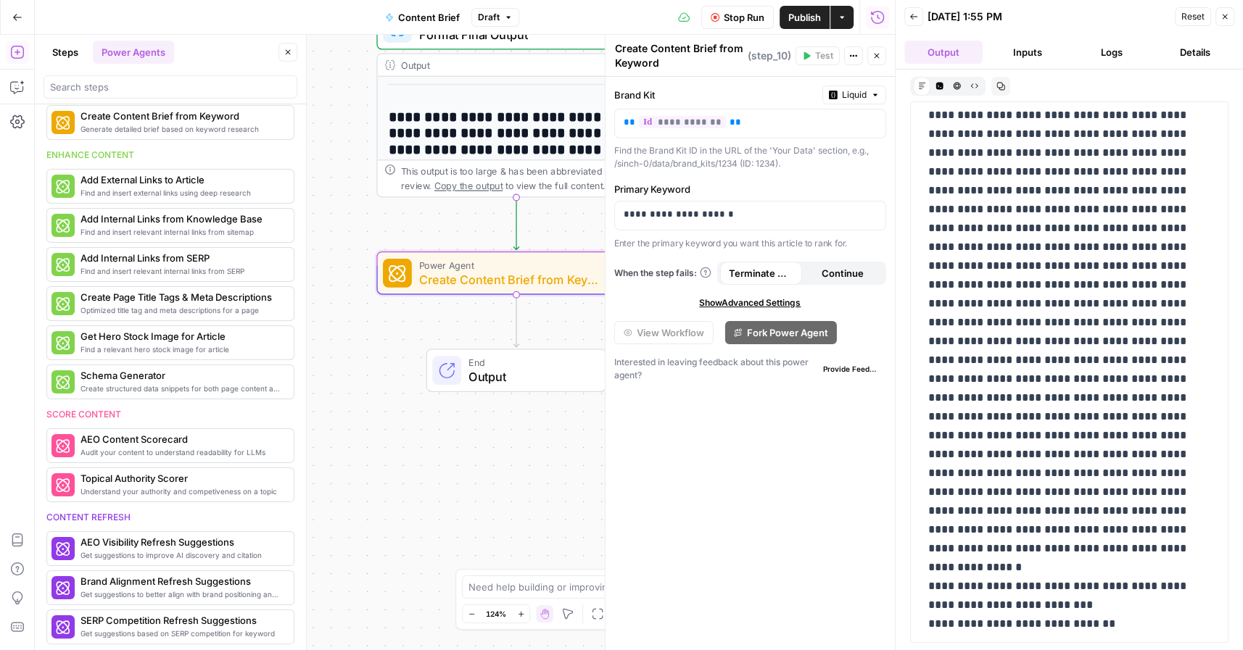
scroll to position [3477, 0]
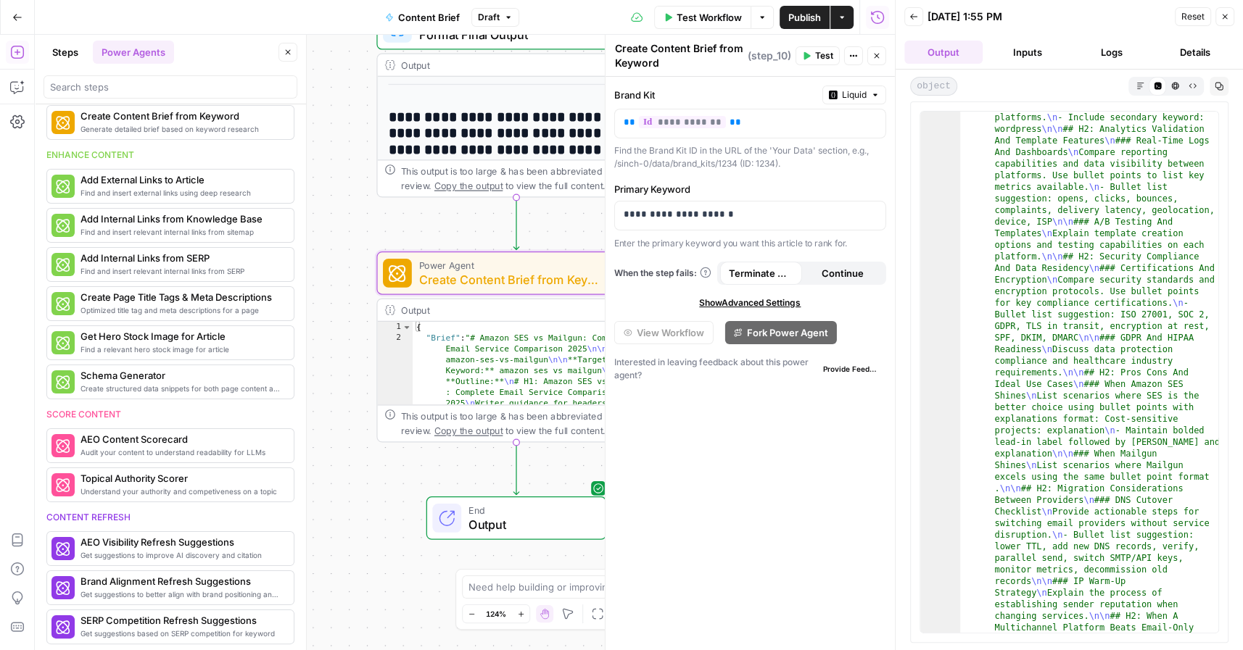
scroll to position [648, 0]
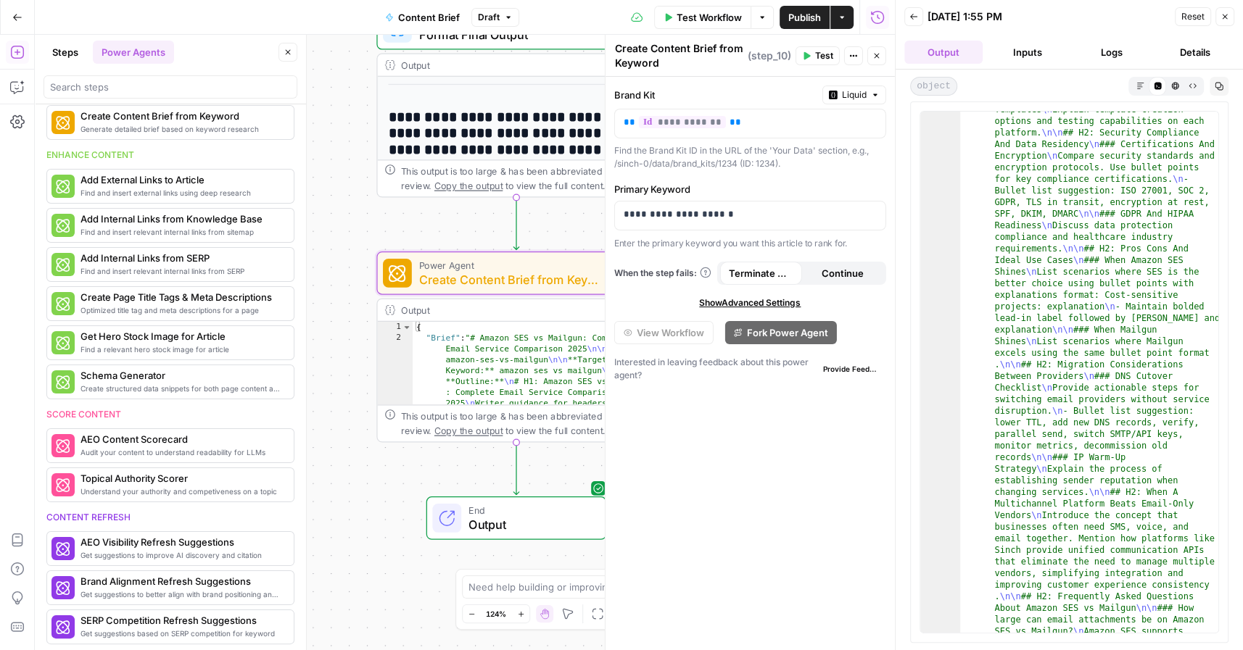
click at [1138, 82] on icon "button" at bounding box center [1140, 86] width 8 height 8
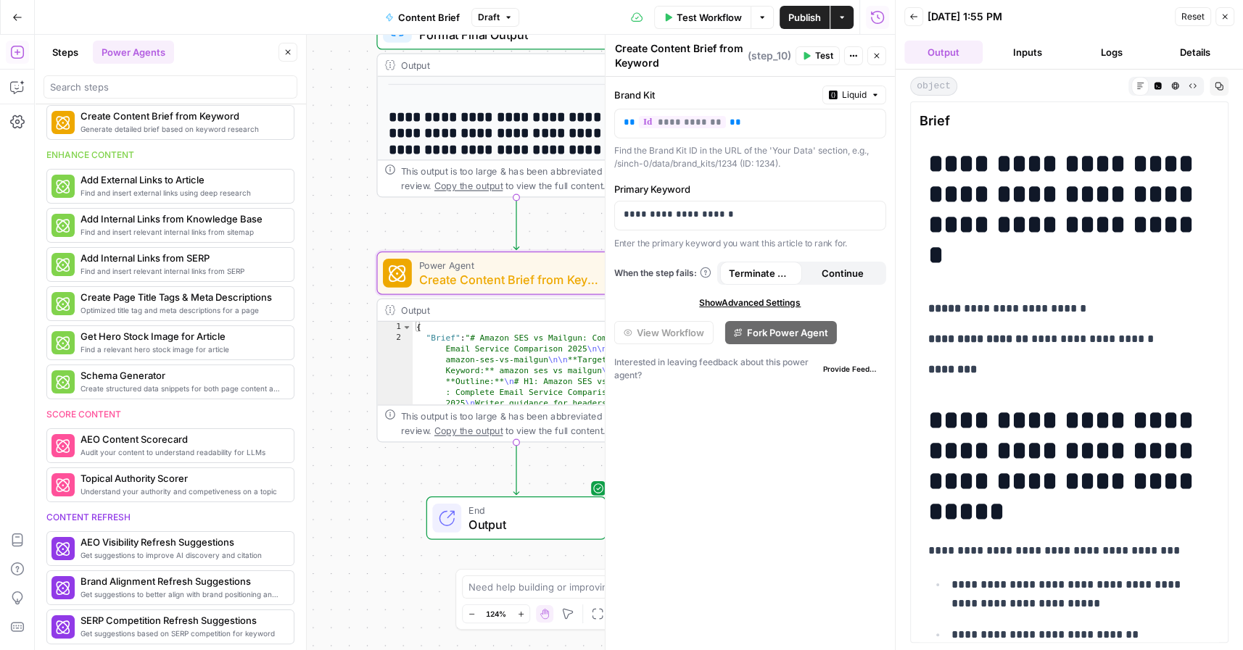
click at [1219, 88] on icon "button" at bounding box center [1219, 87] width 8 height 8
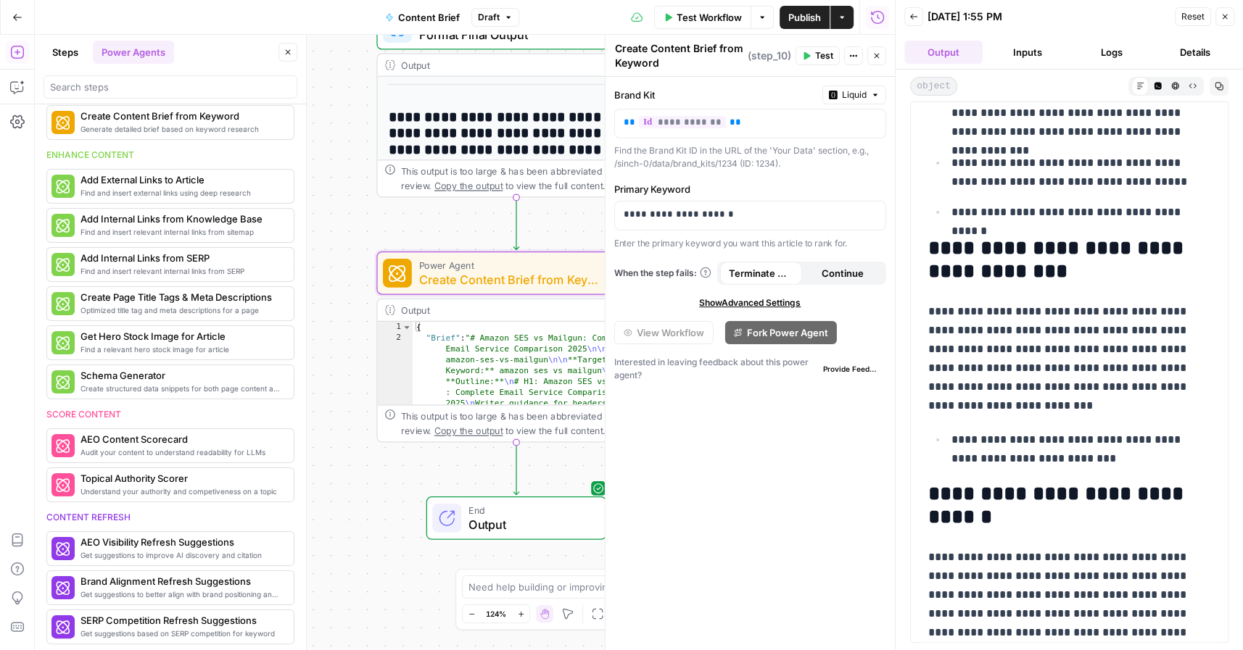
scroll to position [714, 0]
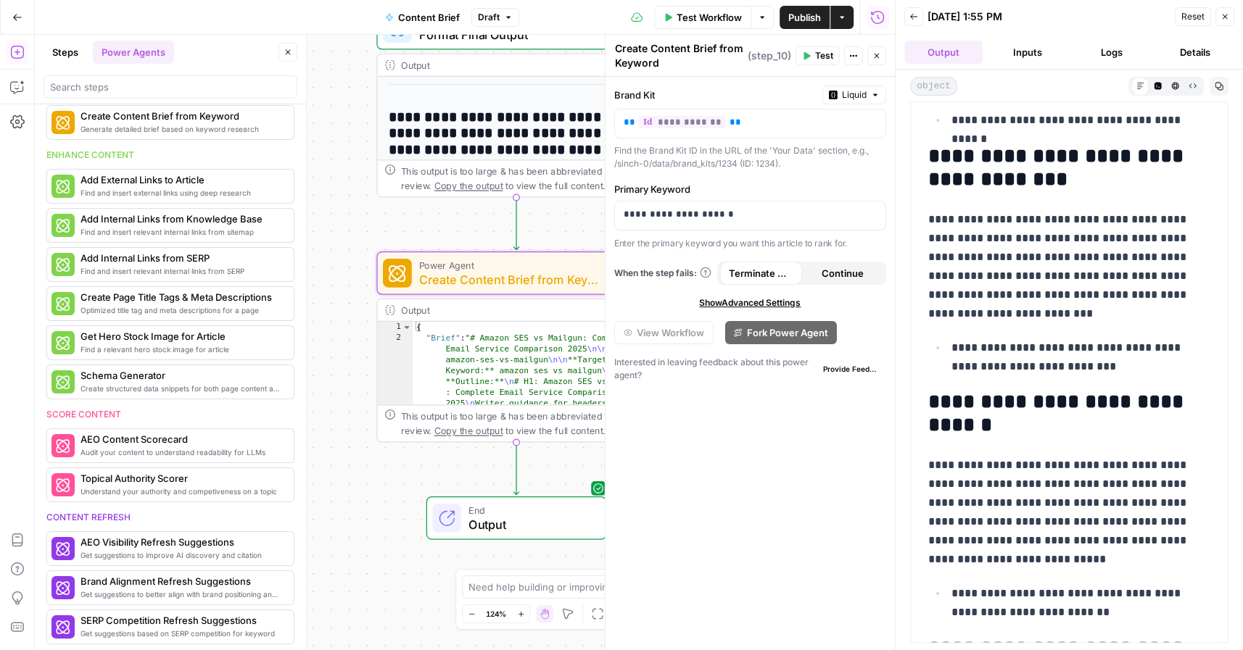
click at [1218, 86] on icon "button" at bounding box center [1219, 87] width 8 height 8
click at [1230, 20] on button "Close" at bounding box center [1224, 16] width 19 height 19
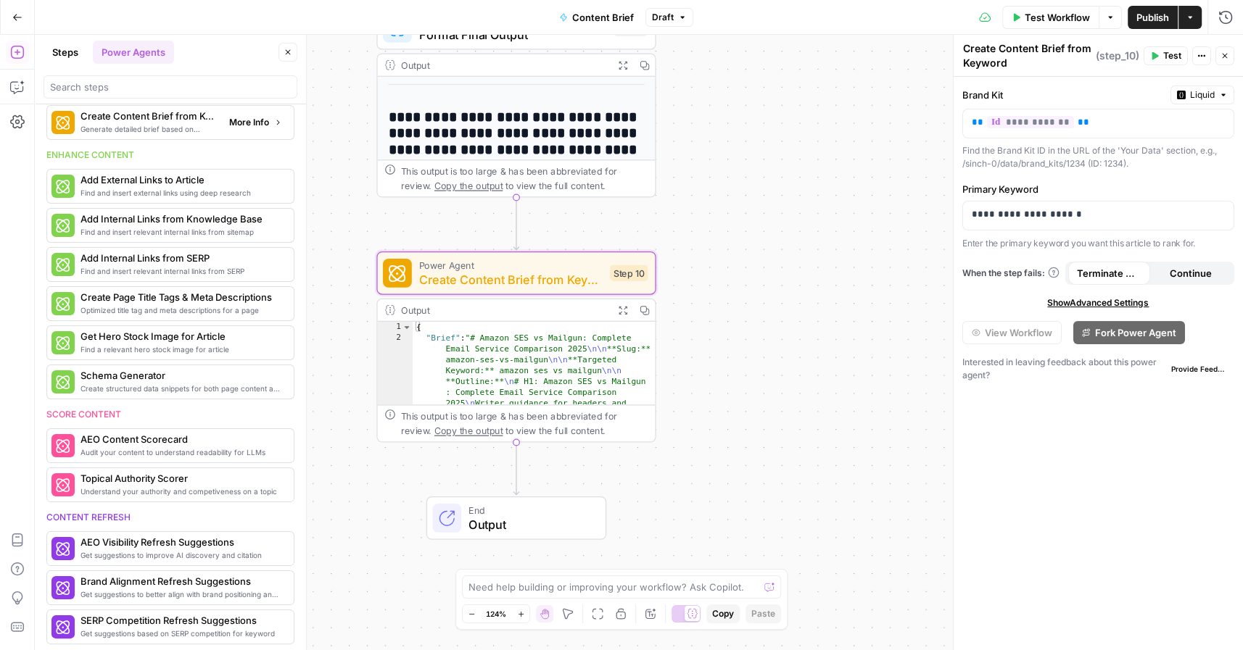
click at [250, 117] on span "More Info" at bounding box center [249, 122] width 40 height 13
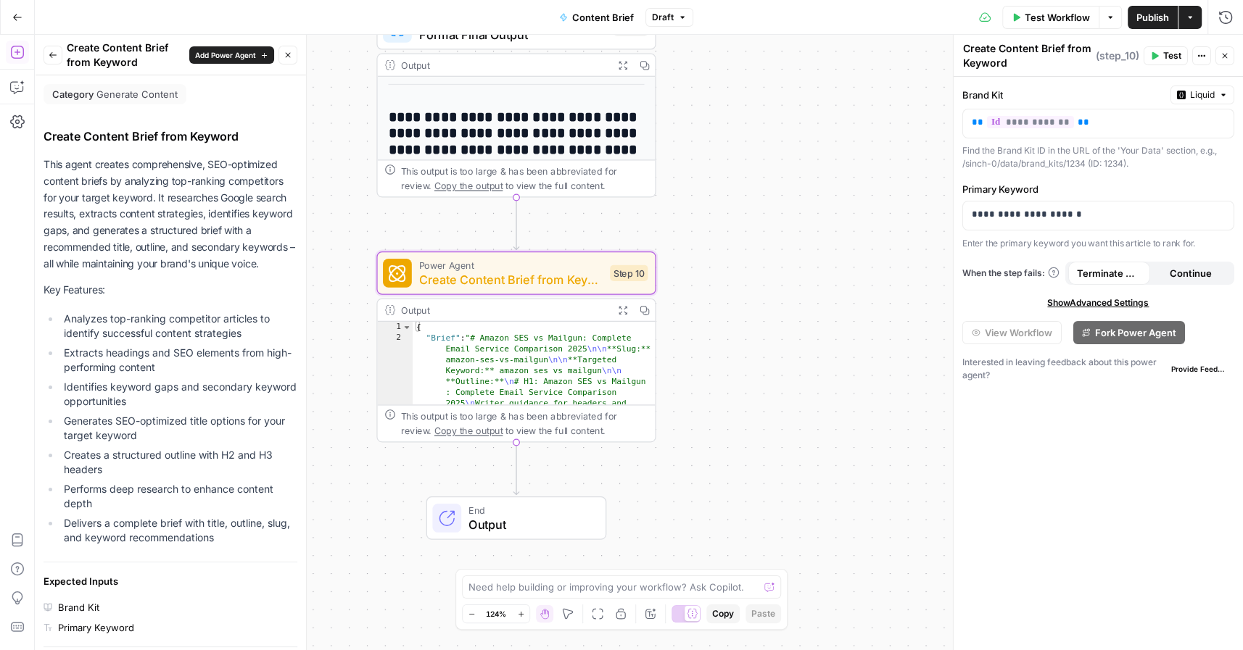
drag, startPoint x: 42, startPoint y: 162, endPoint x: 250, endPoint y: 280, distance: 239.3
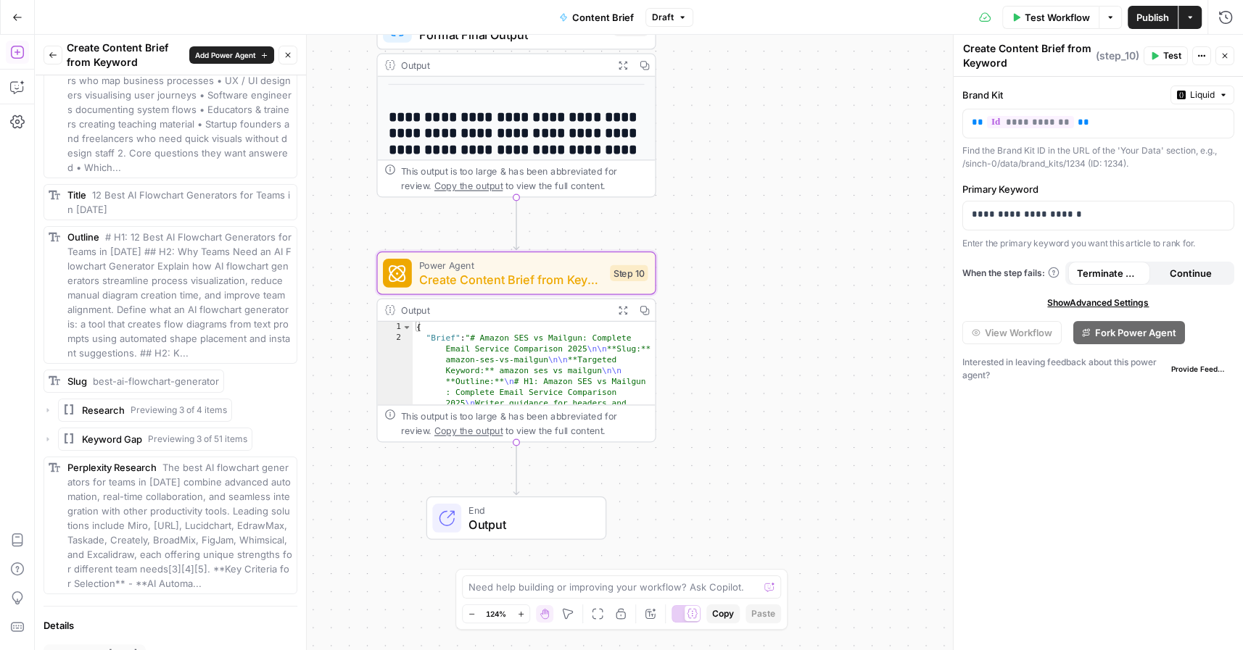
scroll to position [854, 0]
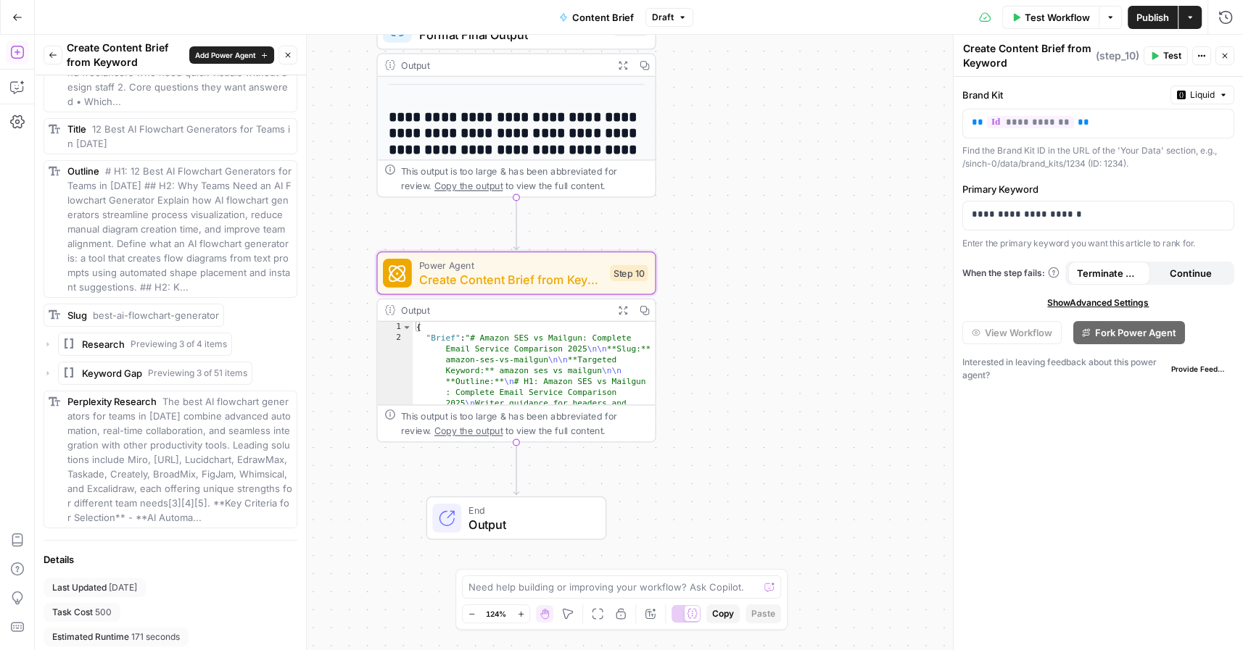
click at [495, 285] on span "Create Content Brief from Keyword" at bounding box center [511, 279] width 184 height 18
drag, startPoint x: 1087, startPoint y: 214, endPoint x: 932, endPoint y: 212, distance: 155.2
click at [932, 212] on body "Sinch New Home Browse Your Data Usage Settings Recent Grids Project 428 Page Bu…" at bounding box center [621, 325] width 1243 height 650
drag, startPoint x: 1104, startPoint y: 210, endPoint x: 959, endPoint y: 210, distance: 145.7
click at [959, 210] on div "**********" at bounding box center [1098, 343] width 290 height 616
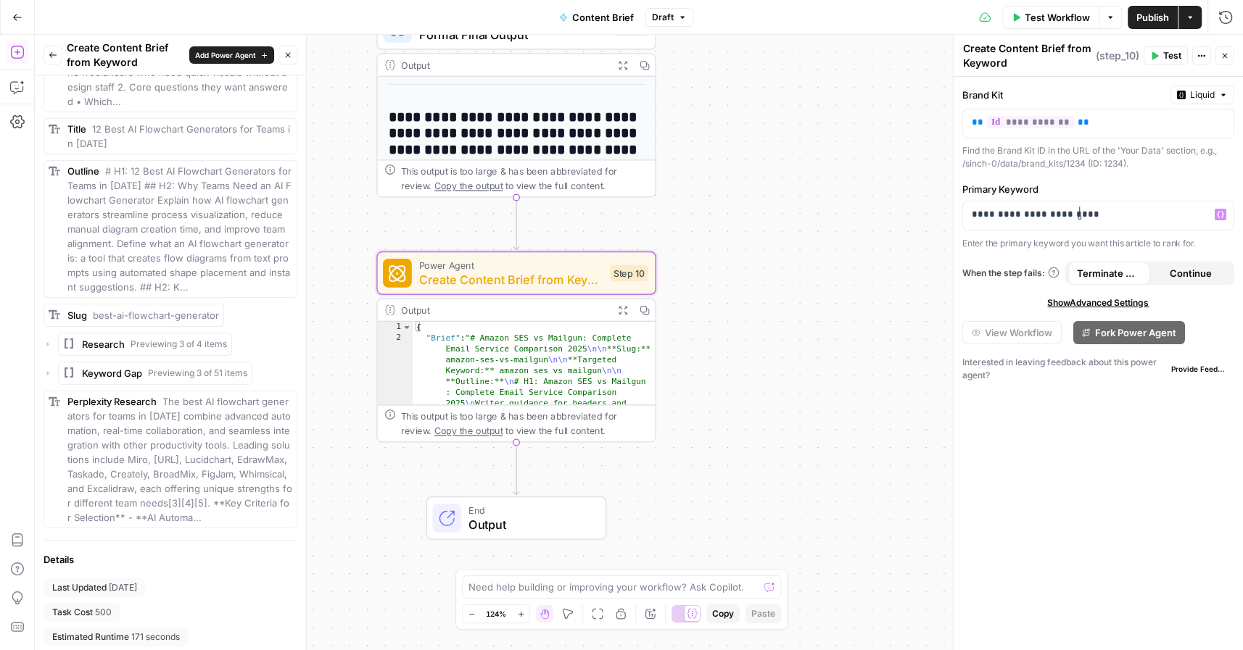
click at [1165, 55] on span "Test" at bounding box center [1172, 55] width 18 height 13
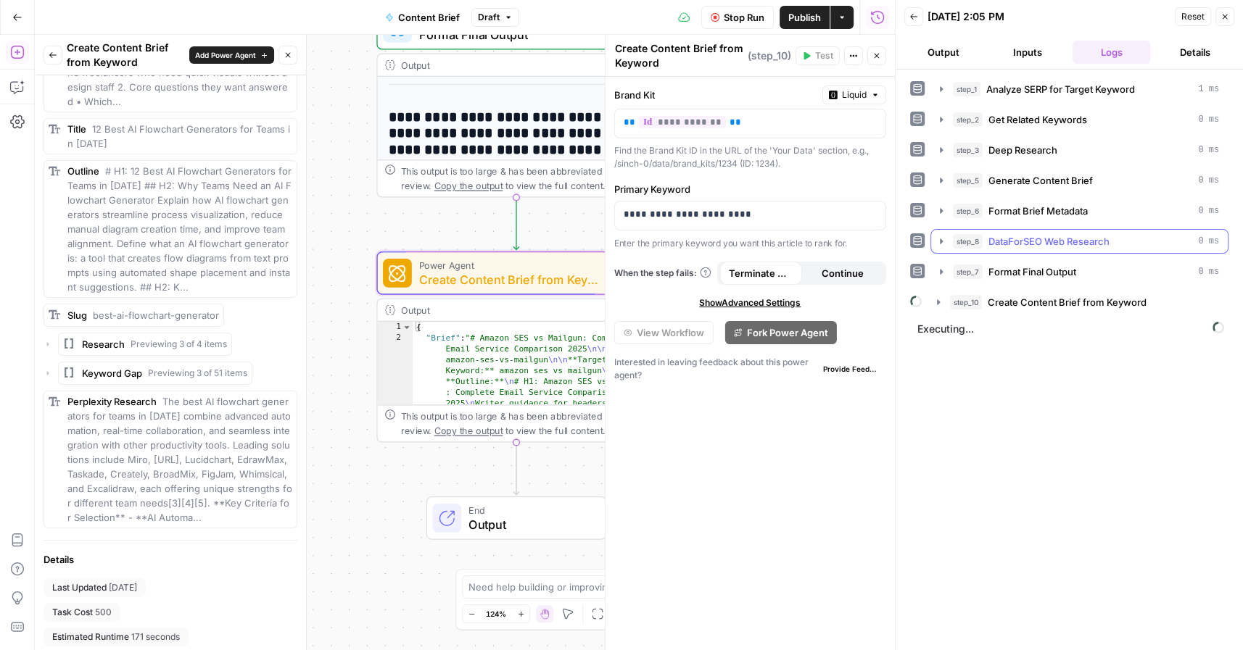
click at [940, 239] on icon "button" at bounding box center [941, 241] width 3 height 5
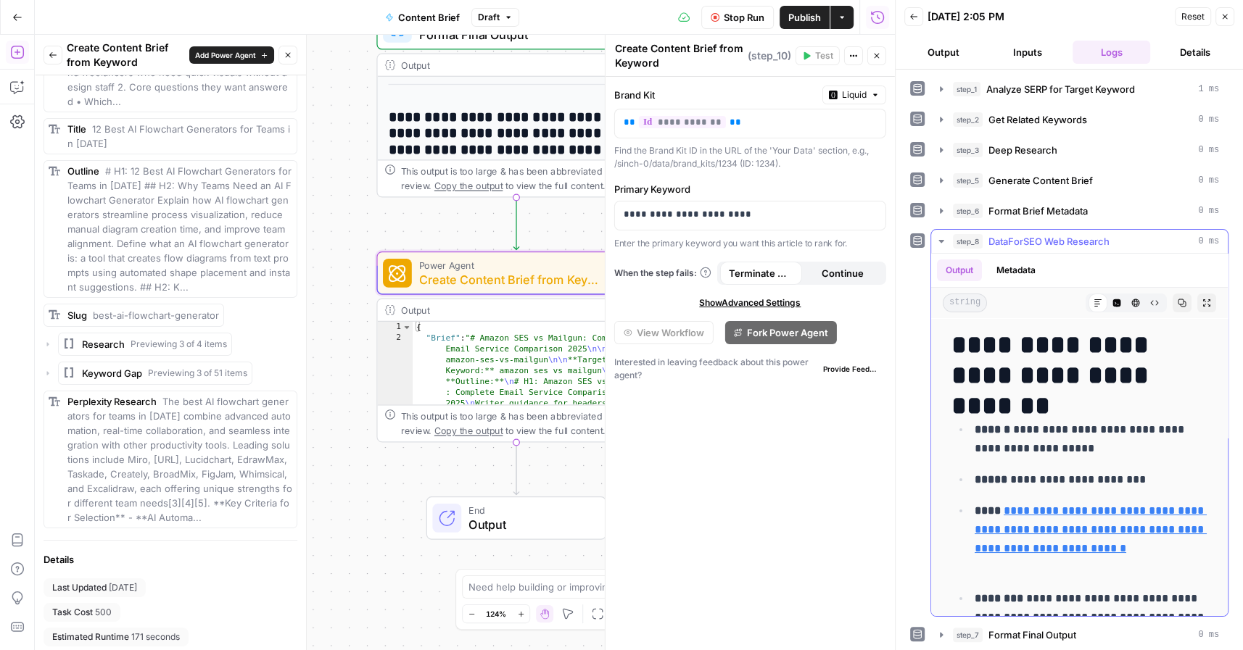
click at [1034, 236] on span "DataForSEO Web Research" at bounding box center [1048, 241] width 121 height 15
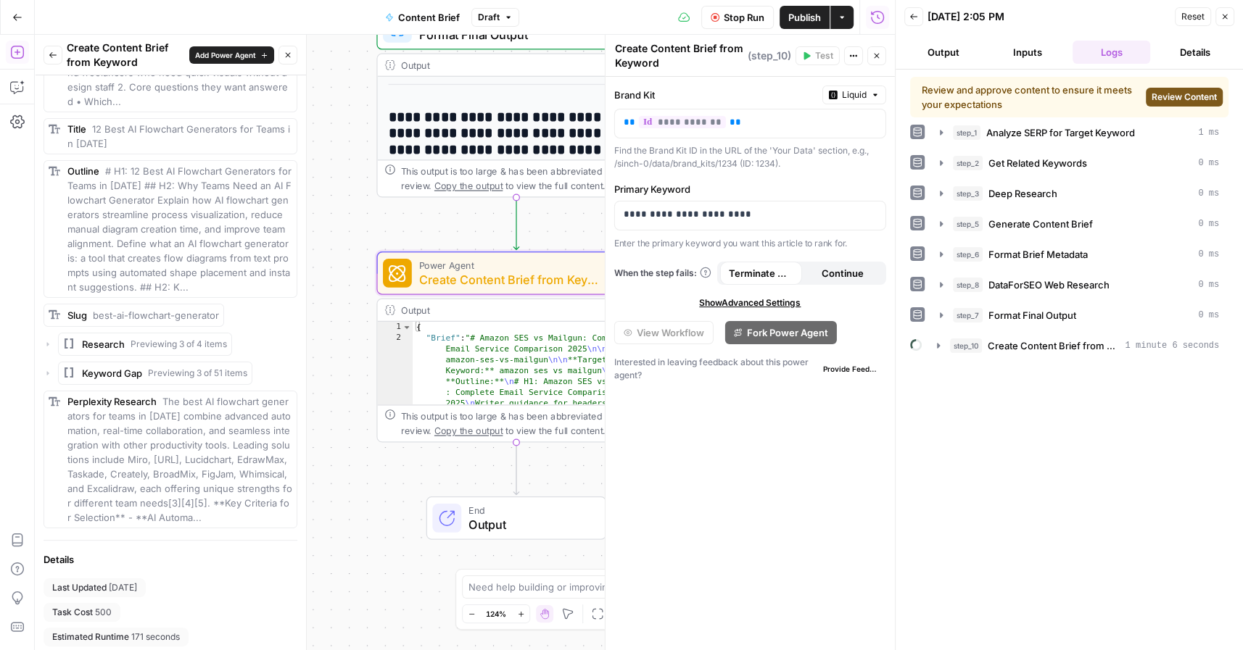
click at [1178, 91] on span "Review Content" at bounding box center [1183, 97] width 65 height 13
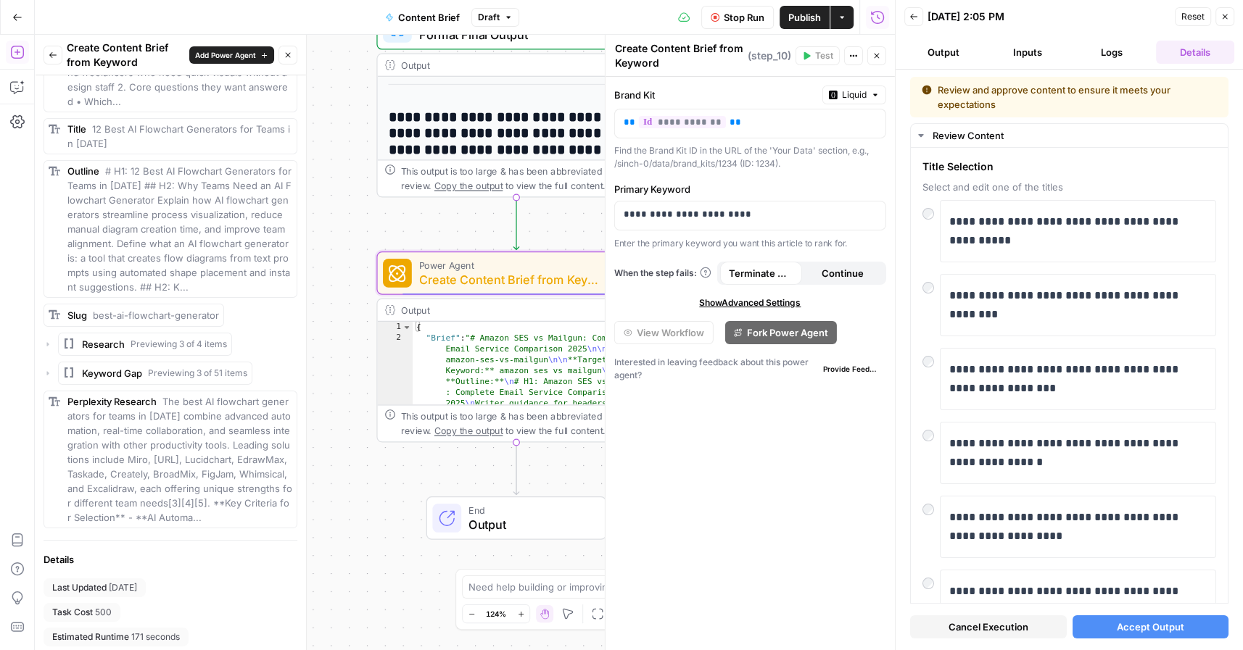
click at [1127, 624] on span "Accept Output" at bounding box center [1150, 627] width 67 height 15
